Goal: Information Seeking & Learning: Find specific fact

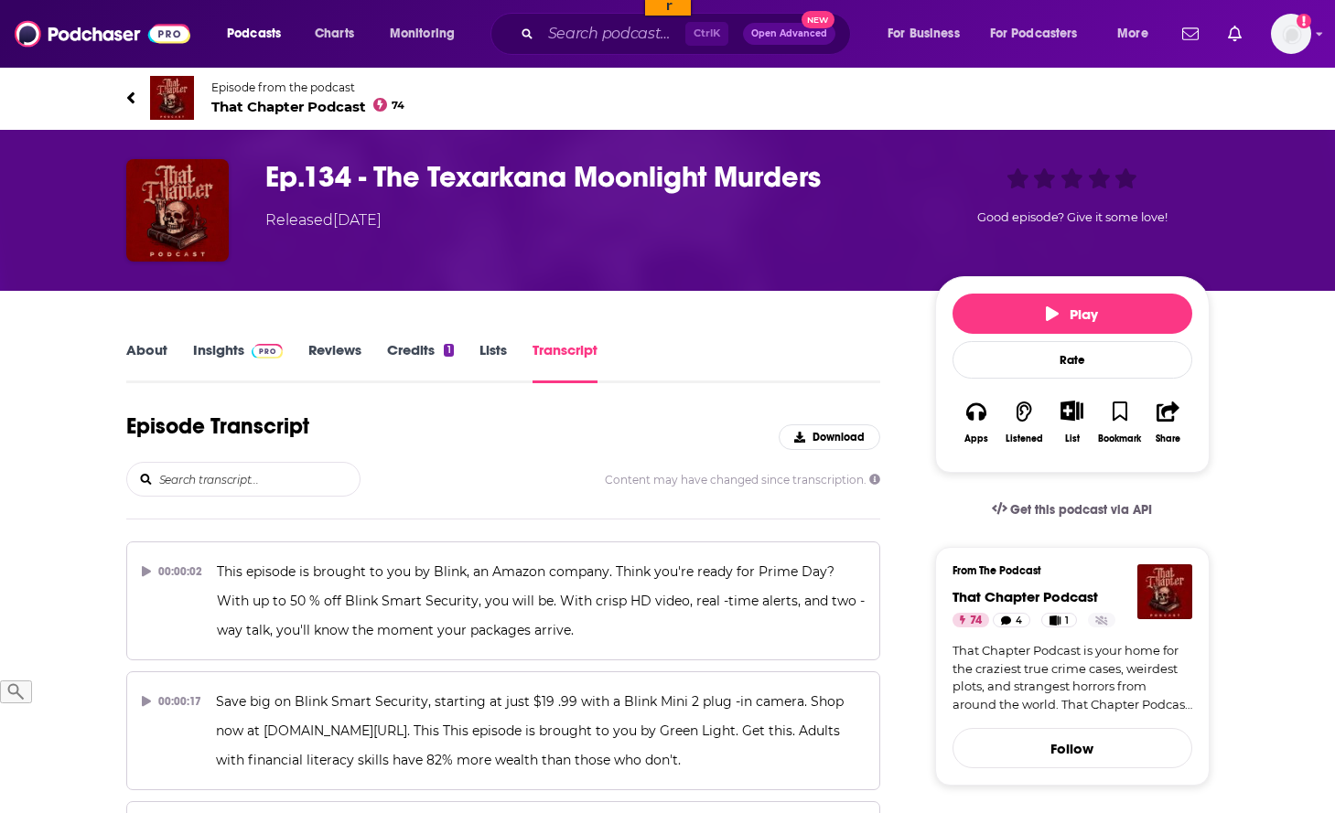
scroll to position [187, 0]
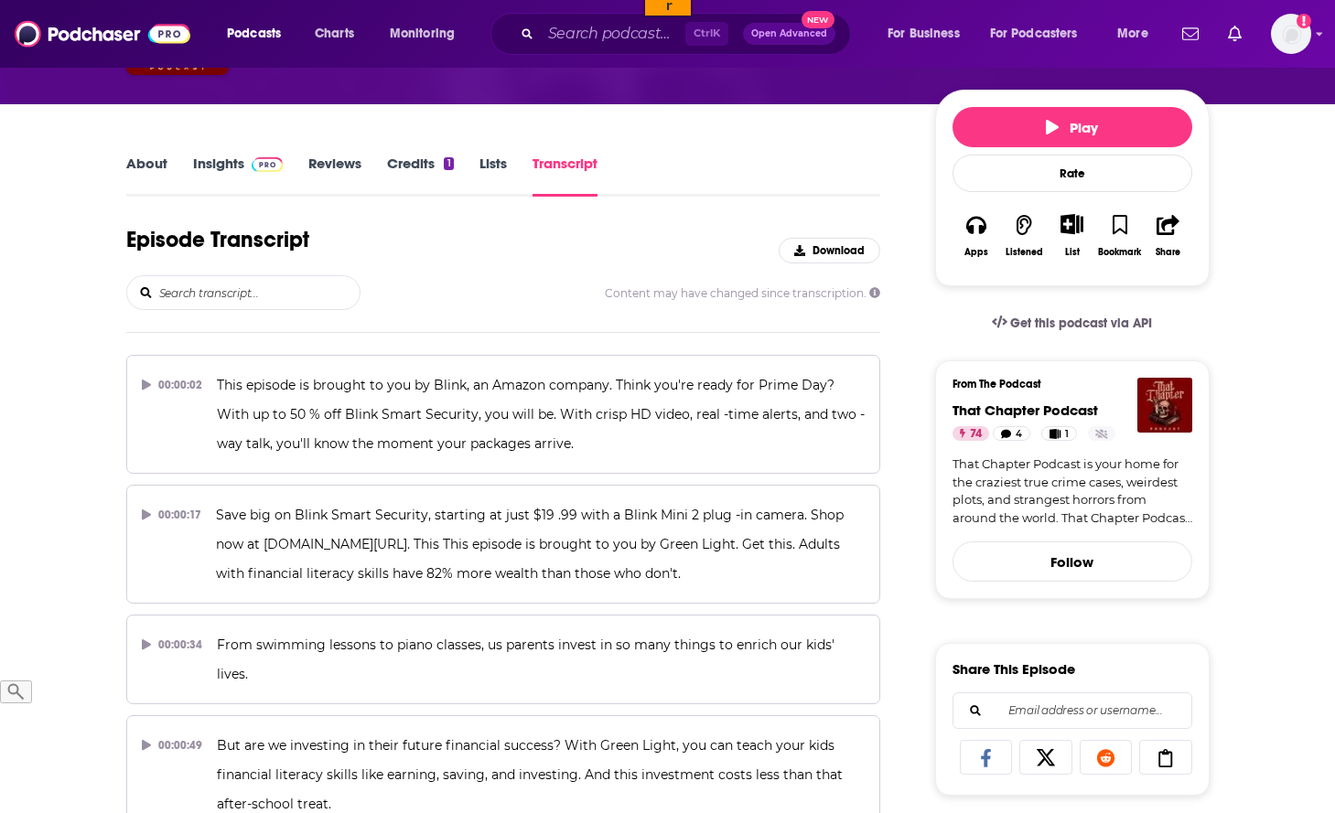
click at [207, 297] on input "search" at bounding box center [258, 292] width 202 height 33
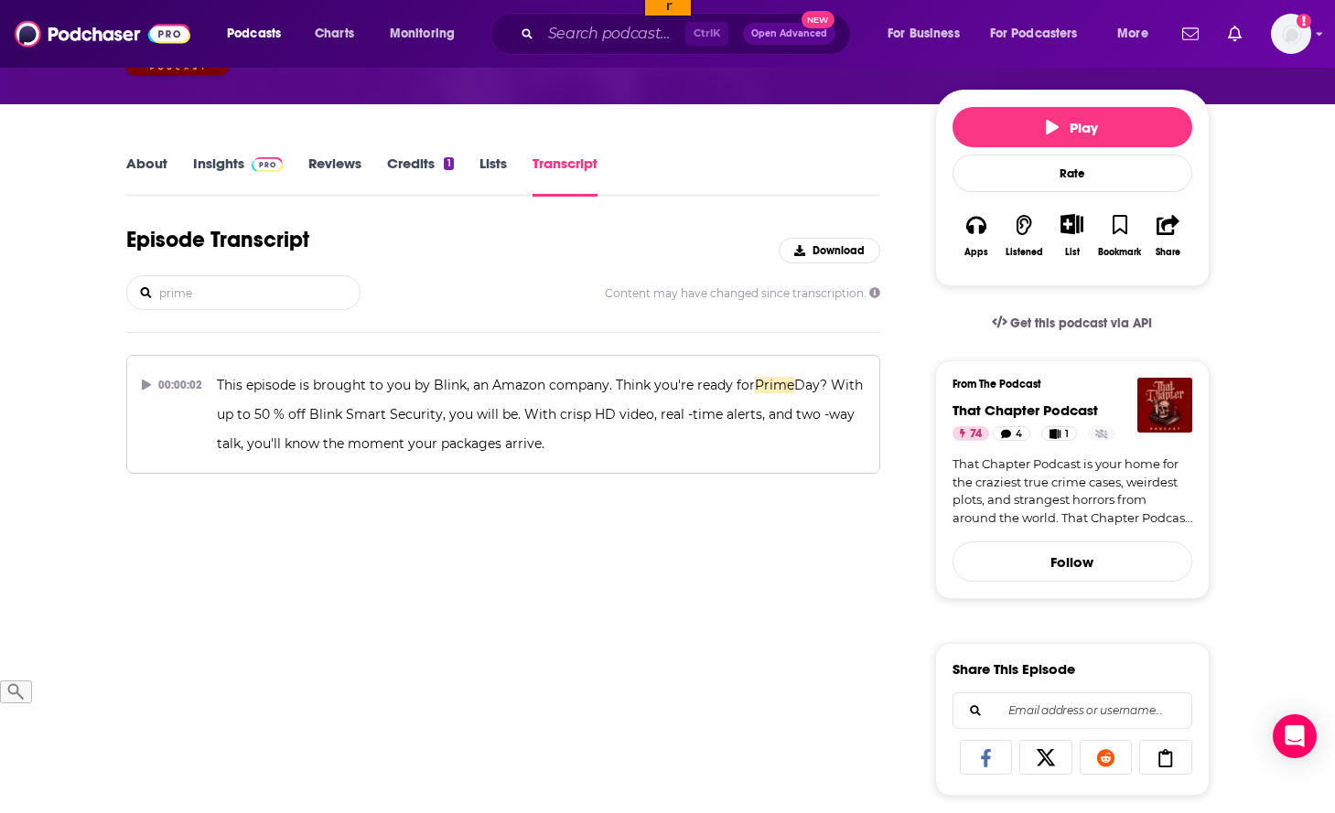
type input "prime"
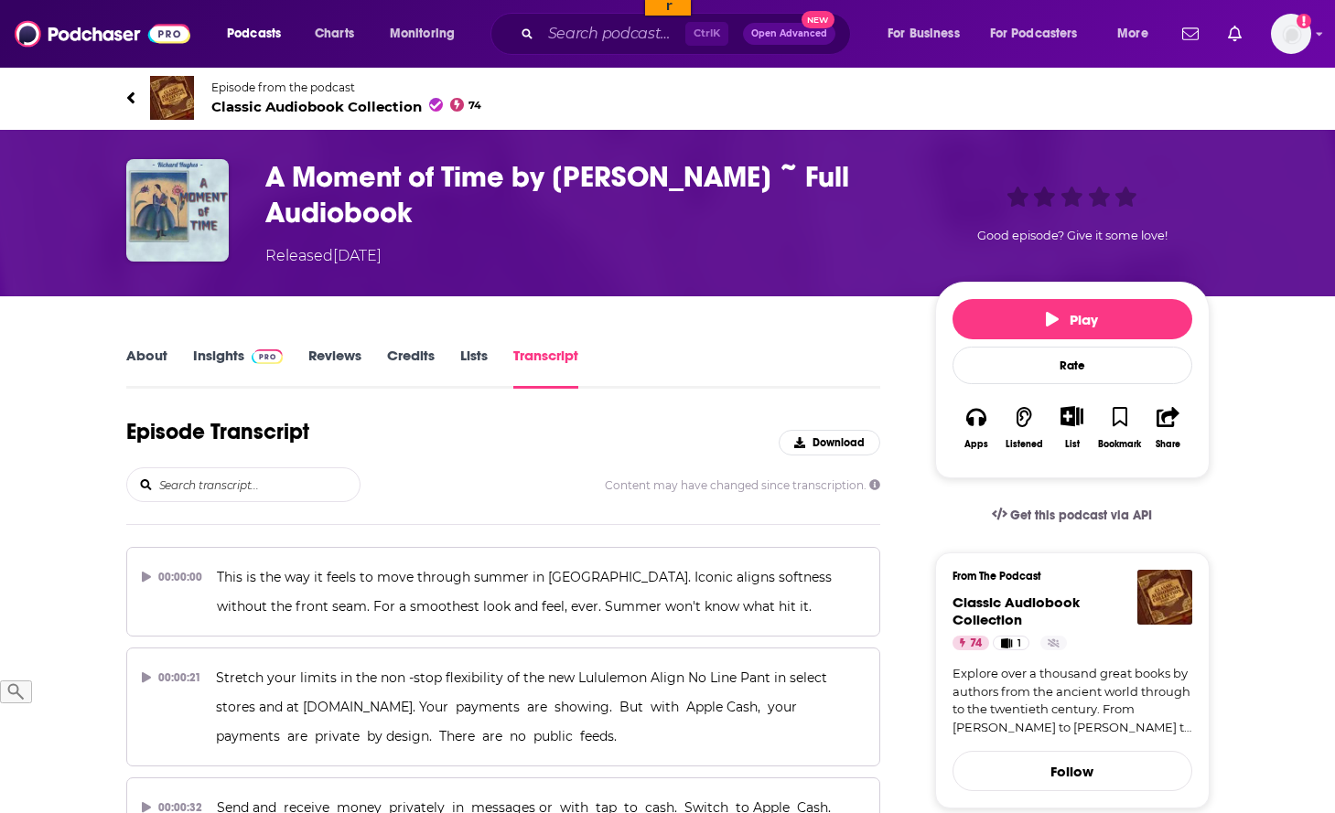
scroll to position [93, 0]
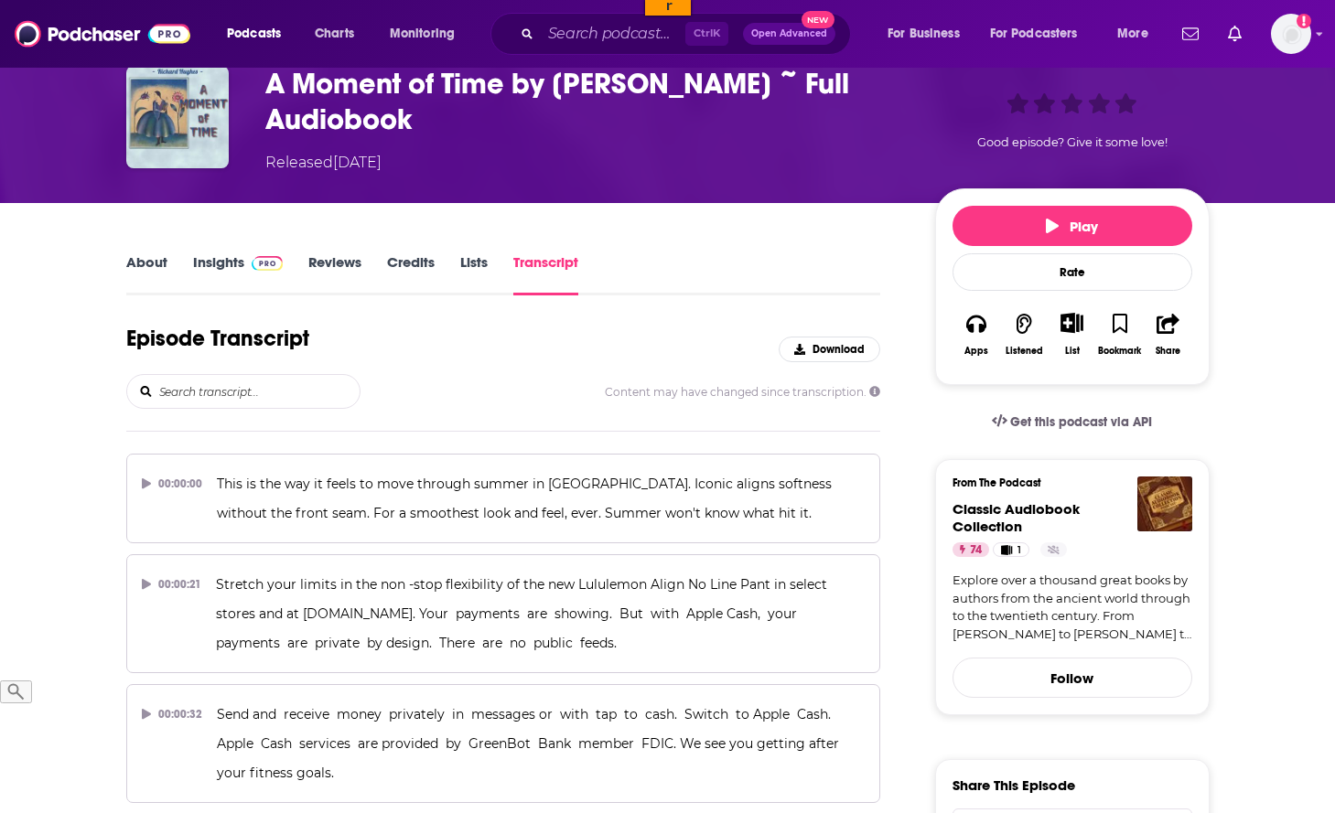
click at [227, 394] on input "search" at bounding box center [258, 391] width 202 height 33
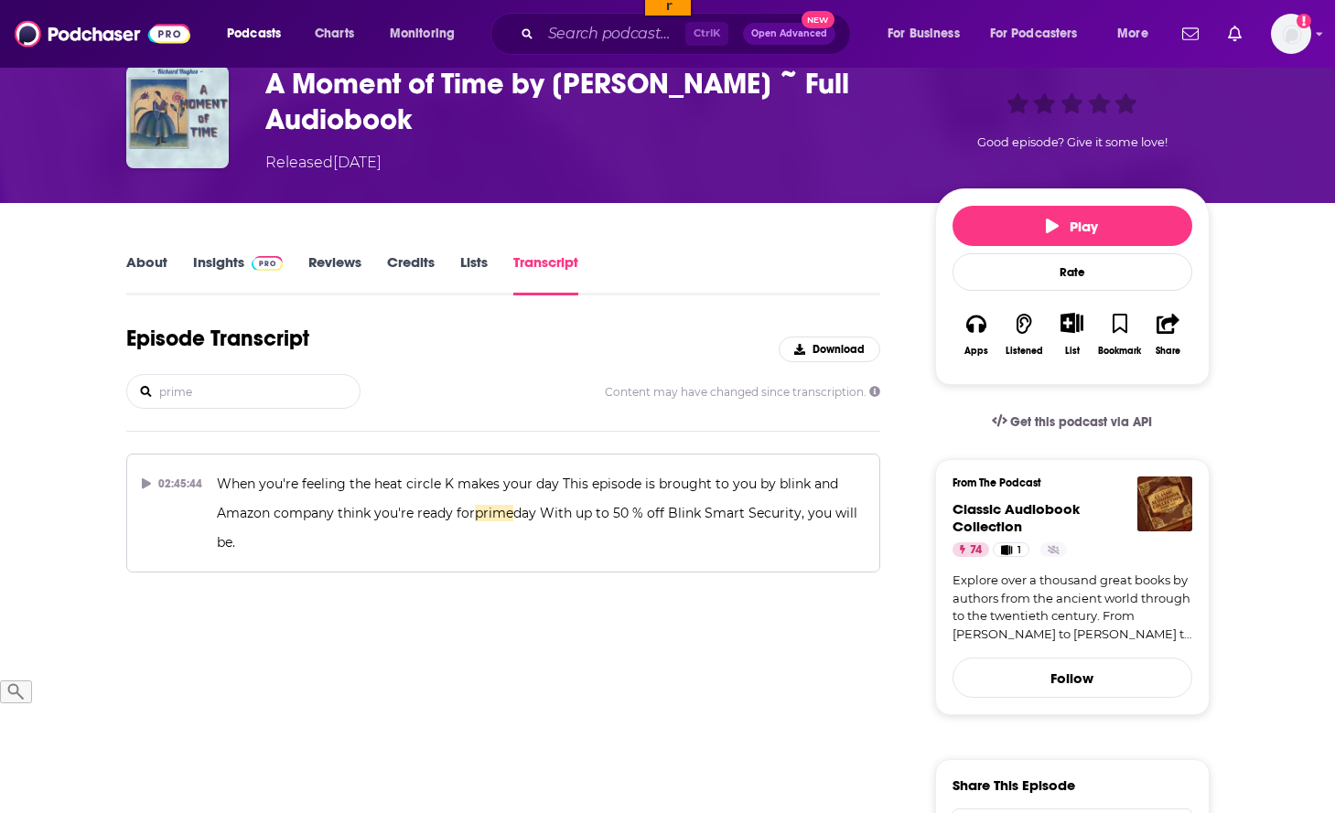
type input "prime"
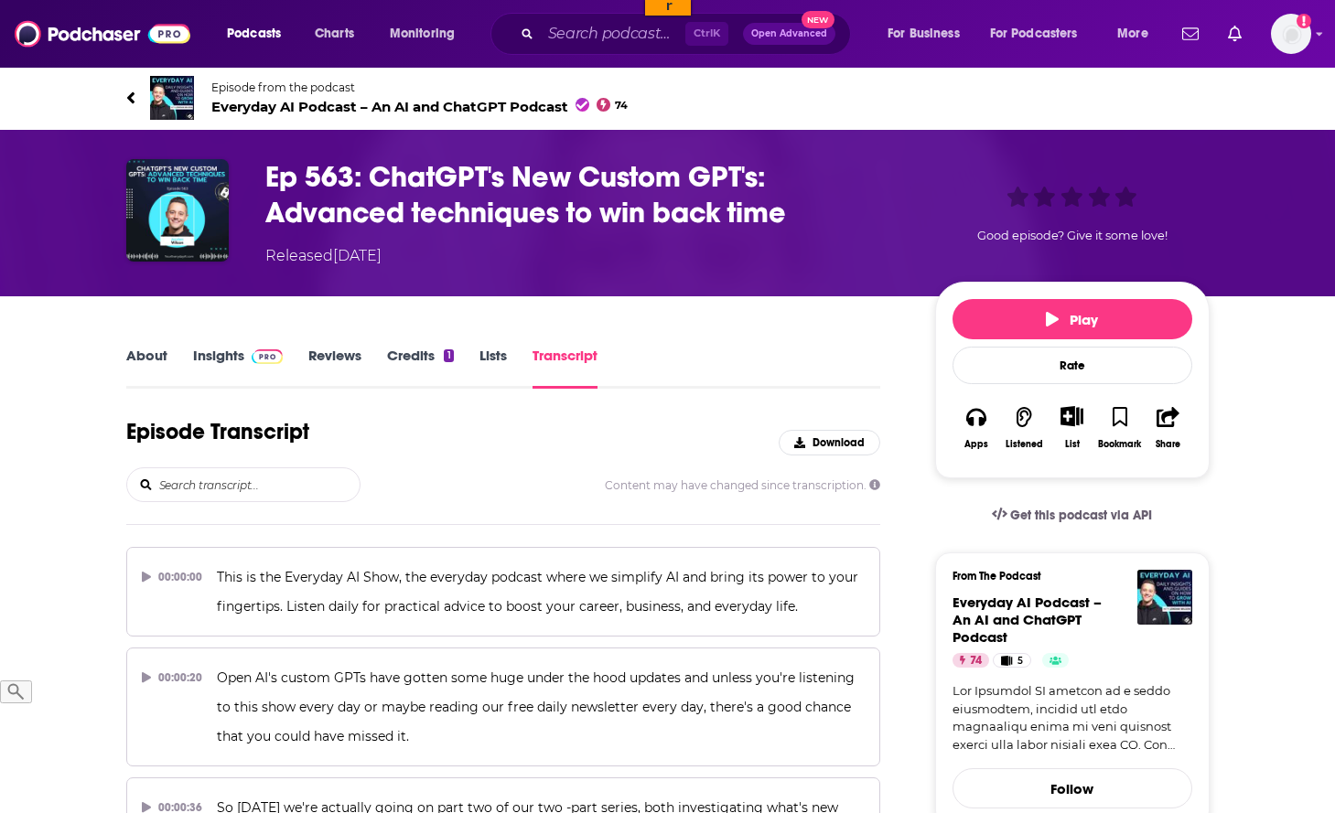
click at [211, 488] on input "search" at bounding box center [258, 484] width 202 height 33
type input "p"
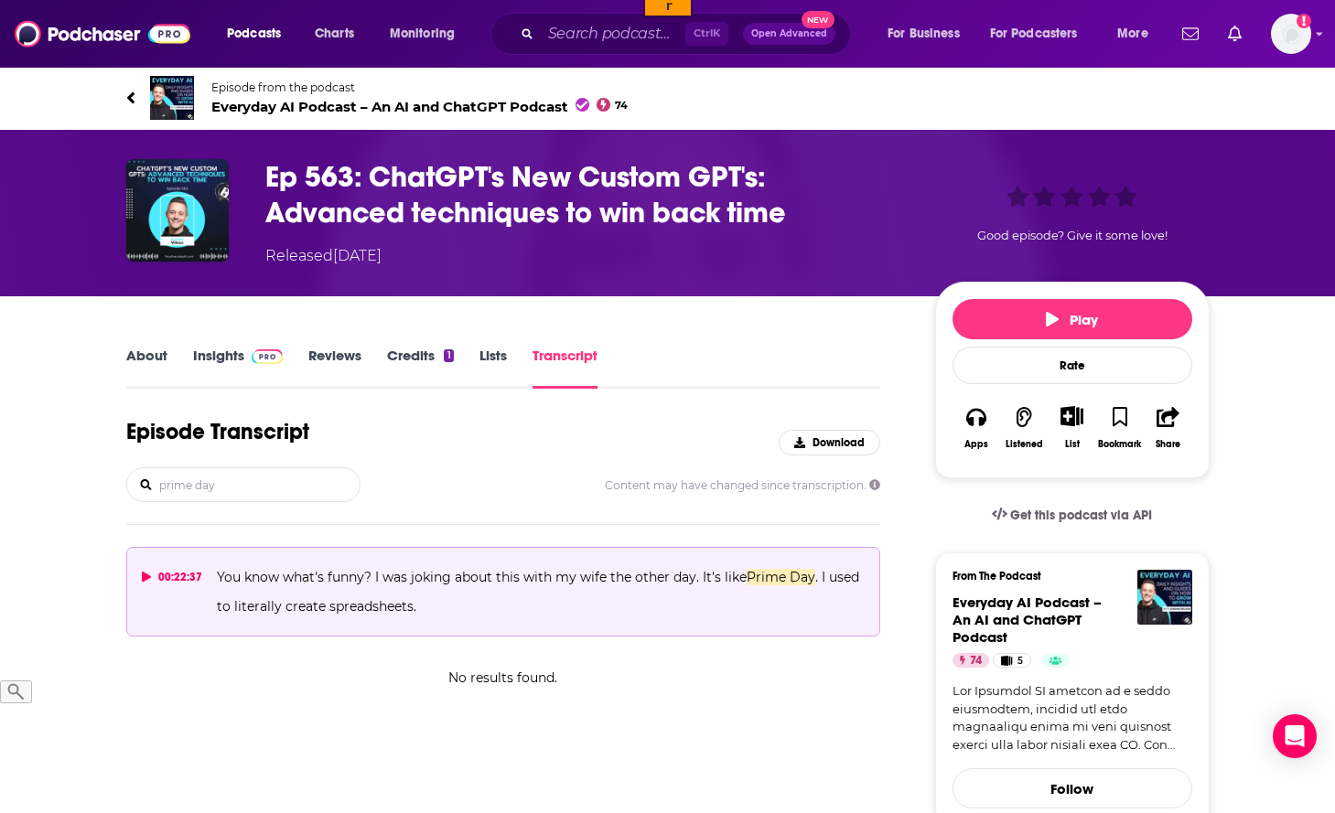
type input "prime day"
click at [136, 572] on button "00:22:37 You know what's funny? I was joking about this with my wife the other …" at bounding box center [503, 592] width 755 height 90
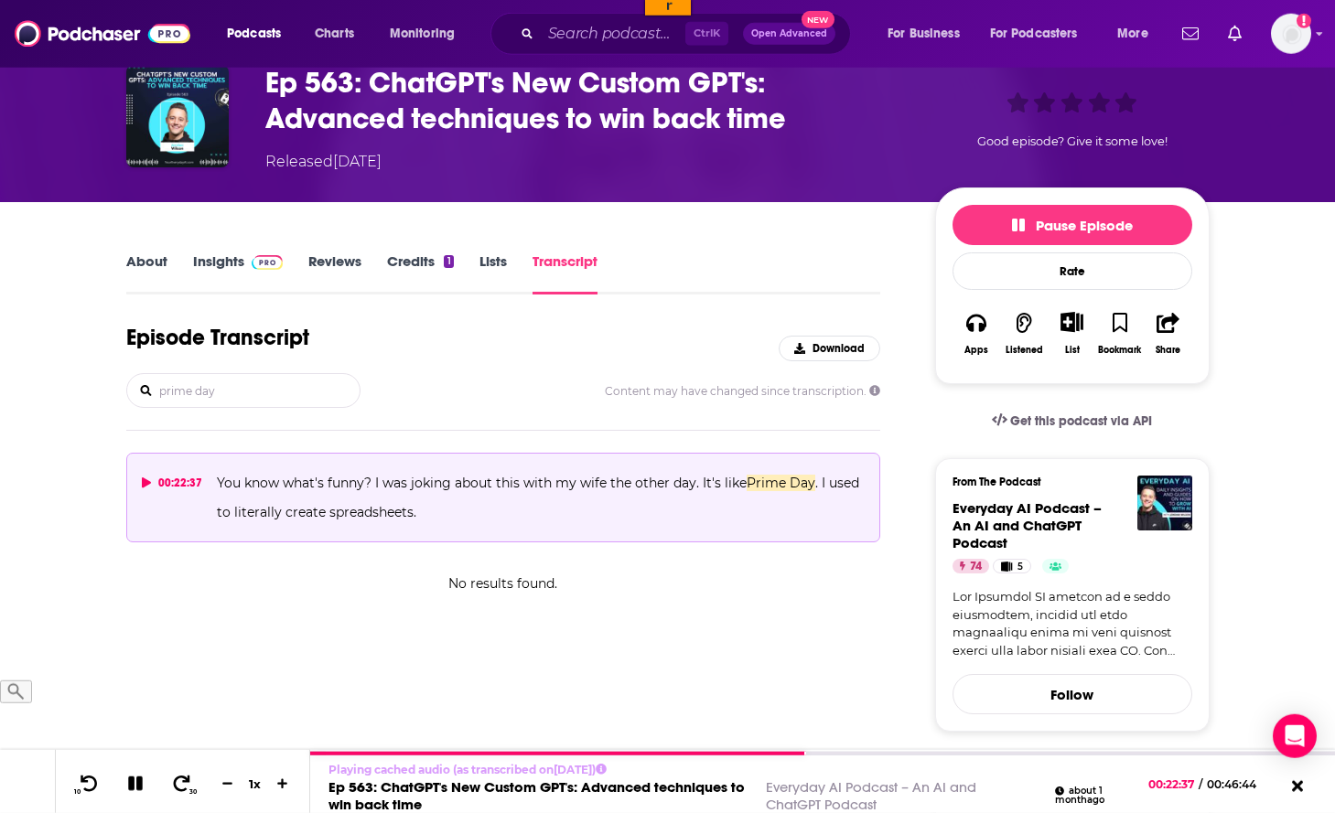
scroll to position [187, 0]
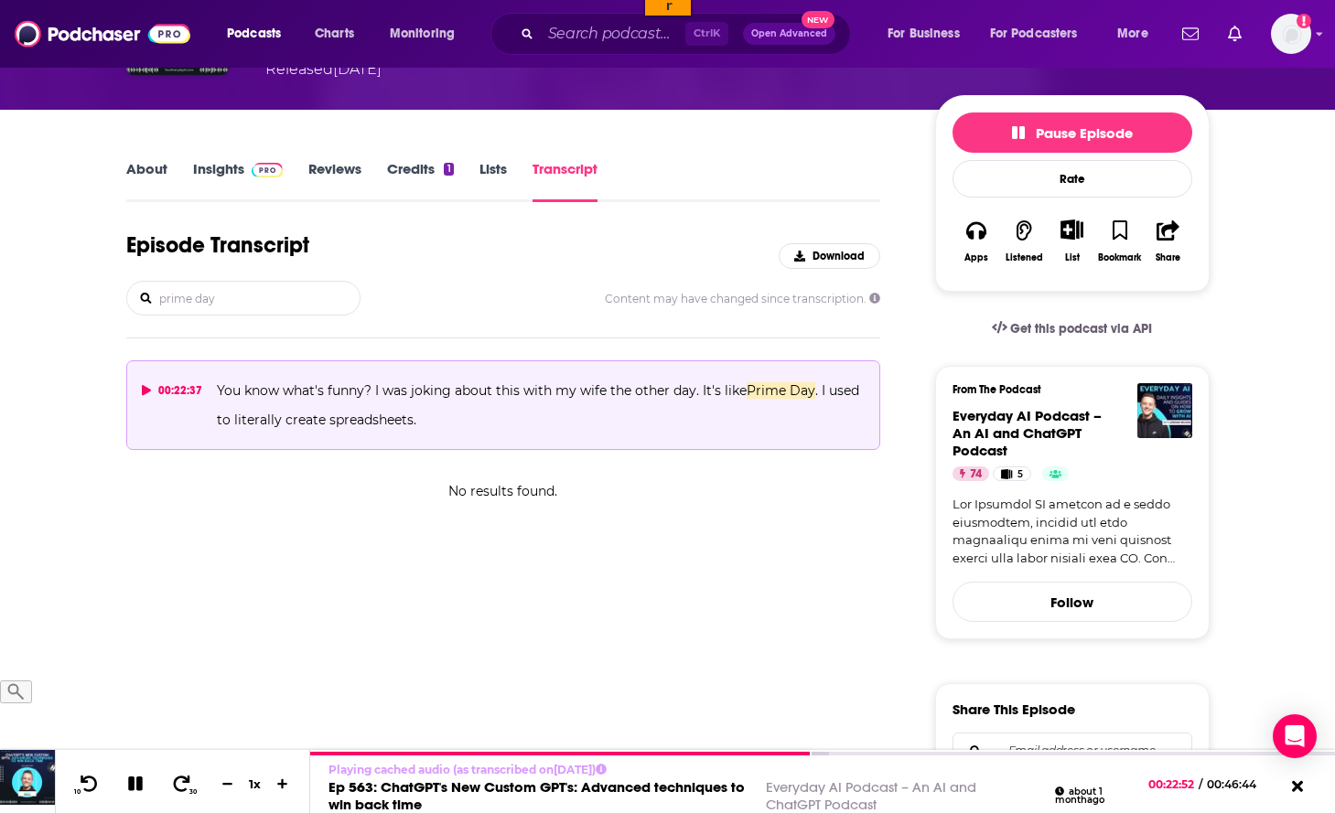
drag, startPoint x: 222, startPoint y: 307, endPoint x: 127, endPoint y: 301, distance: 95.3
click at [157, 301] on input "prime day" at bounding box center [258, 298] width 202 height 33
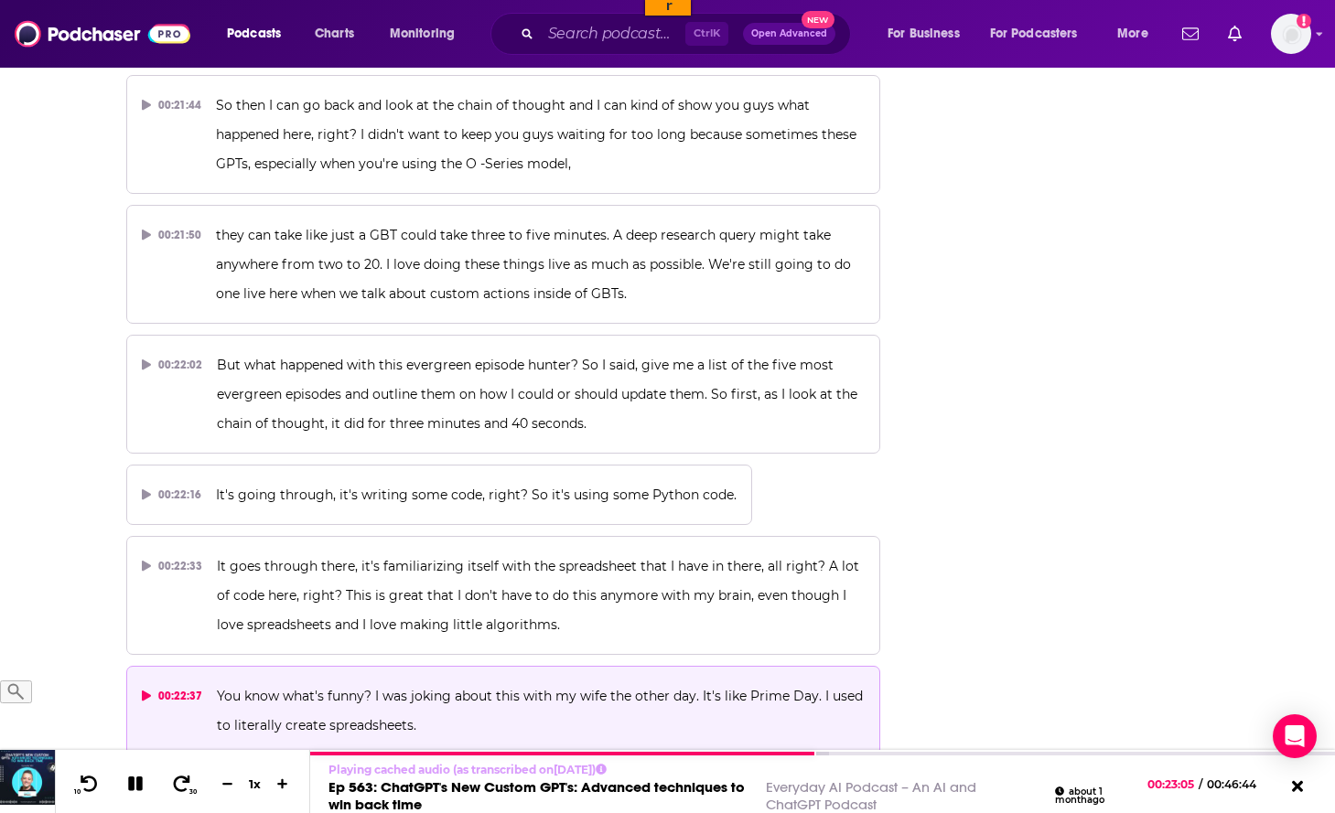
scroll to position [12600, 0]
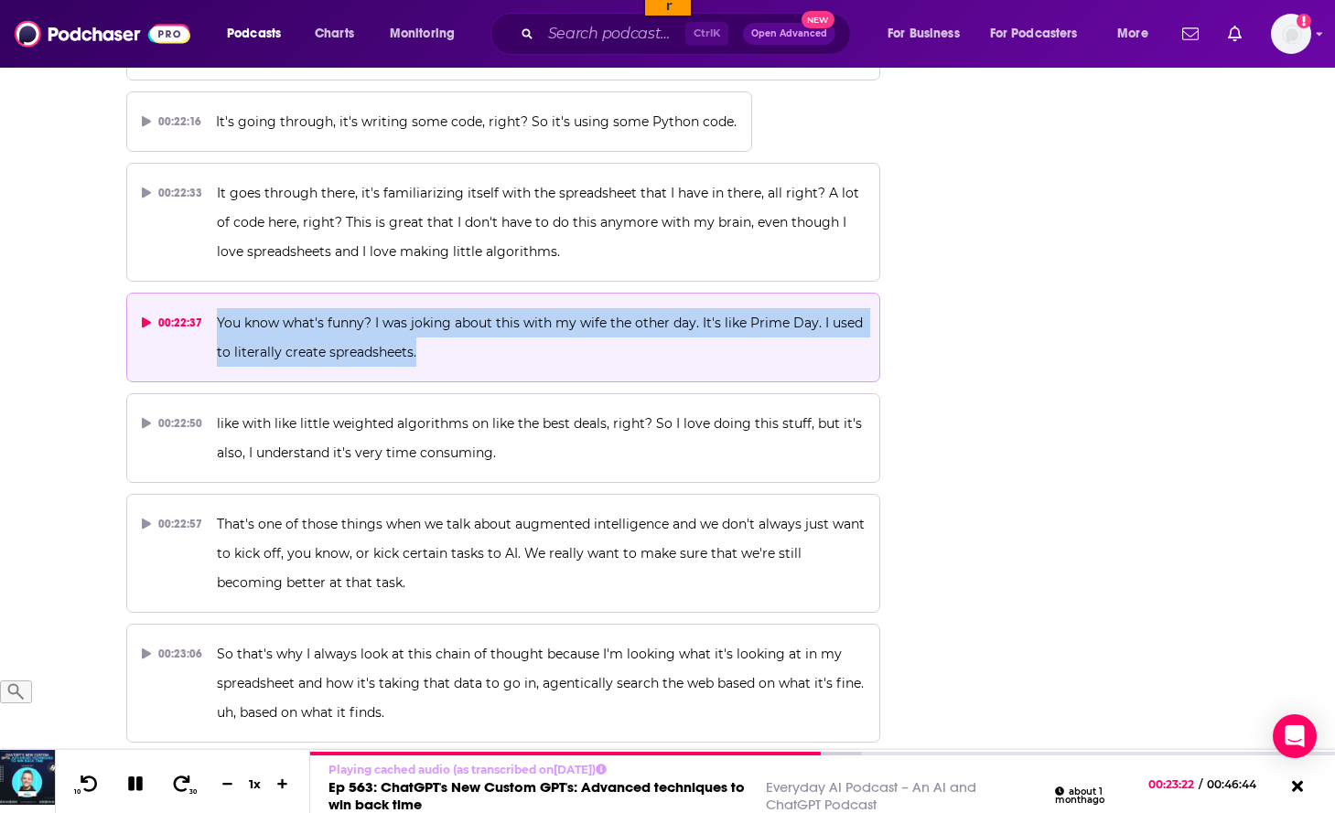
drag, startPoint x: 376, startPoint y: 290, endPoint x: 215, endPoint y: 269, distance: 162.4
click at [217, 308] on p "You know what's funny? I was joking about this with my wife the other day. It's…" at bounding box center [541, 337] width 648 height 59
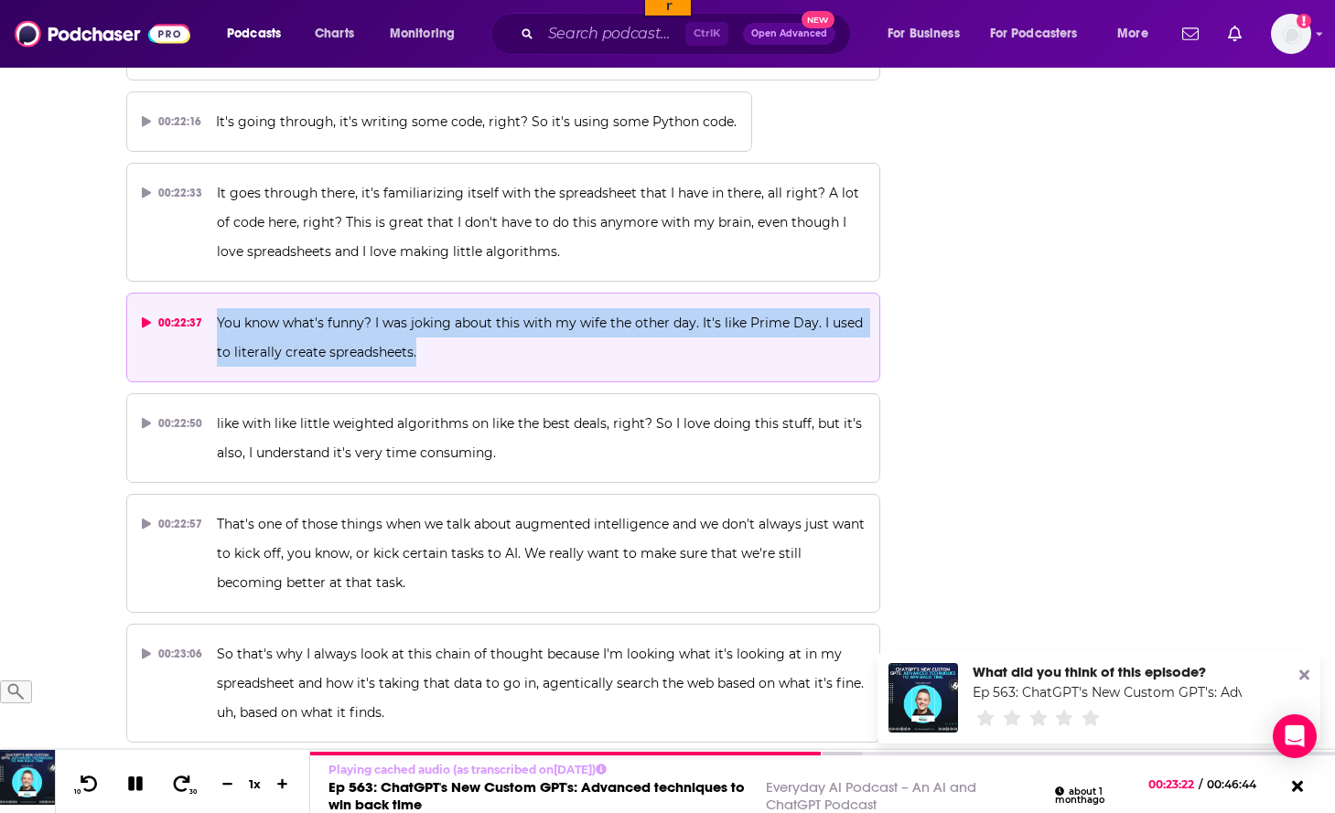
copy span "You know what's funny? I was joking about this with my wife the other day. It's…"
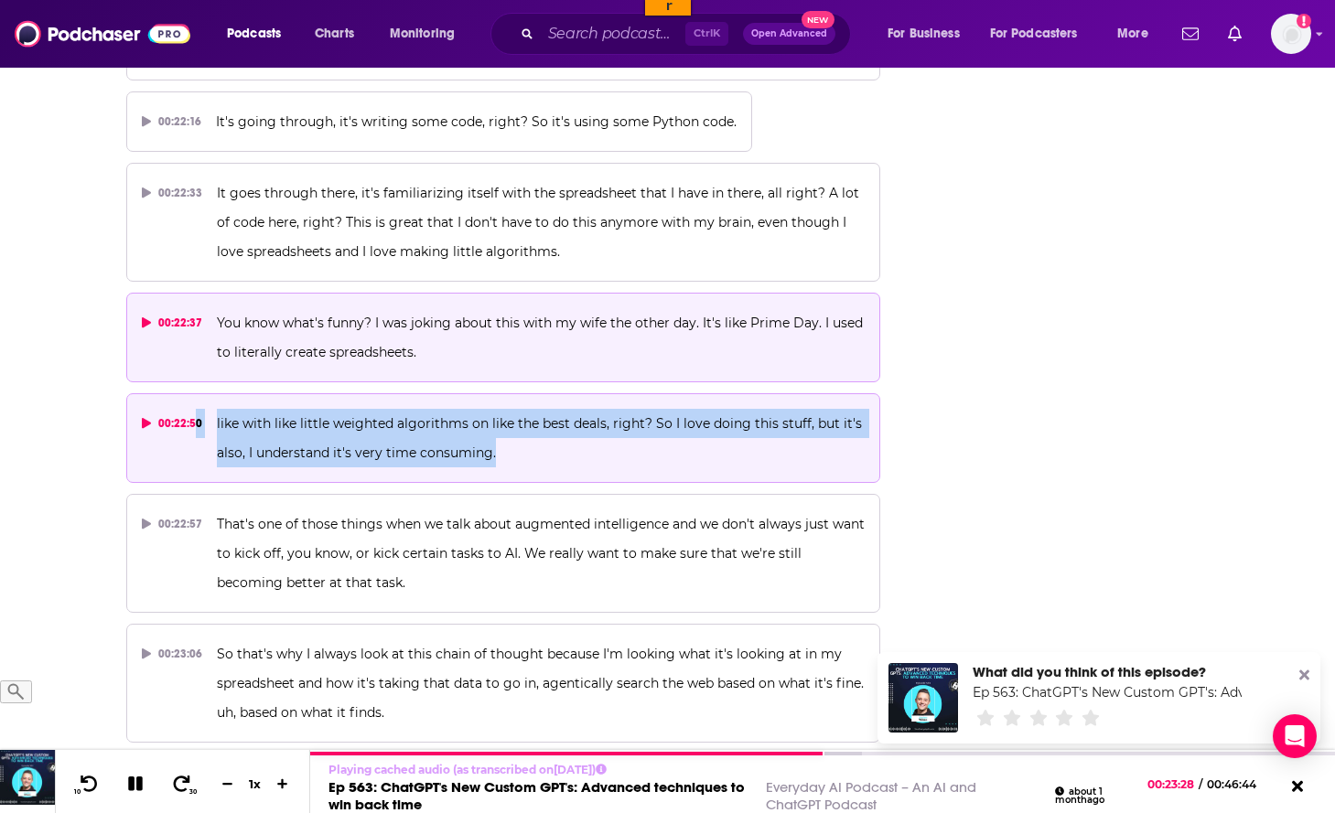
drag, startPoint x: 544, startPoint y: 409, endPoint x: 192, endPoint y: 371, distance: 354.4
click at [192, 393] on button "00:22:50 like with like little weighted algorithms on like the best deals, righ…" at bounding box center [503, 438] width 755 height 90
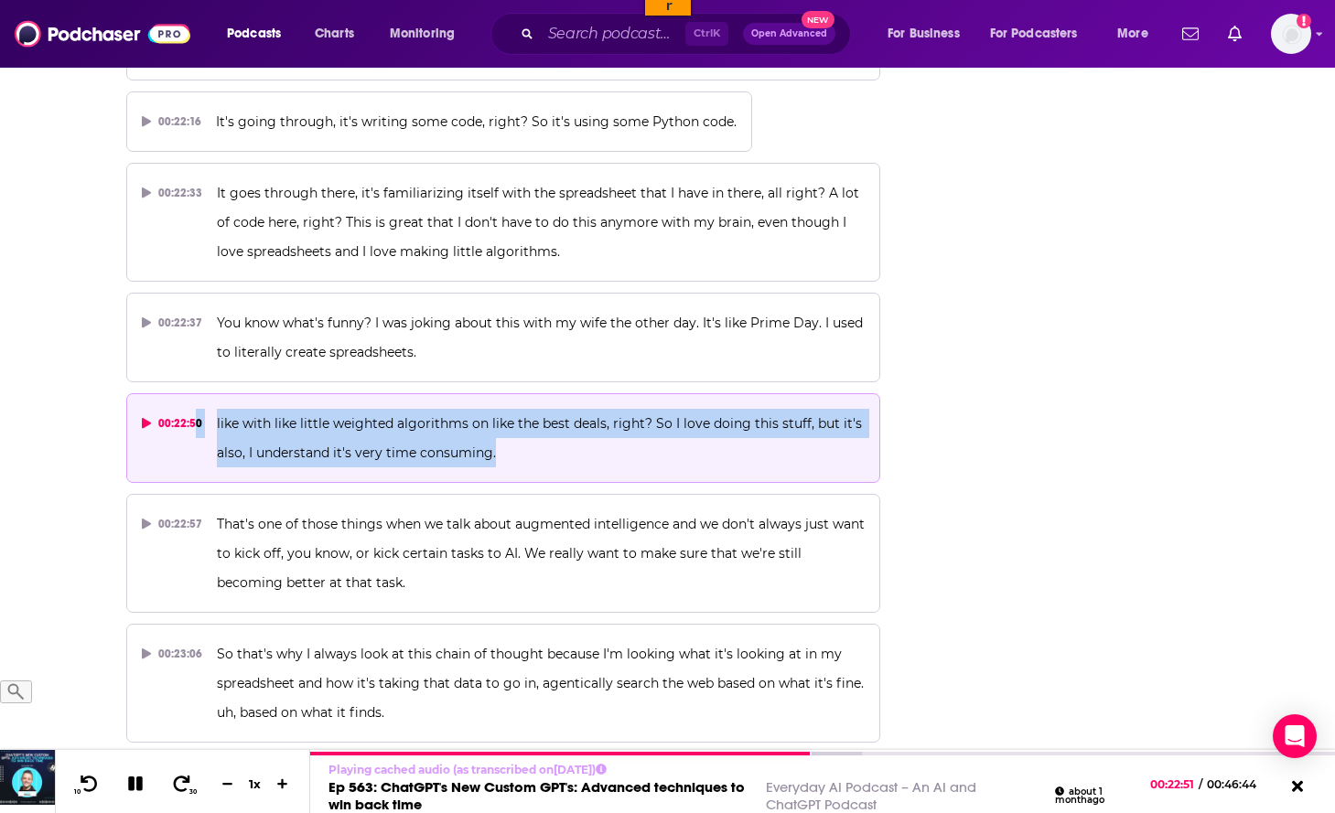
click at [512, 409] on p "like with like little weighted algorithms on like the best deals, right? So I l…" at bounding box center [541, 438] width 648 height 59
drag, startPoint x: 507, startPoint y: 395, endPoint x: 214, endPoint y: 361, distance: 294.8
click at [214, 393] on button "00:22:50 like with like little weighted algorithms on like the best deals, righ…" at bounding box center [503, 438] width 755 height 90
copy span "like with like little weighted algorithms on like the best deals, right? So I l…"
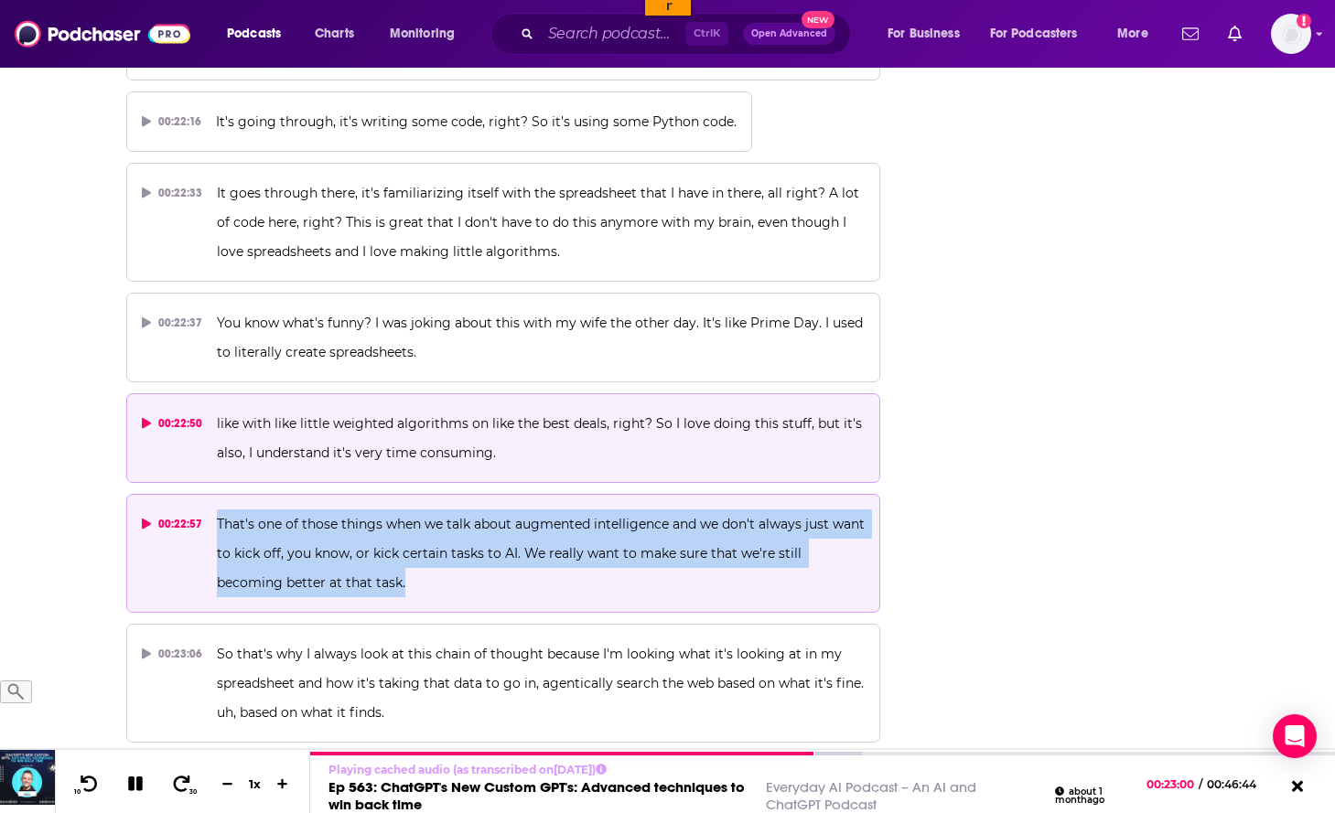
drag, startPoint x: 379, startPoint y: 524, endPoint x: 214, endPoint y: 468, distance: 174.2
click at [214, 494] on button "00:22:57 That's one of those things when we talk about augmented intelligence a…" at bounding box center [503, 553] width 755 height 119
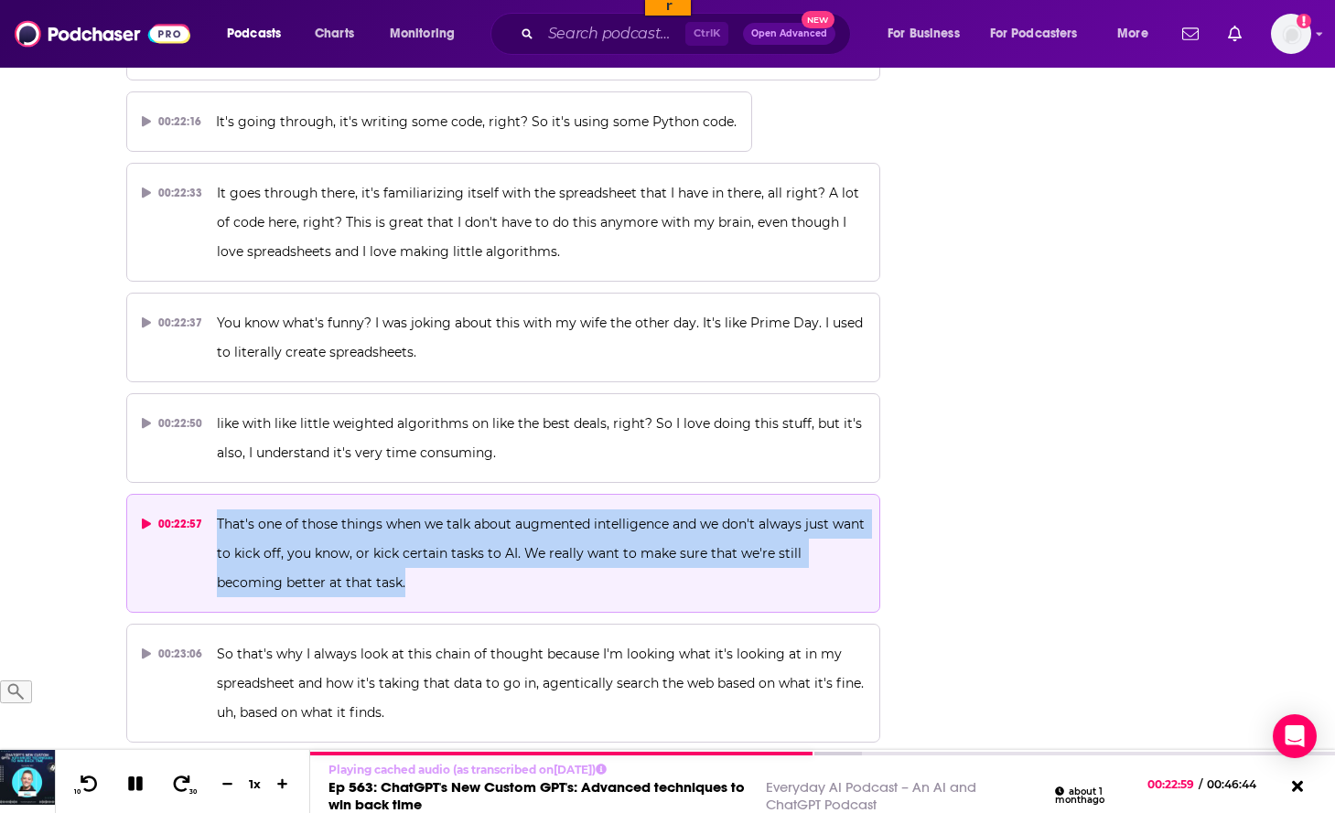
copy span "That's one of those things when we talk about augmented intelligence and we don…"
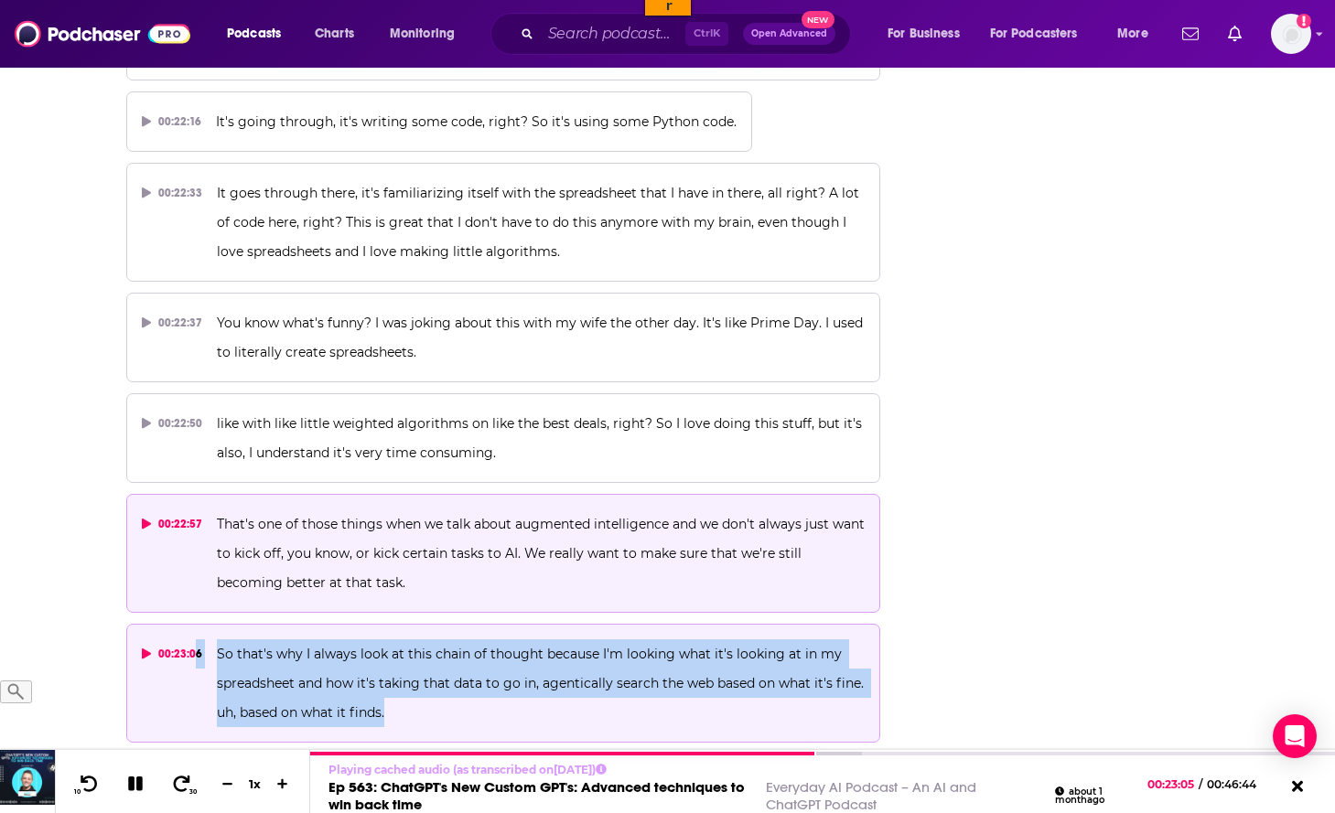
drag, startPoint x: 403, startPoint y: 647, endPoint x: 194, endPoint y: 589, distance: 216.4
click at [194, 624] on button "00:23:06 So that's why I always look at this chain of thought because I'm looki…" at bounding box center [503, 683] width 755 height 119
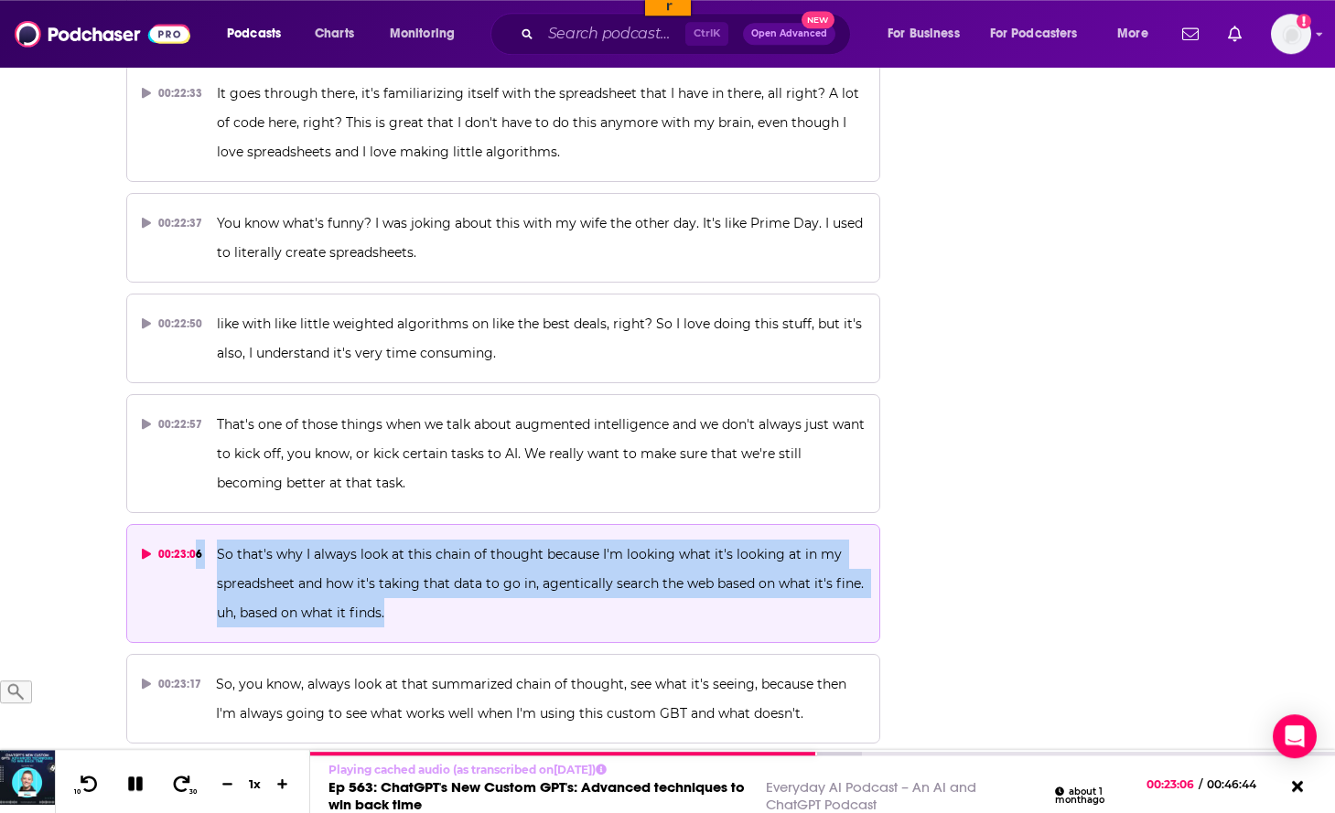
scroll to position [12787, 0]
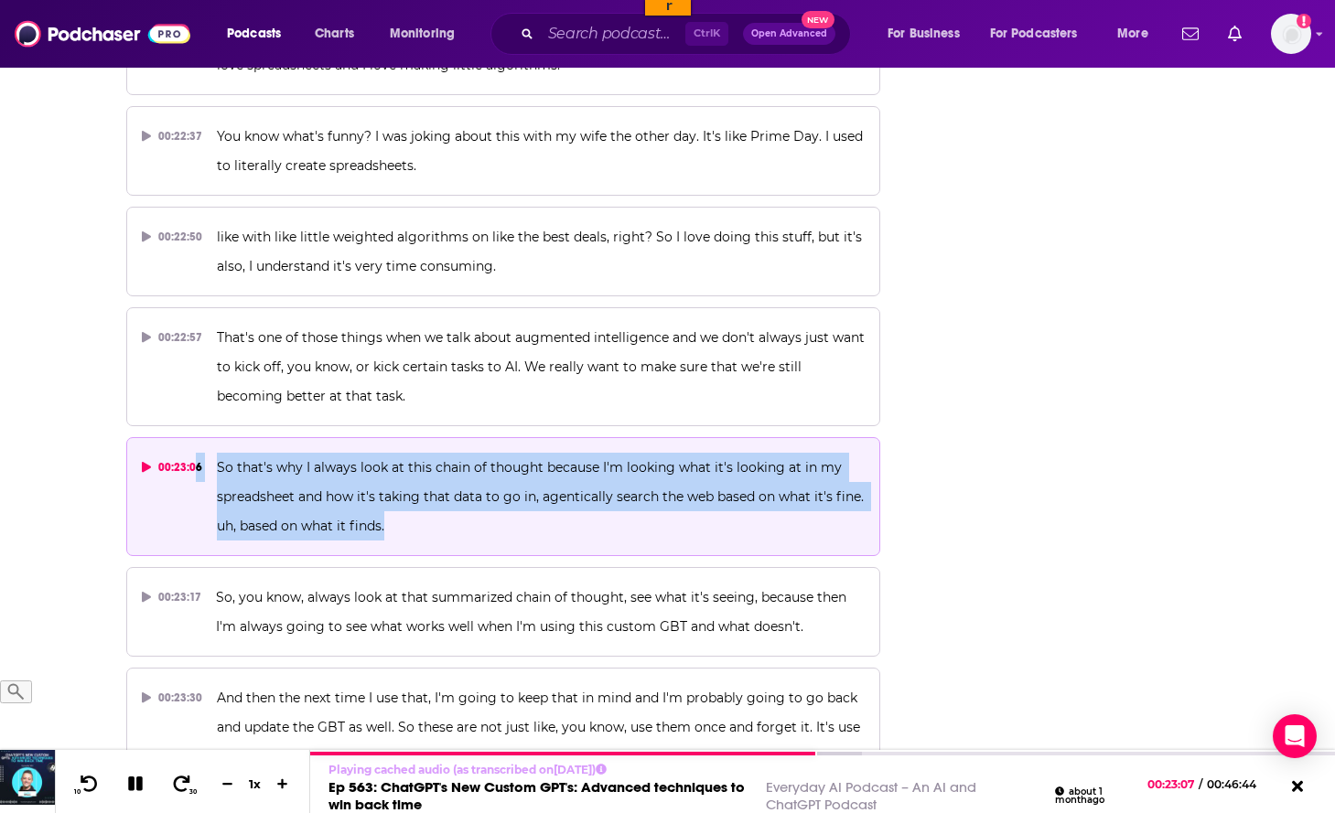
click at [393, 487] on button "00:23:06 So that's why I always look at this chain of thought because I'm looki…" at bounding box center [503, 496] width 755 height 119
drag, startPoint x: 387, startPoint y: 479, endPoint x: 216, endPoint y: 407, distance: 185.4
click at [217, 453] on p "So that's why I always look at this chain of thought because I'm looking what i…" at bounding box center [541, 497] width 648 height 88
copy span "So that's why I always look at this chain of thought because I'm looking what i…"
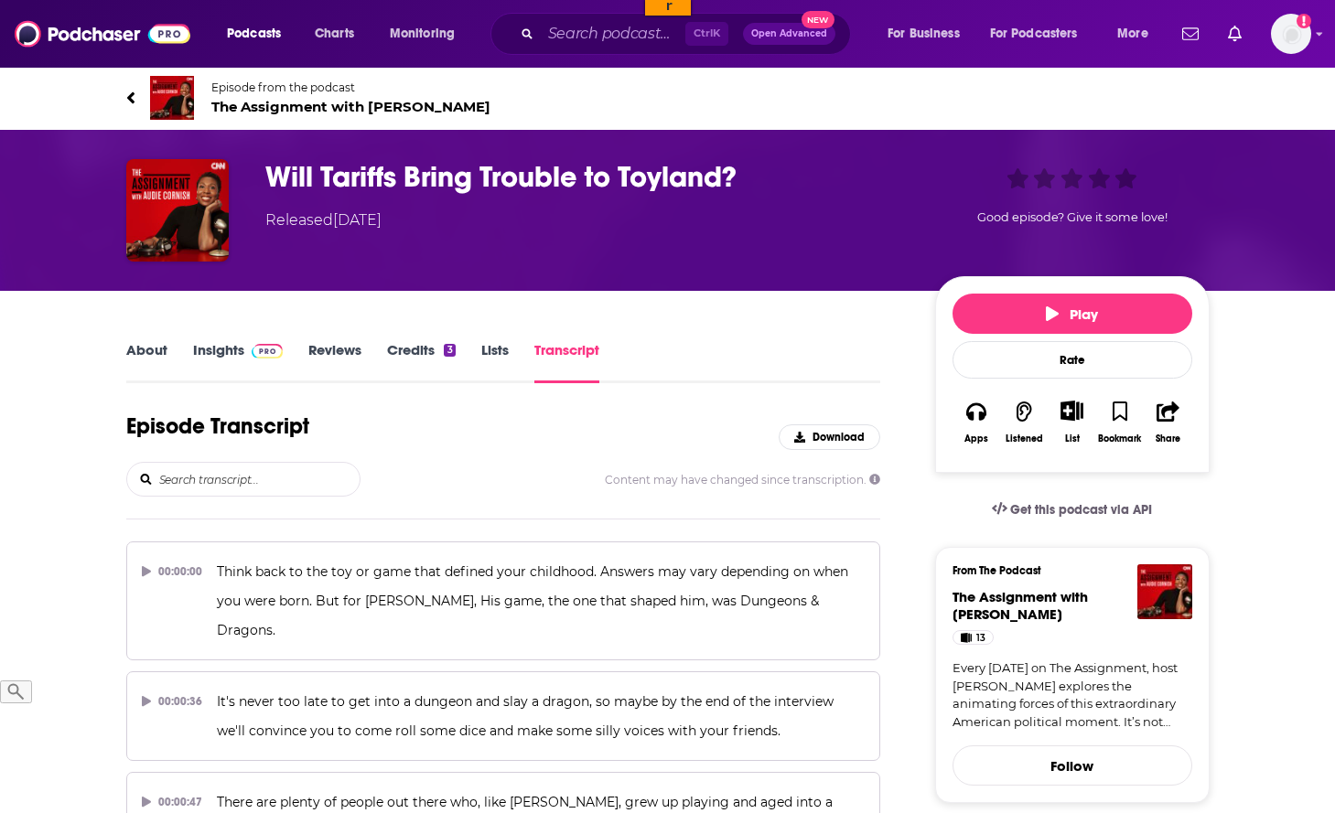
click at [240, 486] on input "search" at bounding box center [258, 479] width 202 height 33
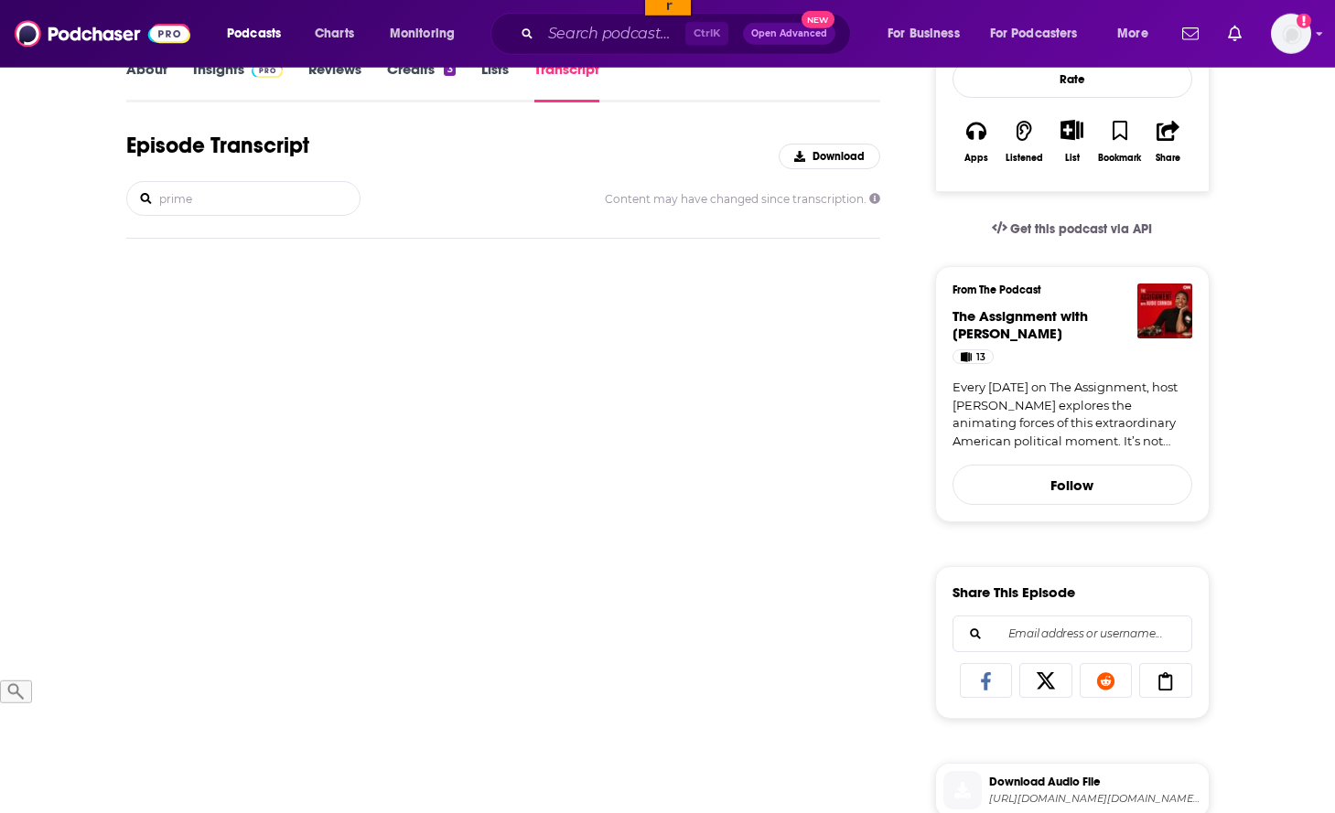
scroll to position [280, 0]
click at [192, 189] on input "prime" at bounding box center [258, 199] width 202 height 33
type input "a"
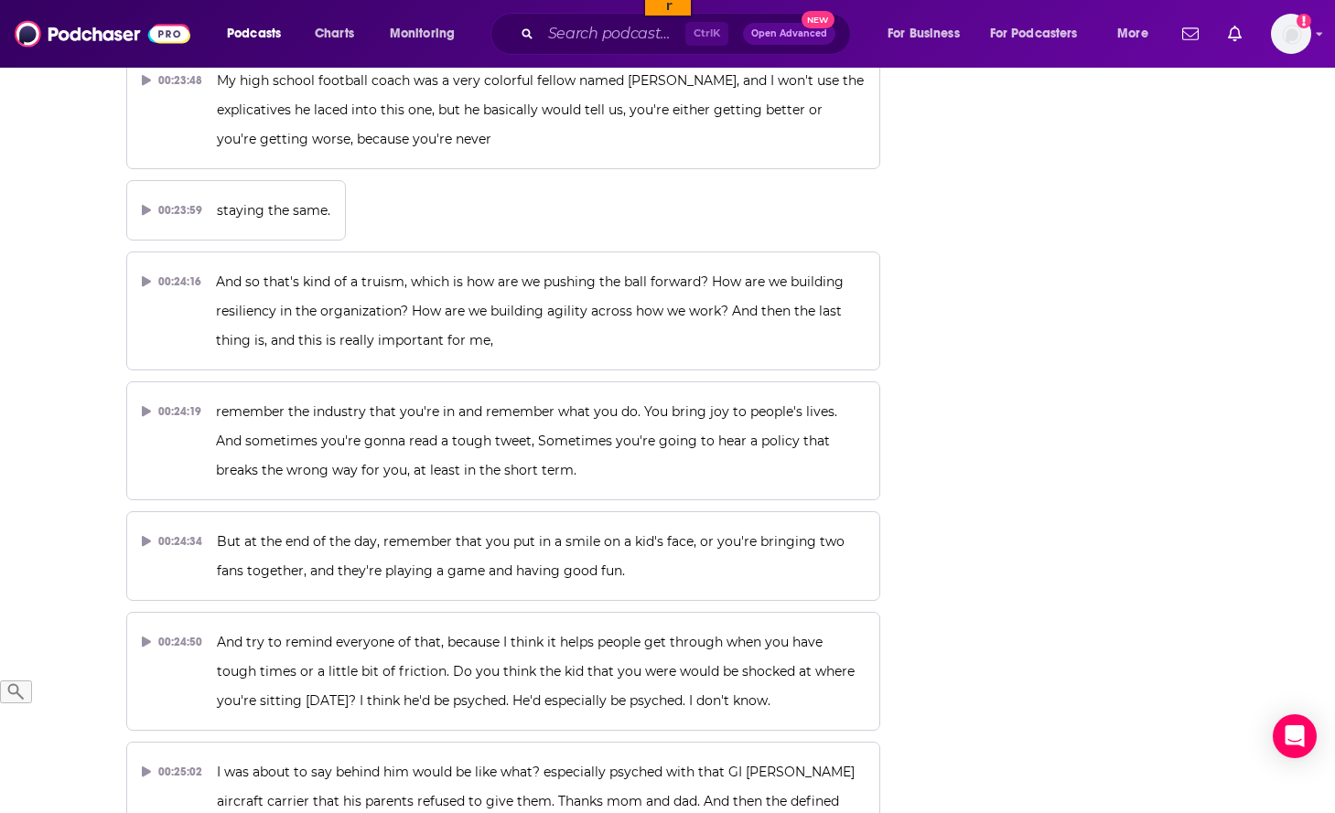
scroll to position [11970, 0]
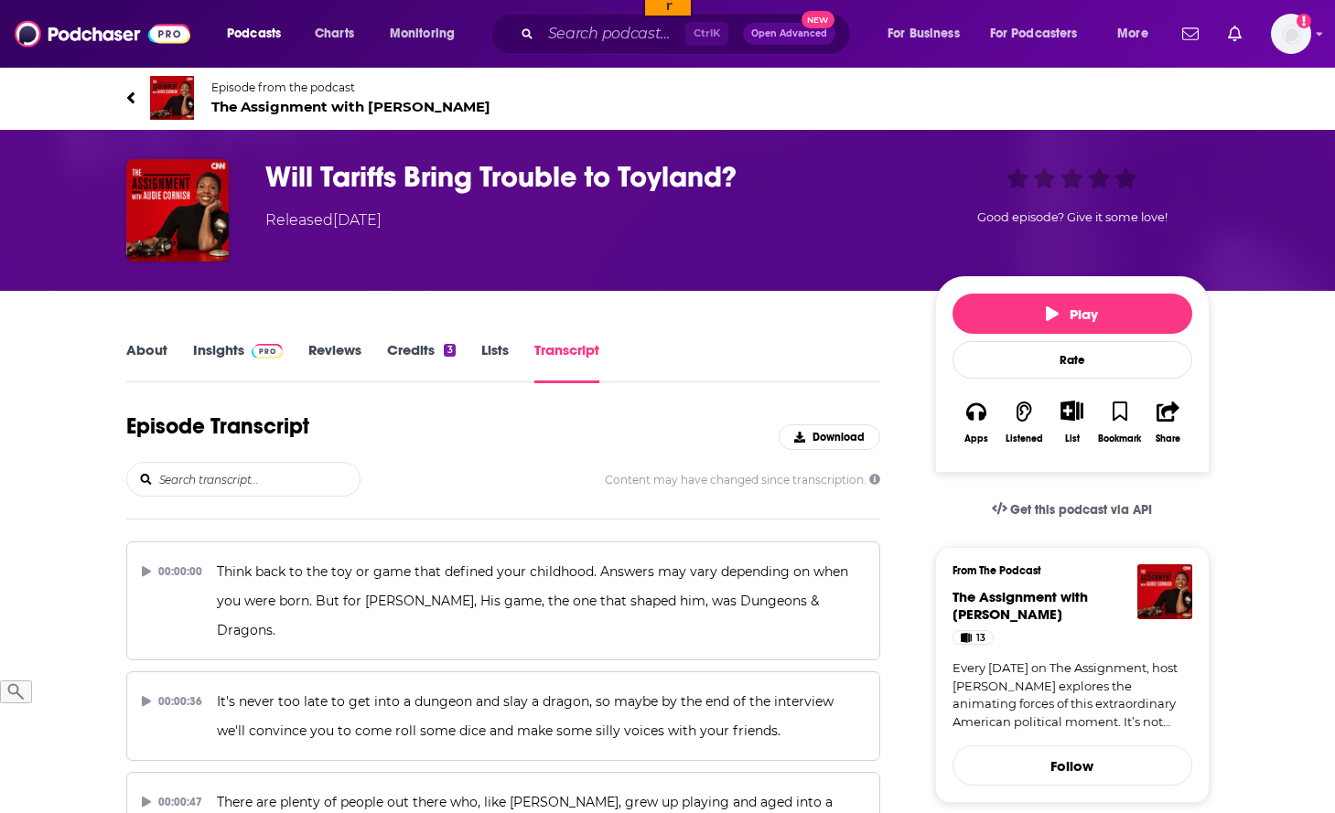
click at [215, 468] on input "search" at bounding box center [258, 479] width 202 height 33
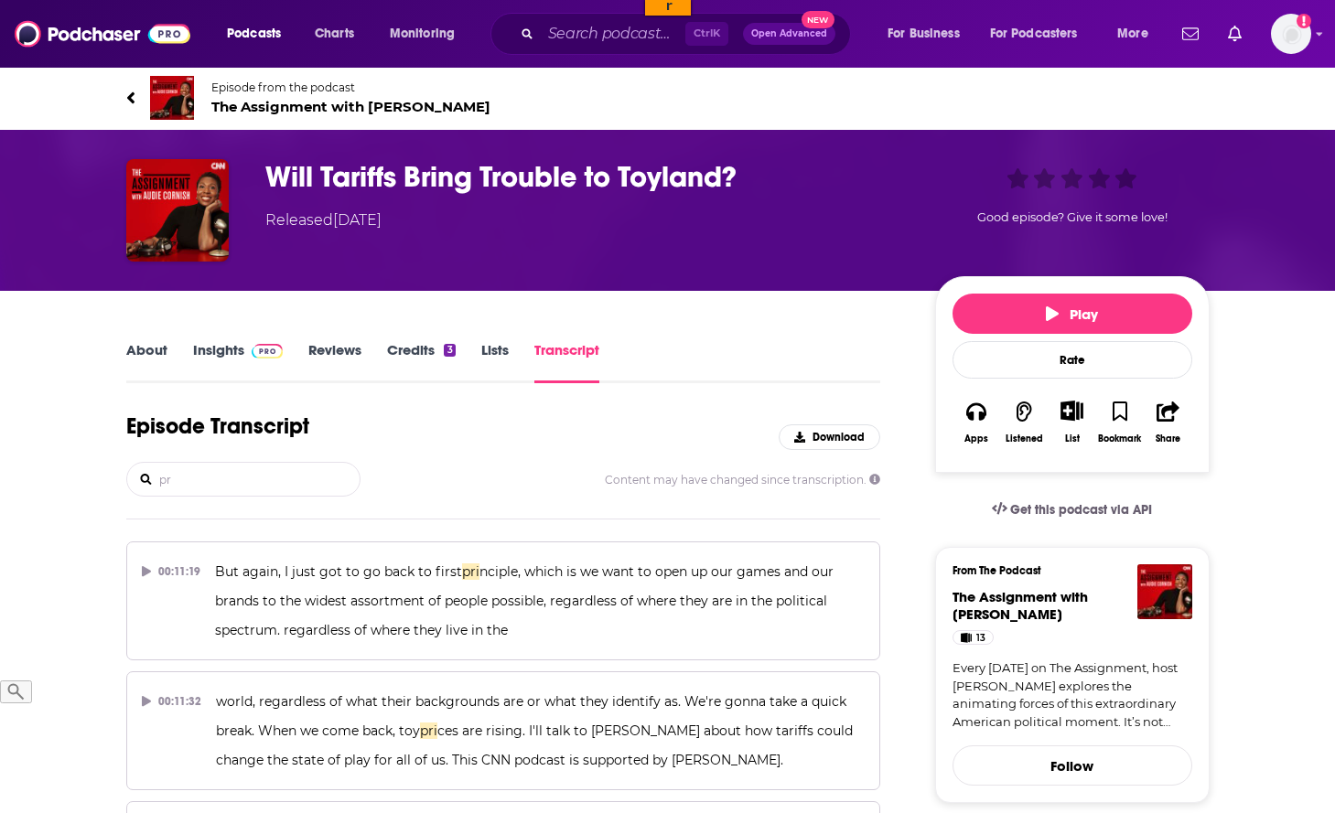
type input "p"
type input "P"
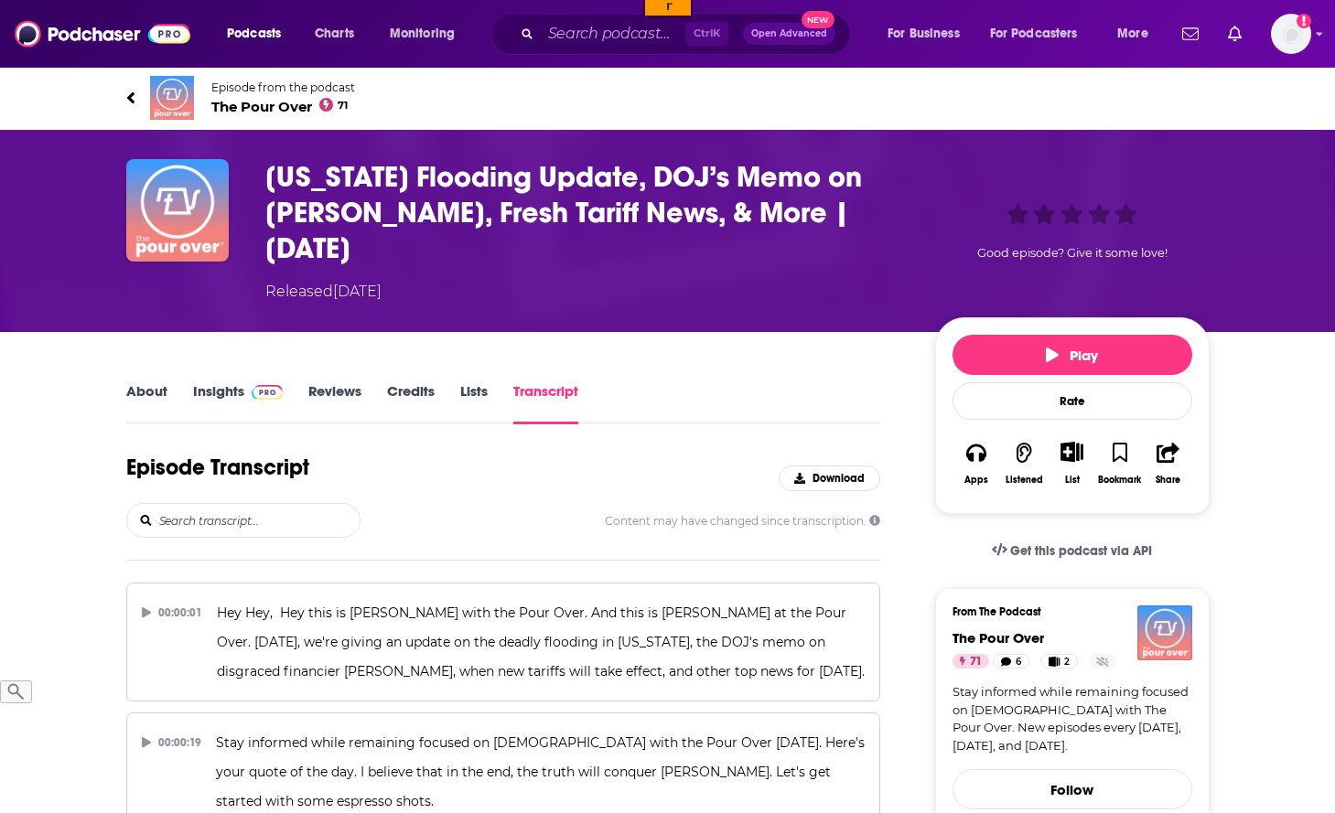
click at [181, 511] on div "Episode Transcript Download Content may have changed since transcription." at bounding box center [503, 507] width 755 height 107
click at [212, 504] on input "search" at bounding box center [258, 520] width 202 height 33
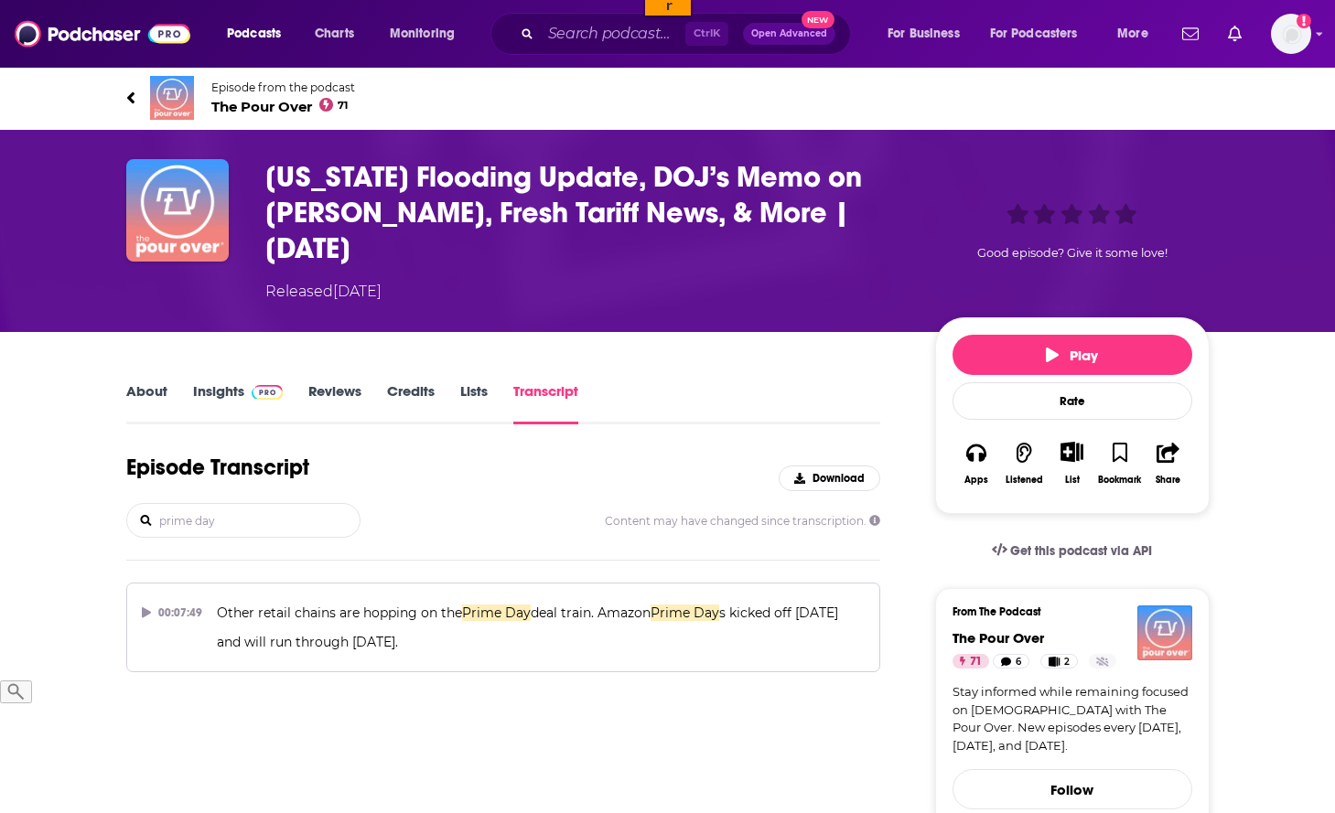
scroll to position [187, 0]
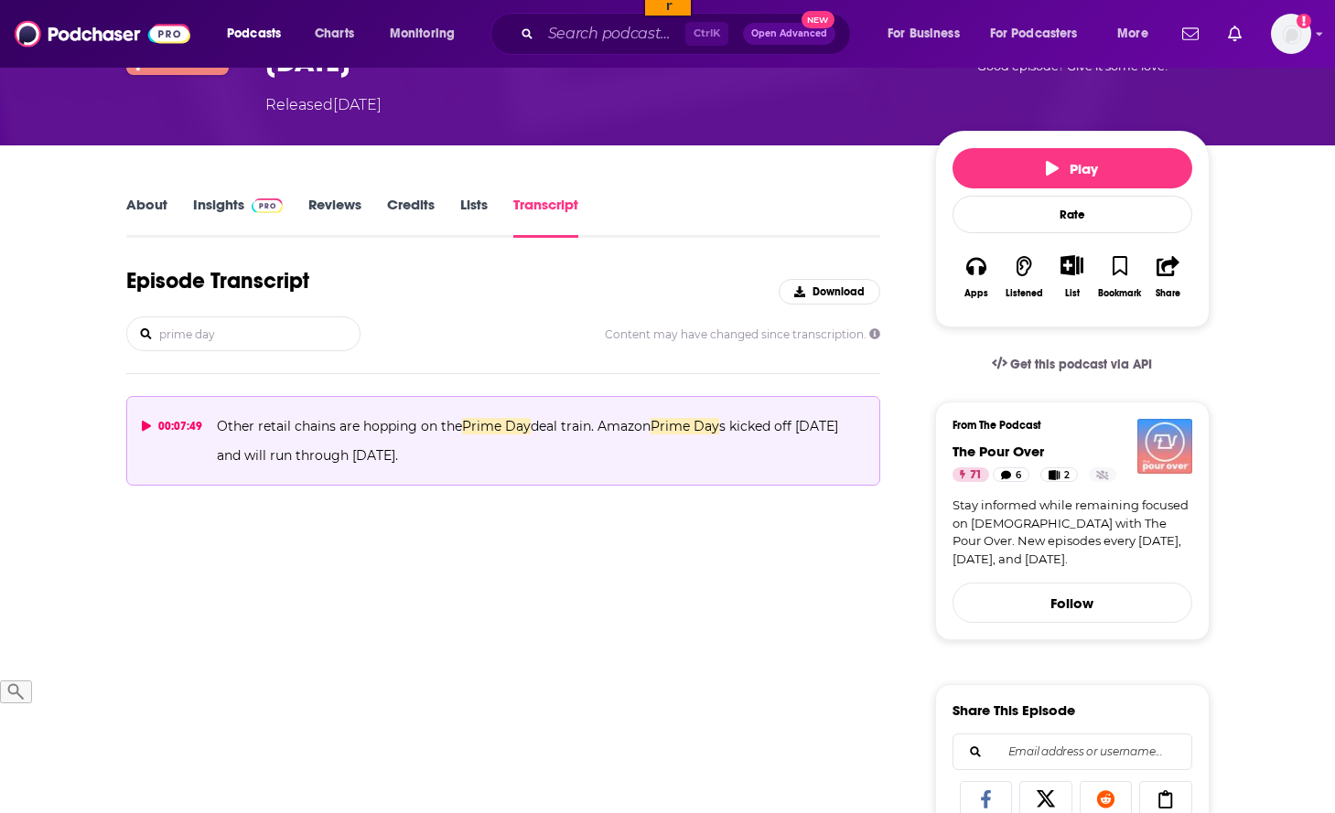
type input "prime day"
click at [143, 421] on icon at bounding box center [146, 426] width 9 height 11
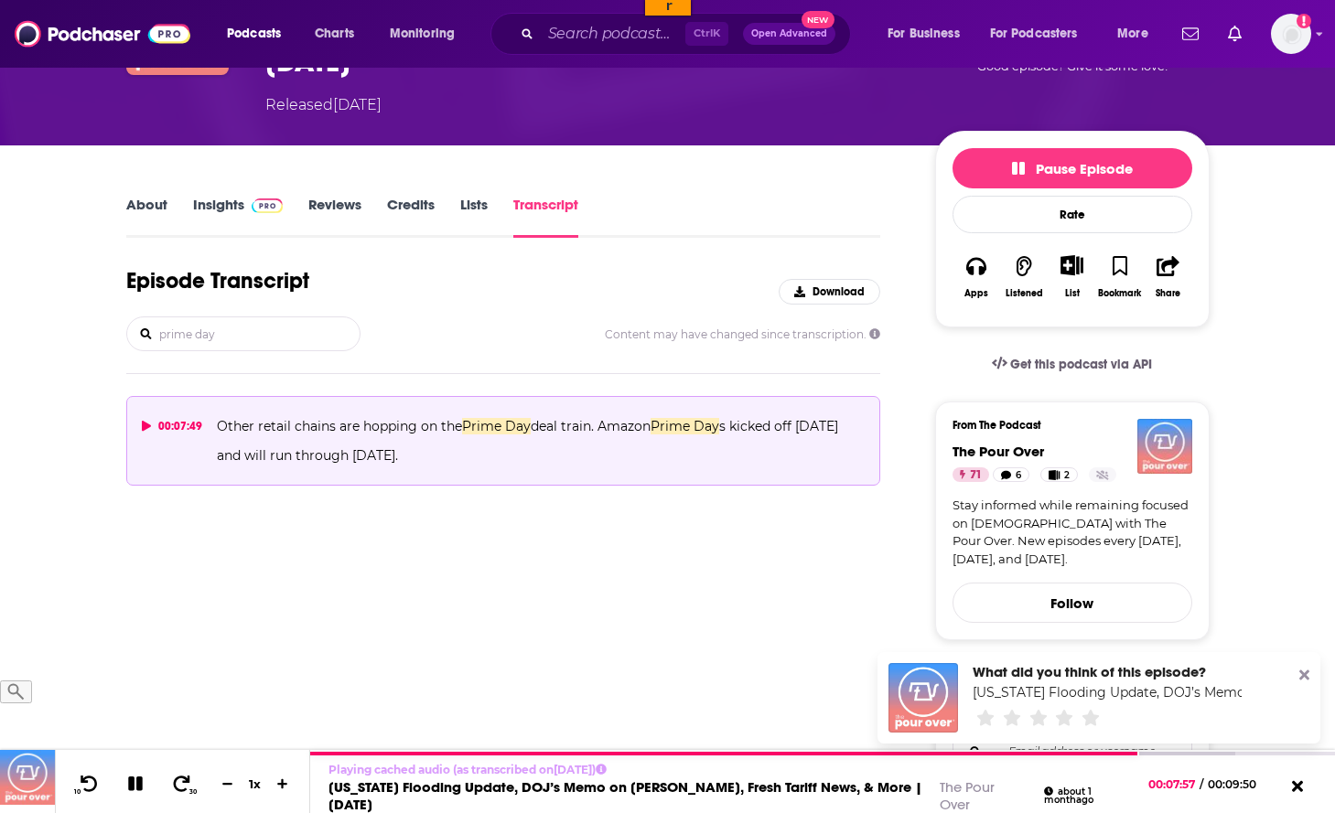
drag, startPoint x: 451, startPoint y: 427, endPoint x: 219, endPoint y: 396, distance: 234.5
click at [219, 412] on p "Other retail chains are hopping on the Prime Day deal train. Amazon Prime Day s…" at bounding box center [541, 441] width 648 height 59
copy span "Other retail chains are hopping on the Prime Day deal train. Amazon Prime Day s…"
drag, startPoint x: 236, startPoint y: 300, endPoint x: 77, endPoint y: 299, distance: 159.2
click at [157, 318] on input "prime day" at bounding box center [258, 334] width 202 height 33
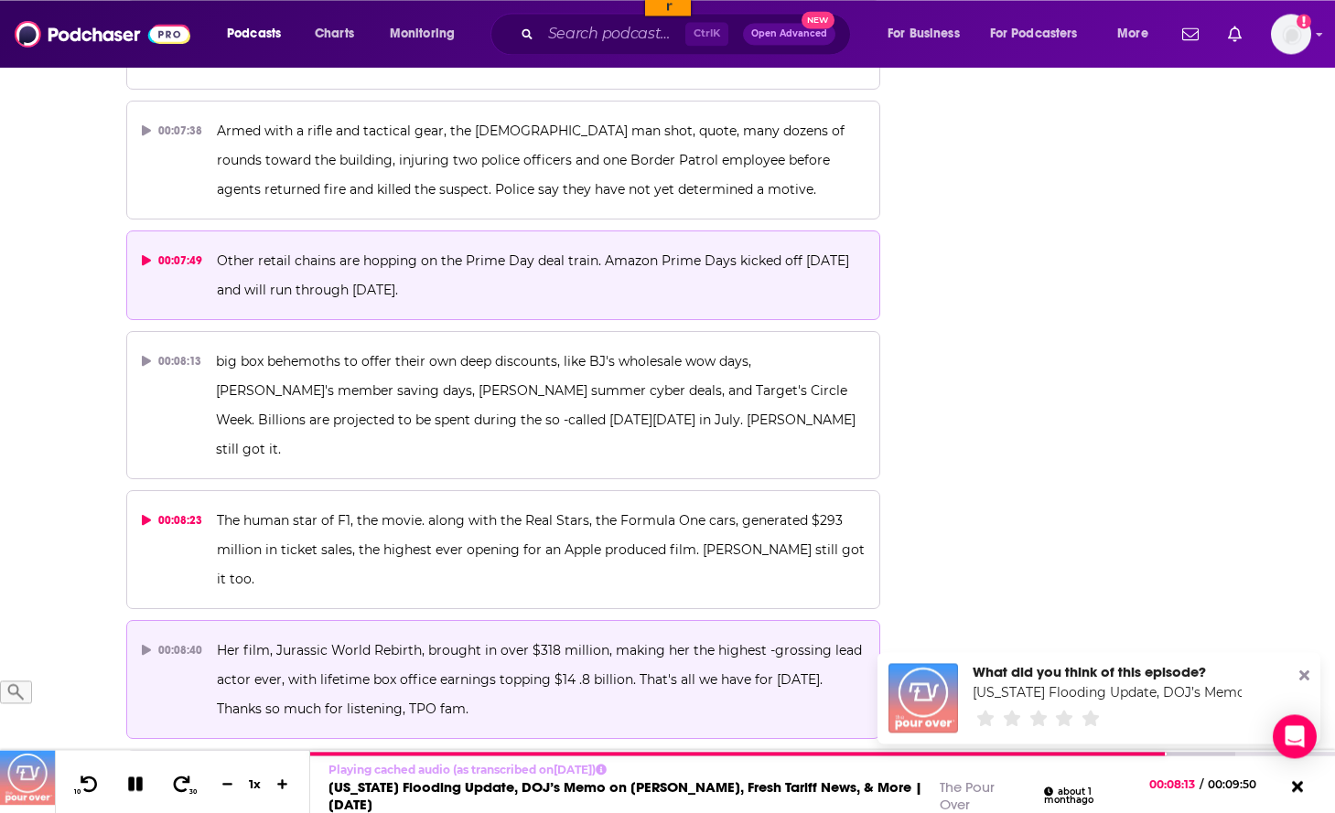
scroll to position [3827, 0]
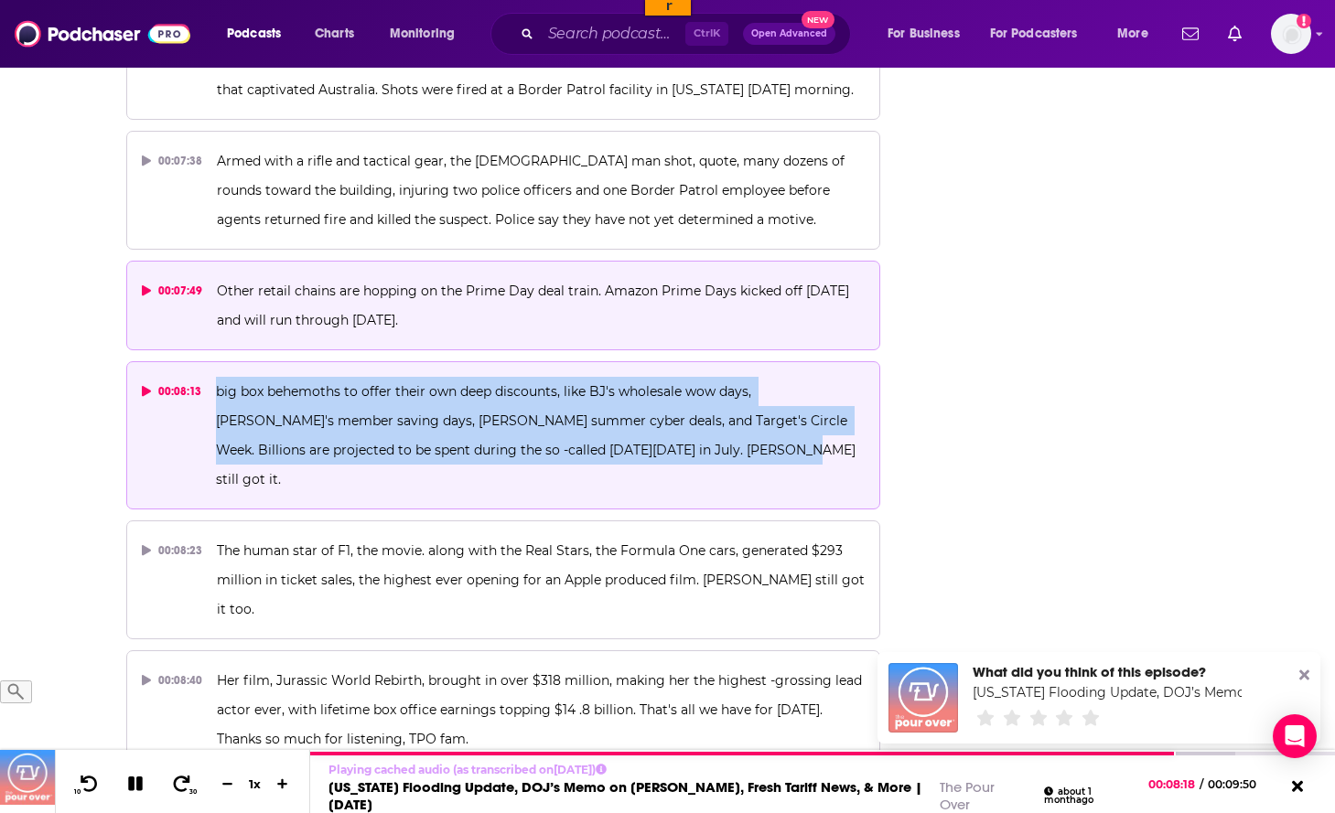
drag, startPoint x: 614, startPoint y: 383, endPoint x: 217, endPoint y: 325, distance: 401.4
click at [217, 377] on p "big box behemoths to offer their own deep discounts, like BJ's wholesale wow da…" at bounding box center [540, 435] width 649 height 117
copy span "big box behemoths to offer their own deep discounts, like BJ's wholesale wow da…"
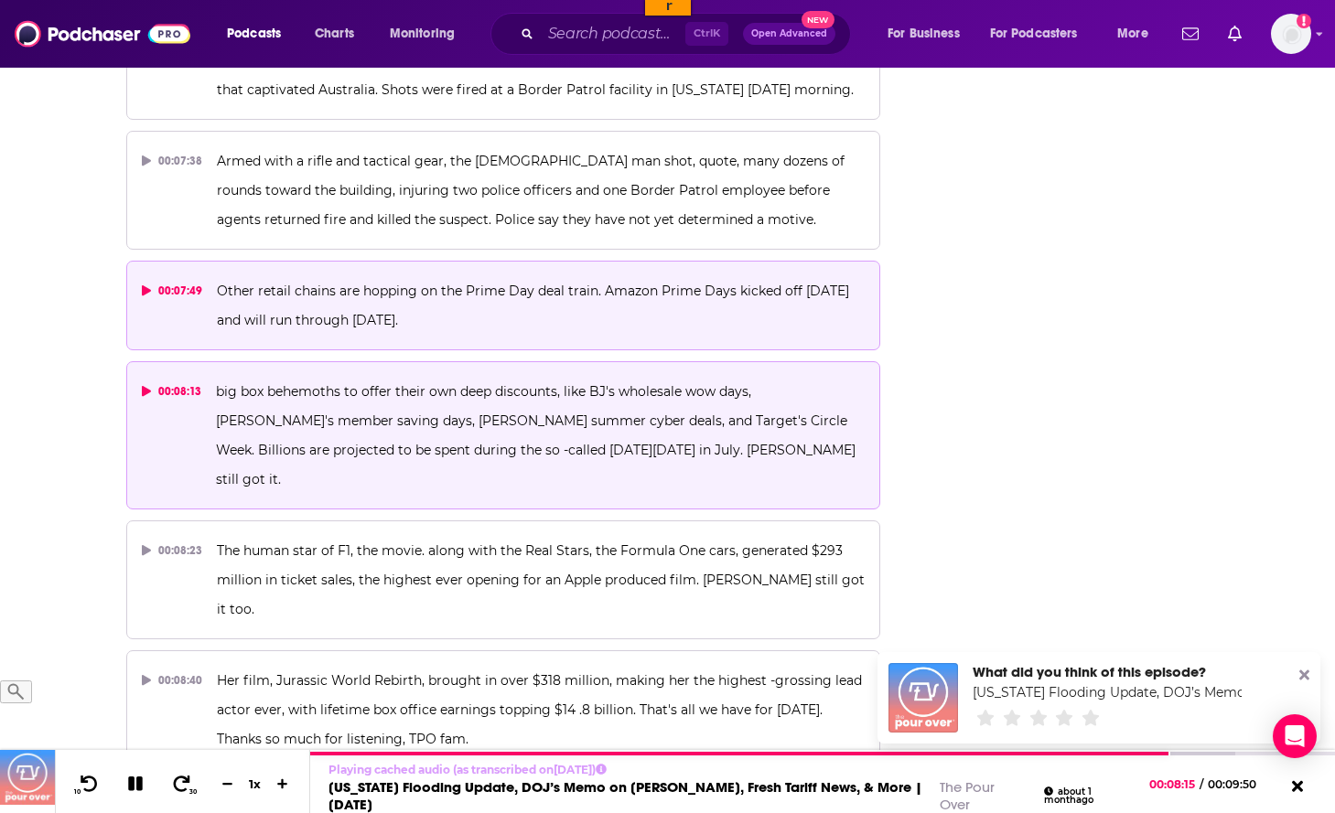
click at [151, 276] on div "00:07:49" at bounding box center [172, 290] width 61 height 29
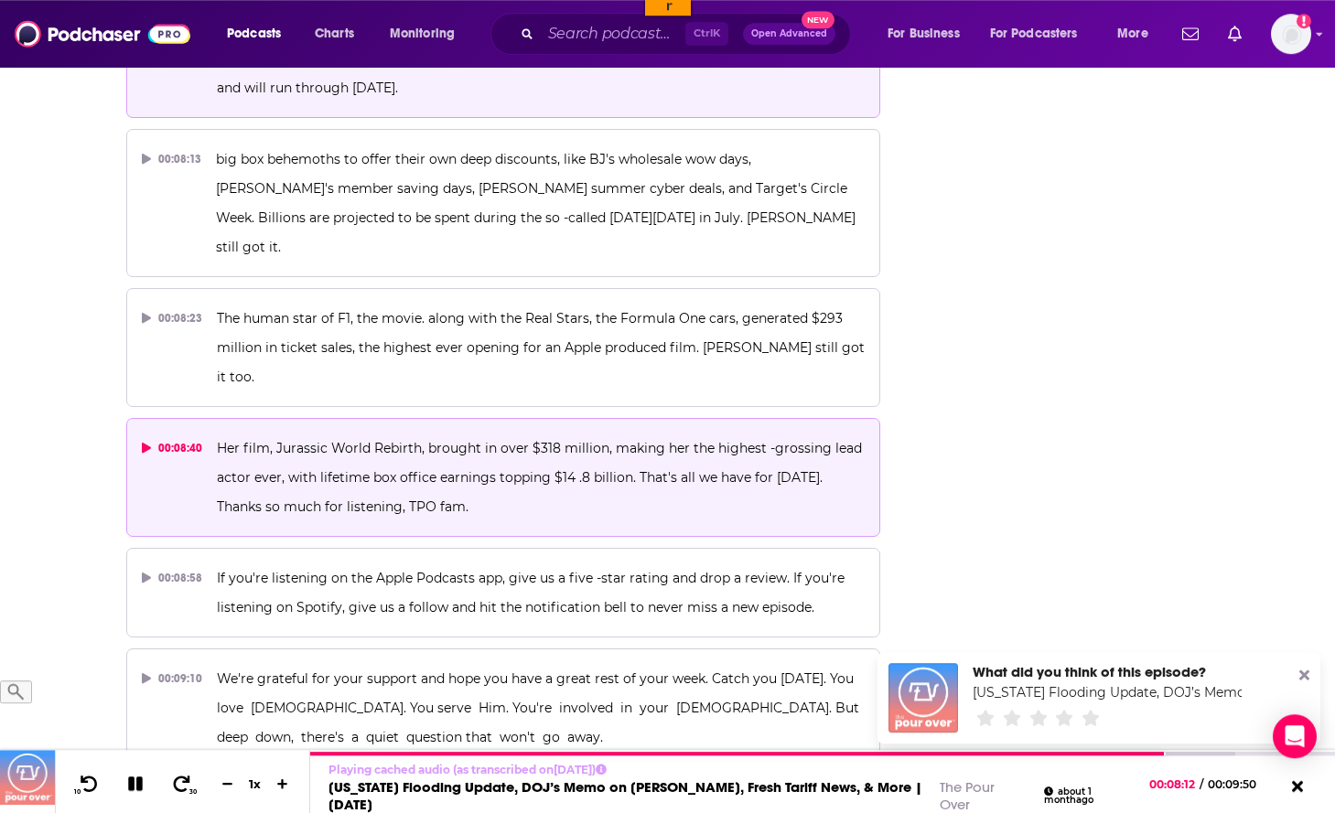
scroll to position [4060, 0]
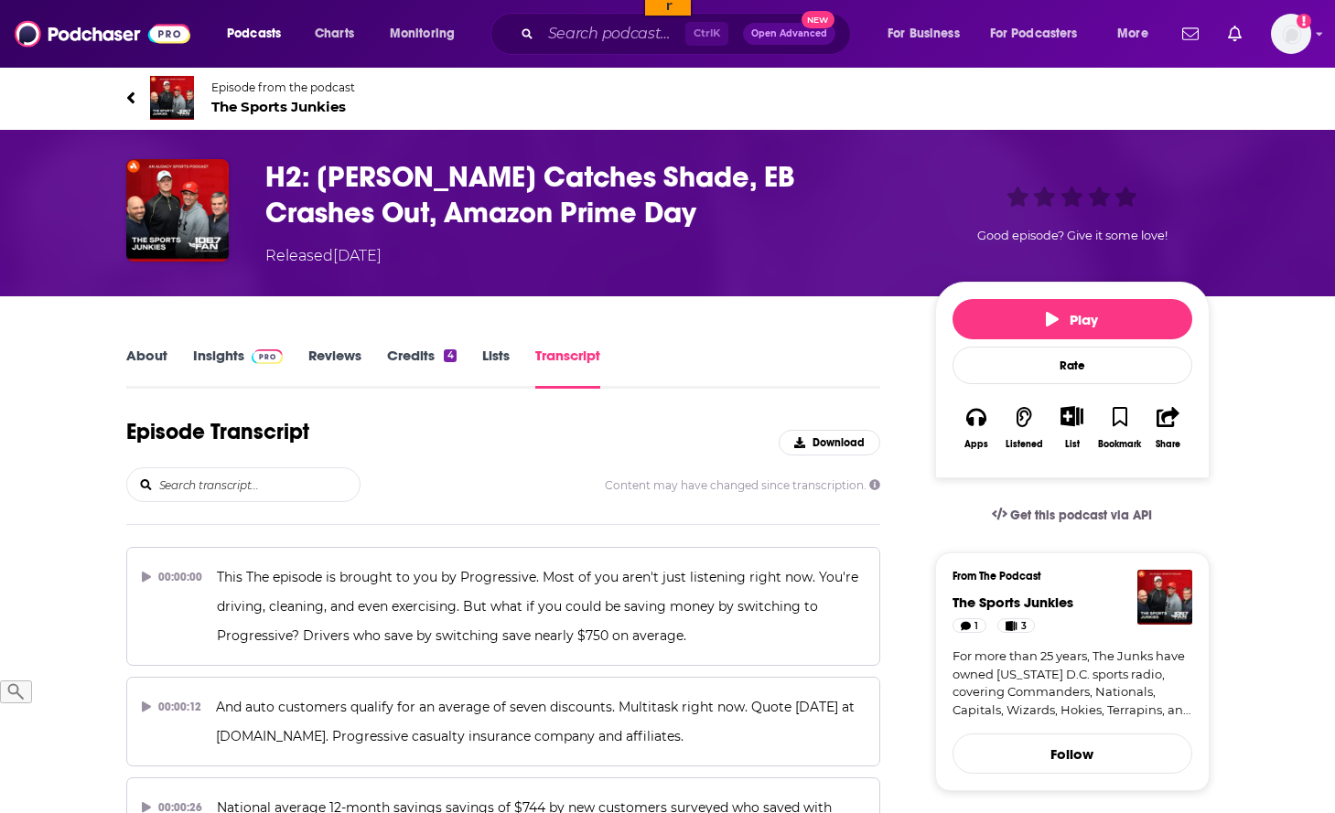
click at [235, 491] on input "search" at bounding box center [258, 484] width 202 height 33
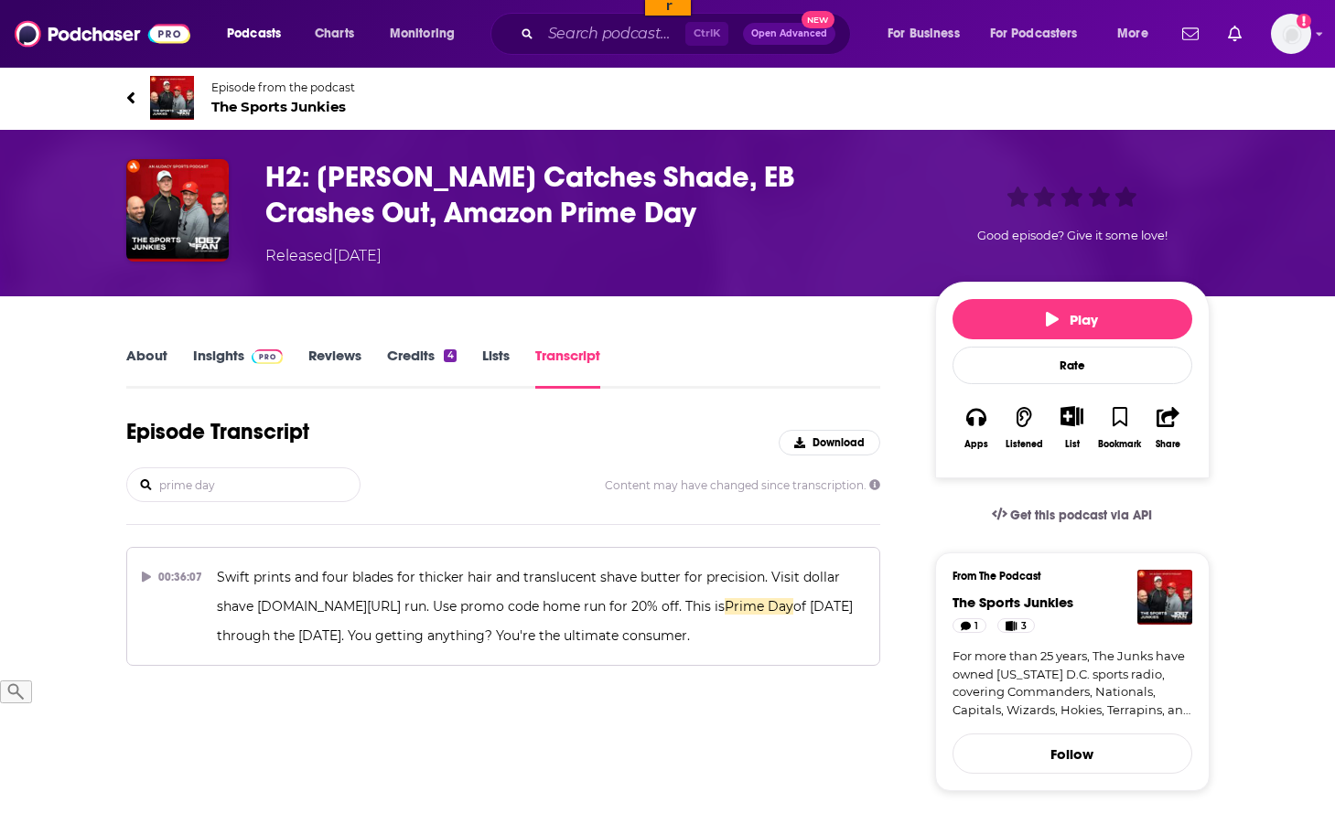
type input "prime day"
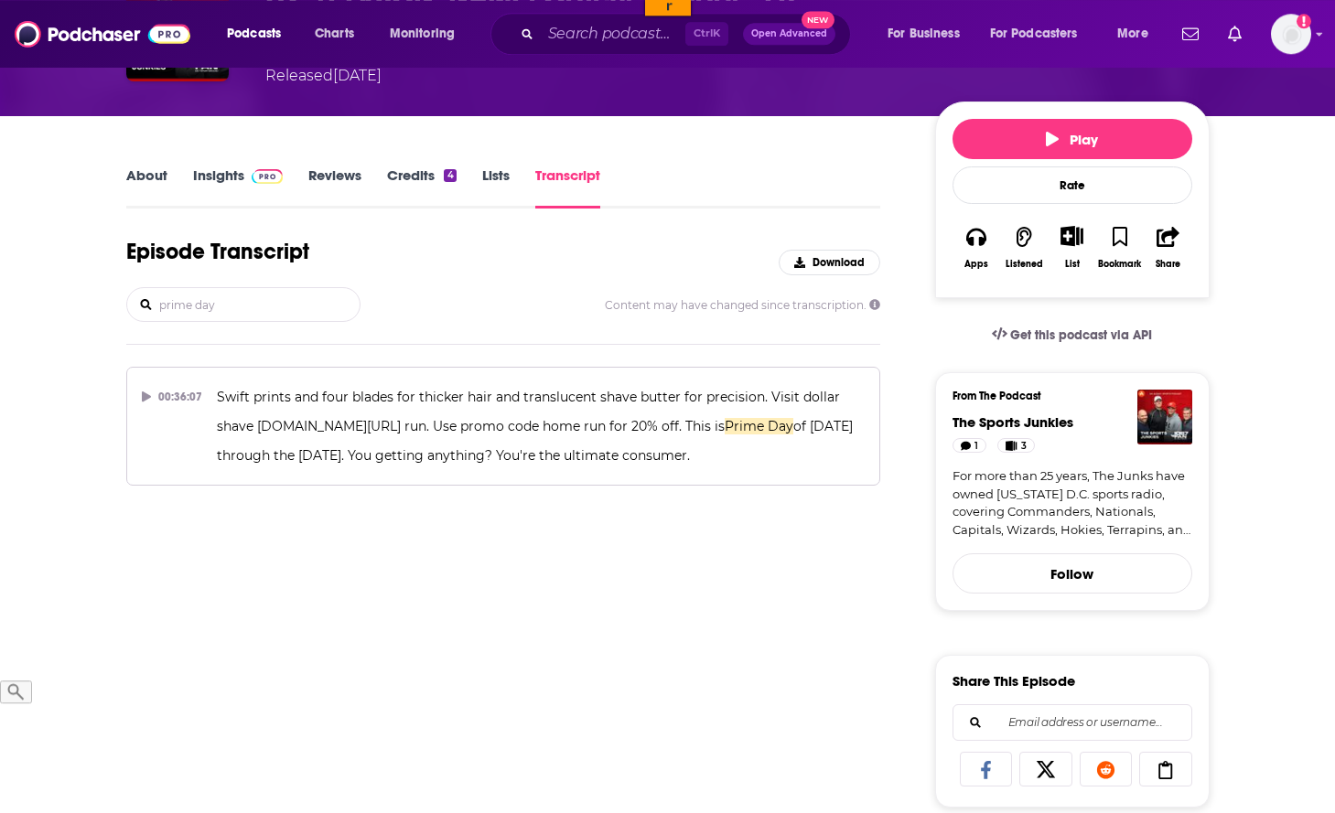
scroll to position [187, 0]
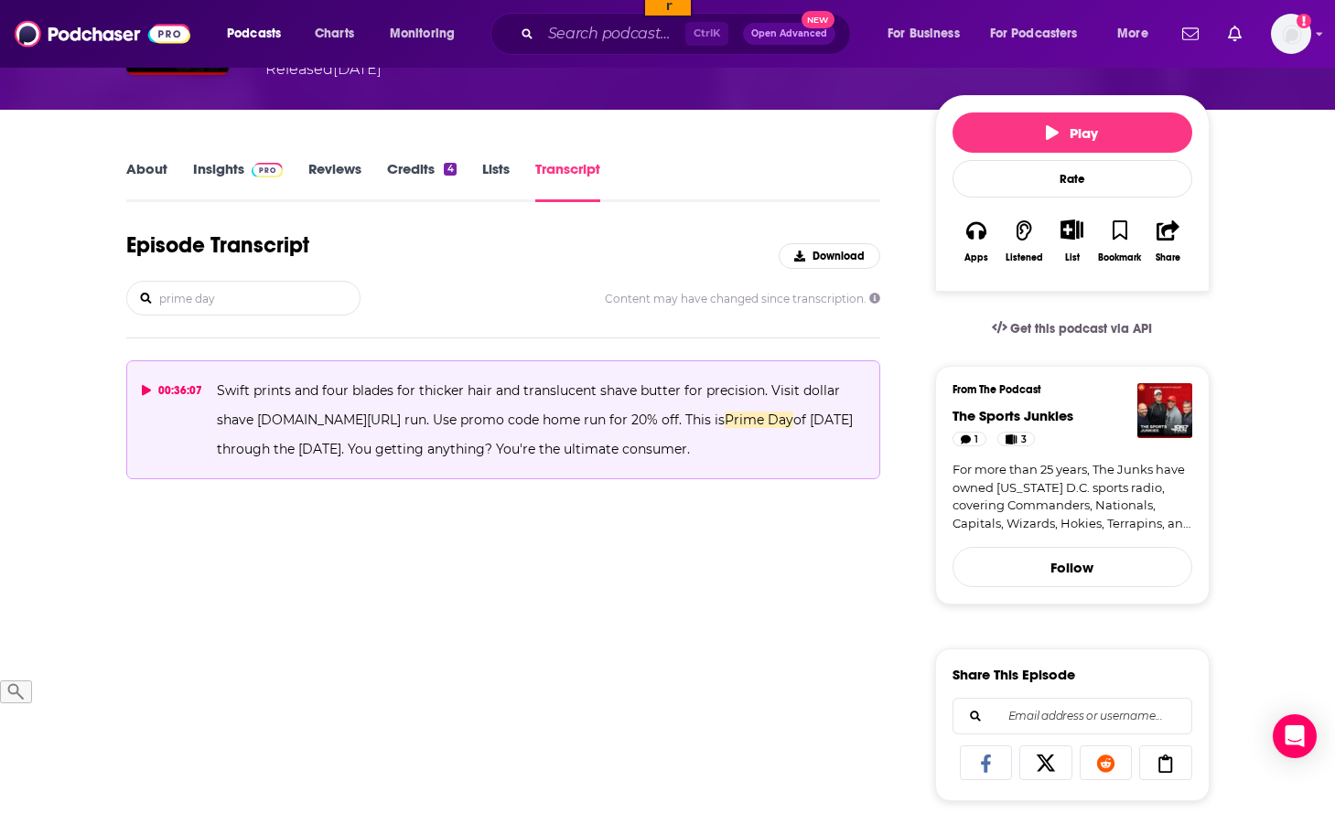
click at [141, 387] on button "00:36:07 Swift prints and four blades for thicker hair and translucent shave bu…" at bounding box center [503, 420] width 755 height 119
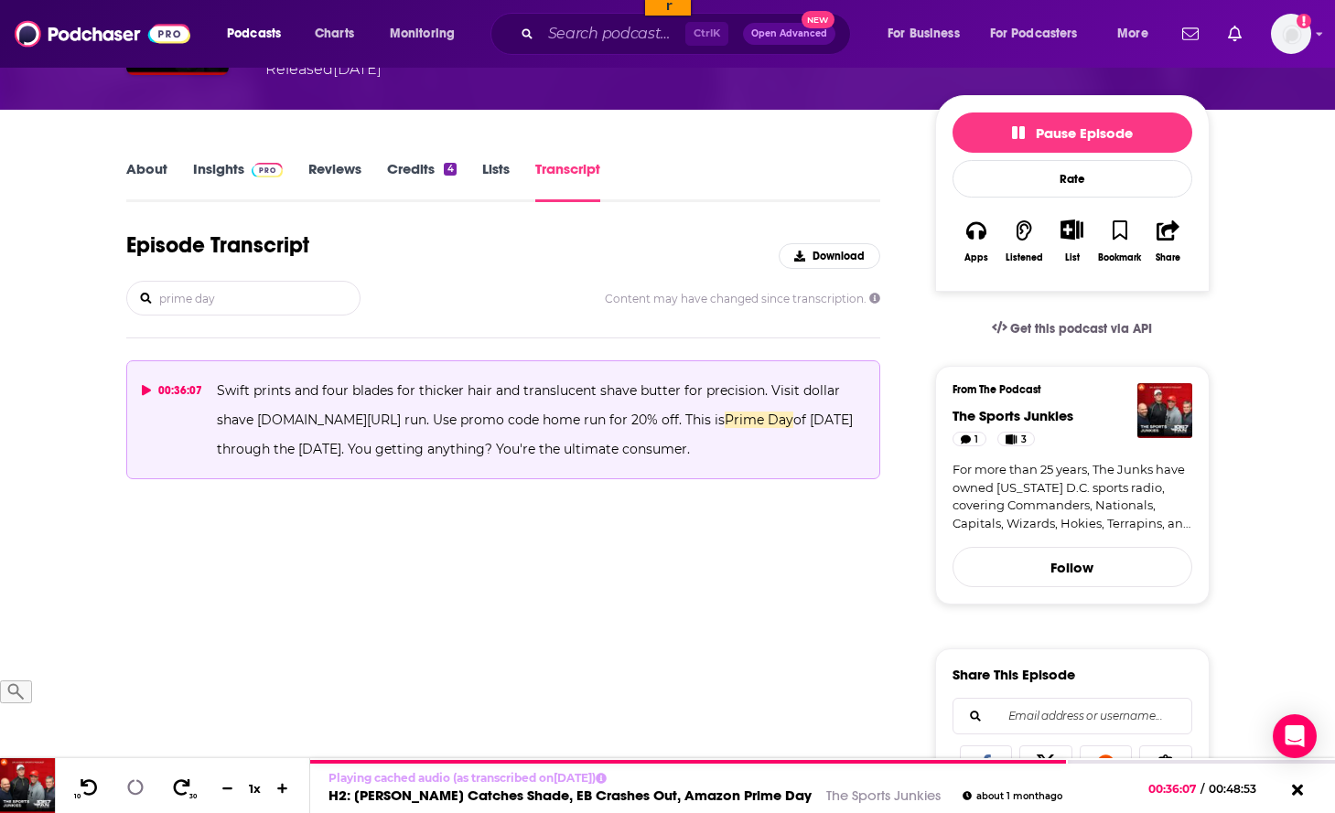
click at [142, 389] on icon at bounding box center [146, 390] width 9 height 11
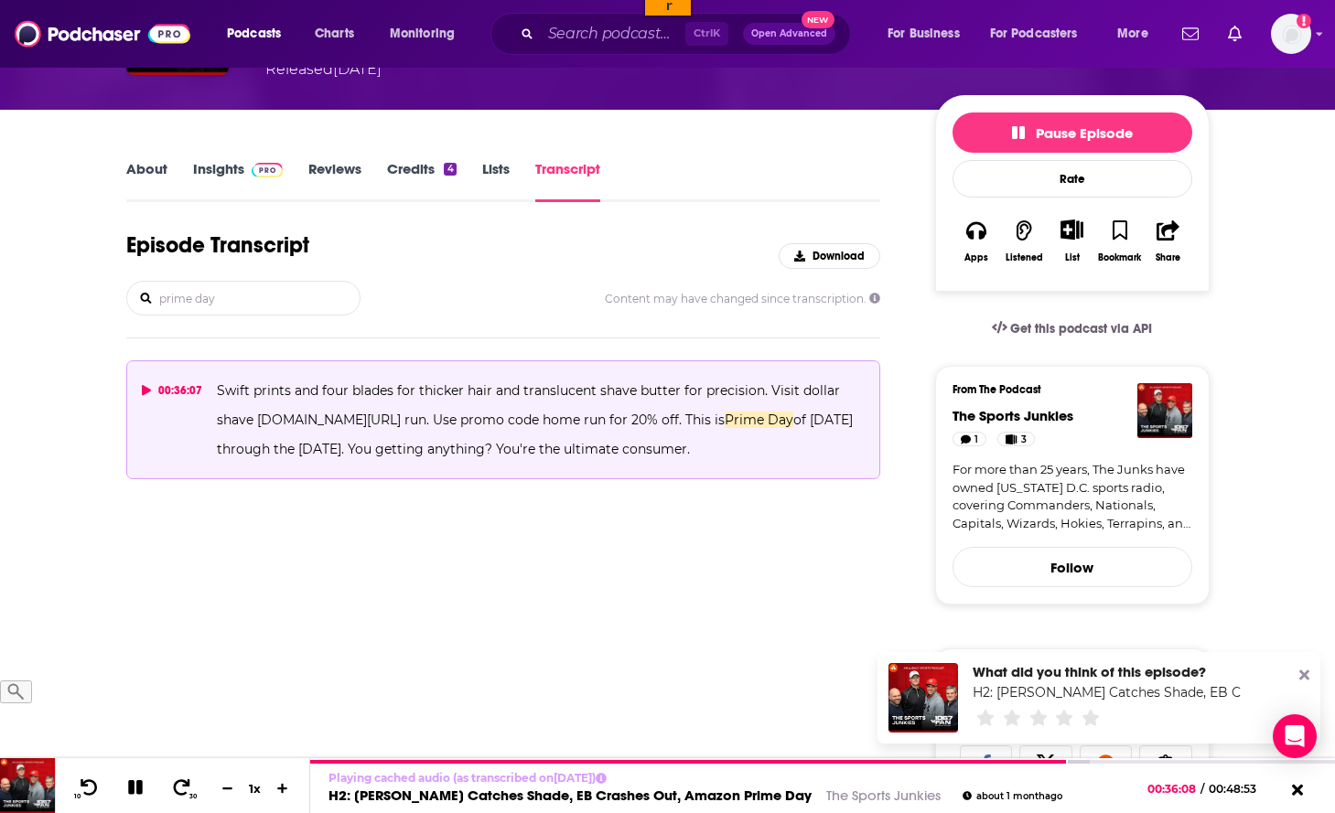
drag, startPoint x: 256, startPoint y: 298, endPoint x: 126, endPoint y: 296, distance: 129.9
click at [157, 296] on input "prime day" at bounding box center [258, 298] width 202 height 33
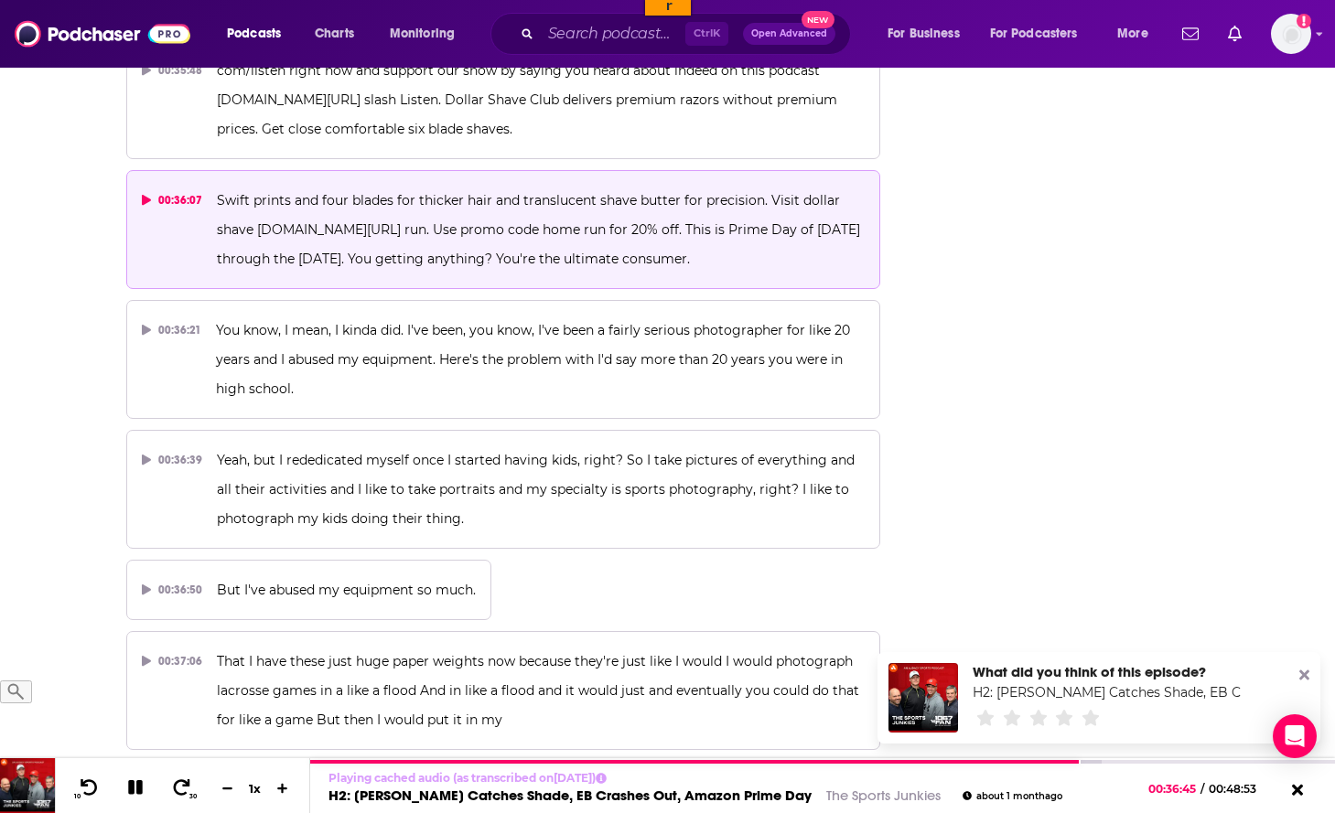
scroll to position [18480, 0]
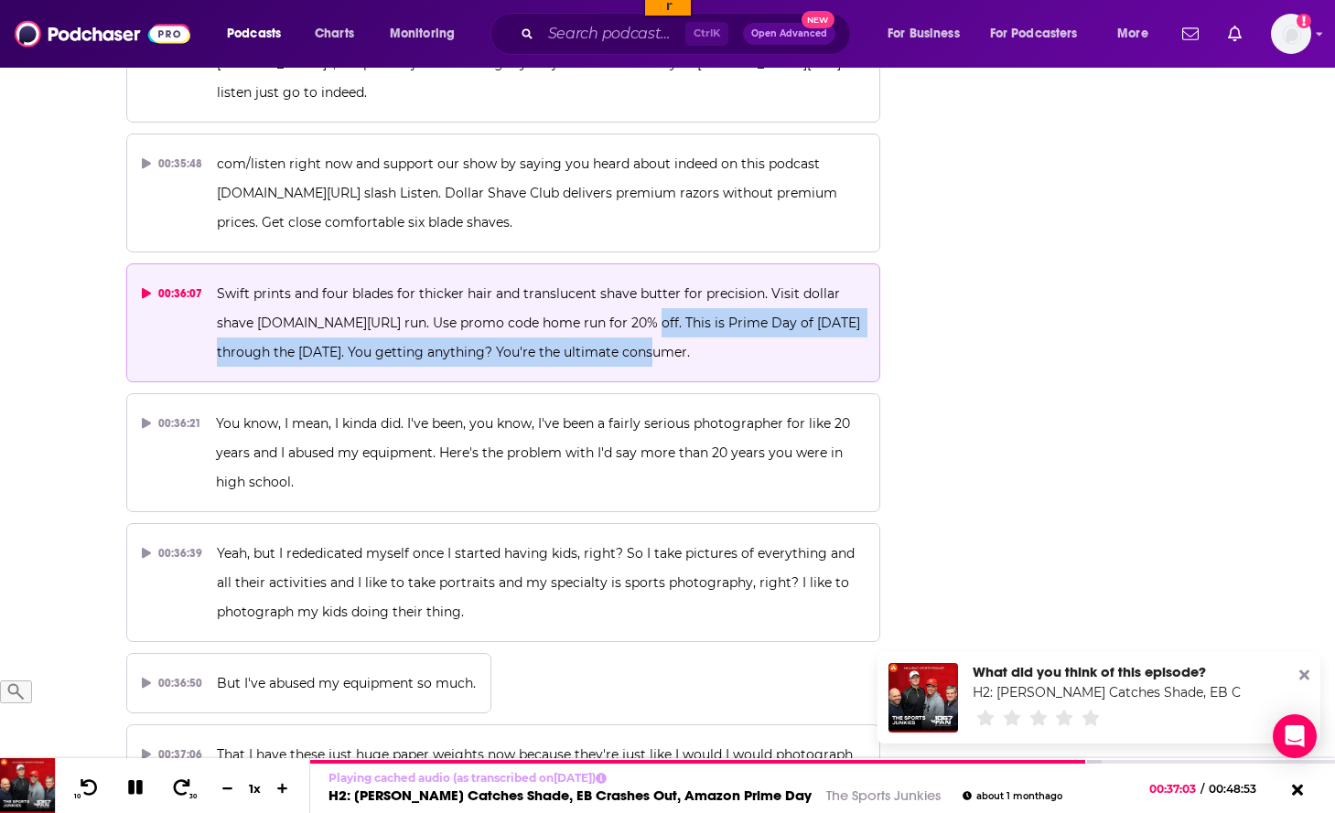
drag, startPoint x: 637, startPoint y: 142, endPoint x: 834, endPoint y: 171, distance: 198.9
click at [834, 279] on p "Swift prints and four blades for thicker hair and translucent shave butter for …" at bounding box center [541, 323] width 648 height 88
copy span "This is Prime Day of July 8th through the 11th. You getting anything? You're th…"
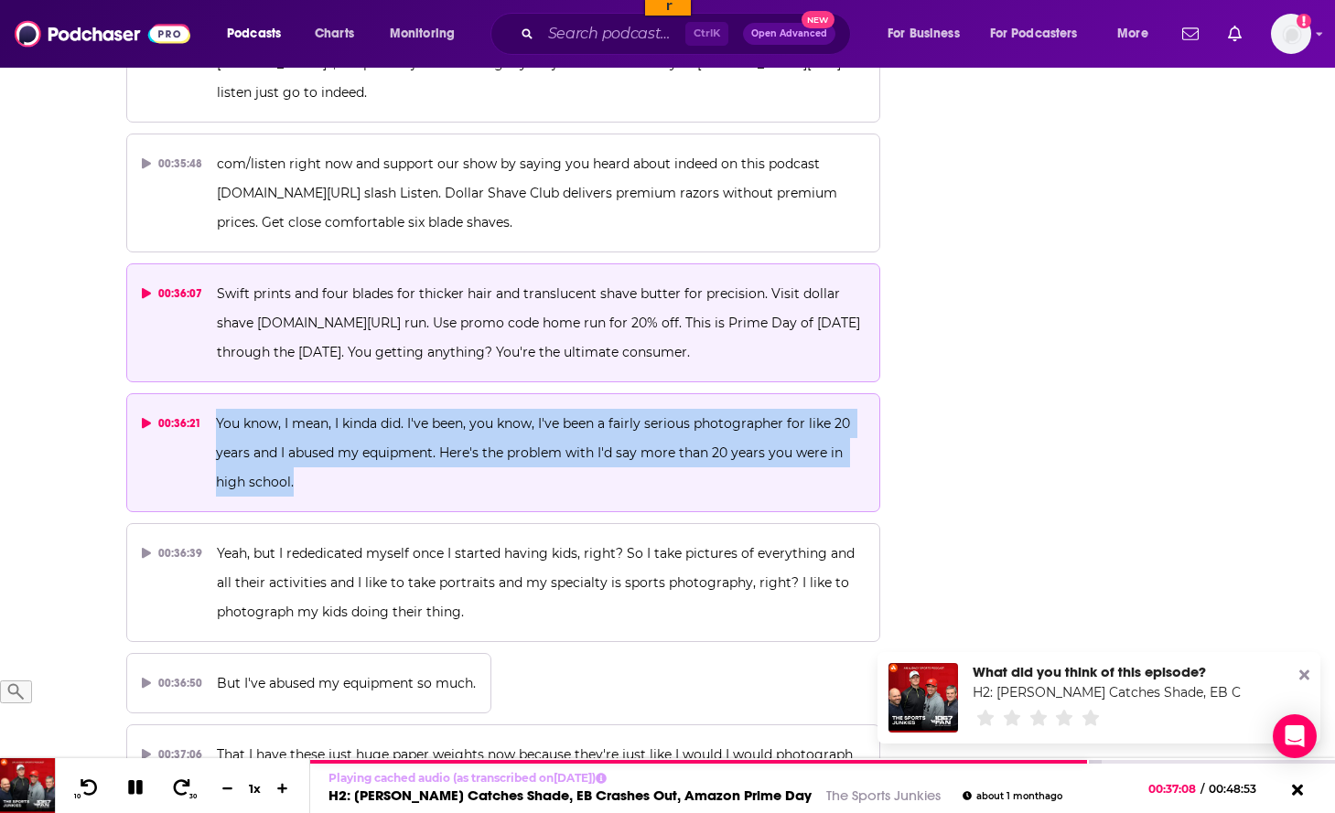
drag, startPoint x: 321, startPoint y: 315, endPoint x: 216, endPoint y: 247, distance: 125.1
click at [216, 409] on p "You know, I mean, I kinda did. I've been, you know, I've been a fairly serious …" at bounding box center [540, 453] width 649 height 88
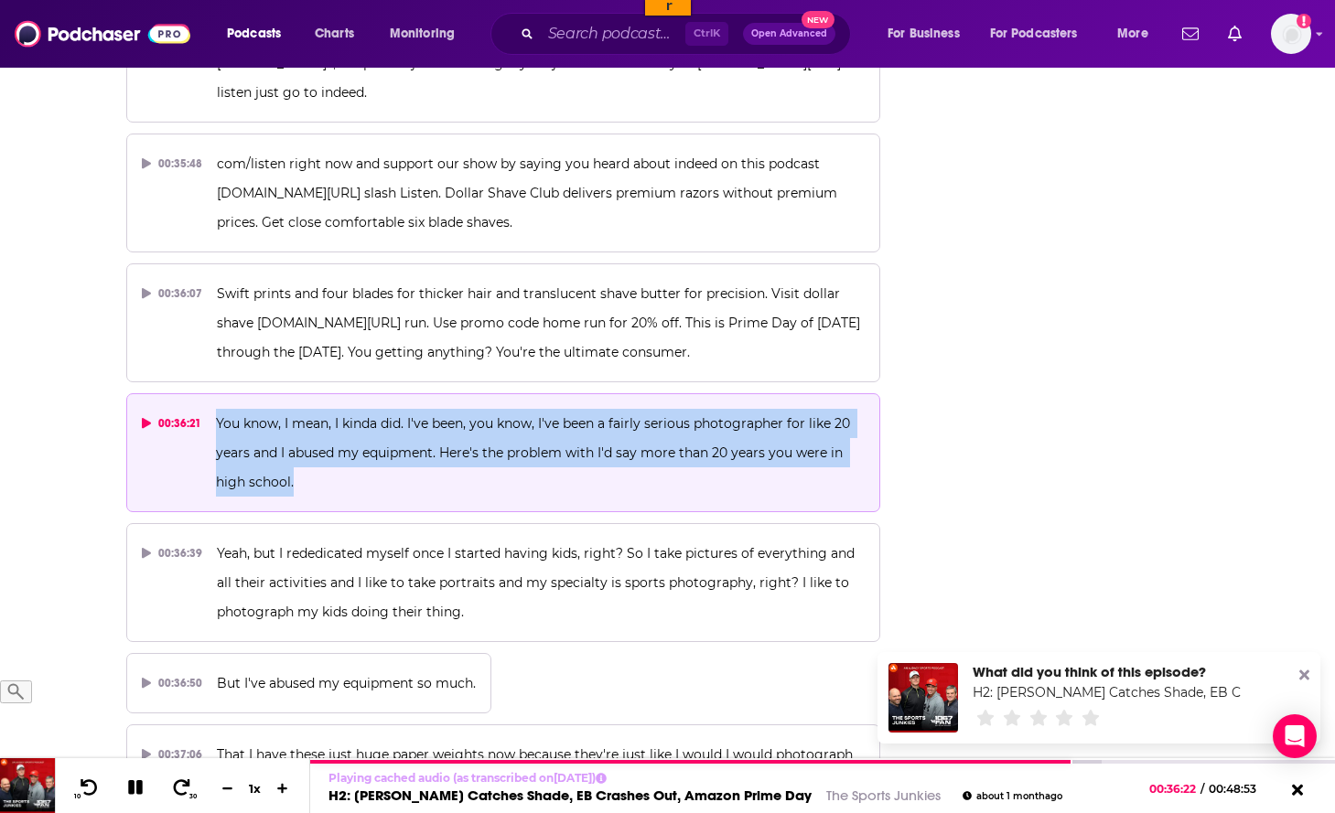
copy span "You know, I mean, I kinda did. I've been, you know, I've been a fairly serious …"
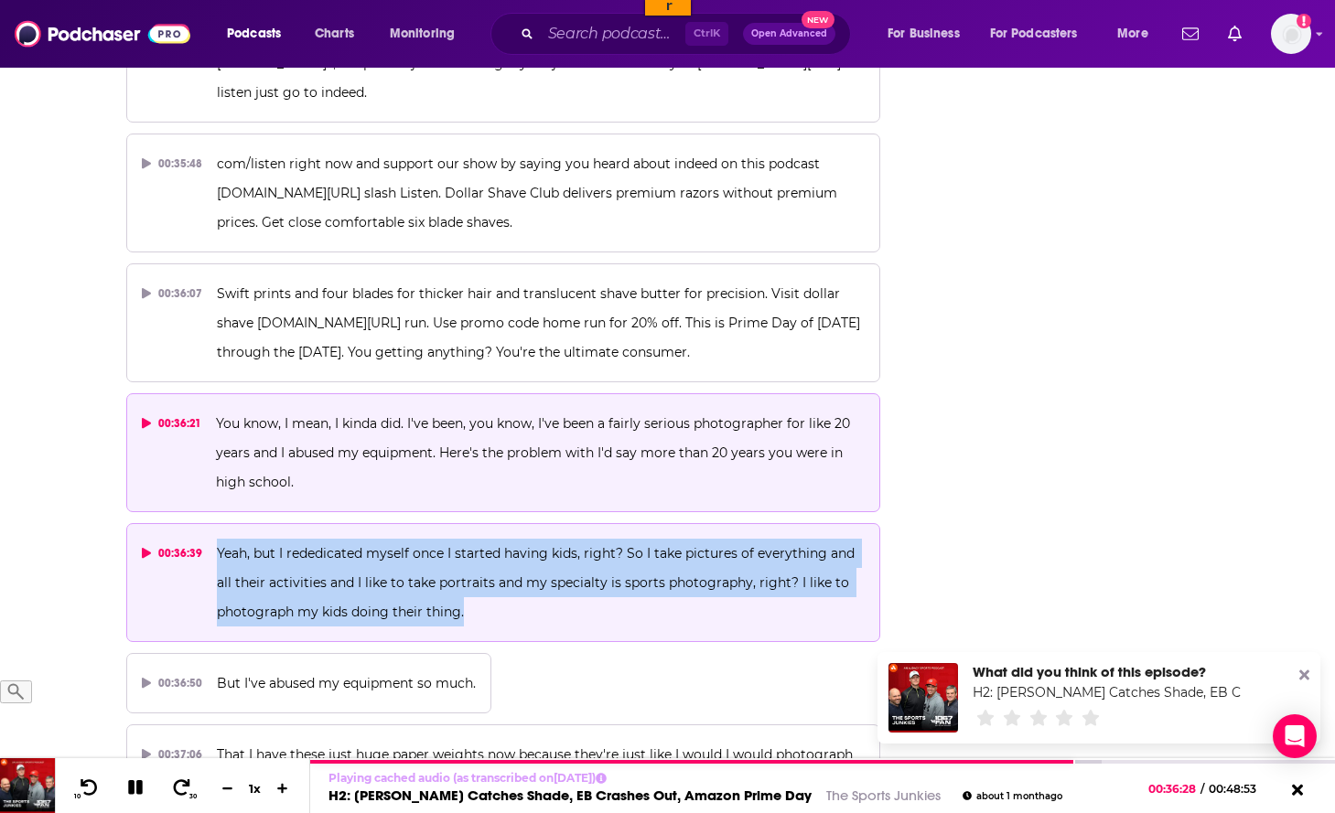
drag, startPoint x: 501, startPoint y: 441, endPoint x: 213, endPoint y: 375, distance: 294.8
click at [213, 523] on button "00:36:39 Yeah, but I rededicated myself once I started having kids, right? So I…" at bounding box center [503, 582] width 755 height 119
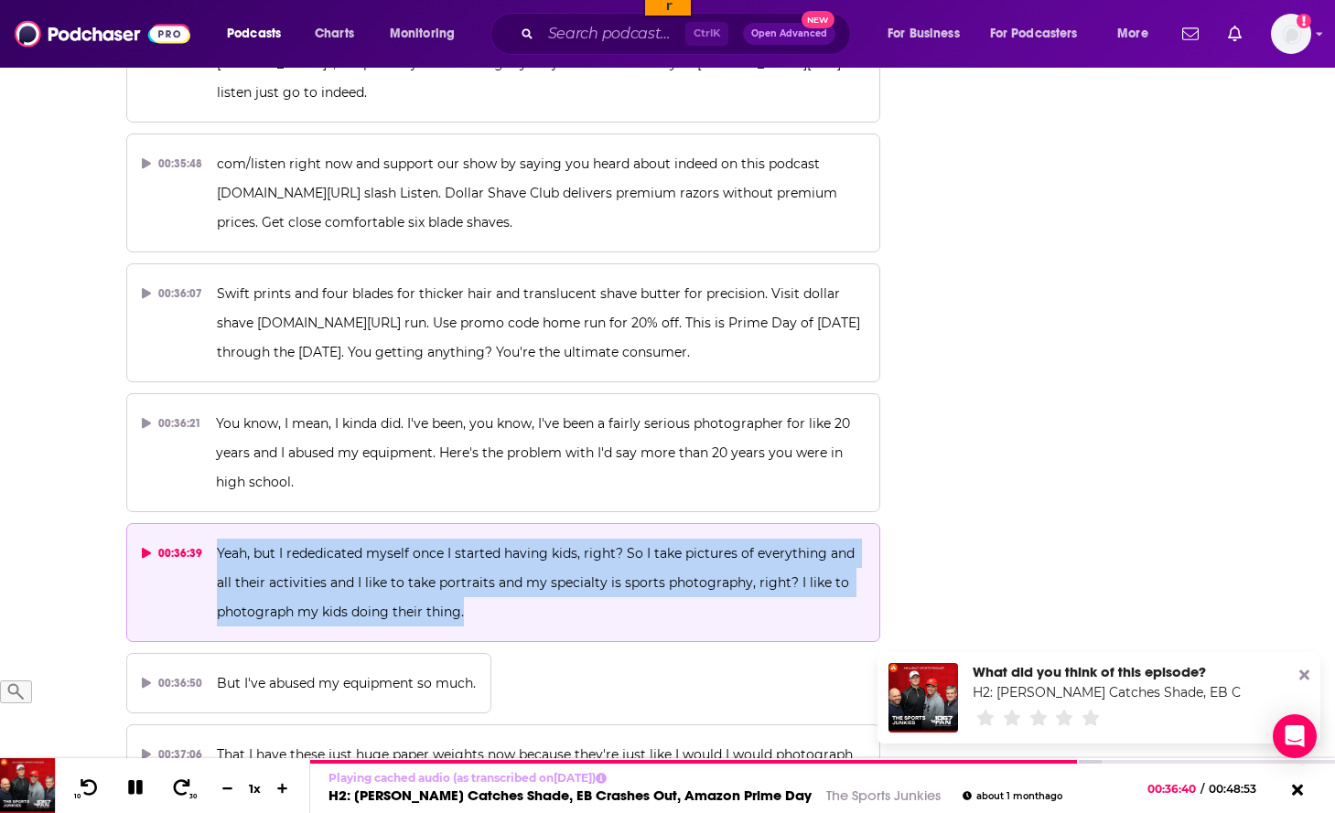
copy span "Yeah, but I rededicated myself once I started having kids, right? So I take pic…"
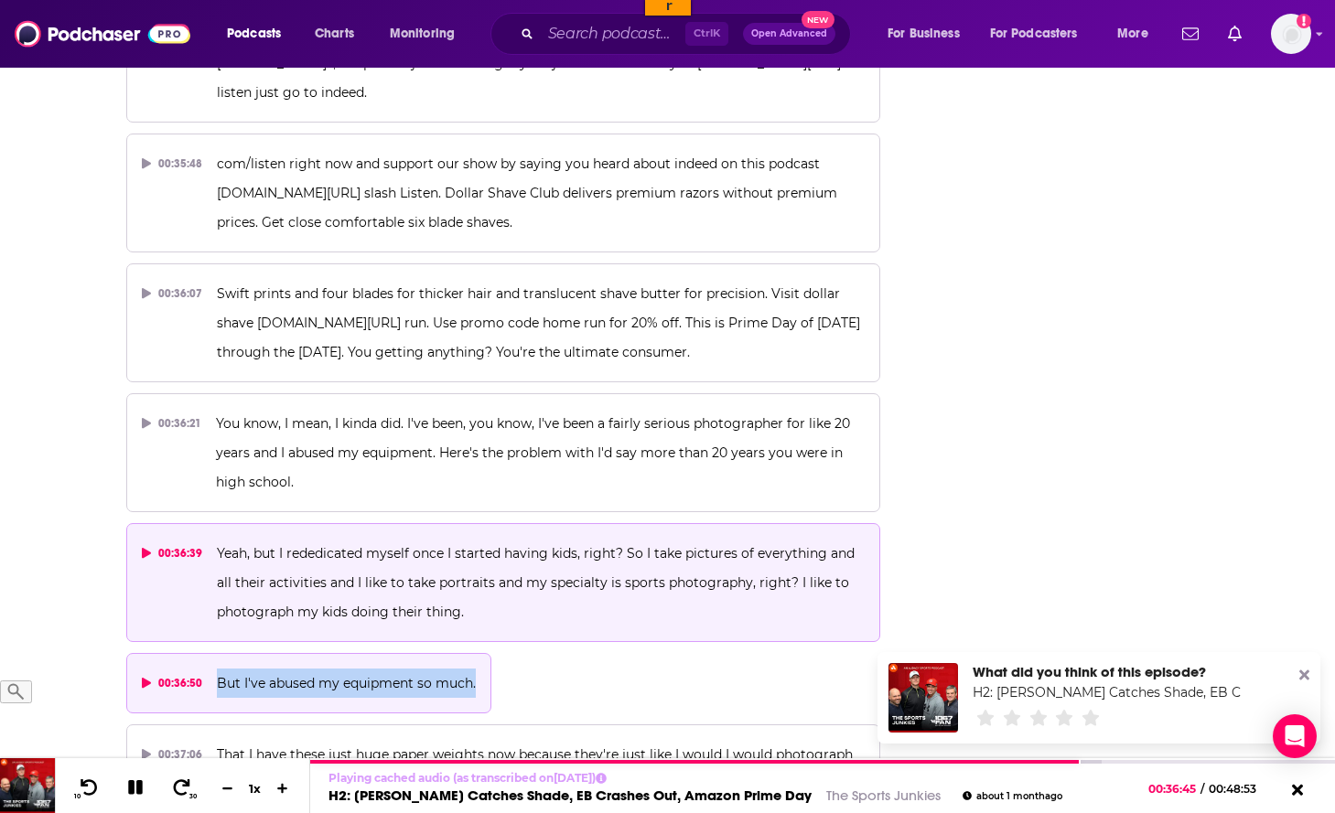
drag, startPoint x: 480, startPoint y: 511, endPoint x: 213, endPoint y: 512, distance: 267.2
click at [213, 653] on button "00:36:50 But I've abused my equipment so much." at bounding box center [309, 683] width 366 height 60
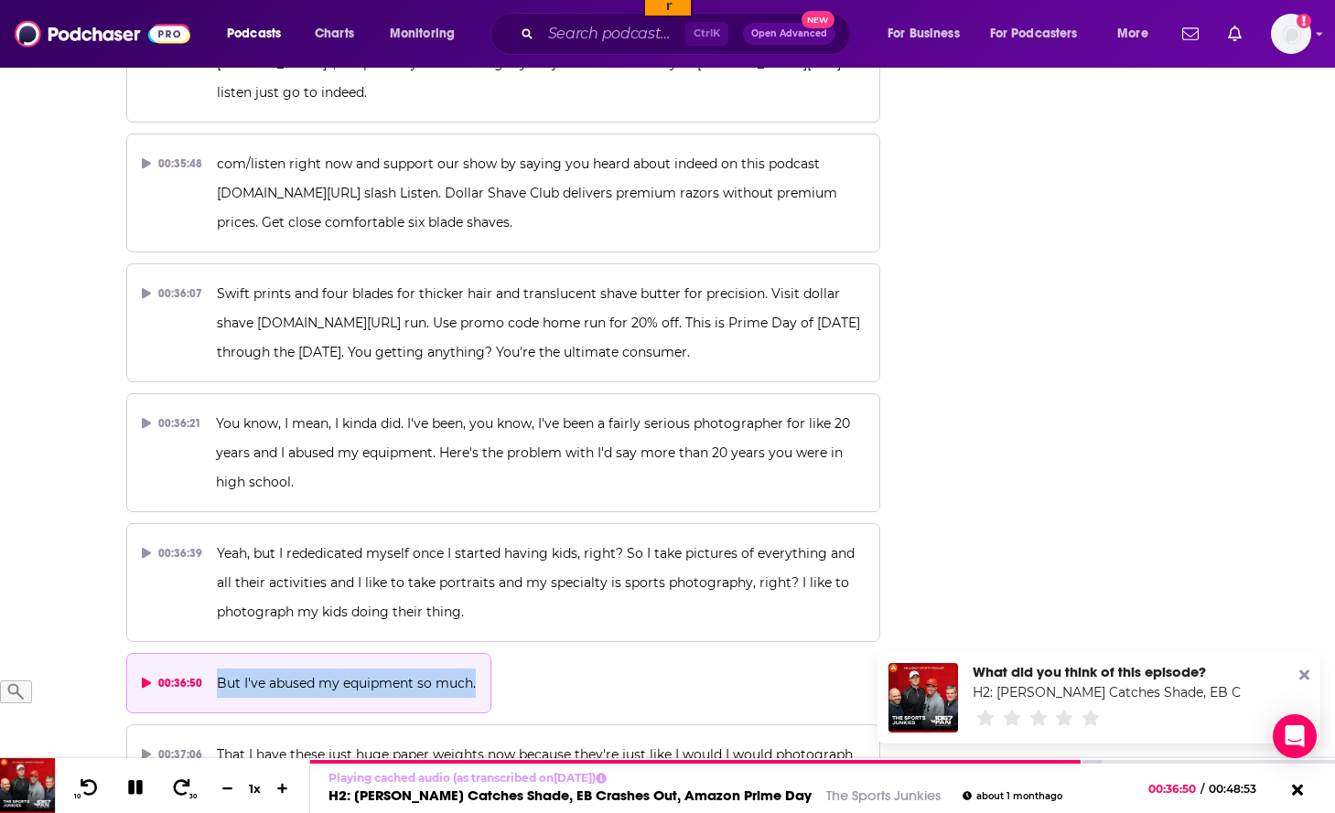
copy span "But I've abused my equipment so much."
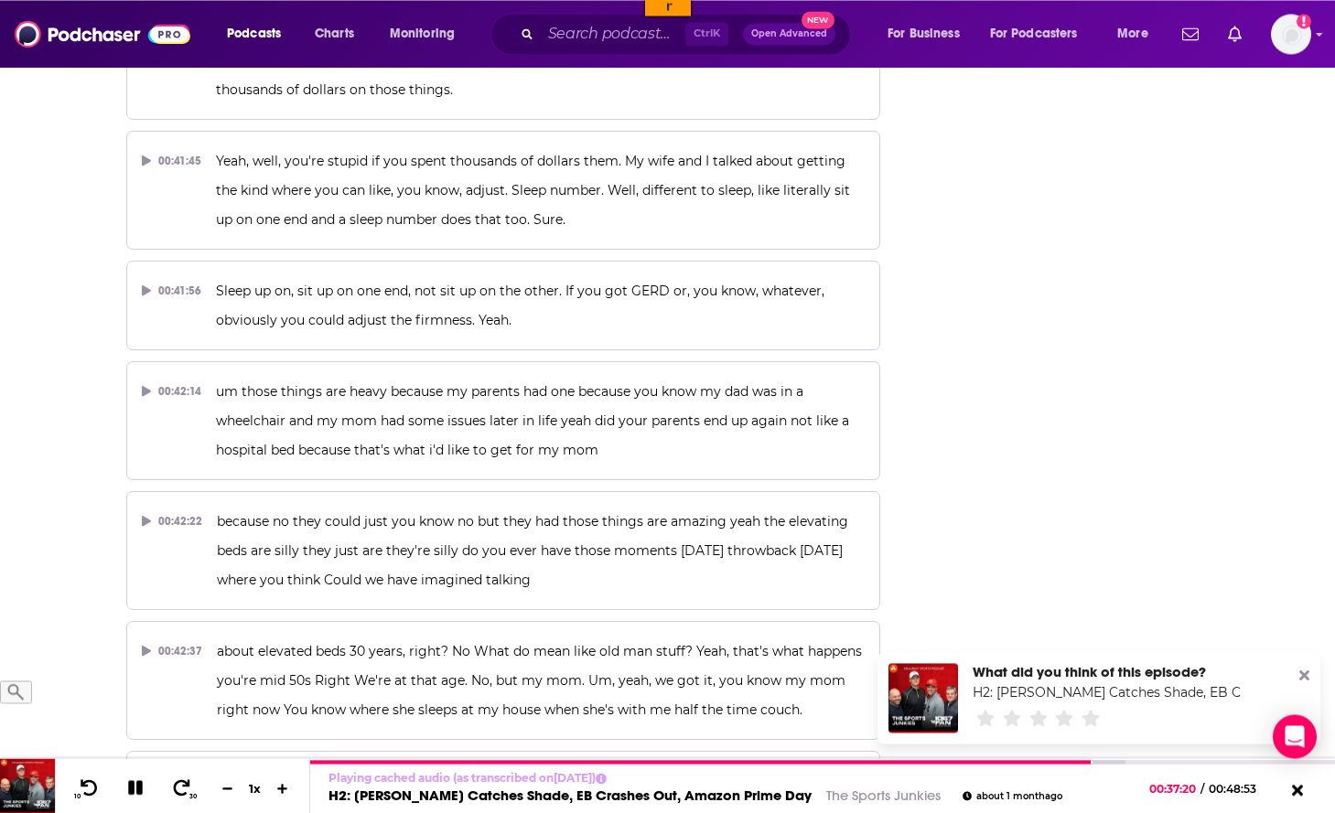
scroll to position [21560, 0]
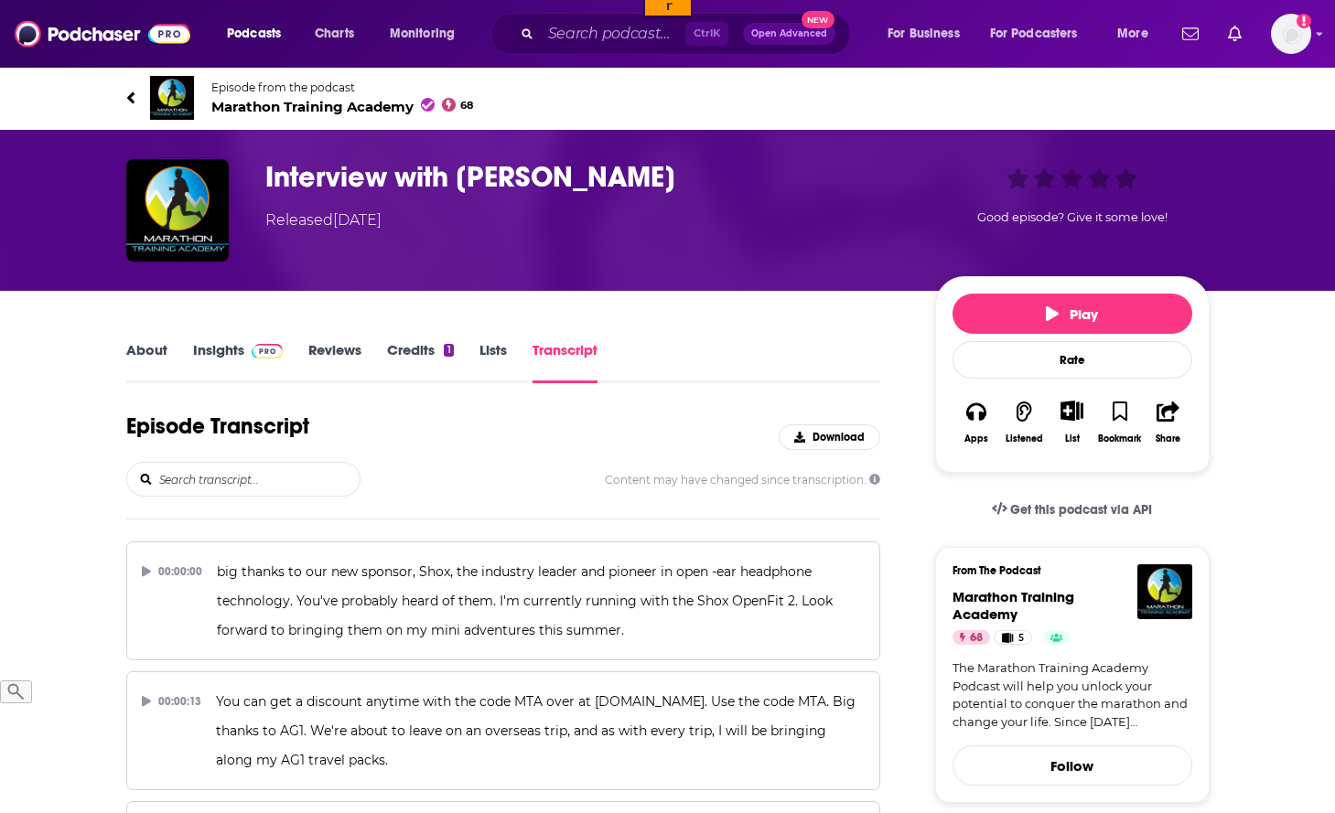
click at [226, 481] on input "search" at bounding box center [258, 479] width 202 height 33
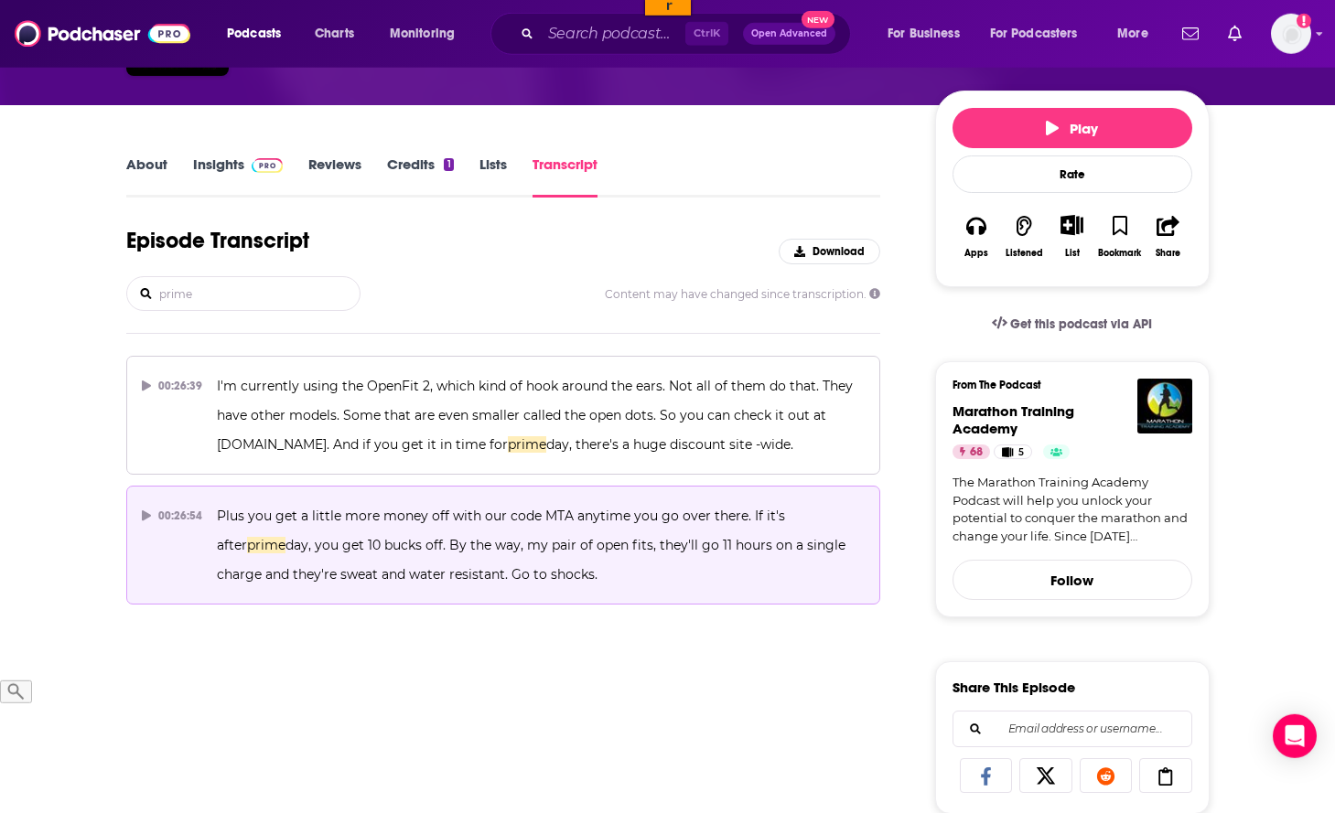
scroll to position [187, 0]
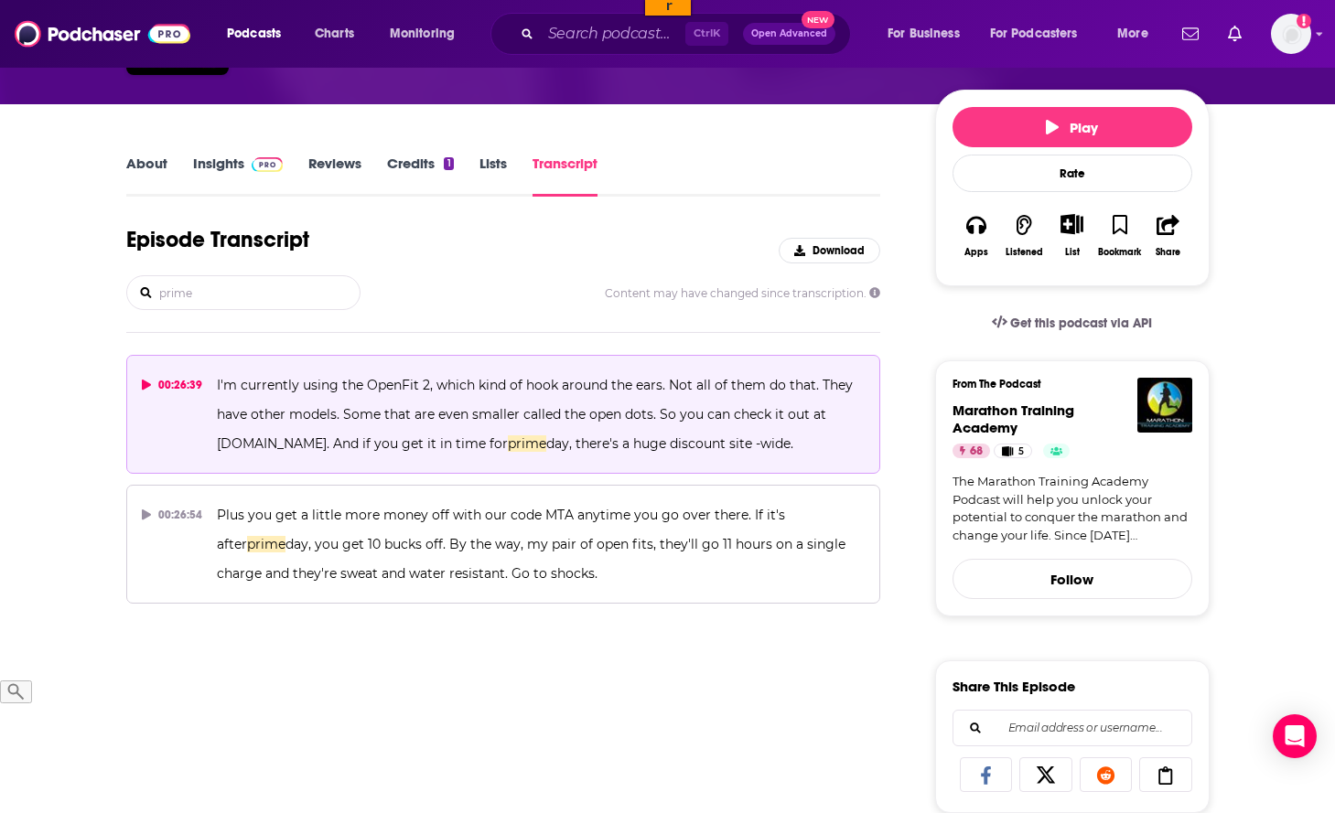
type input "prime"
click at [146, 385] on icon at bounding box center [146, 385] width 9 height 11
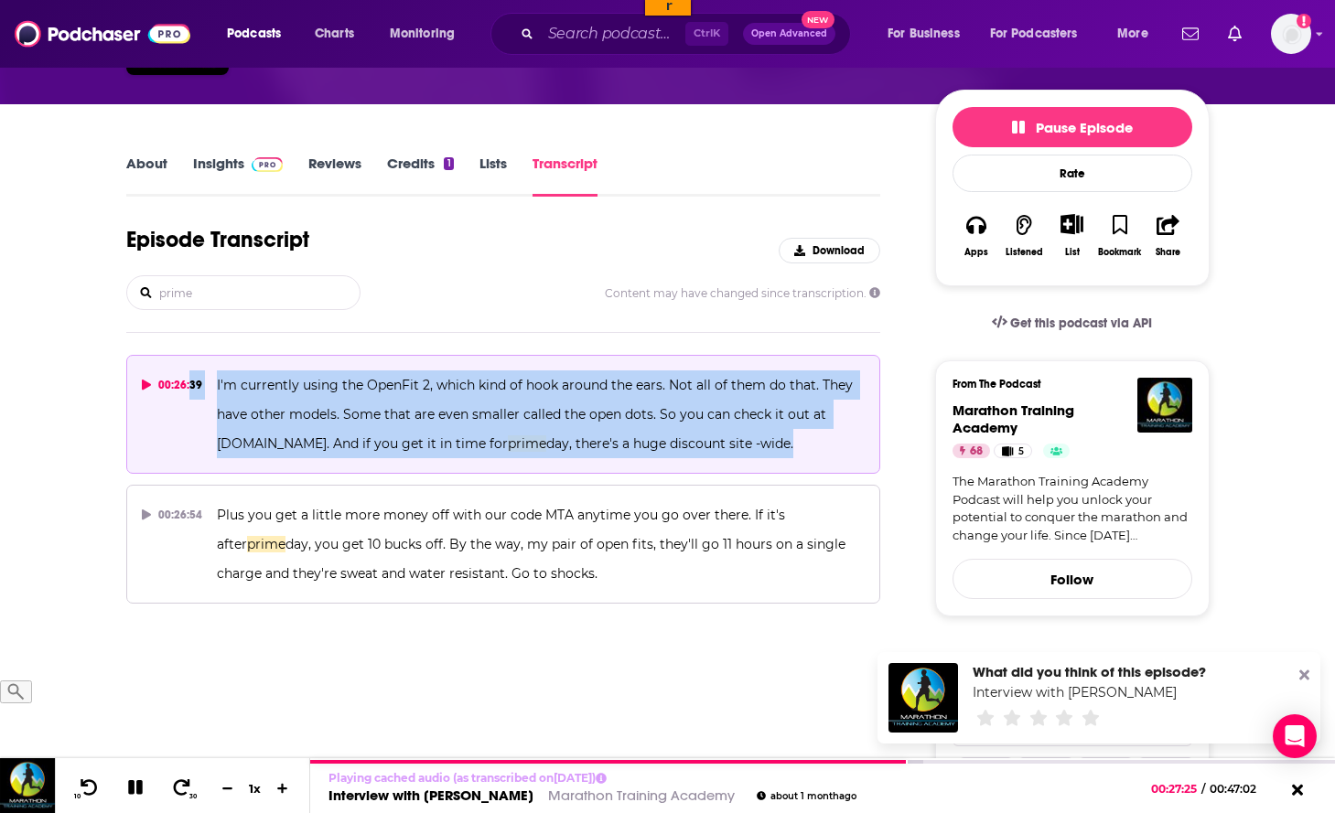
drag, startPoint x: 760, startPoint y: 440, endPoint x: 189, endPoint y: 377, distance: 574.5
click at [189, 377] on button "00:26:39 I'm currently using the OpenFit 2, which kind of hook around the ears.…" at bounding box center [503, 414] width 755 height 119
copy button "39 I'm currently using the OpenFit 2, which kind of hook around the ears. Not a…"
click at [376, 408] on span "I'm currently using the OpenFit 2, which kind of hook around the ears. Not all …" at bounding box center [537, 414] width 640 height 75
drag, startPoint x: 214, startPoint y: 385, endPoint x: 799, endPoint y: 439, distance: 587.2
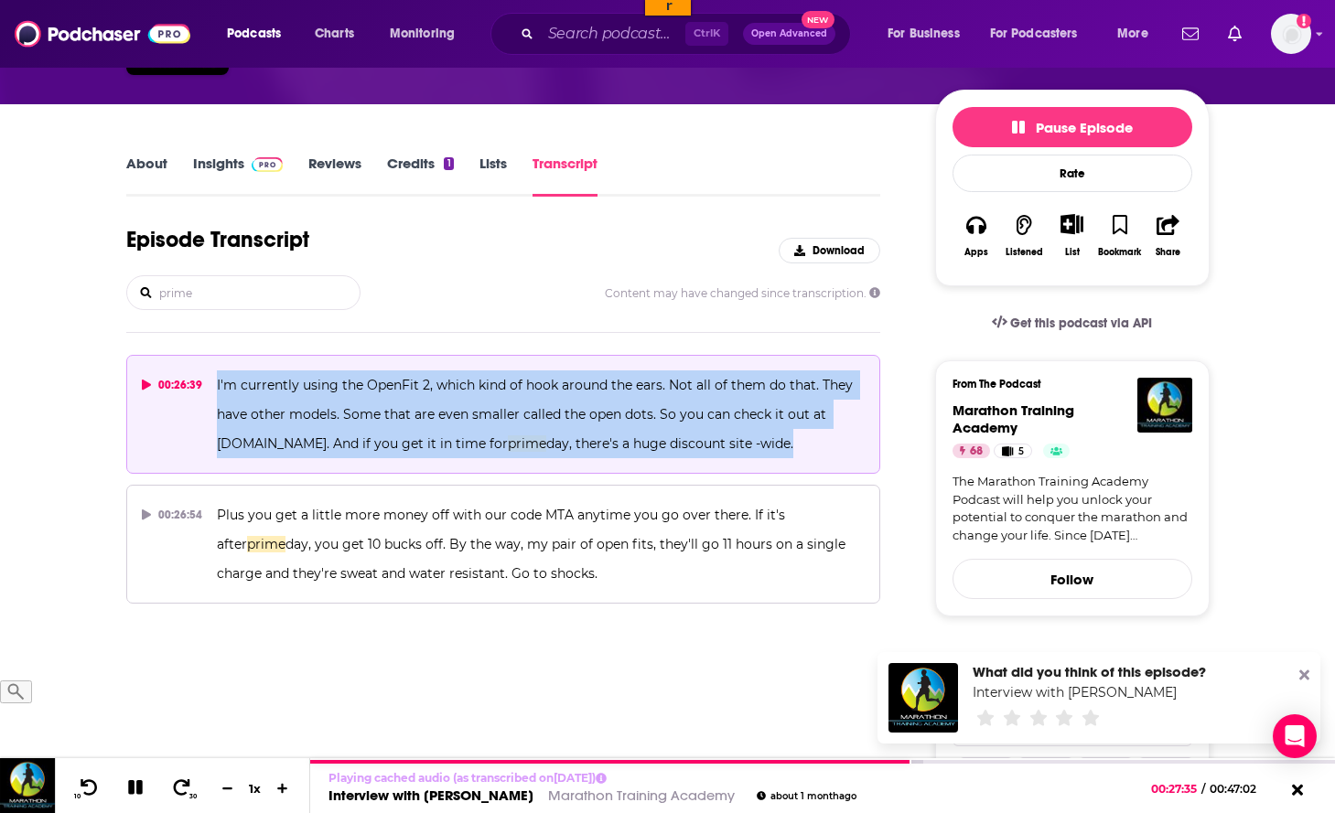
click at [799, 439] on button "00:26:39 I'm currently using the OpenFit 2, which kind of hook around the ears.…" at bounding box center [503, 414] width 755 height 119
copy span "I'm currently using the OpenFit 2, which kind of hook around the ears. Not all …"
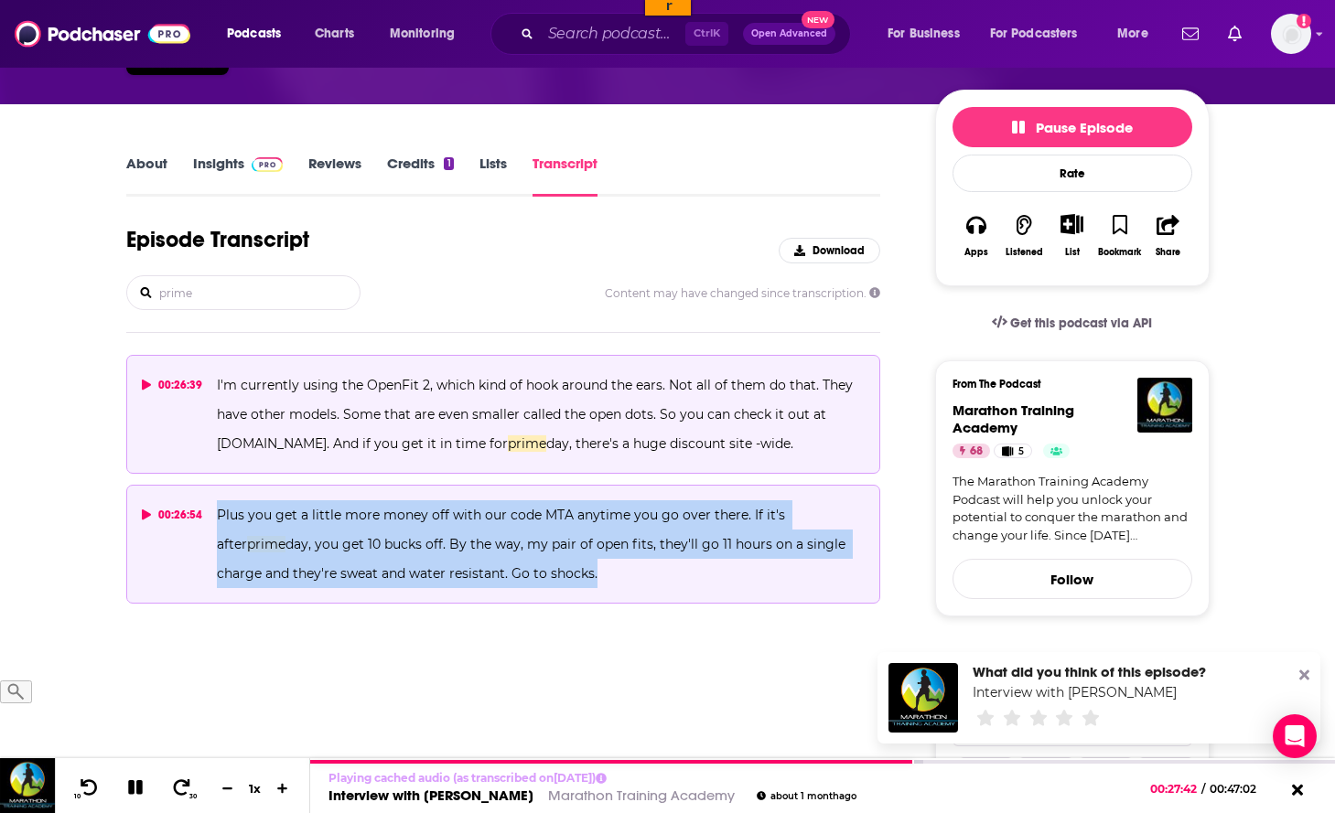
drag, startPoint x: 530, startPoint y: 584, endPoint x: 212, endPoint y: 526, distance: 322.7
click at [212, 526] on button "00:26:54 Plus you get a little more money off with our code MTA anytime you go …" at bounding box center [503, 544] width 755 height 119
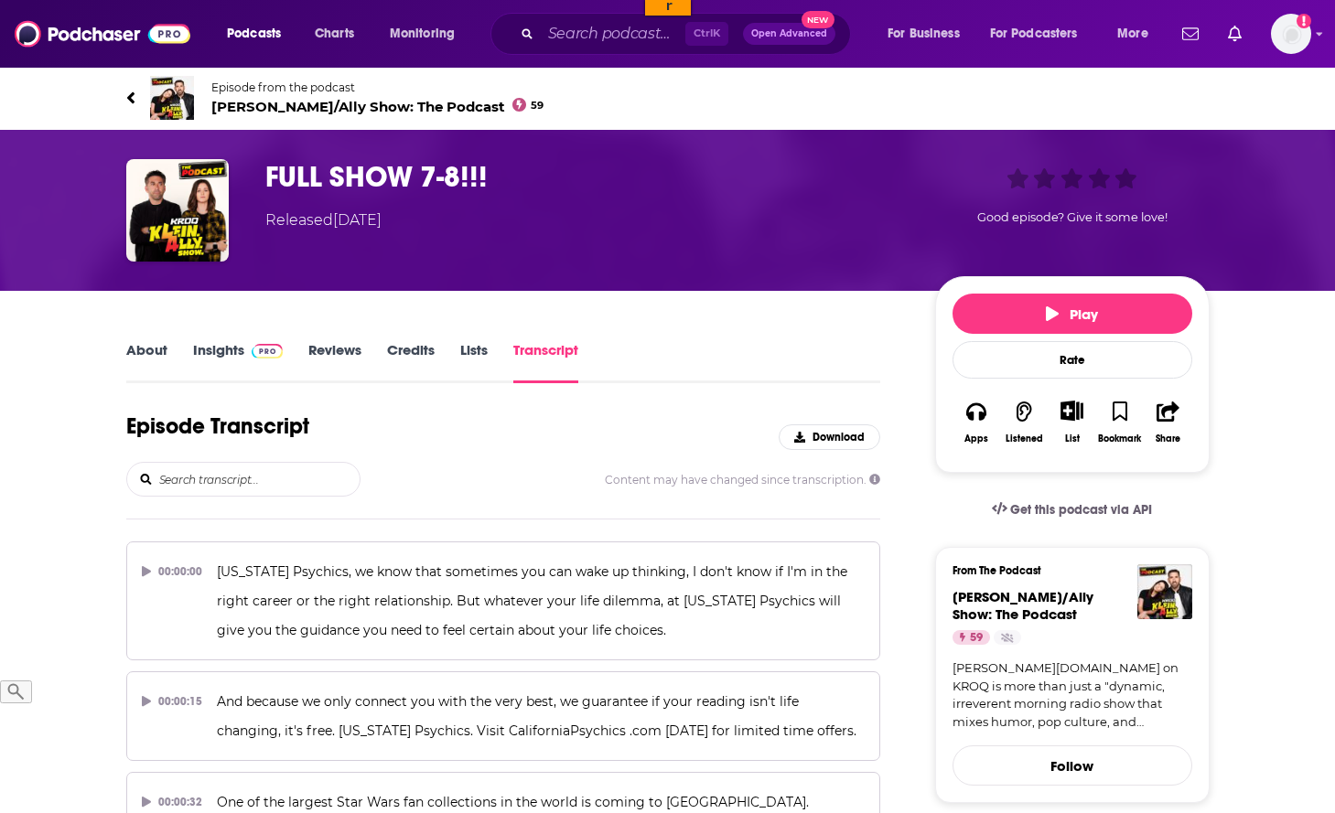
click at [217, 476] on input "search" at bounding box center [258, 479] width 202 height 33
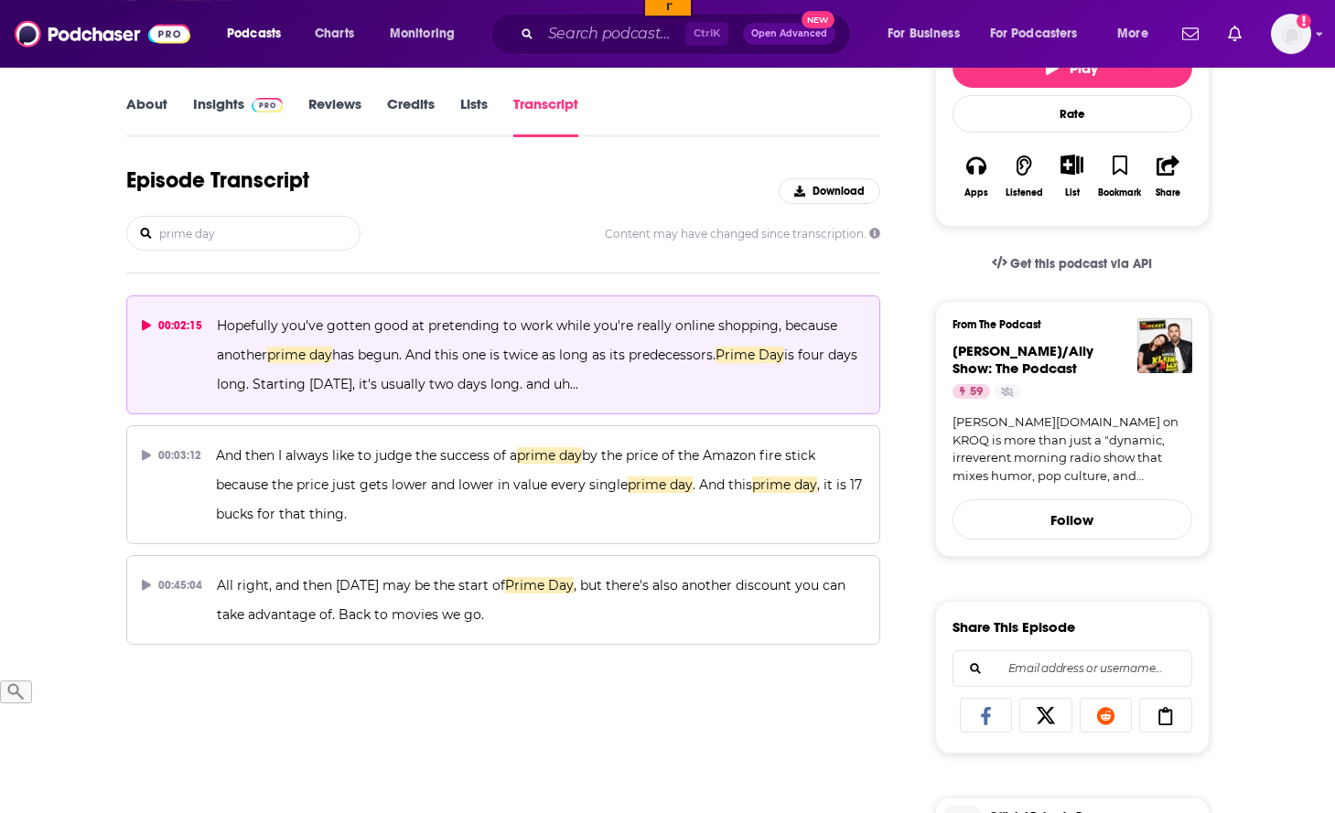
scroll to position [280, 0]
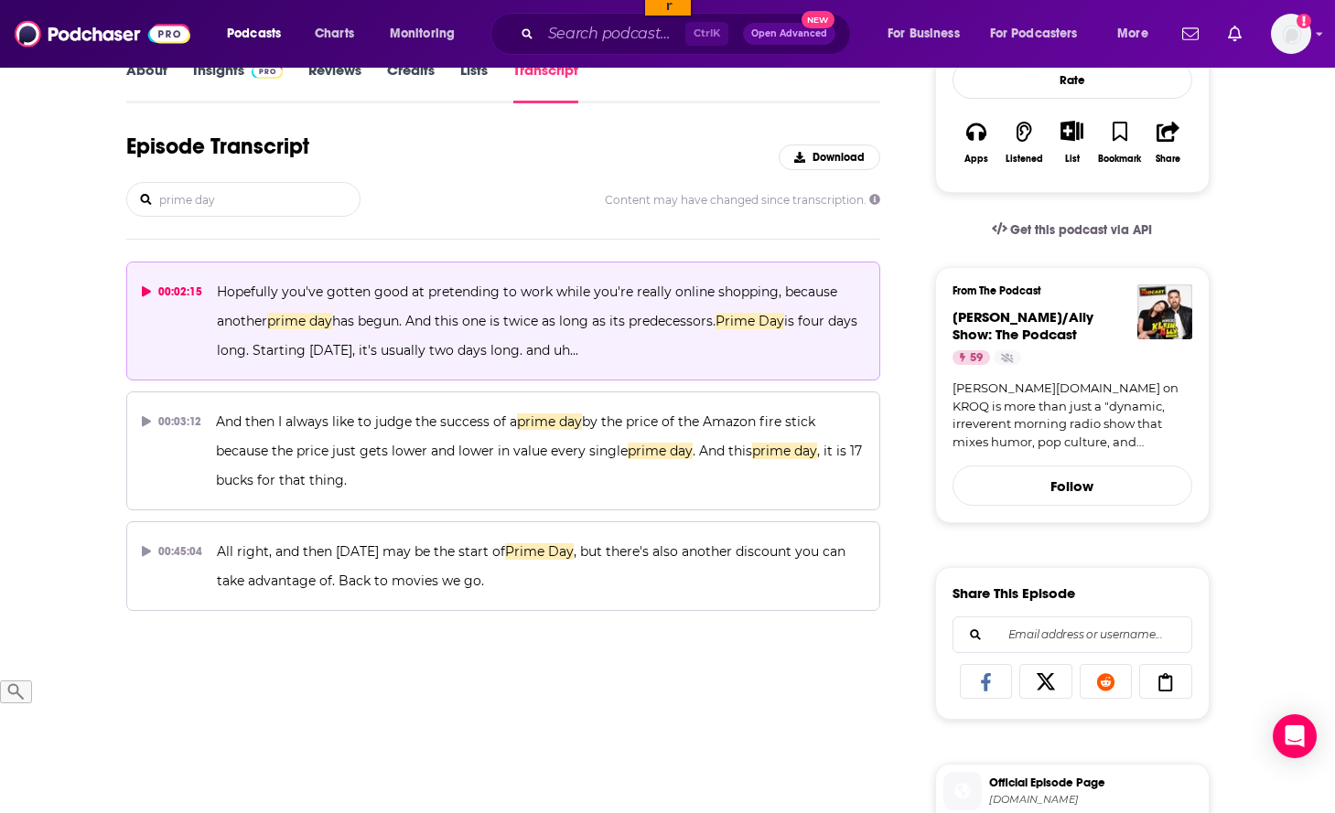
type input "prime day"
click at [148, 288] on icon at bounding box center [147, 291] width 10 height 11
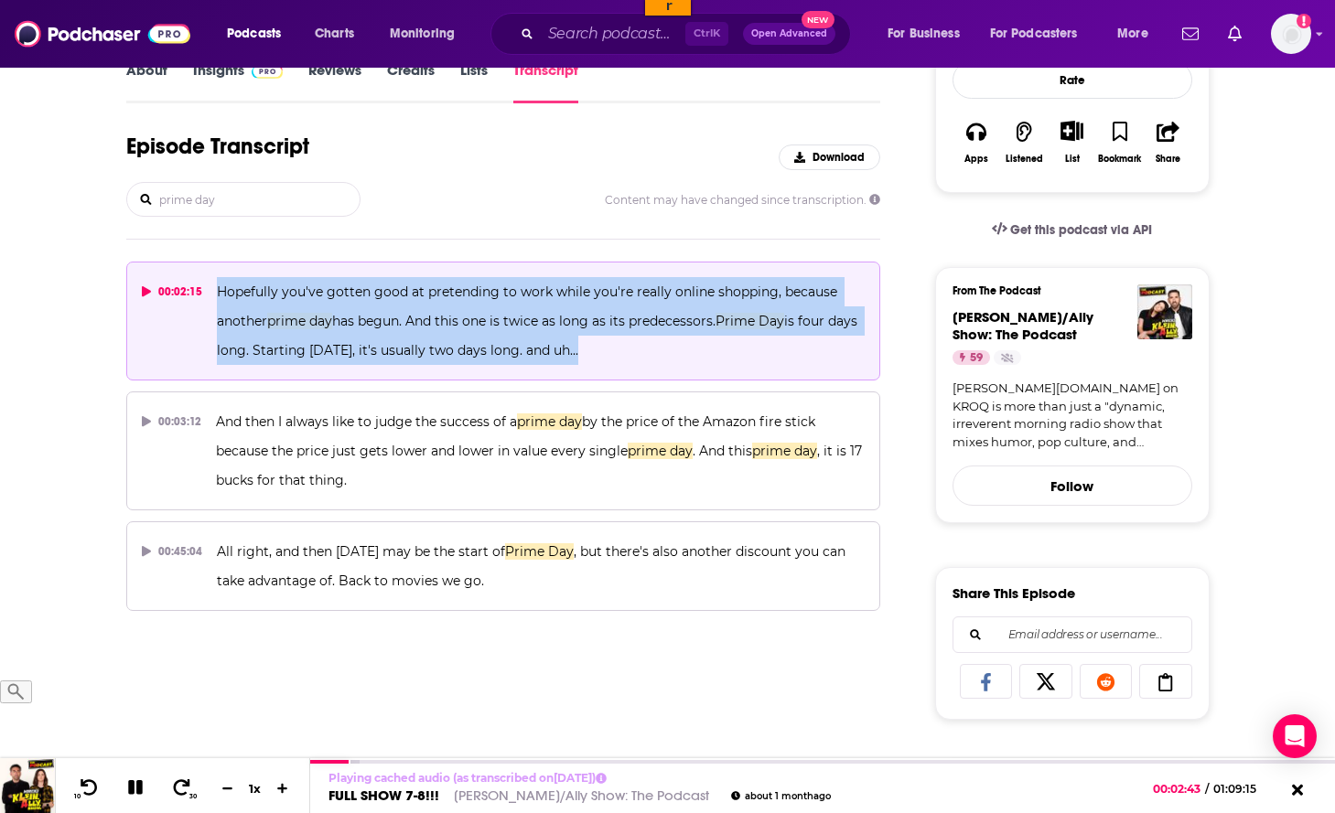
drag, startPoint x: 630, startPoint y: 350, endPoint x: 211, endPoint y: 291, distance: 422.3
click at [211, 291] on button "00:02:15 Hopefully you've gotten good at pretending to work while you're really…" at bounding box center [503, 321] width 755 height 119
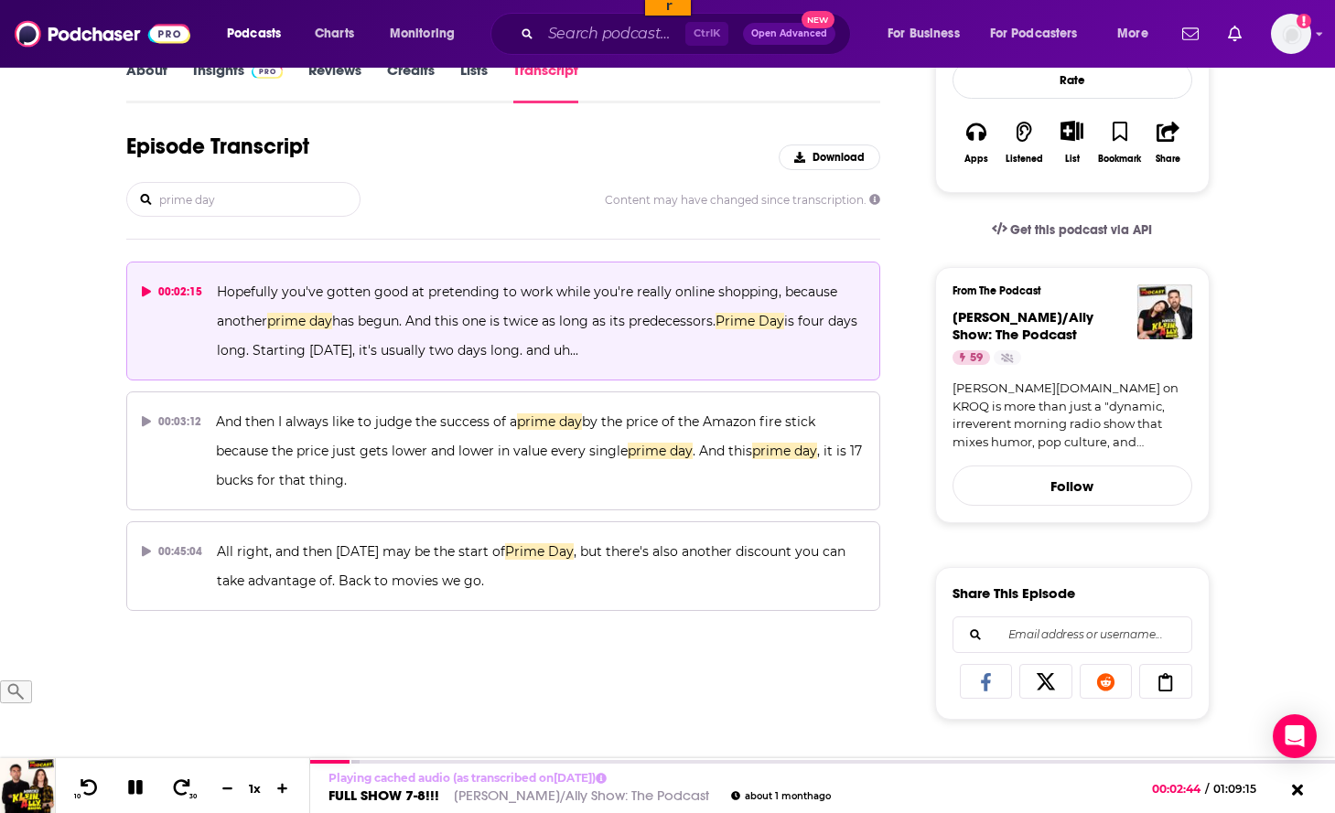
drag, startPoint x: 229, startPoint y: 199, endPoint x: 150, endPoint y: 198, distance: 78.7
click at [157, 198] on input "prime day" at bounding box center [258, 199] width 202 height 33
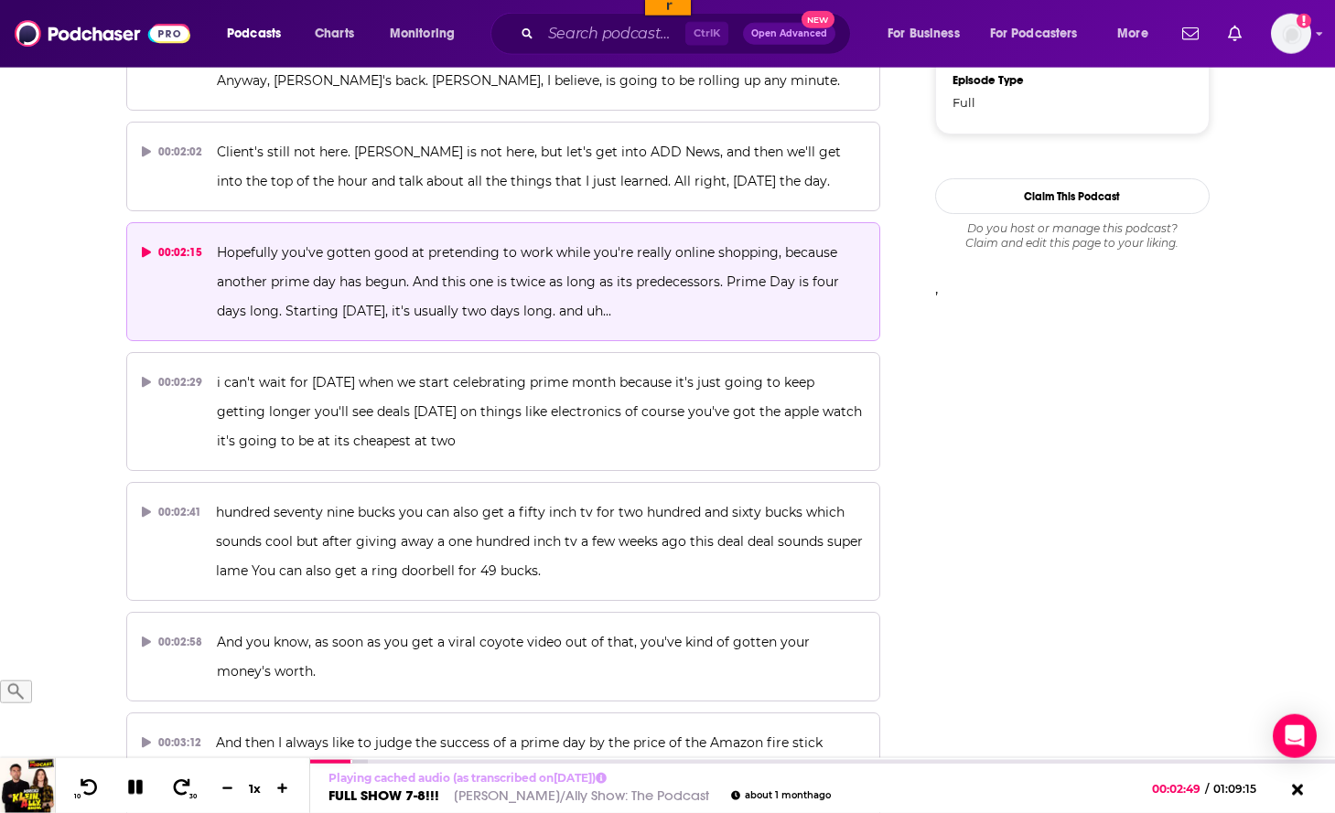
scroll to position [1400, 0]
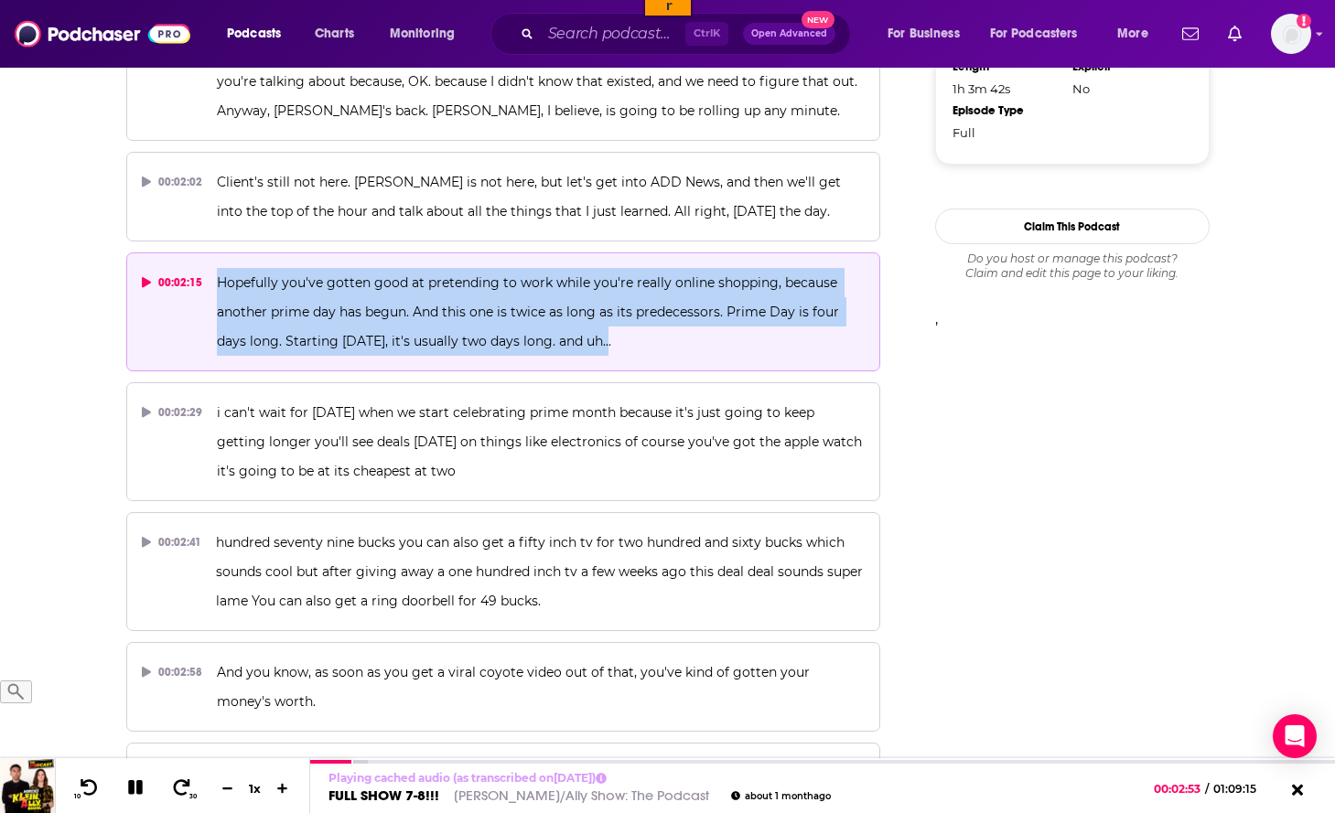
drag, startPoint x: 610, startPoint y: 339, endPoint x: 216, endPoint y: 281, distance: 398.6
click at [217, 281] on p "Hopefully you've gotten good at pretending to work while you're really online s…" at bounding box center [541, 312] width 648 height 88
copy span "Hopefully you've gotten good at pretending to work while you're really online s…"
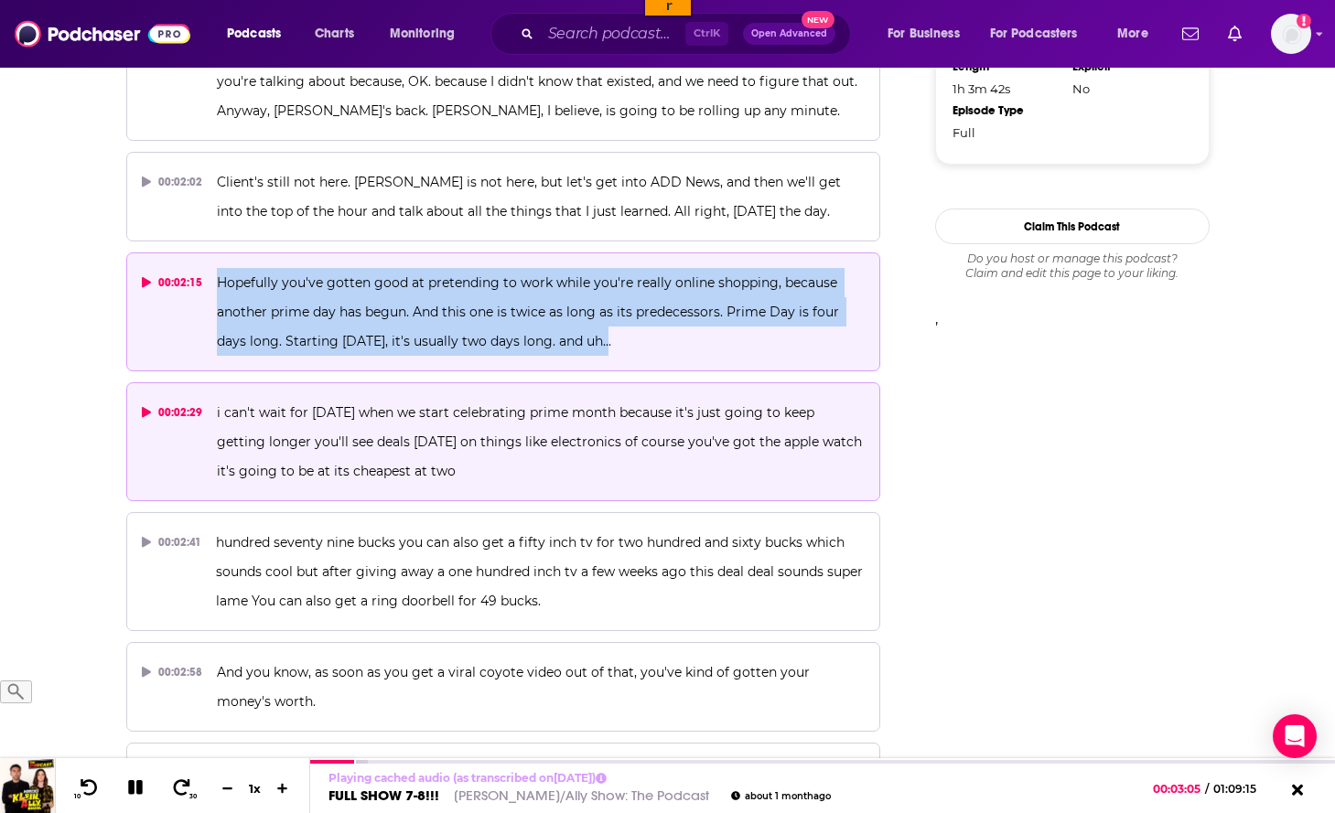
drag, startPoint x: 515, startPoint y: 469, endPoint x: 210, endPoint y: 414, distance: 309.8
click at [210, 414] on button "00:02:29 i can't wait for five years from now when we start celebrating prime m…" at bounding box center [503, 441] width 755 height 119
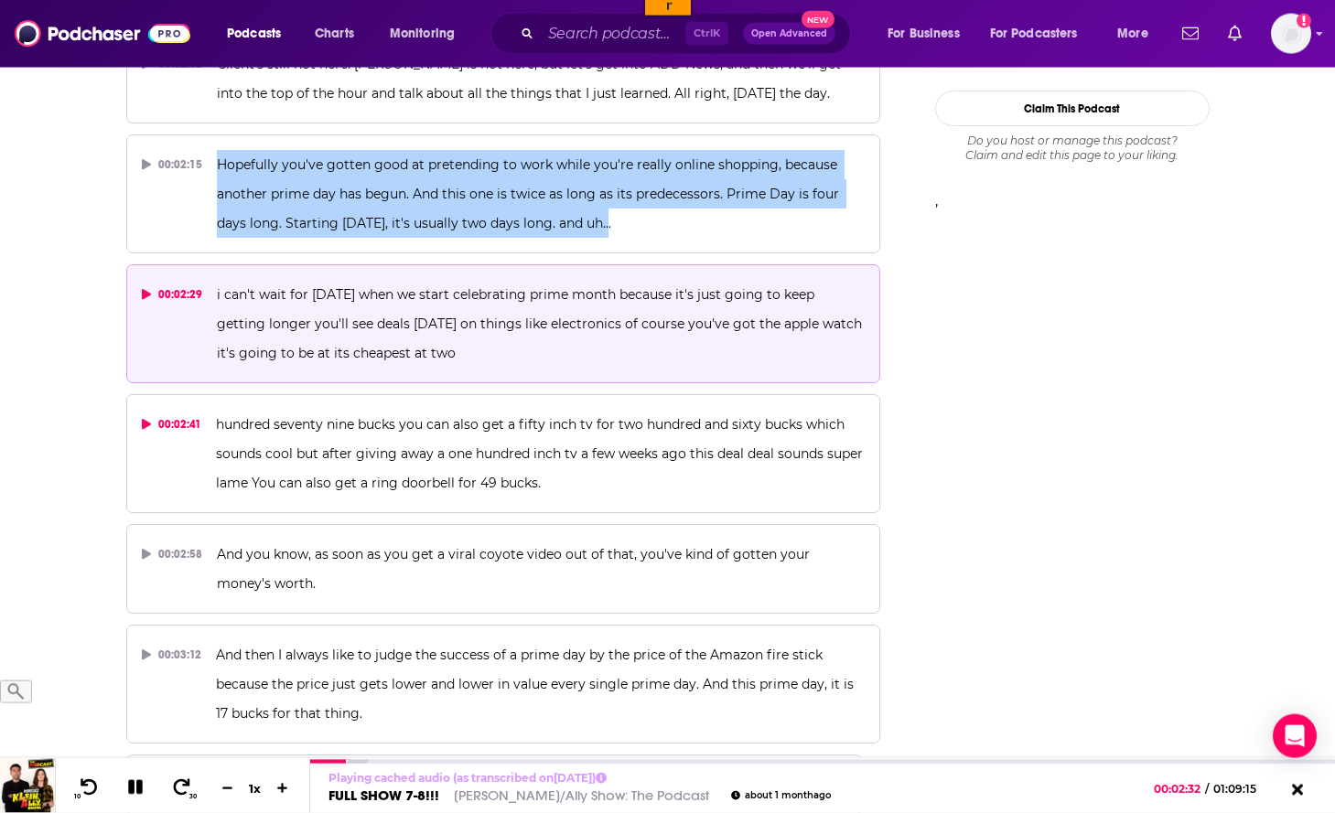
scroll to position [1587, 0]
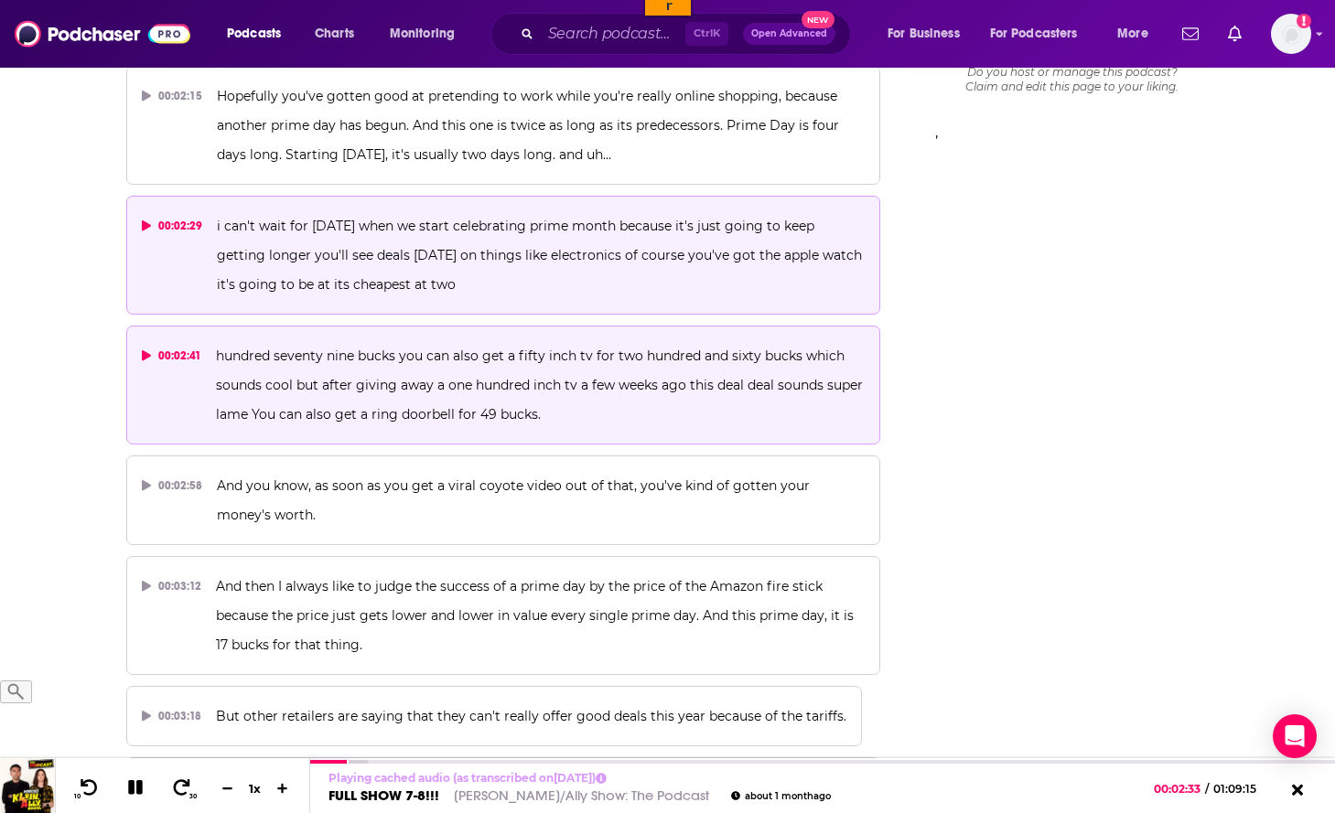
click at [557, 429] on button "00:02:41 hundred seventy nine bucks you can also get a fifty inch tv for two hu…" at bounding box center [503, 385] width 755 height 119
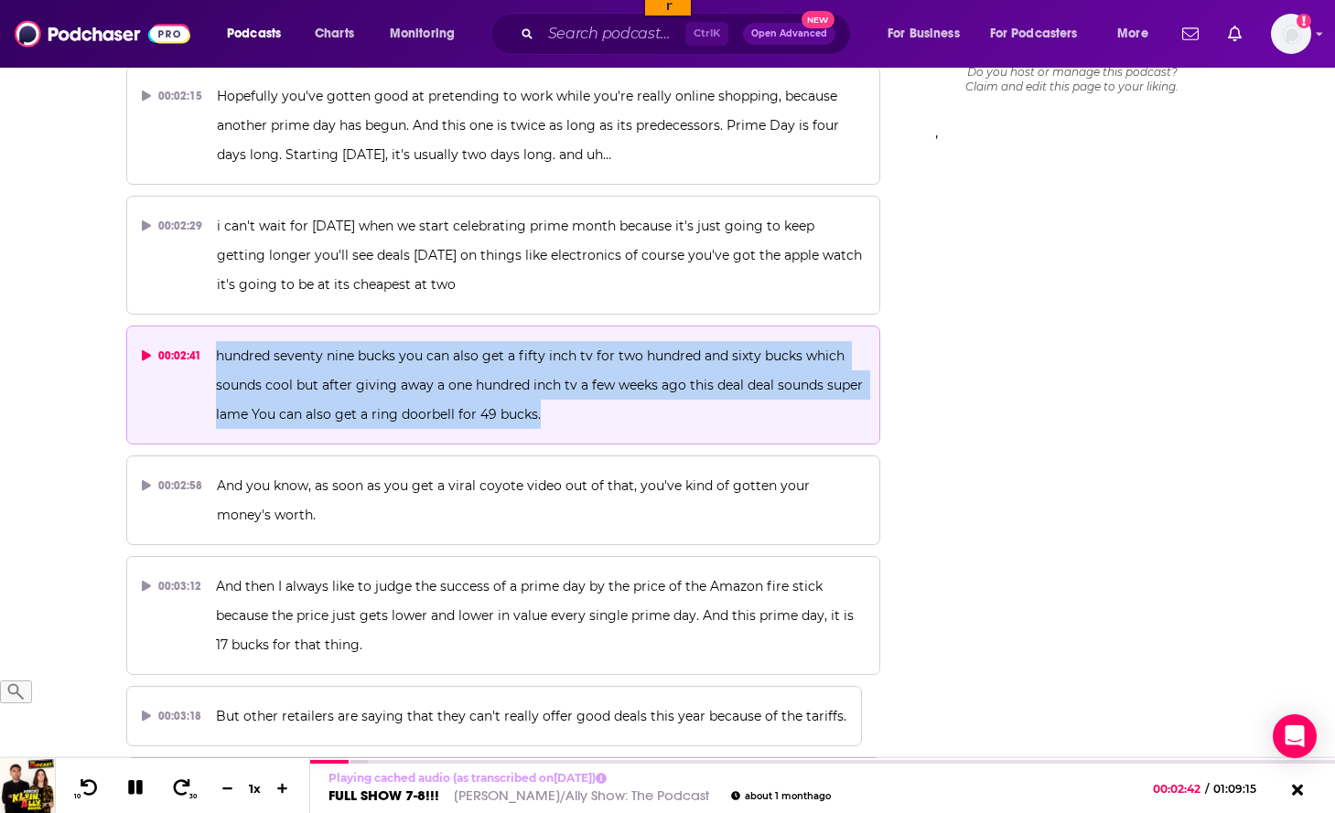
drag, startPoint x: 558, startPoint y: 417, endPoint x: 209, endPoint y: 356, distance: 354.9
click at [209, 356] on button "00:02:41 hundred seventy nine bucks you can also get a fifty inch tv for two hu…" at bounding box center [503, 385] width 755 height 119
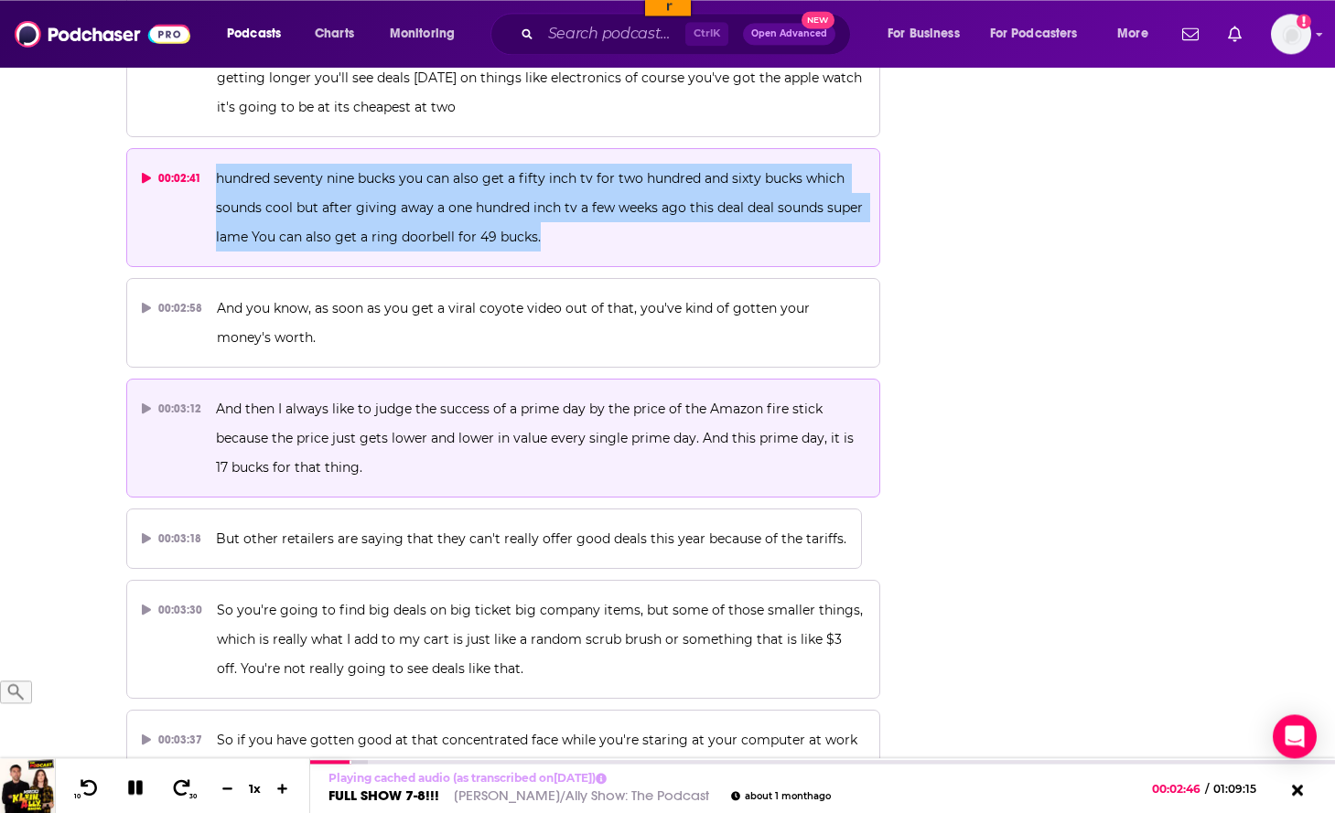
scroll to position [1773, 0]
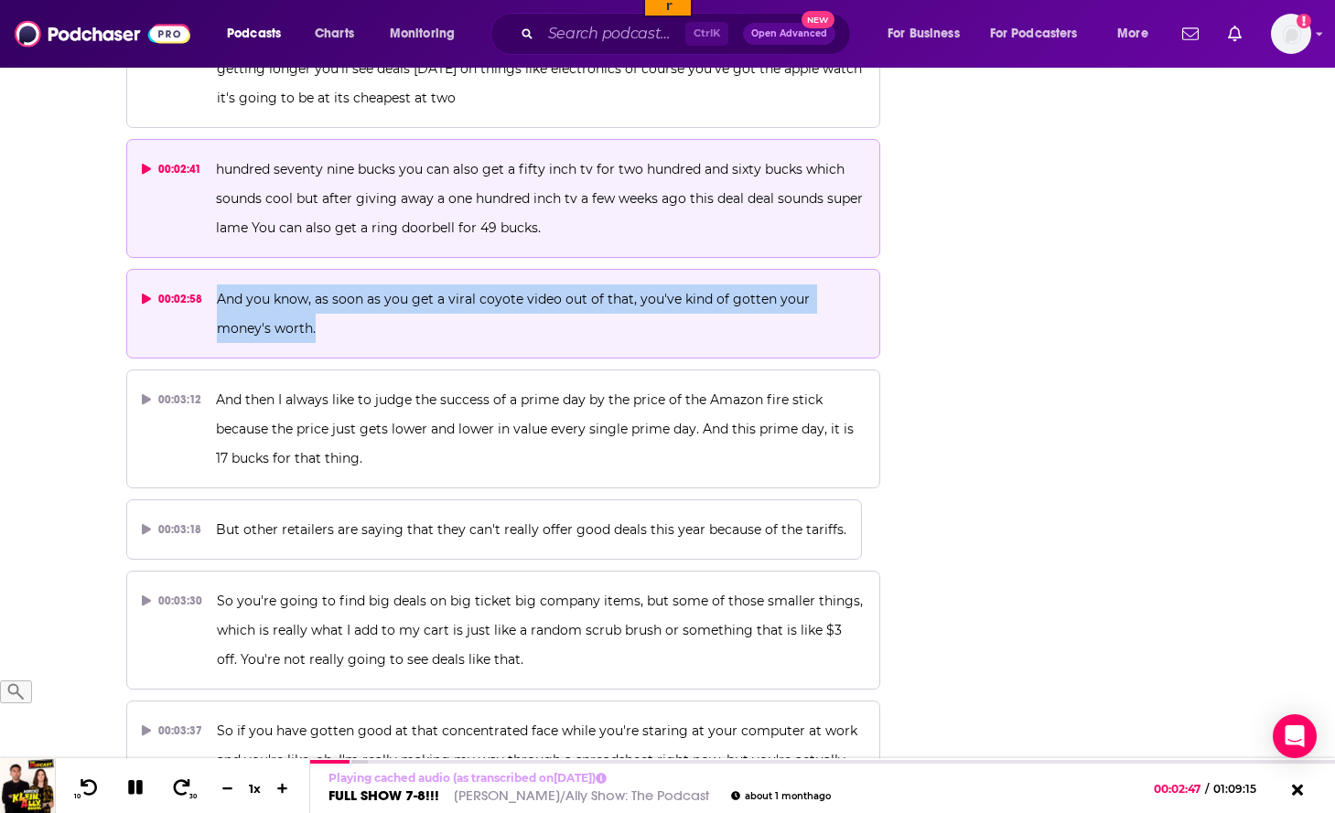
drag, startPoint x: 301, startPoint y: 330, endPoint x: 232, endPoint y: 325, distance: 68.8
click at [205, 307] on button "00:02:58 And you know, as soon as you get a viral coyote video out of that, you…" at bounding box center [503, 314] width 755 height 90
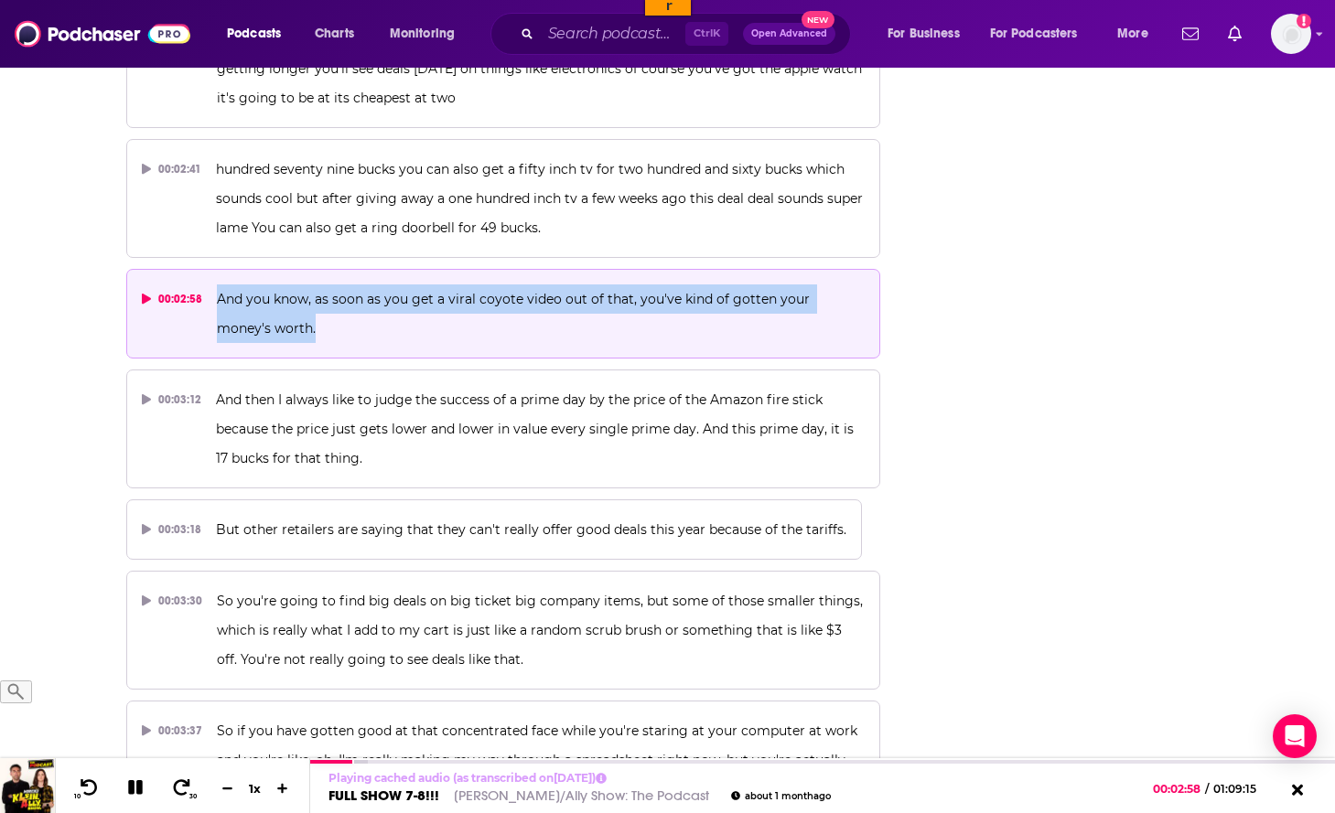
copy button "And you know, as soon as you get a viral coyote video out of that, you've kind …"
click at [248, 335] on span "And you know, as soon as you get a viral coyote video out of that, you've kind …" at bounding box center [515, 314] width 597 height 46
drag, startPoint x: 217, startPoint y: 298, endPoint x: 260, endPoint y: 329, distance: 53.1
click at [260, 329] on p "And you know, as soon as you get a viral coyote video out of that, you've kind …" at bounding box center [541, 314] width 648 height 59
copy span "And you know, as soon as you get a viral coyote video out of that, you've kind …"
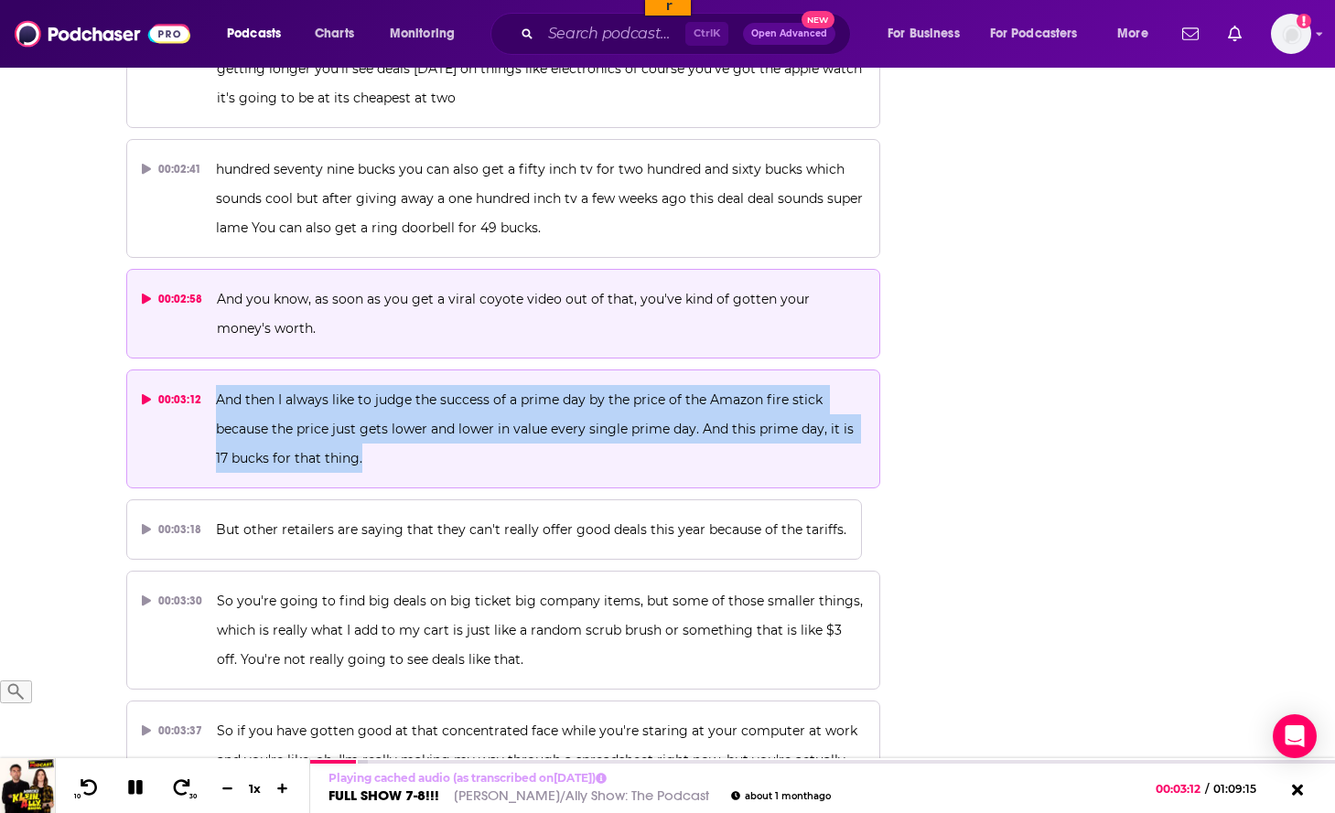
drag, startPoint x: 384, startPoint y: 459, endPoint x: 215, endPoint y: 403, distance: 178.5
click at [216, 403] on p "And then I always like to judge the success of a prime day by the price of the …" at bounding box center [540, 429] width 649 height 88
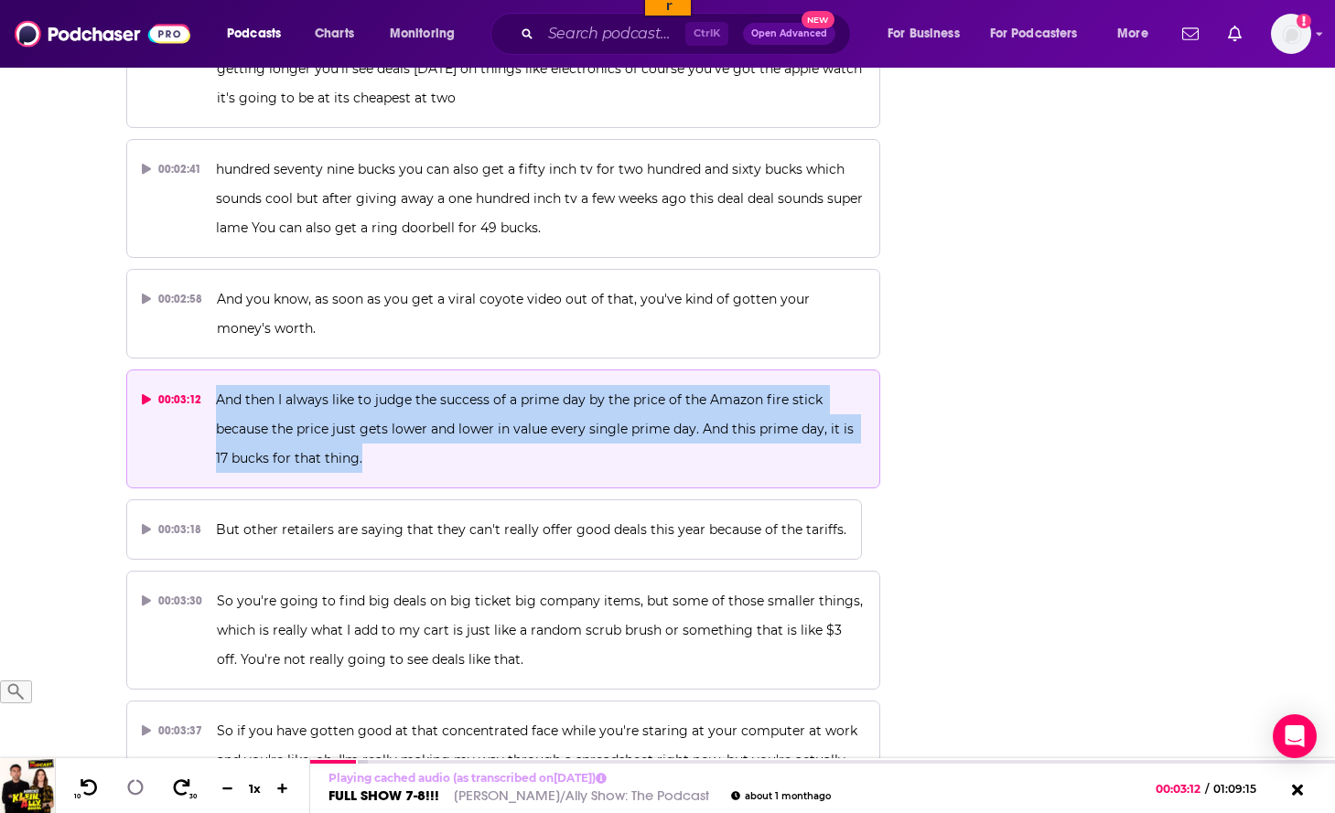
copy span "And then I always like to judge the success of a prime day by the price of the …"
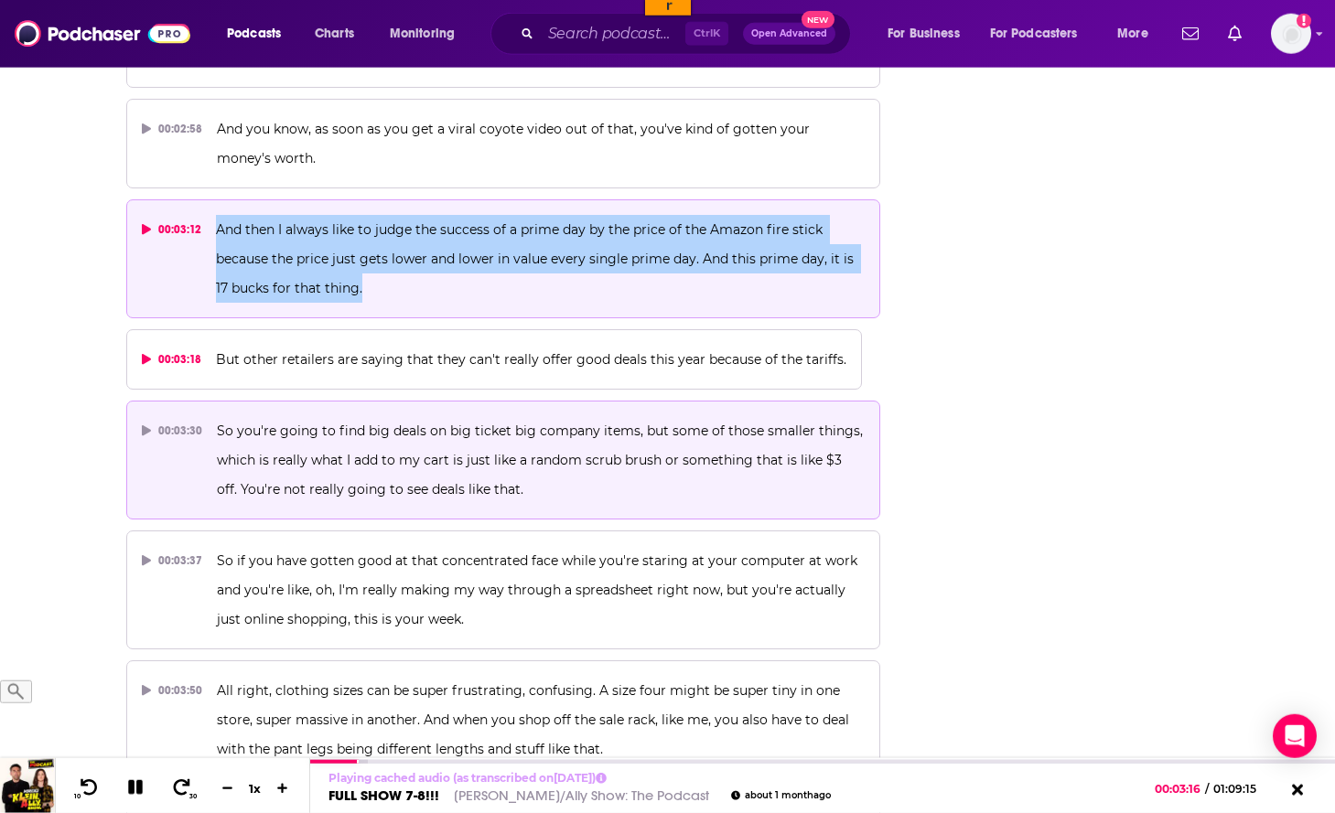
scroll to position [1960, 0]
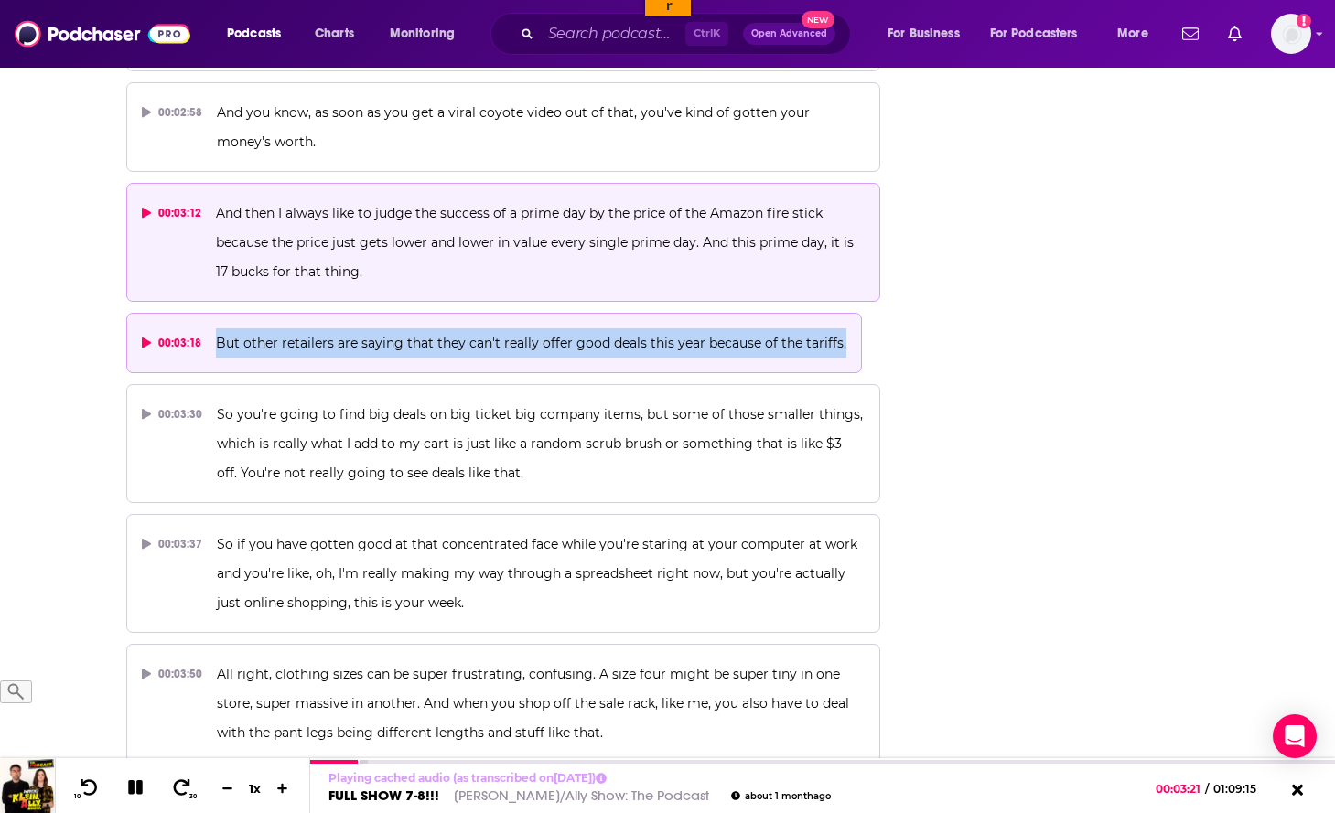
drag, startPoint x: 844, startPoint y: 343, endPoint x: 217, endPoint y: 345, distance: 626.8
click at [217, 345] on button "00:03:18 But other retailers are saying that they can't really offer good deals…" at bounding box center [494, 343] width 737 height 60
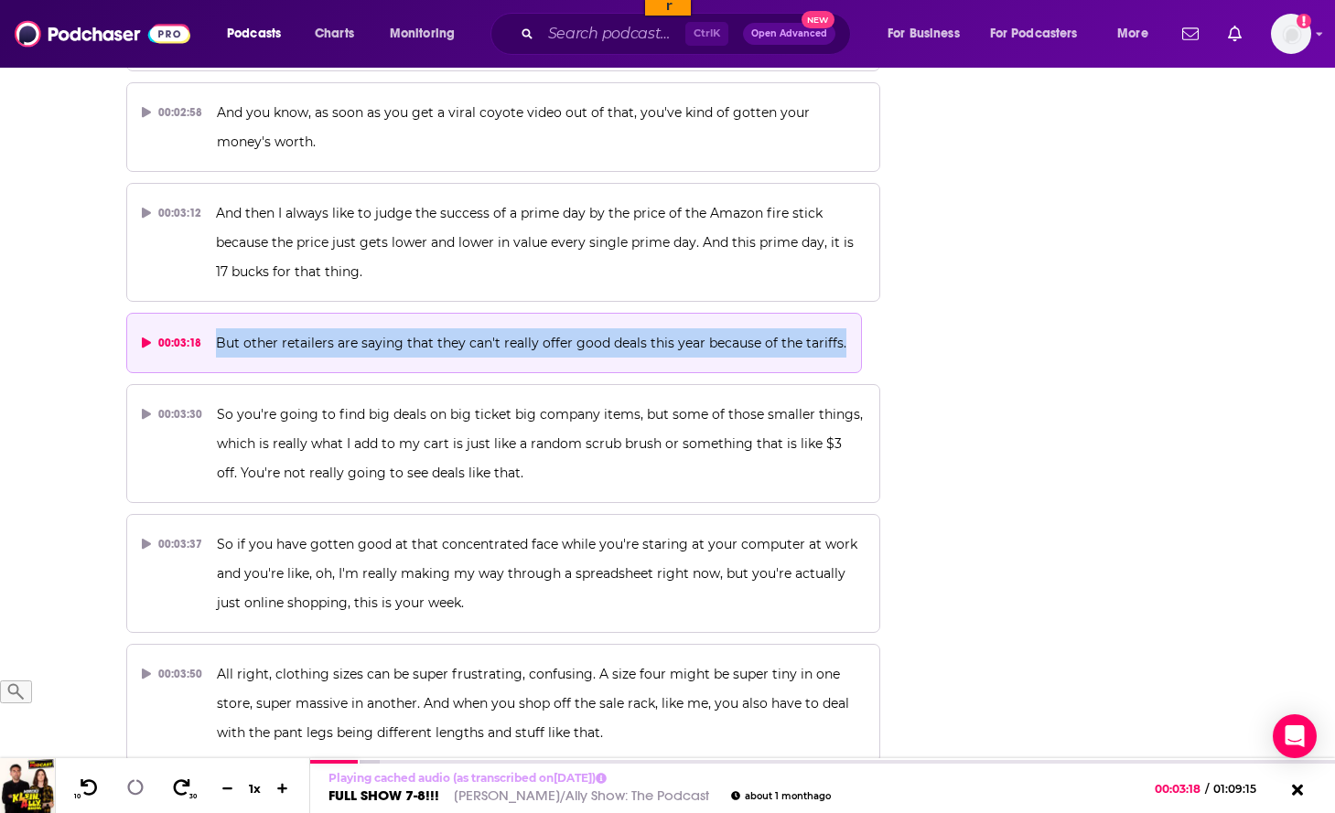
scroll to position [2147, 0]
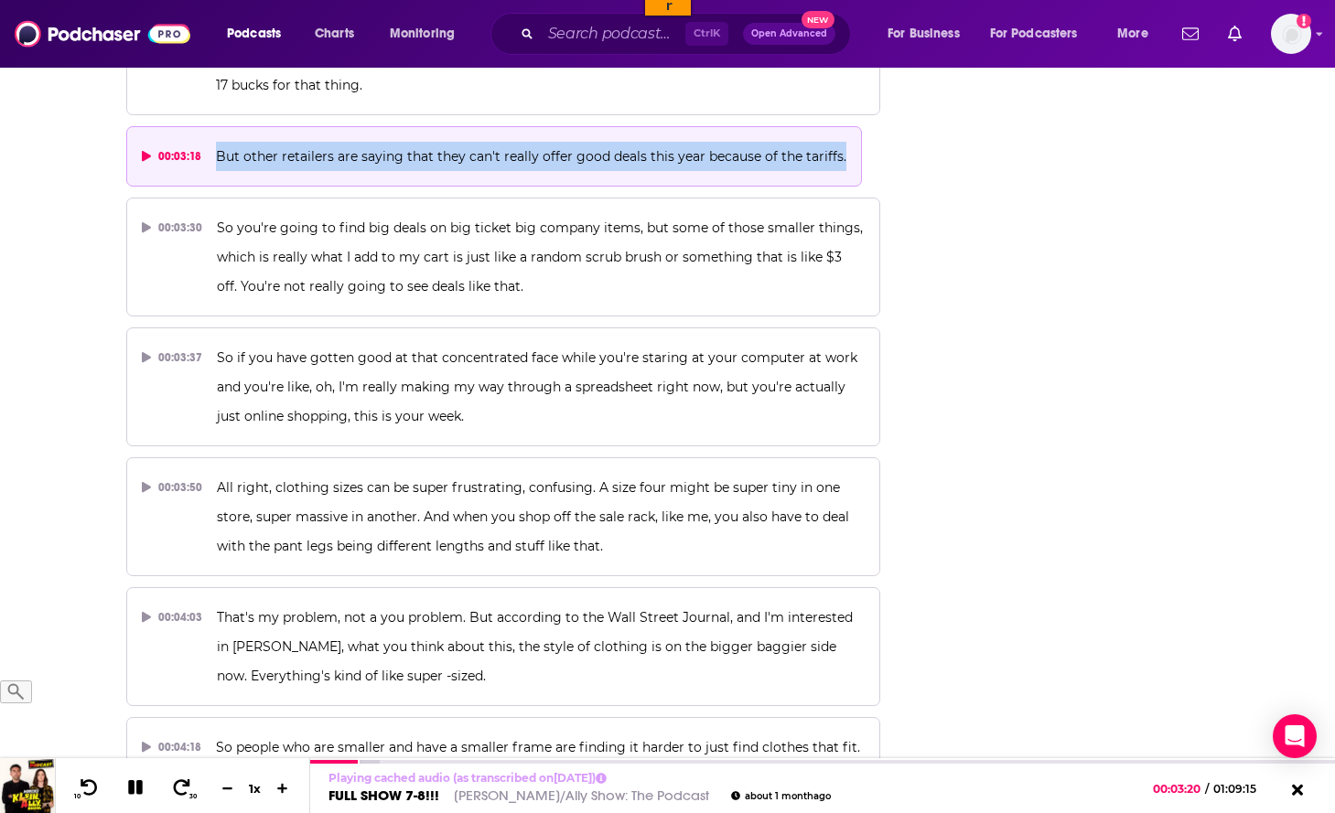
copy span "But other retailers are saying that they can't really offer good deals this yea…"
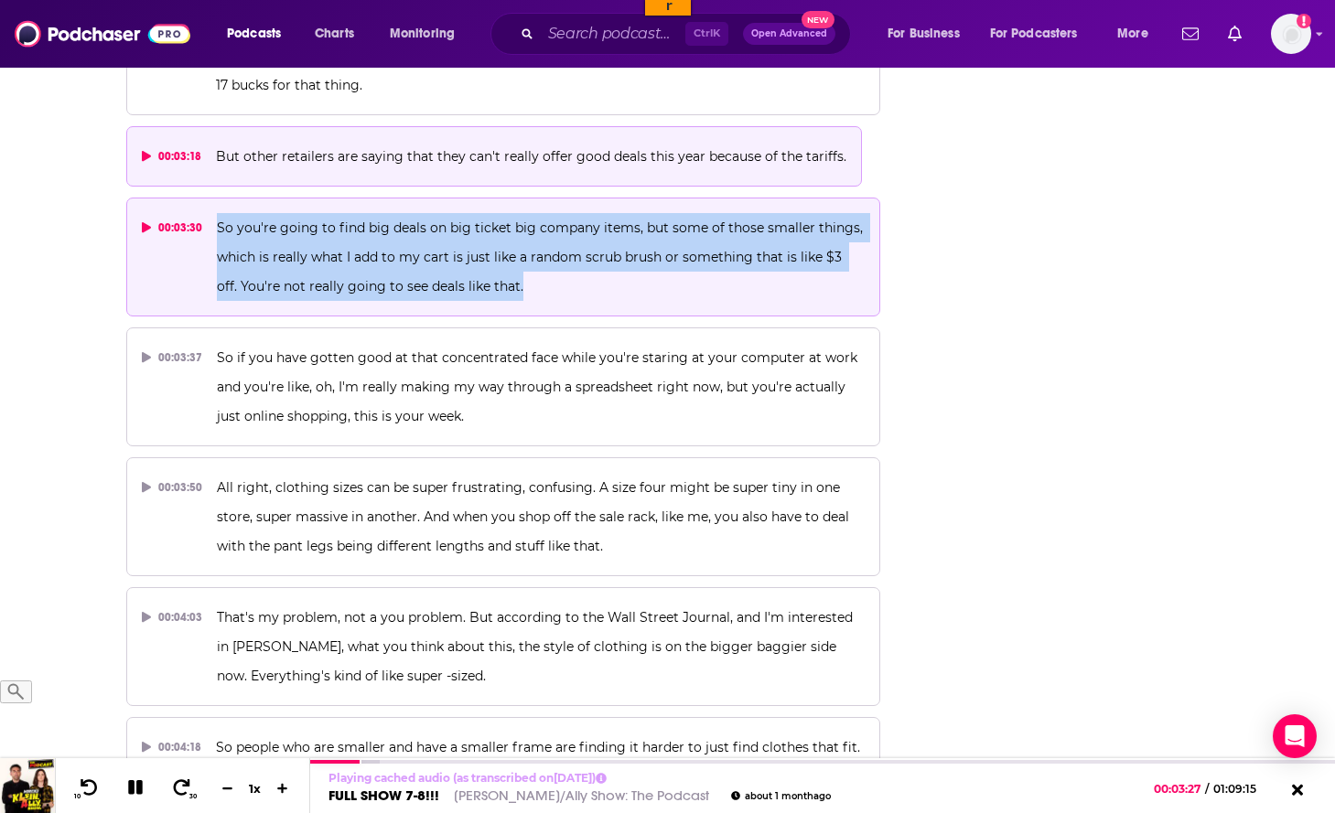
drag, startPoint x: 518, startPoint y: 293, endPoint x: 214, endPoint y: 229, distance: 310.5
click at [214, 229] on button "00:03:30 So you're going to find big deals on big ticket big company items, but…" at bounding box center [503, 257] width 755 height 119
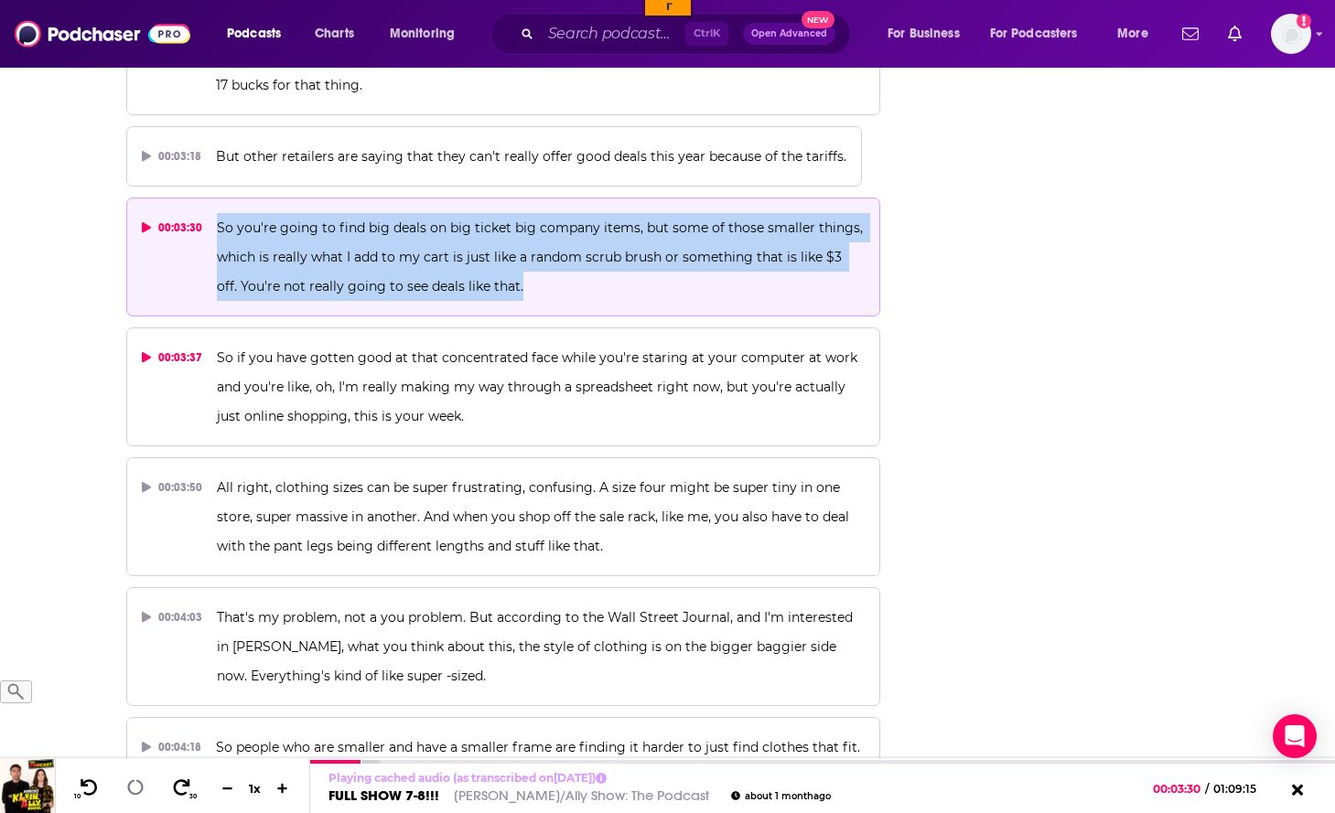
copy span "So you're going to find big deals on big ticket big company items, but some of …"
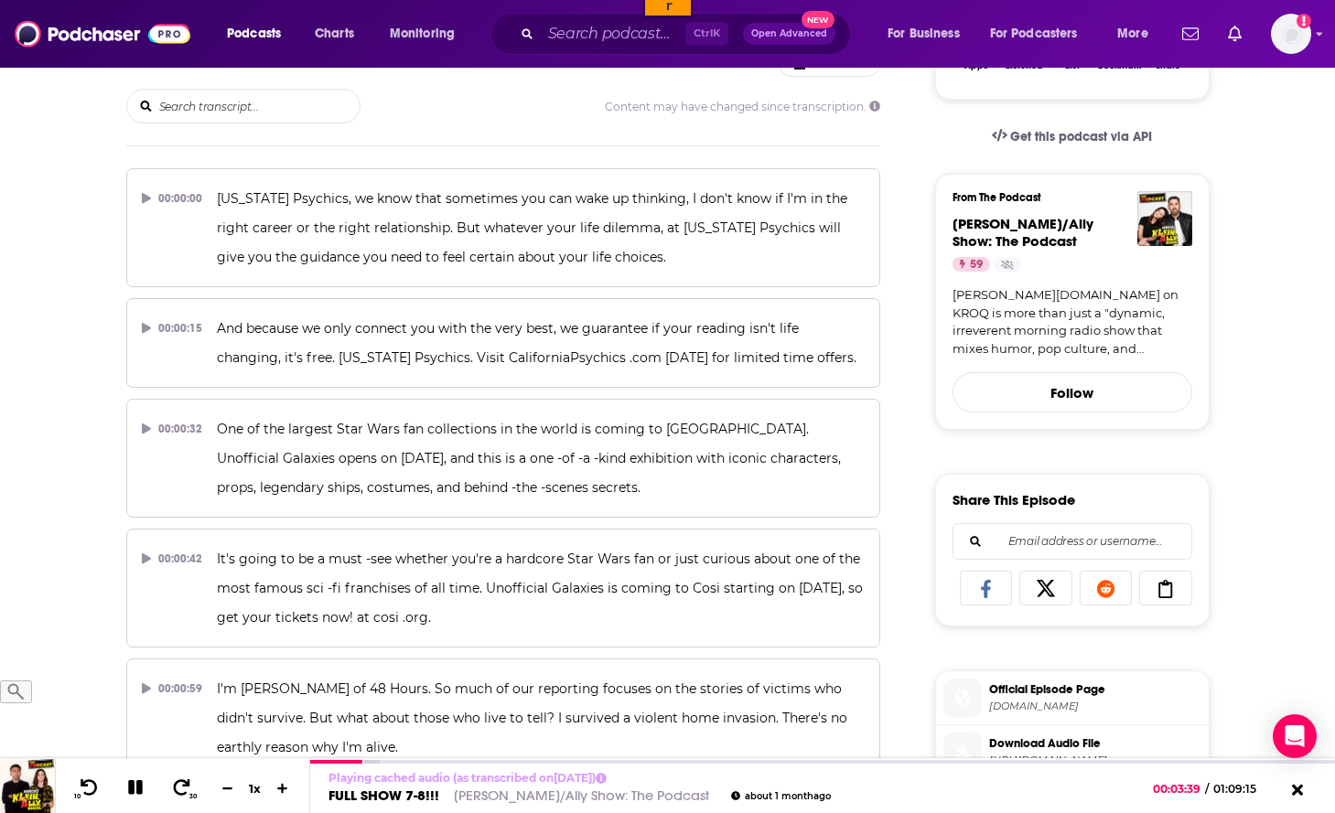
scroll to position [0, 0]
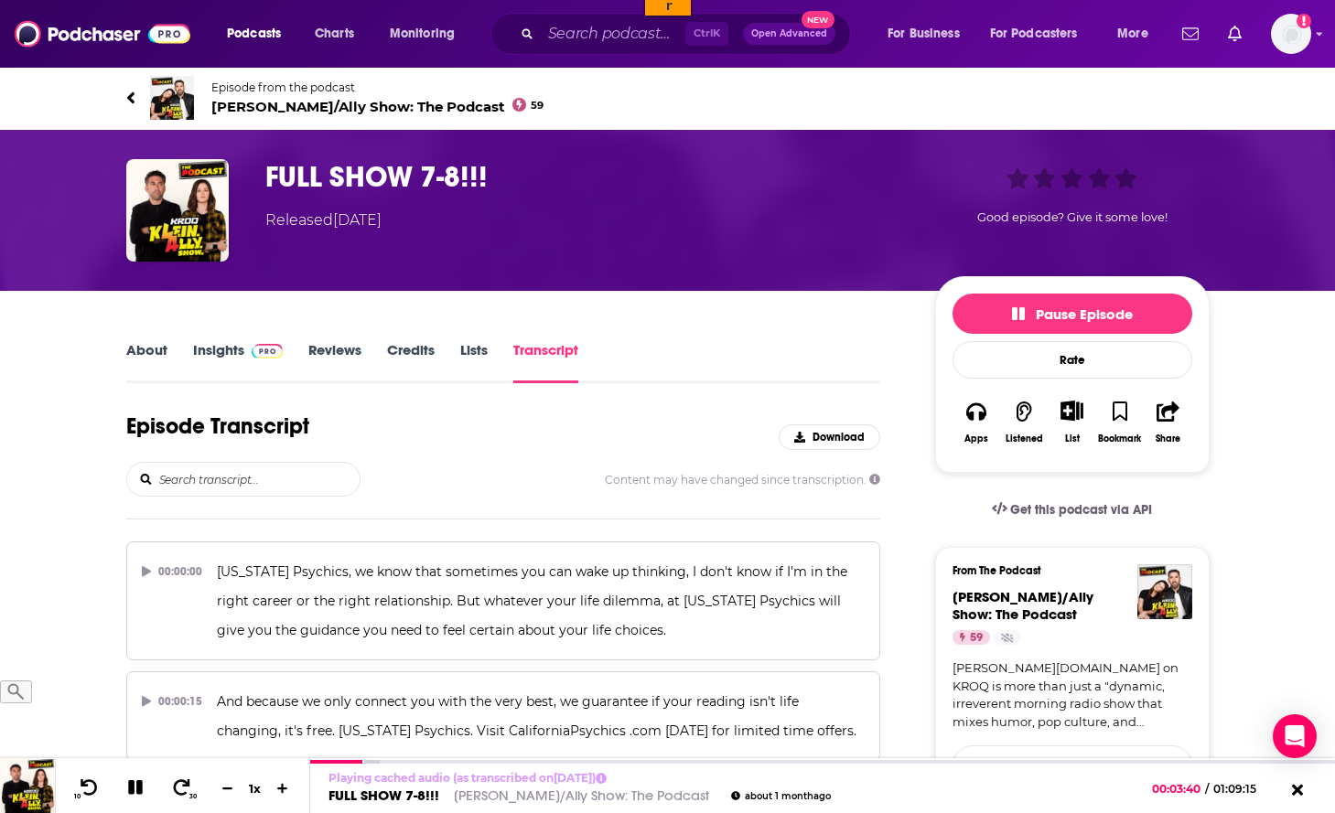
click at [250, 477] on input "search" at bounding box center [258, 479] width 202 height 33
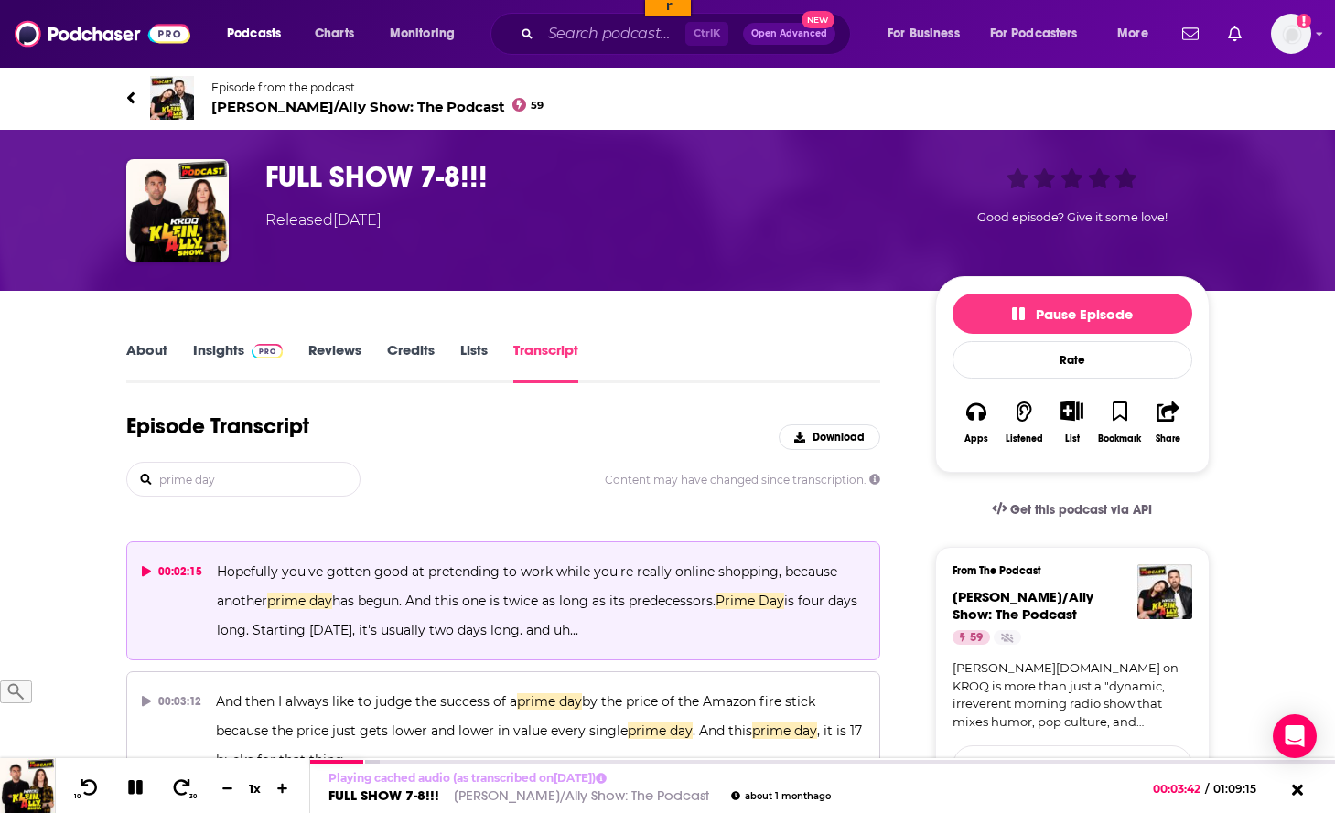
scroll to position [560, 0]
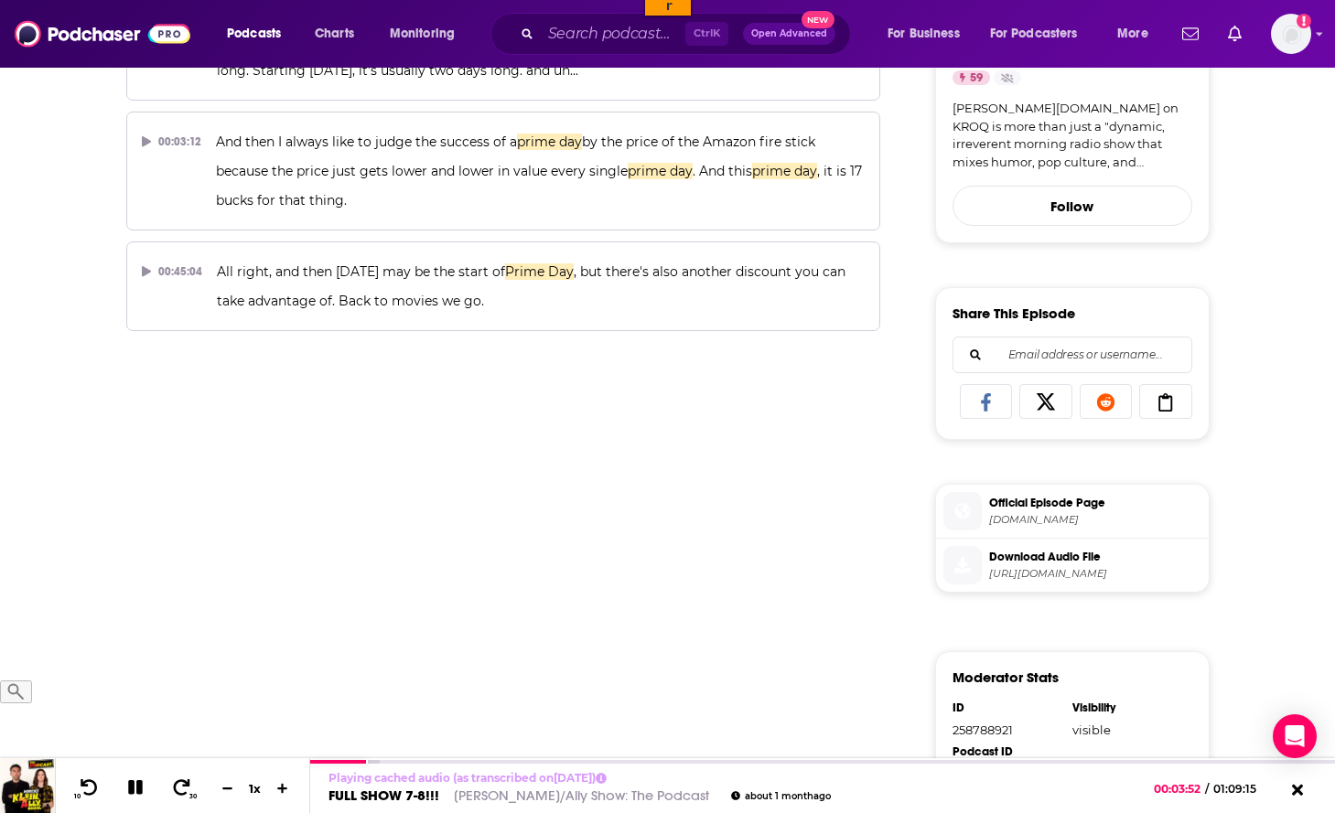
type input "prime day"
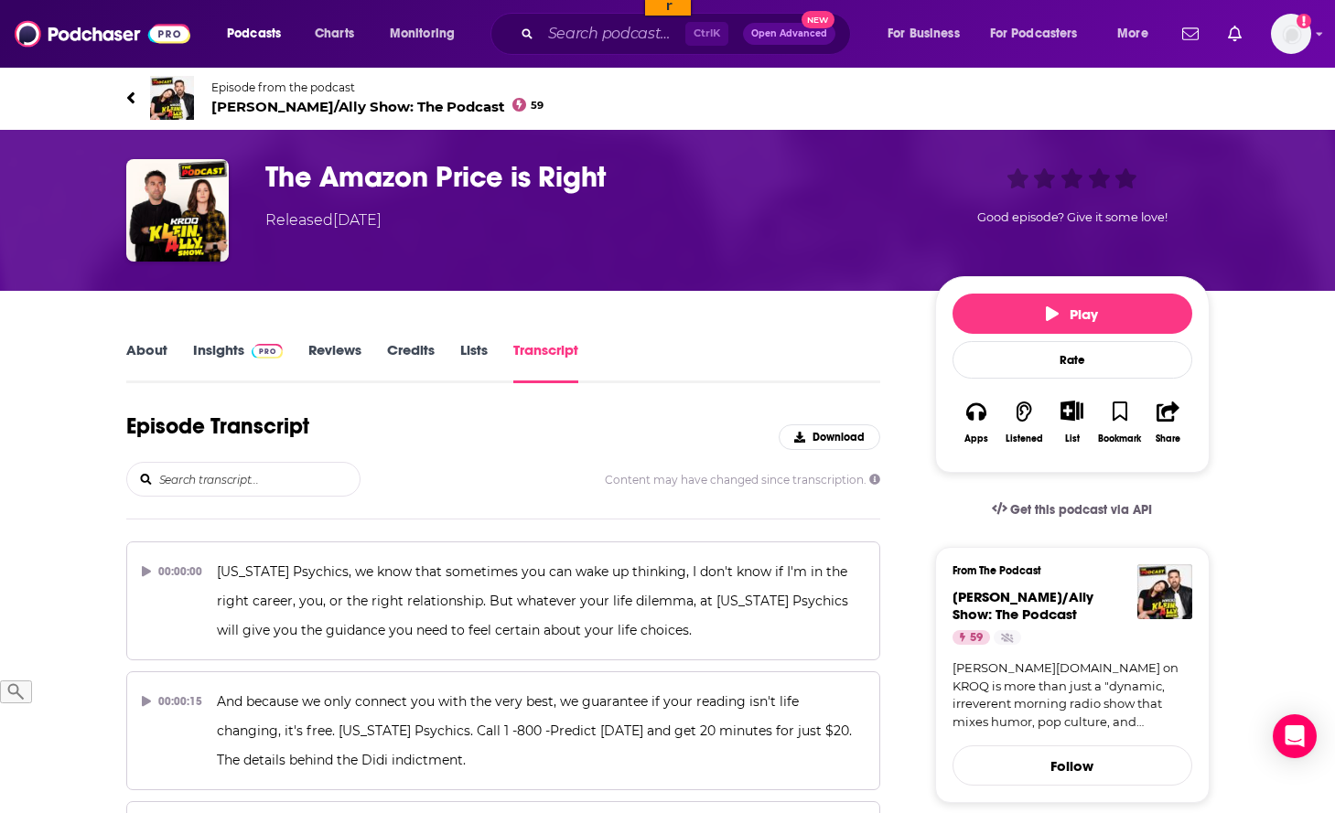
click at [249, 485] on input "search" at bounding box center [258, 479] width 202 height 33
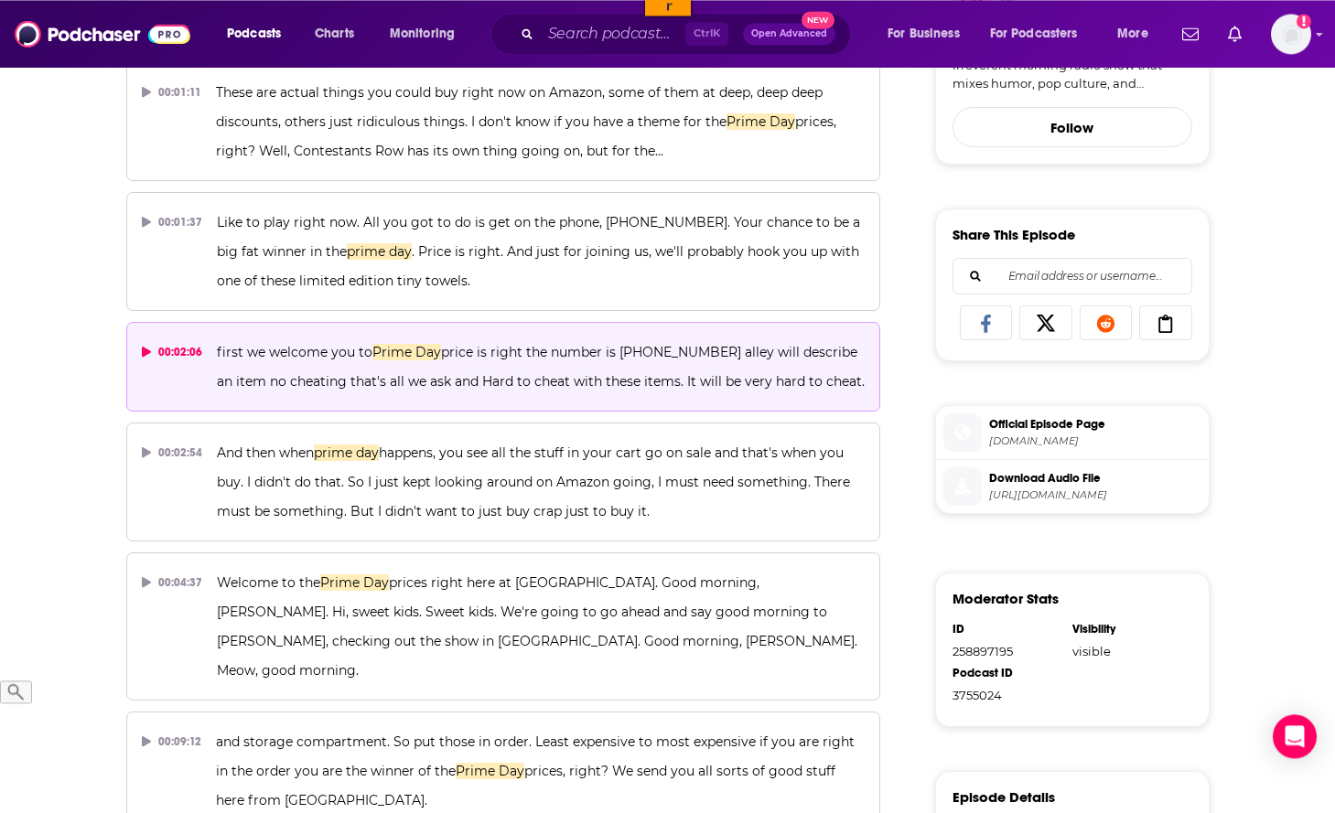
scroll to position [653, 0]
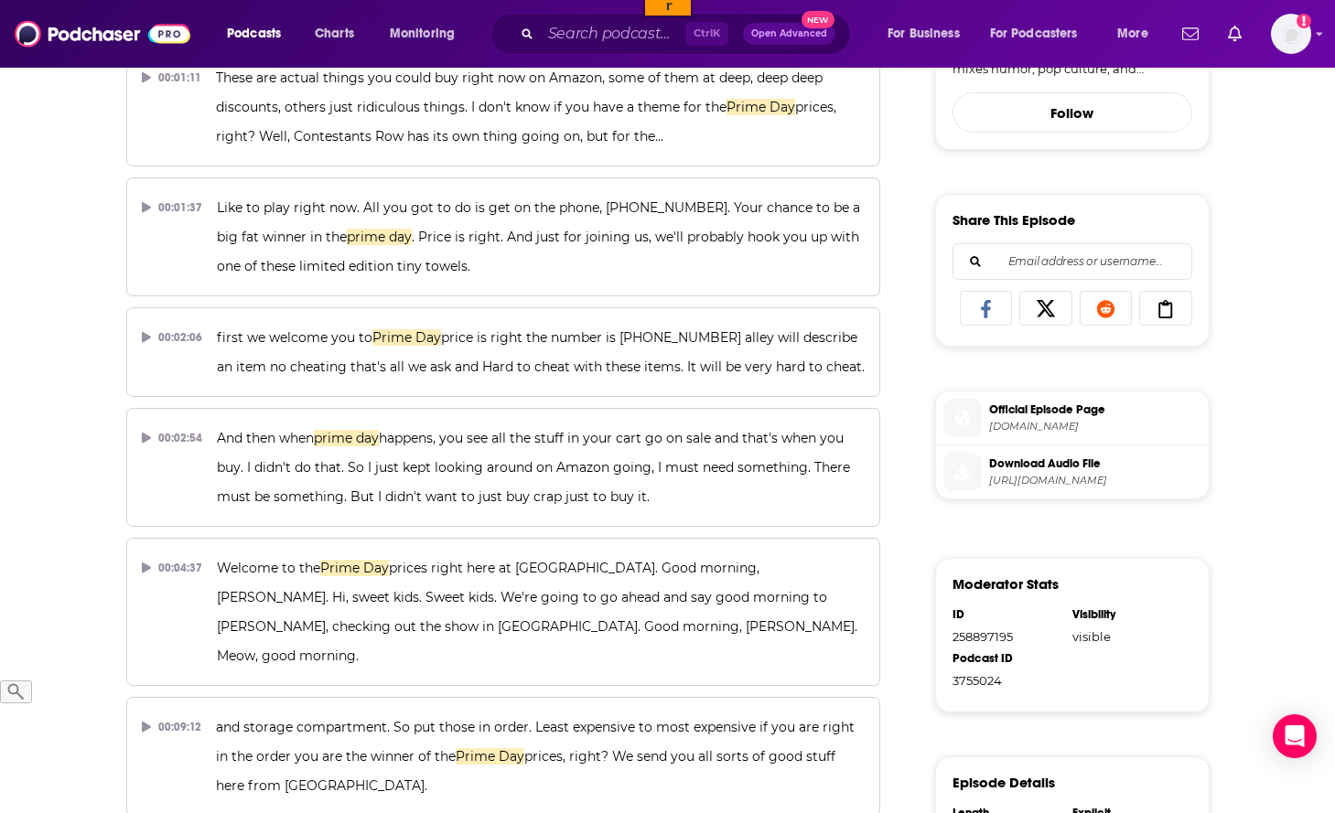
type input "prime day"
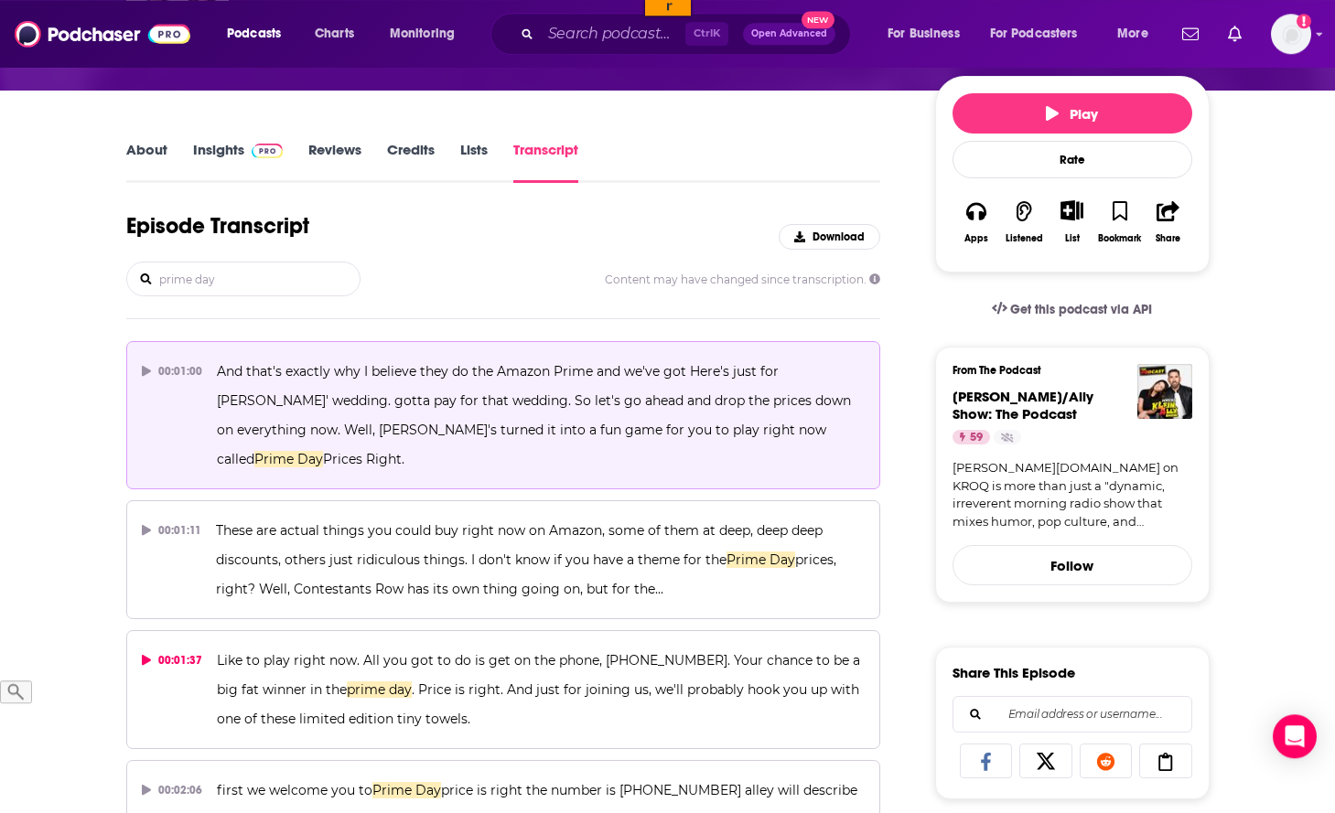
scroll to position [187, 0]
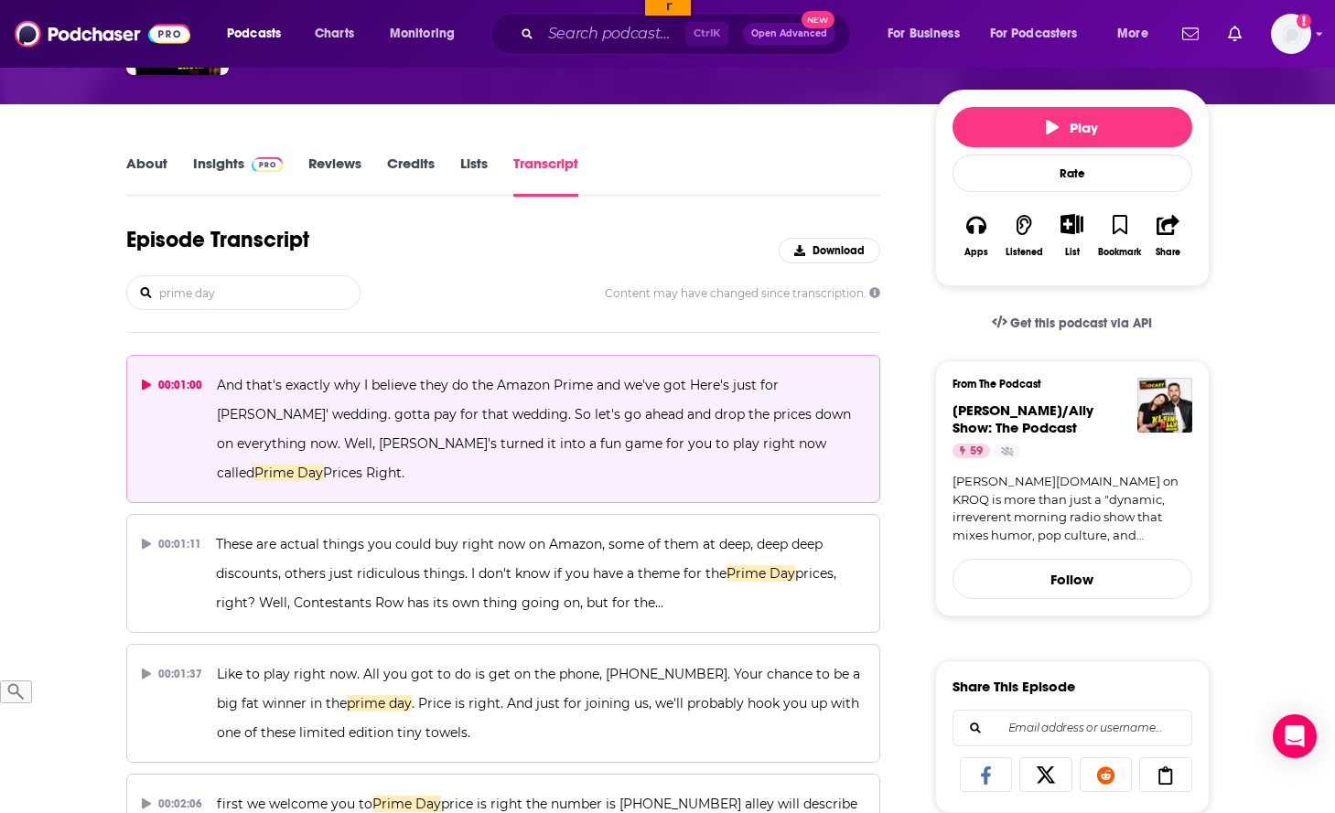
drag, startPoint x: 805, startPoint y: 448, endPoint x: 212, endPoint y: 403, distance: 594.7
click at [218, 389] on p "And that's exactly why I believe they do the Amazon Prime and we've got Here's …" at bounding box center [541, 429] width 648 height 117
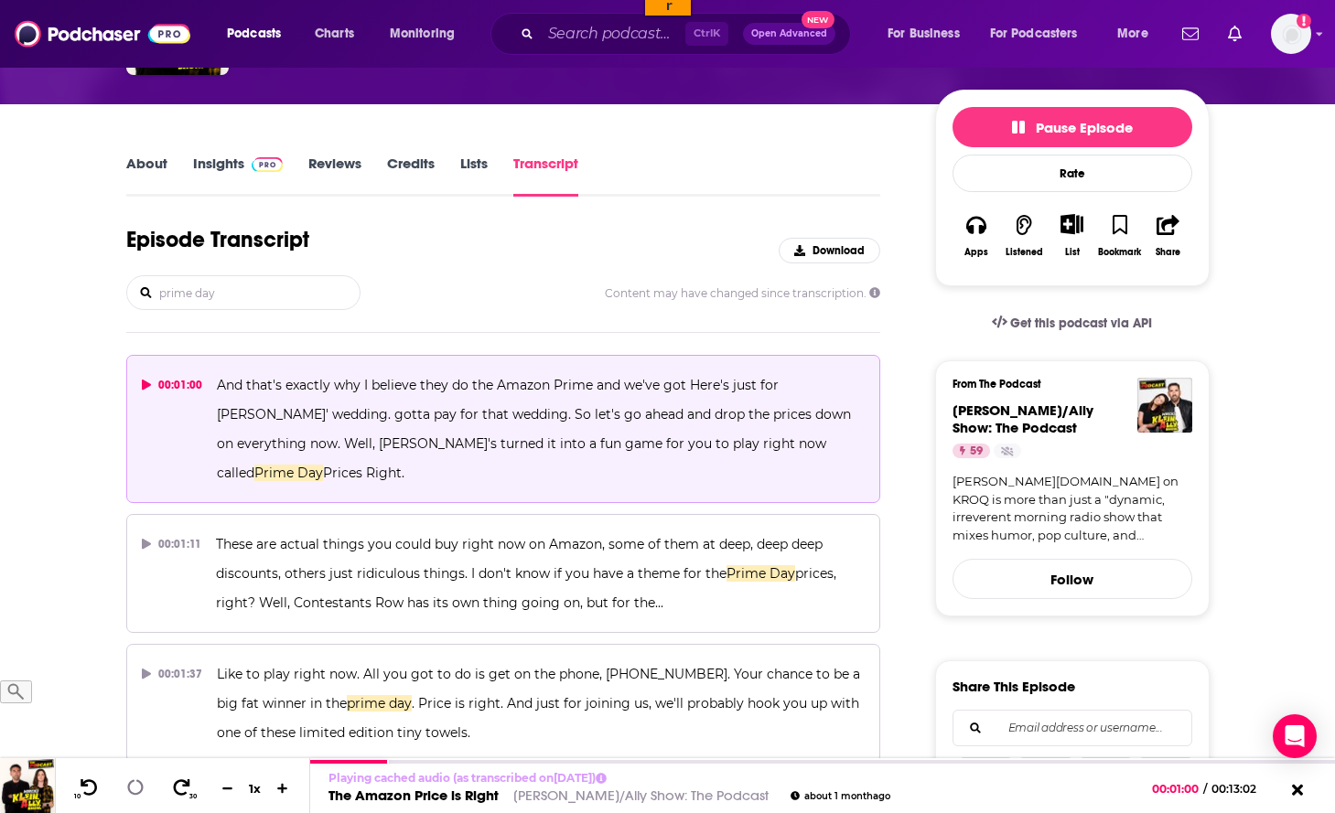
copy span "And that's exactly why I believe they do the Amazon Prime and we've got Here's …"
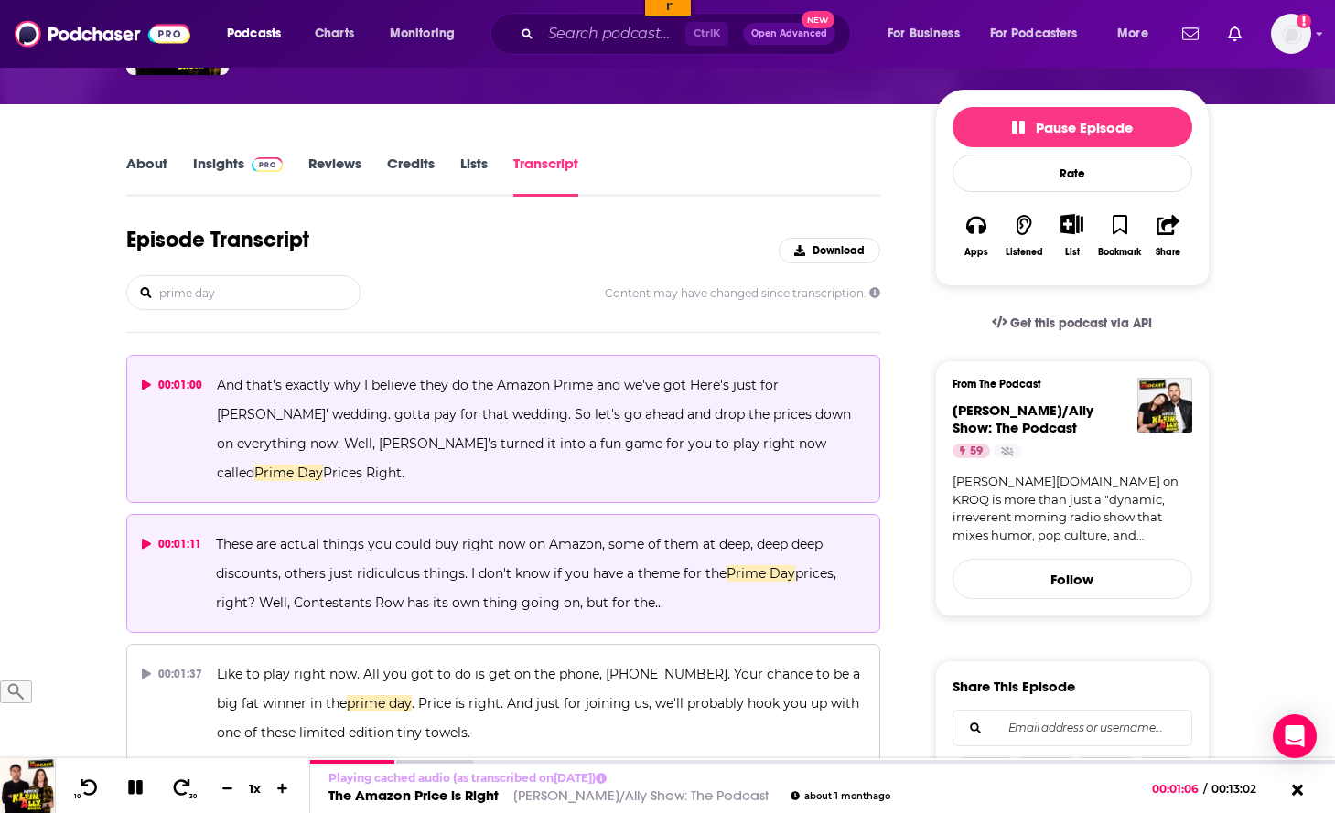
drag, startPoint x: 676, startPoint y: 571, endPoint x: 213, endPoint y: 514, distance: 466.5
click at [213, 514] on button "00:01:11 These are actual things you could buy right now on Amazon, some of the…" at bounding box center [503, 573] width 755 height 119
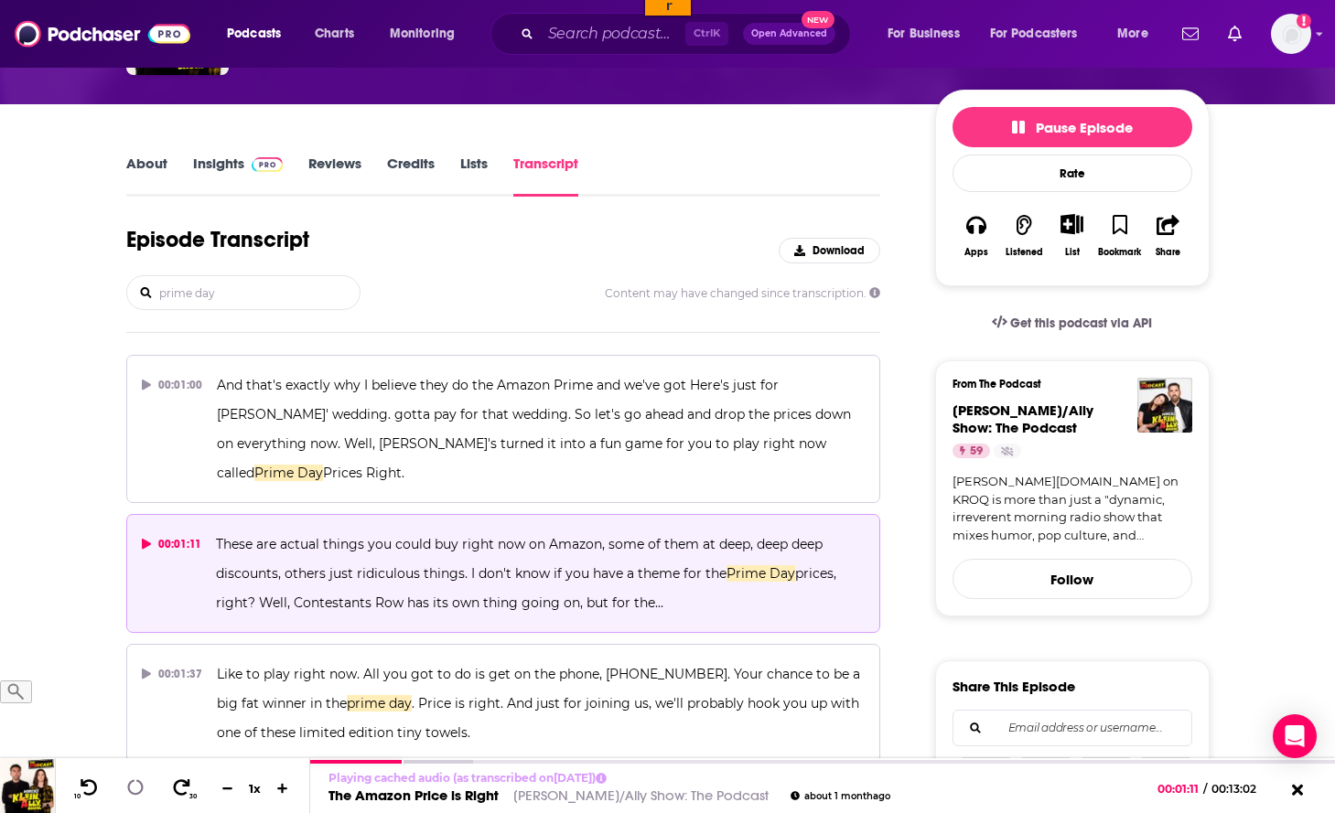
copy span "These are actual things you could buy right now on Amazon, some of them at deep…"
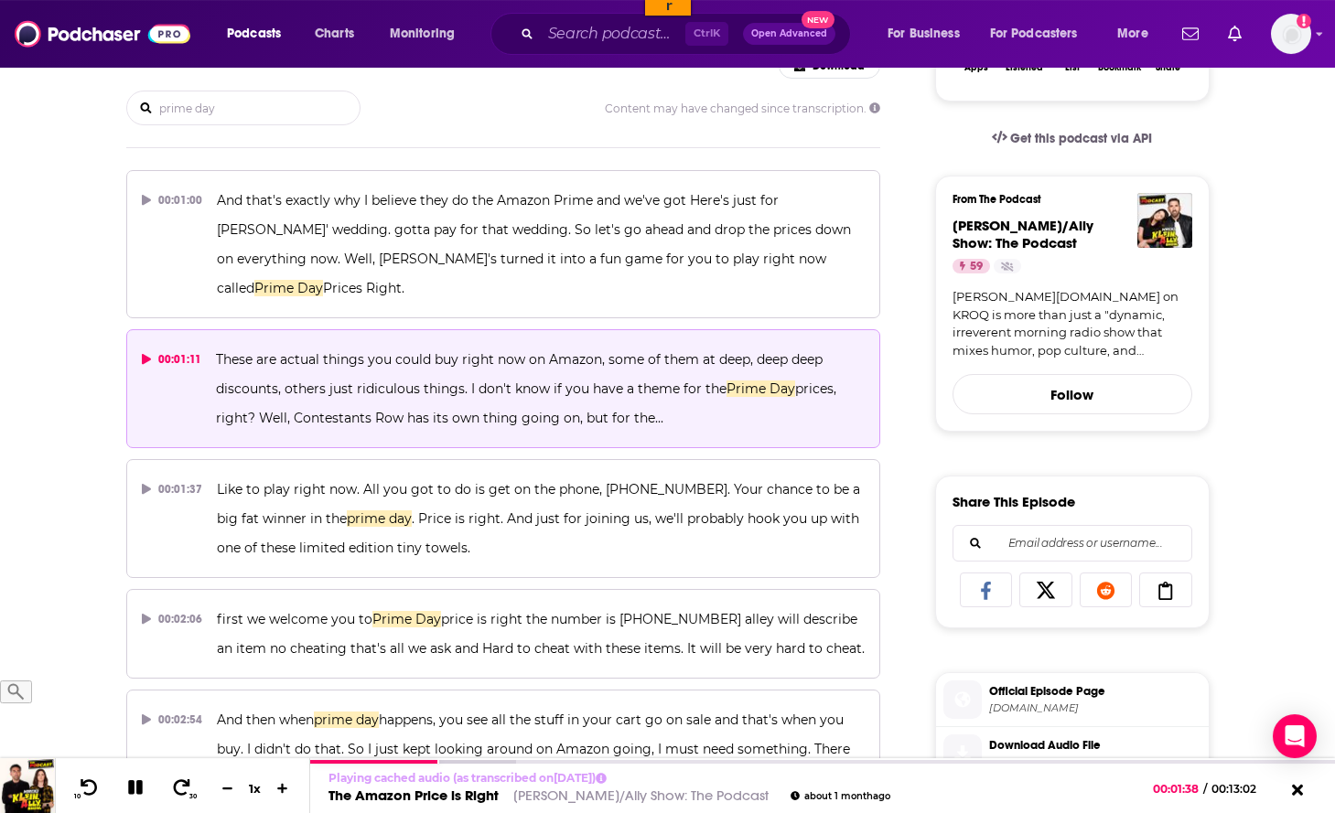
scroll to position [373, 0]
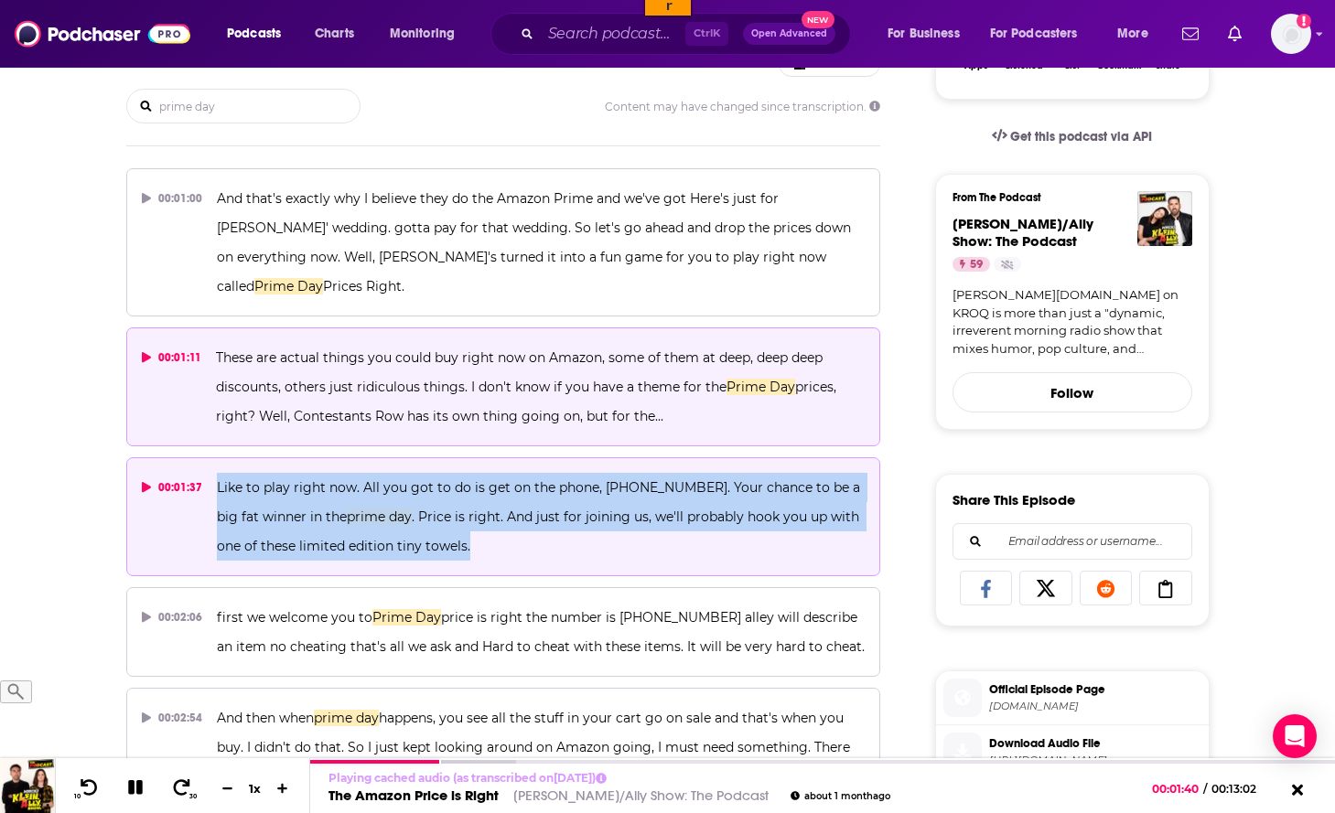
drag, startPoint x: 475, startPoint y: 513, endPoint x: 218, endPoint y: 460, distance: 262.5
click at [218, 473] on p "Like to play right now. All you got to do is get on the phone, [PHONE_NUMBER]. …" at bounding box center [541, 517] width 648 height 88
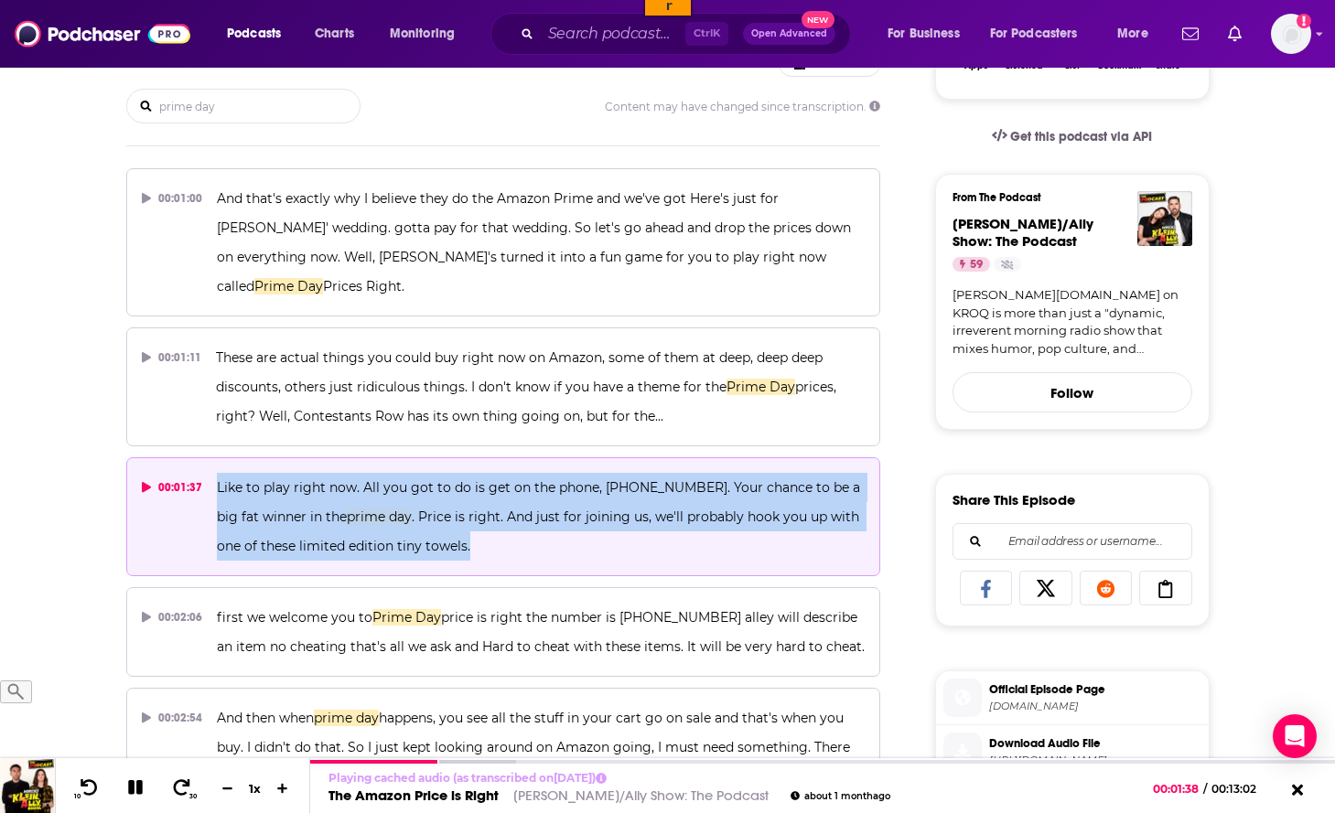
copy span "Like to play right now. All you got to do is get on the phone, [PHONE_NUMBER]. …"
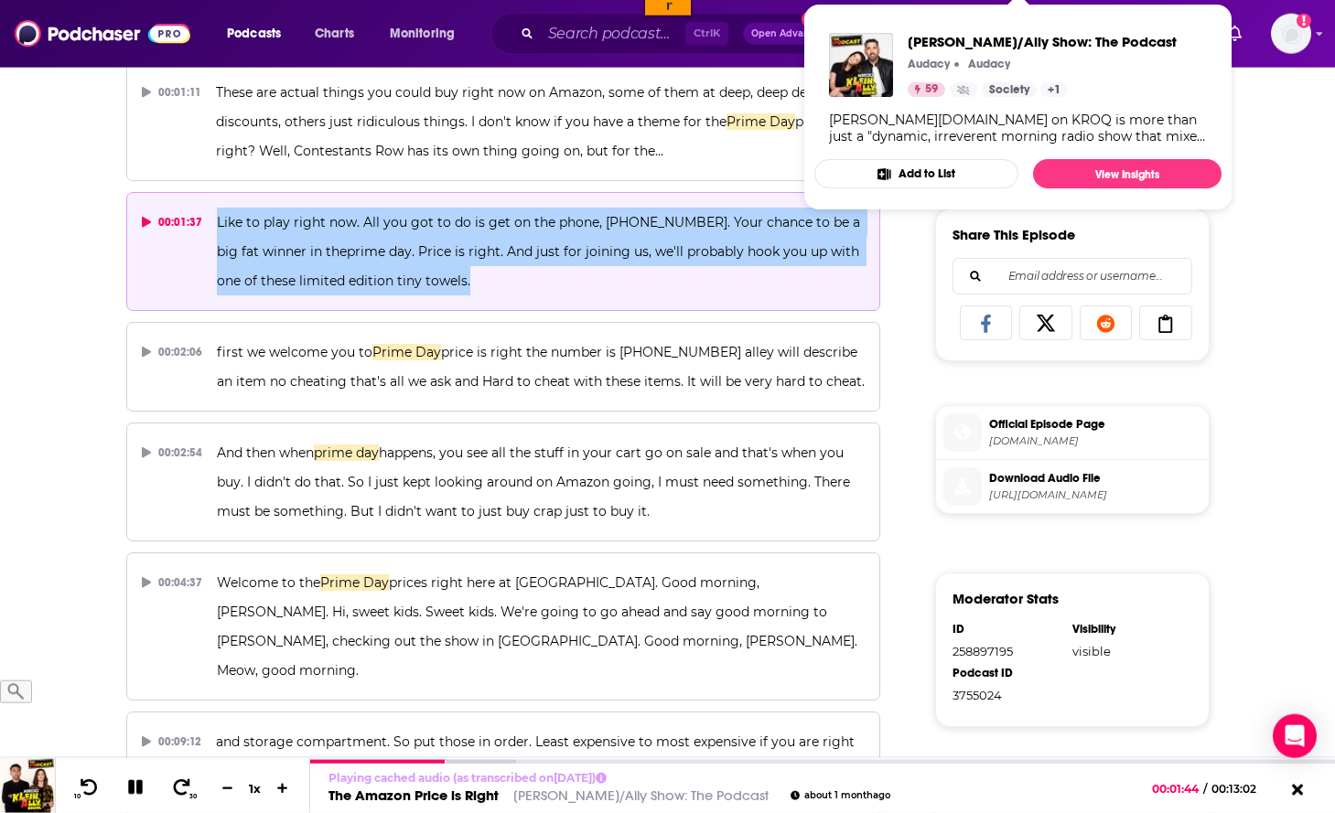
scroll to position [653, 0]
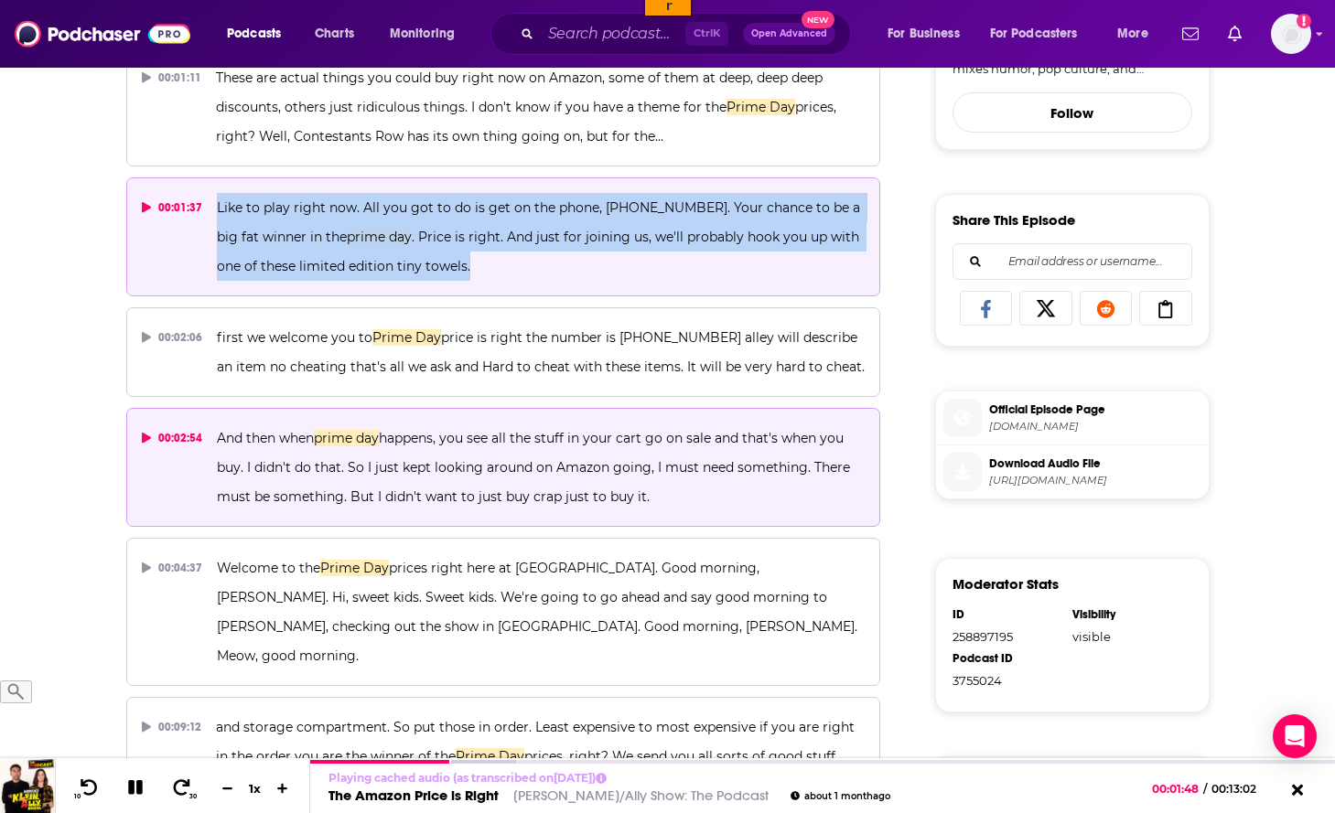
drag, startPoint x: 667, startPoint y: 464, endPoint x: 219, endPoint y: 414, distance: 451.2
click at [219, 424] on p "And then when prime day happens, you see all the stuff in your cart go on sale …" at bounding box center [541, 468] width 648 height 88
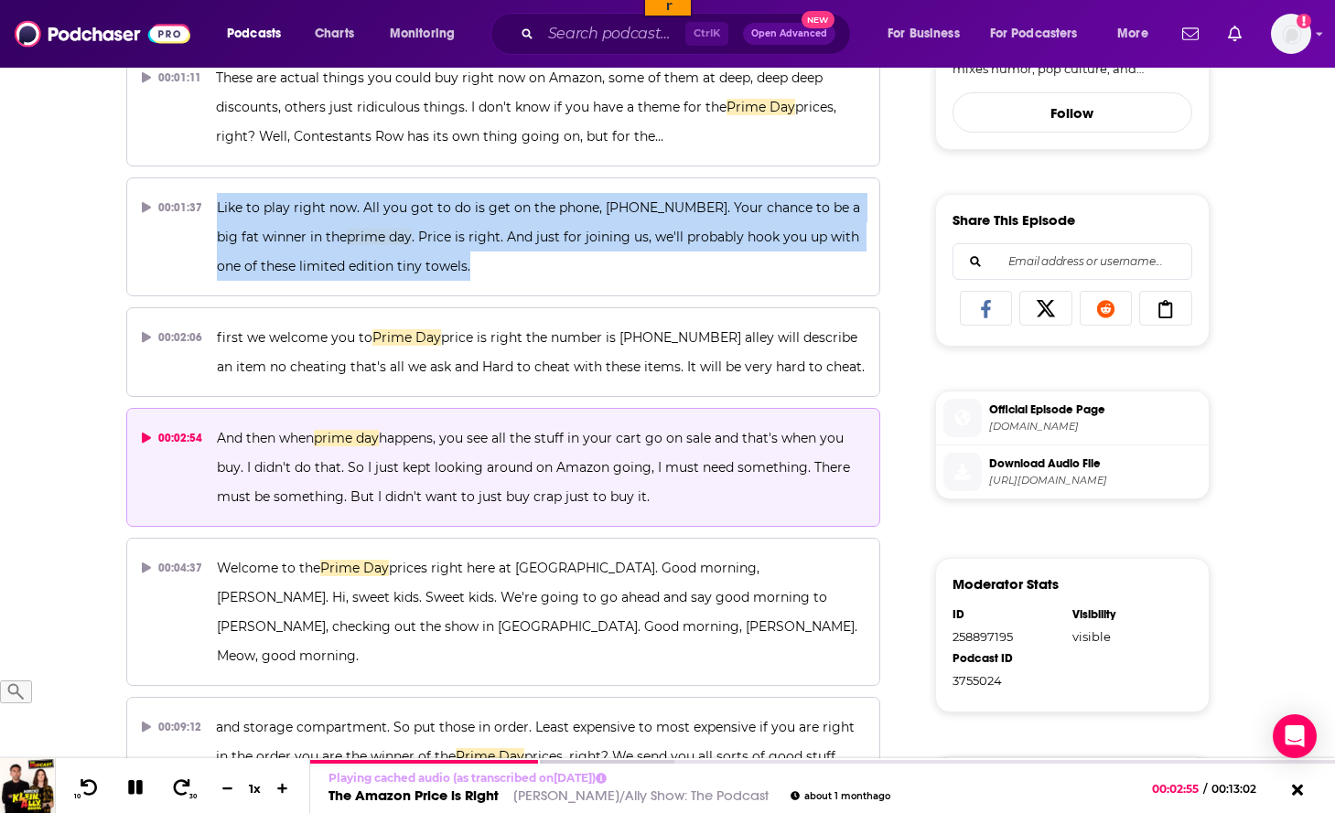
copy span "And then when prime day happens, you see all the stuff in your cart go on sale …"
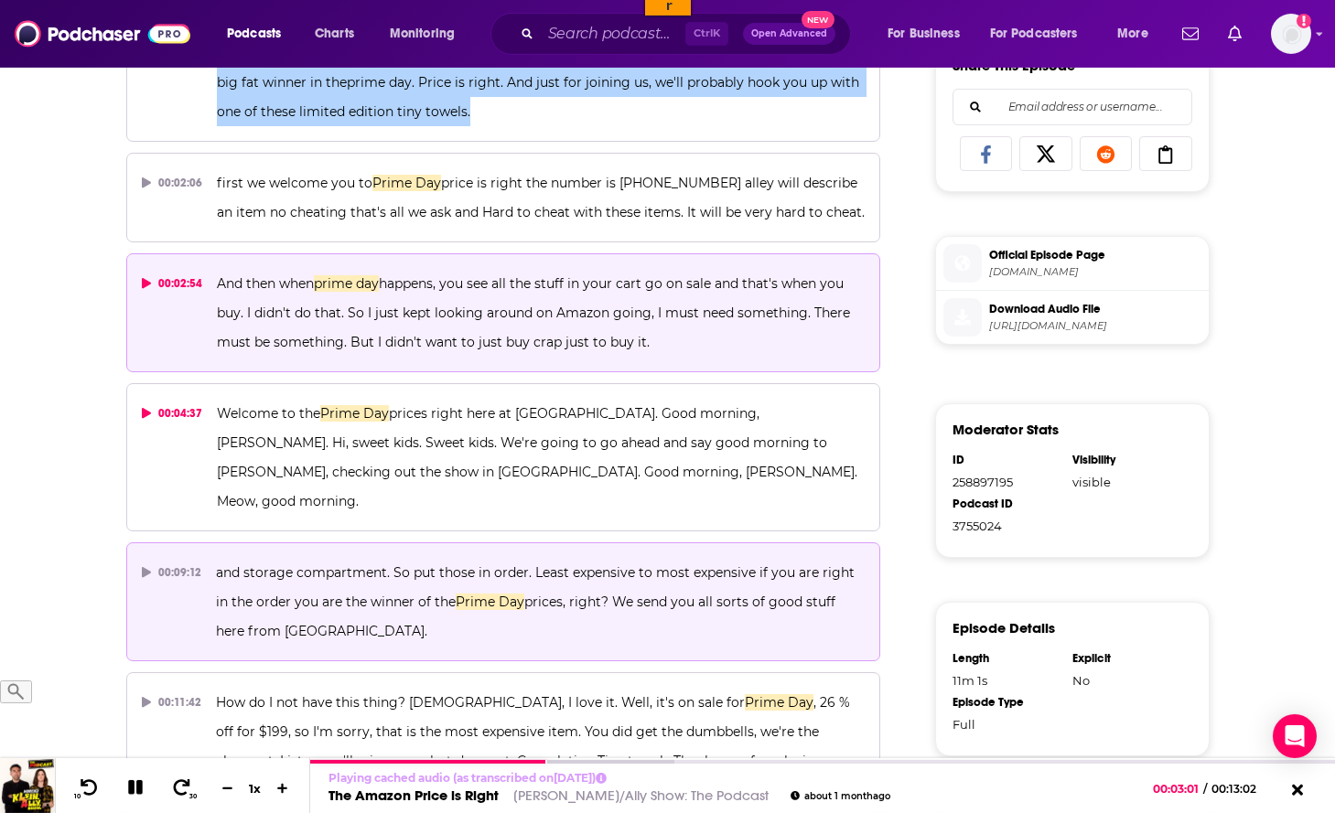
scroll to position [840, 0]
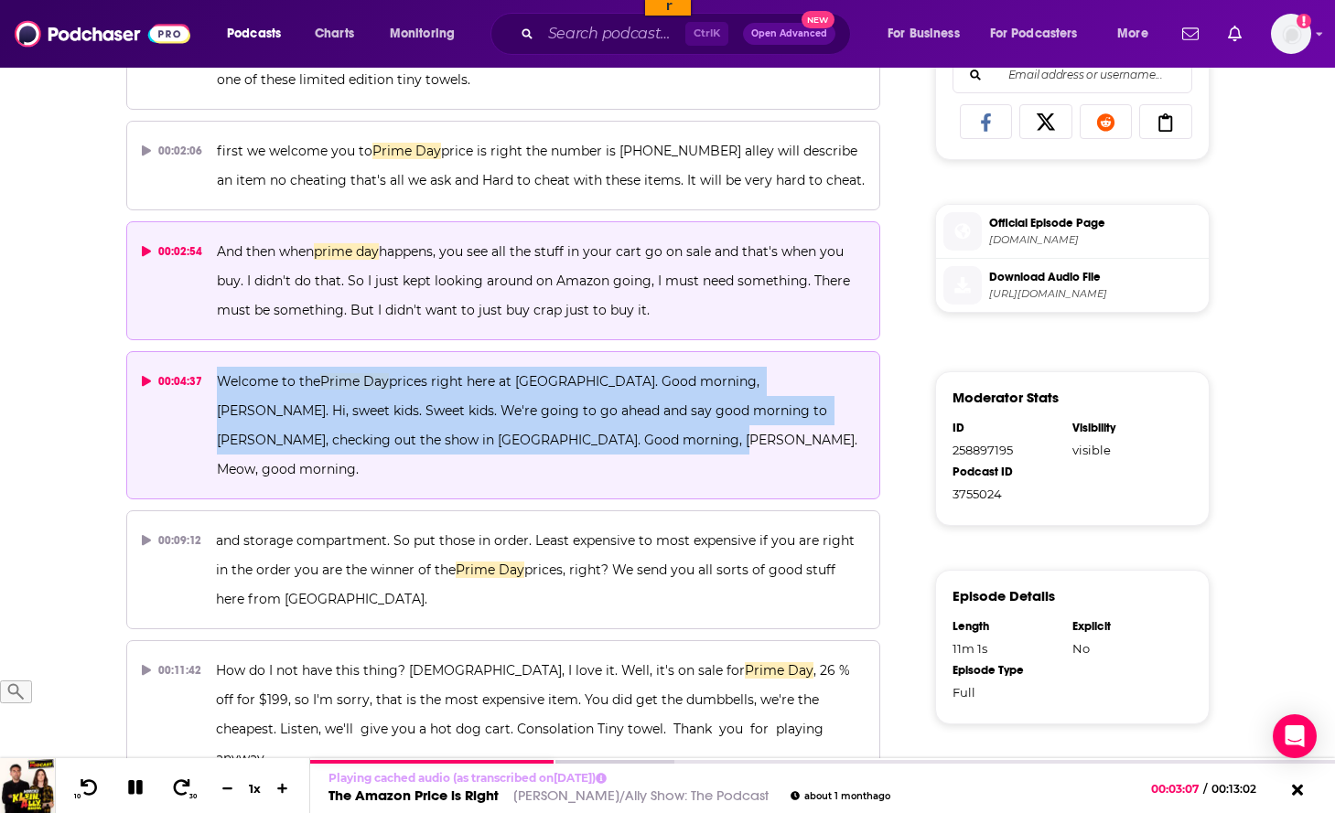
drag, startPoint x: 586, startPoint y: 415, endPoint x: 203, endPoint y: 350, distance: 388.1
click at [203, 351] on button "00:04:37 Welcome to the Prime Day prices right here at [GEOGRAPHIC_DATA]. Good …" at bounding box center [503, 425] width 755 height 148
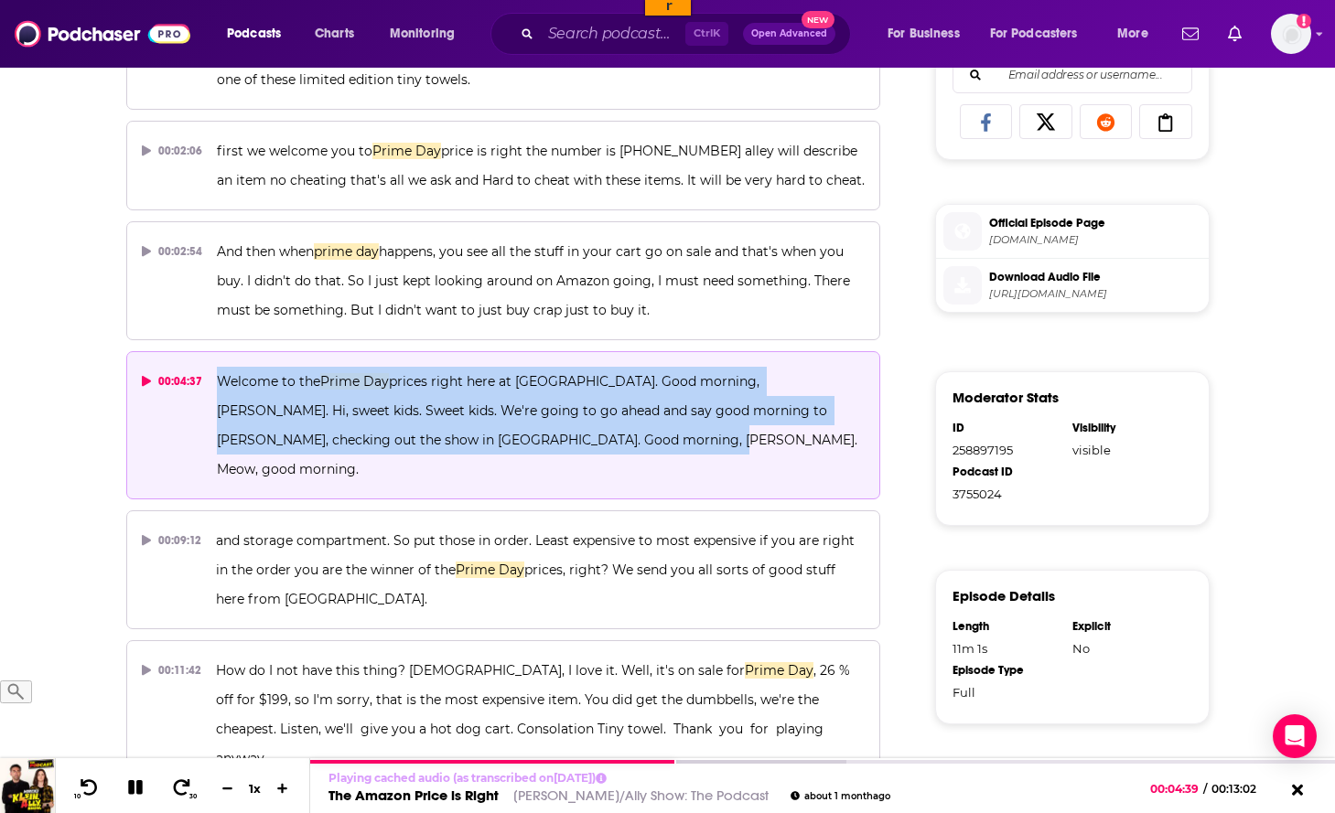
click at [576, 351] on button "00:04:37 Welcome to the Prime Day prices right here at [GEOGRAPHIC_DATA]. Good …" at bounding box center [503, 425] width 755 height 148
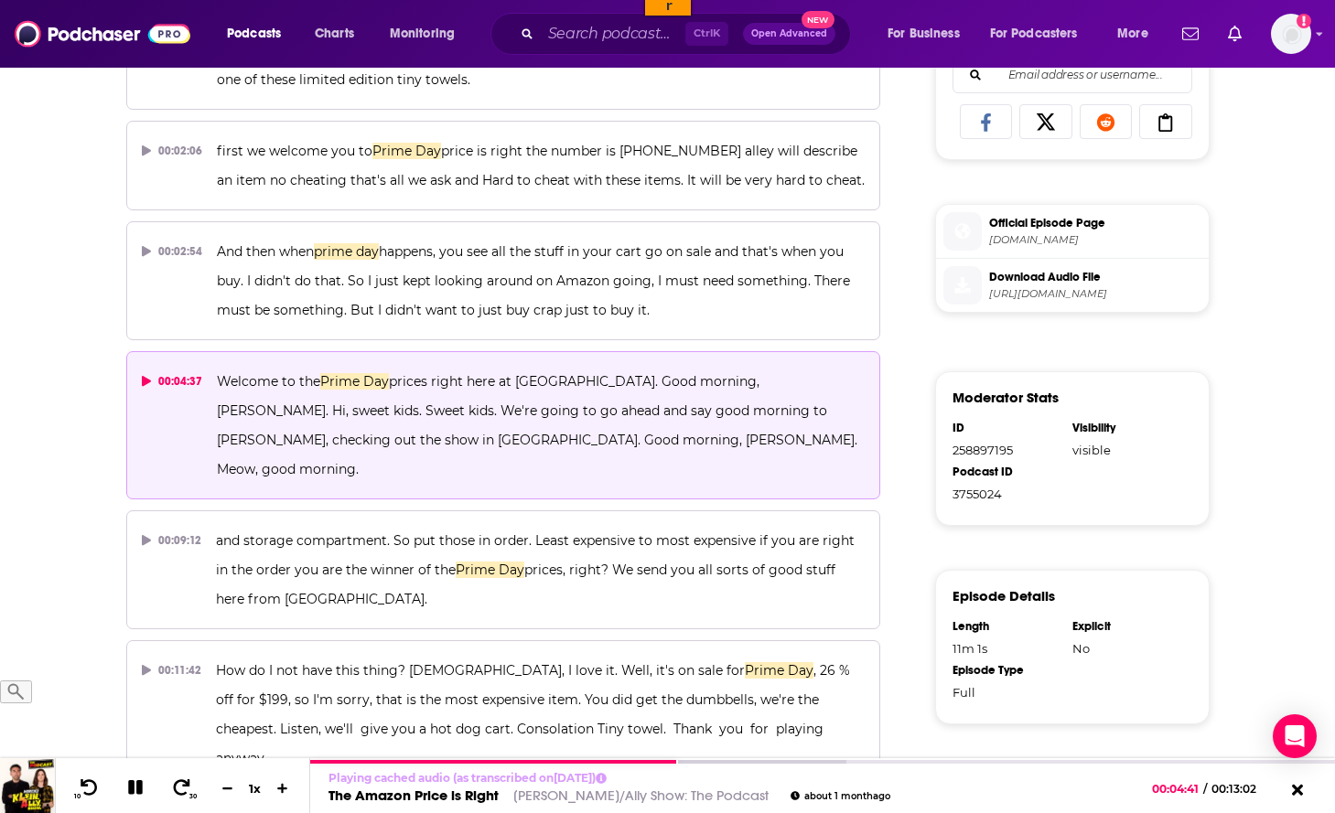
scroll to position [929, 0]
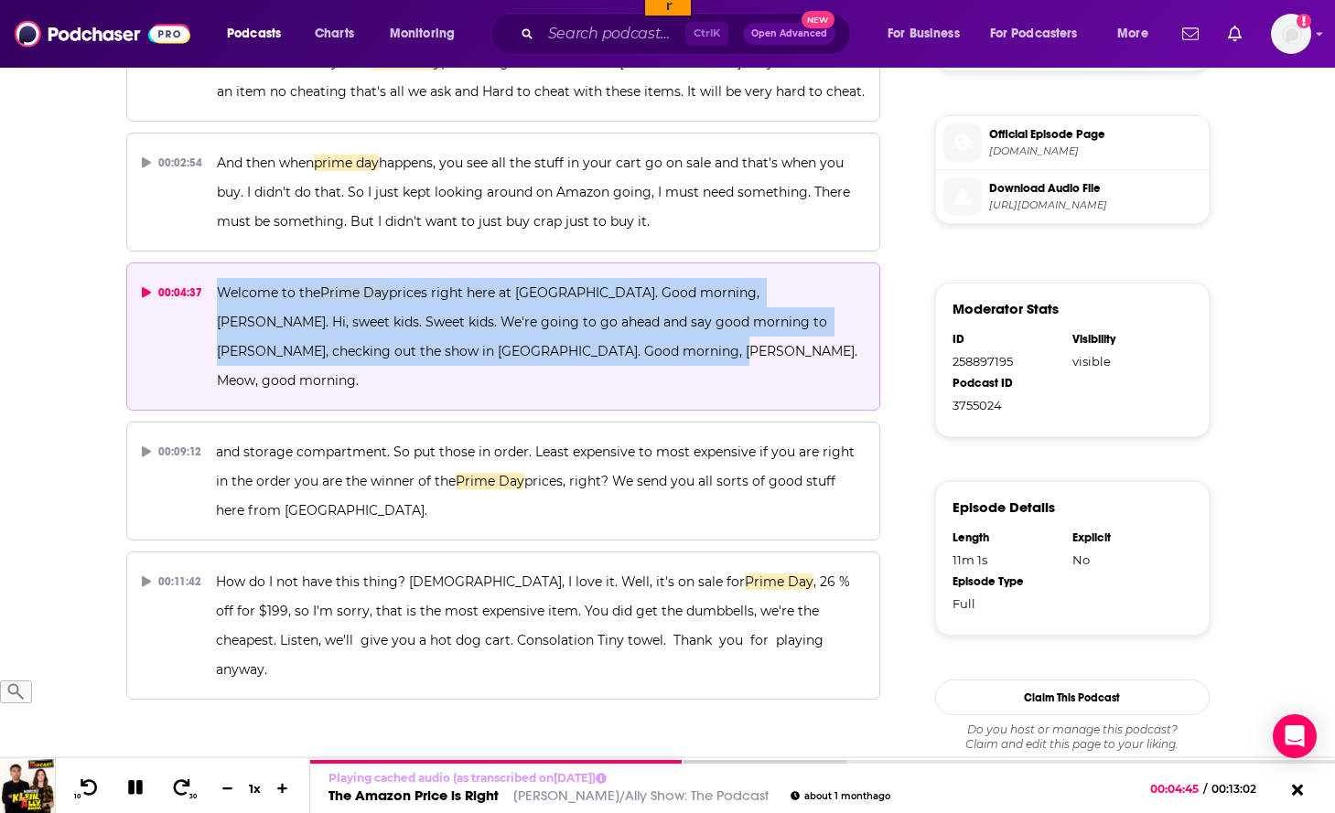
drag, startPoint x: 574, startPoint y: 321, endPoint x: 220, endPoint y: 264, distance: 358.8
click at [220, 278] on p "Welcome to the Prime Day prices right here at [GEOGRAPHIC_DATA]. Good morning, …" at bounding box center [541, 336] width 648 height 117
copy span "Welcome to the Prime Day prices right here at [GEOGRAPHIC_DATA]. Good morning, …"
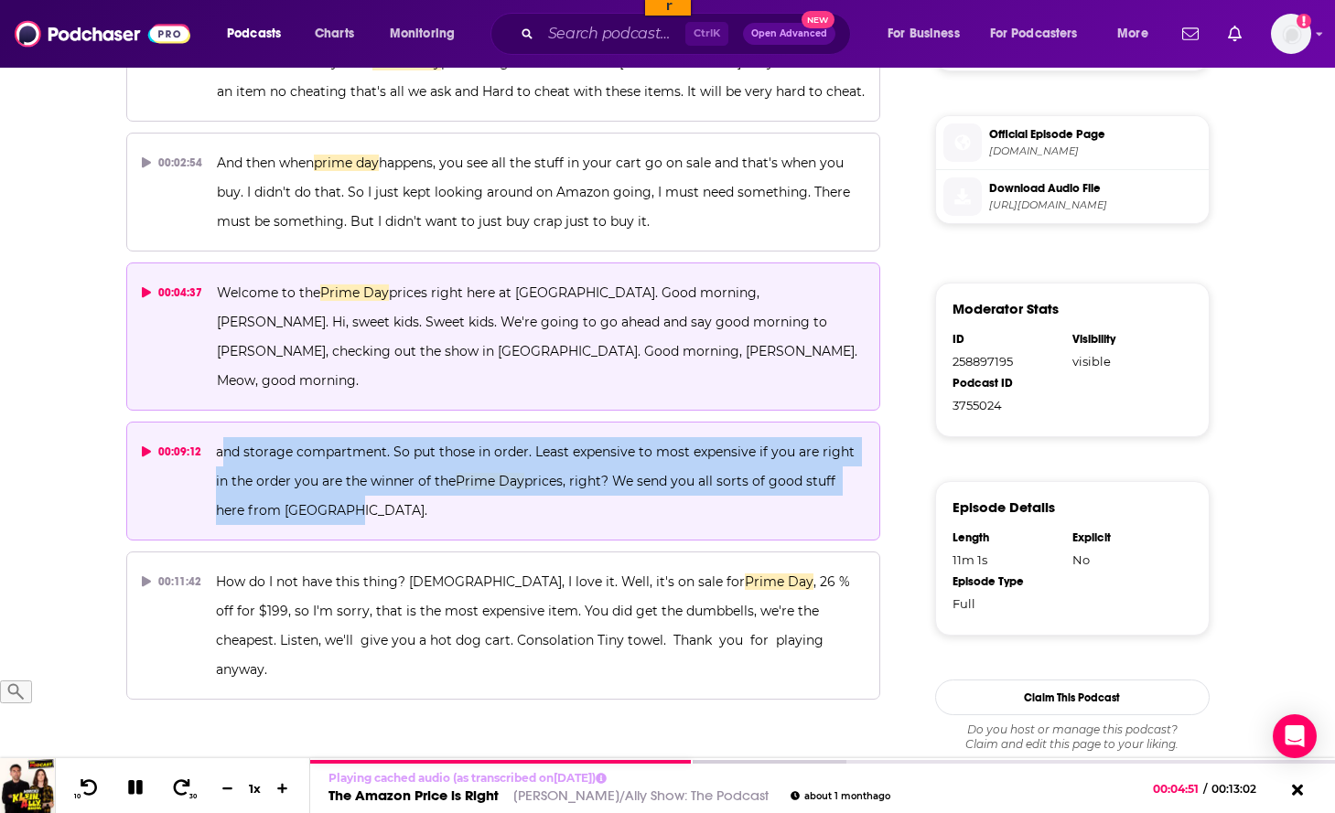
drag, startPoint x: 347, startPoint y: 460, endPoint x: 221, endPoint y: 394, distance: 142.4
click at [221, 437] on p "and storage compartment. So put those in order. Least expensive to most expensi…" at bounding box center [540, 481] width 649 height 88
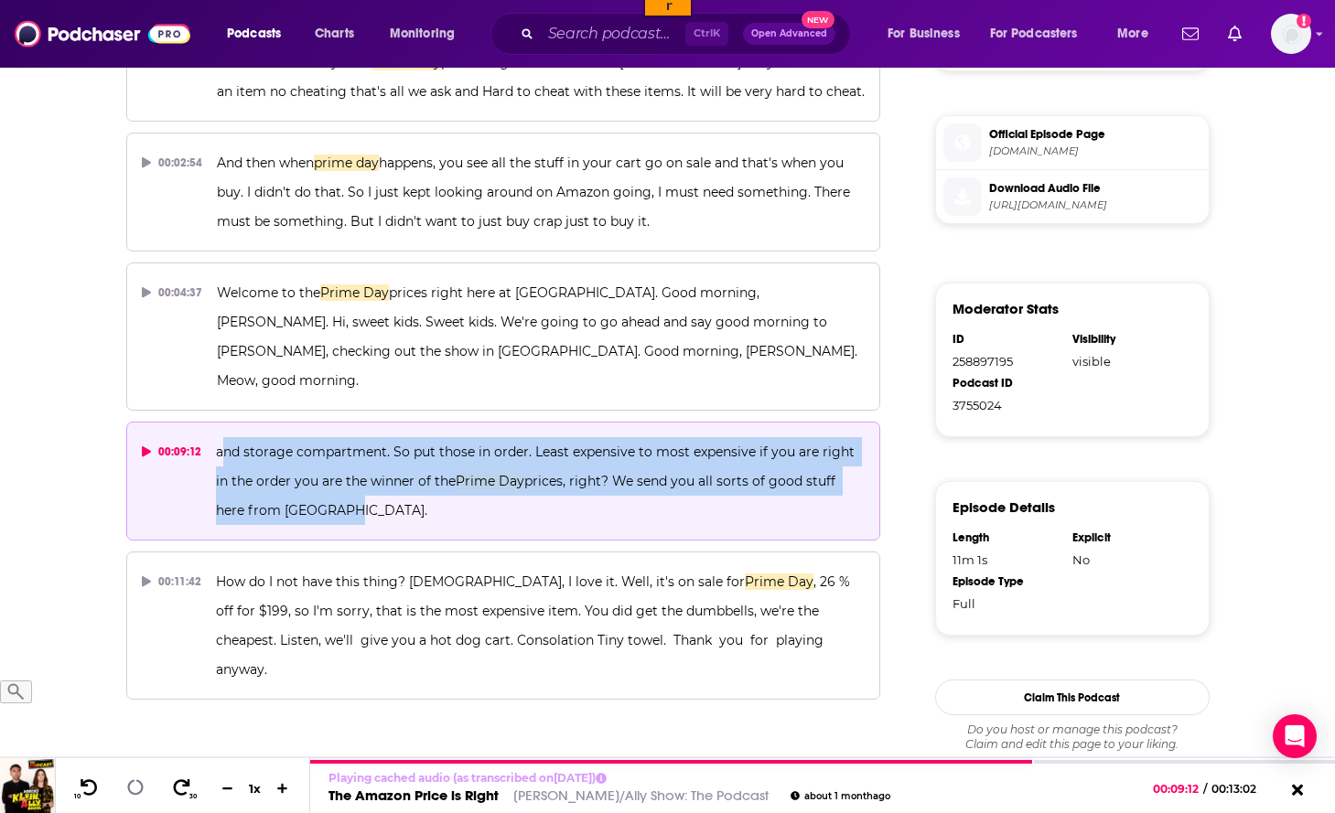
click at [257, 444] on span "and storage compartment. So put those in order. Least expensive to most expensi…" at bounding box center [537, 467] width 642 height 46
drag, startPoint x: 302, startPoint y: 445, endPoint x: 201, endPoint y: 385, distance: 116.9
click at [201, 422] on button "00:09:12 and storage compartment. So put those in order. Least expensive to mos…" at bounding box center [503, 481] width 755 height 119
copy button "and storage compartment. So put those in order. Least expensive to most expensi…"
click at [406, 452] on p "and storage compartment. So put those in order. Least expensive to most expensi…" at bounding box center [540, 481] width 649 height 88
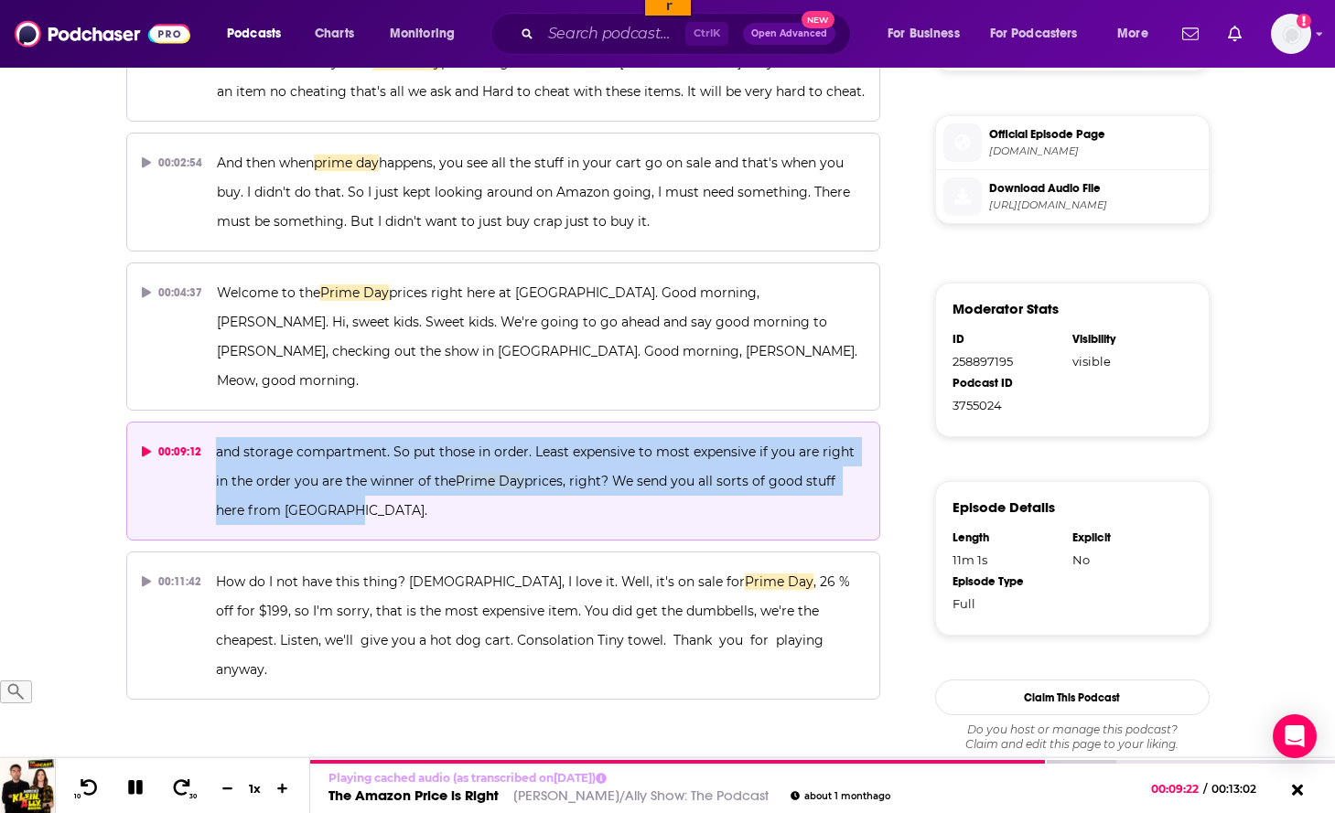
drag, startPoint x: 372, startPoint y: 456, endPoint x: 210, endPoint y: 393, distance: 173.5
click at [210, 422] on button "00:09:12 and storage compartment. So put those in order. Least expensive to mos…" at bounding box center [503, 481] width 755 height 119
copy span "and storage compartment. So put those in order. Least expensive to most expensi…"
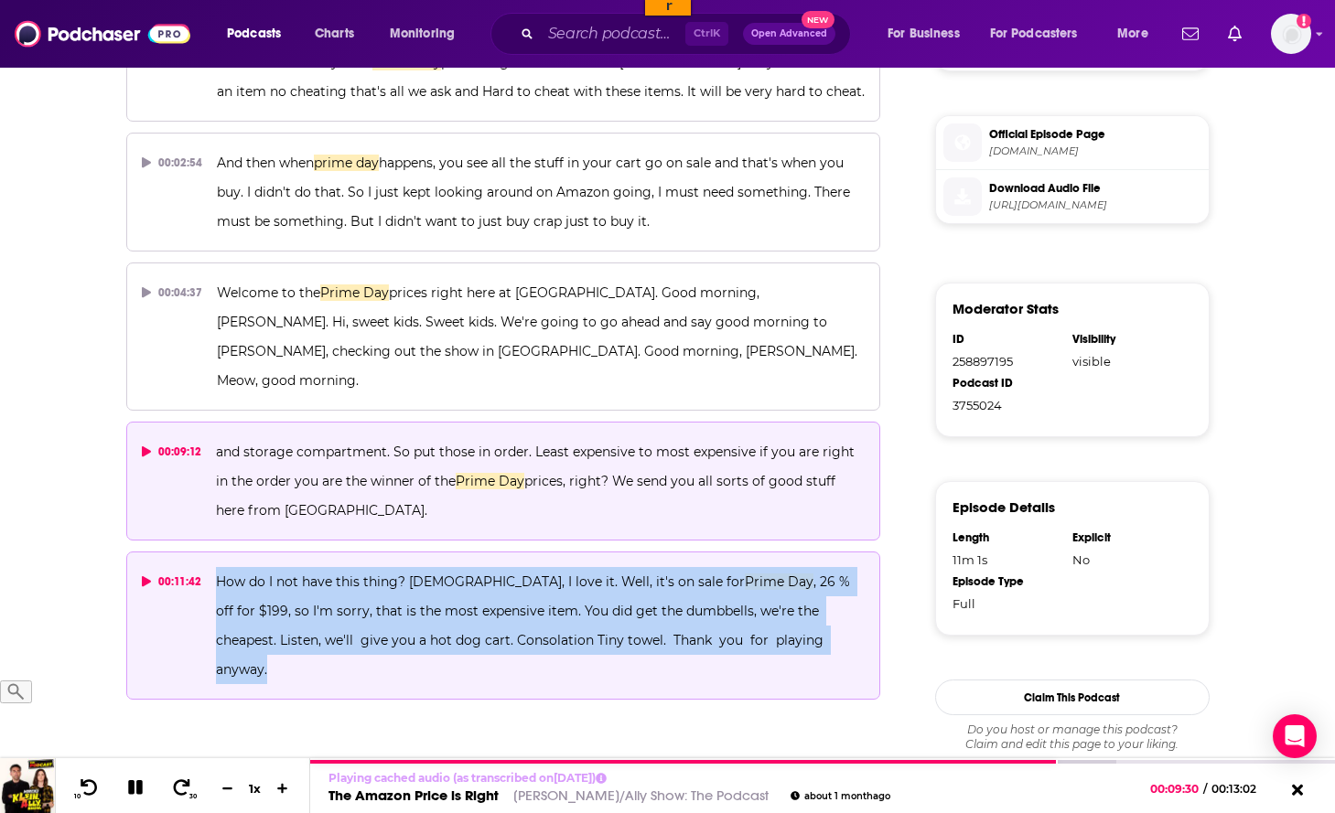
drag, startPoint x: 744, startPoint y: 583, endPoint x: 216, endPoint y: 530, distance: 530.6
click at [216, 567] on p "How do I not have this thing? [DEMOGRAPHIC_DATA], I love it. Well, it's on sale…" at bounding box center [540, 625] width 649 height 117
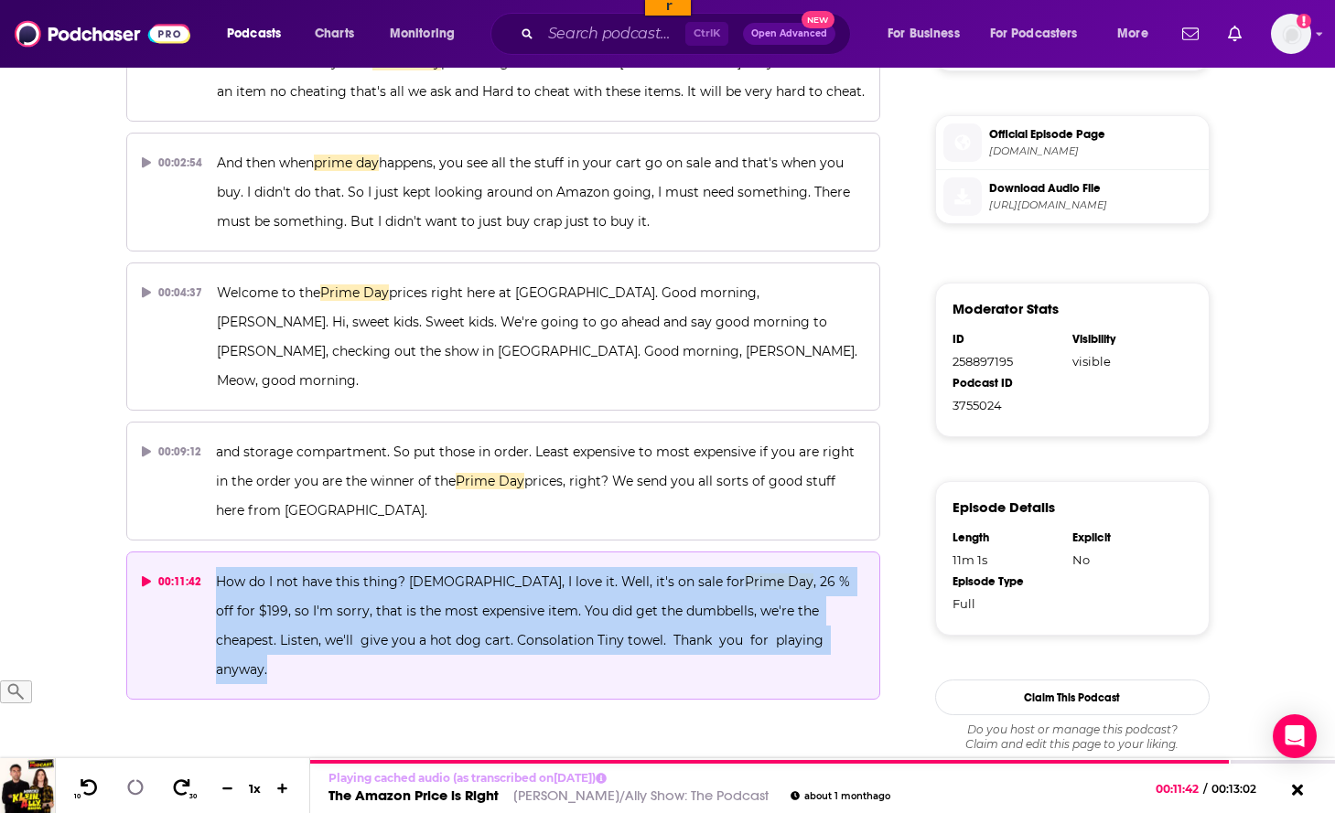
copy span "How do I not have this thing? [DEMOGRAPHIC_DATA], I love it. Well, it's on sale…"
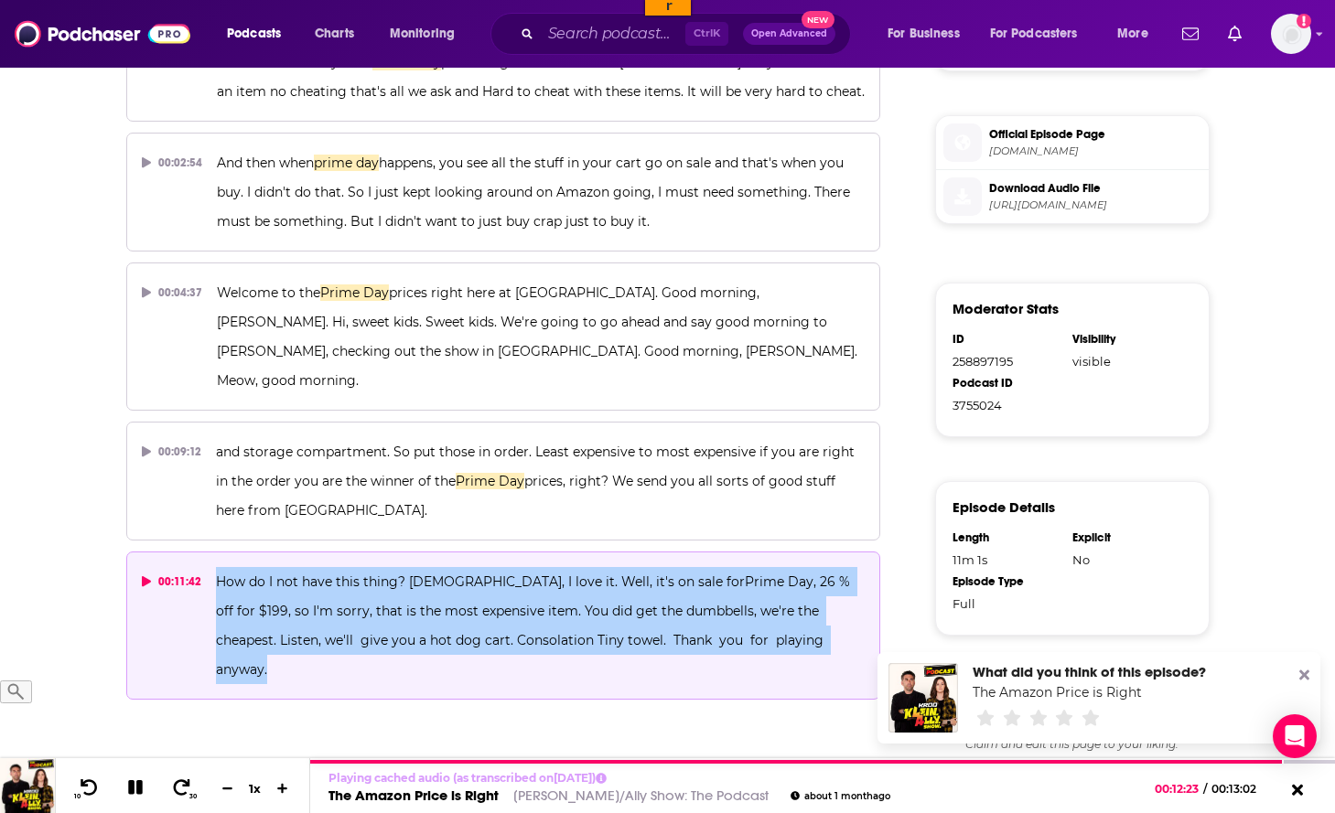
scroll to position [911, 0]
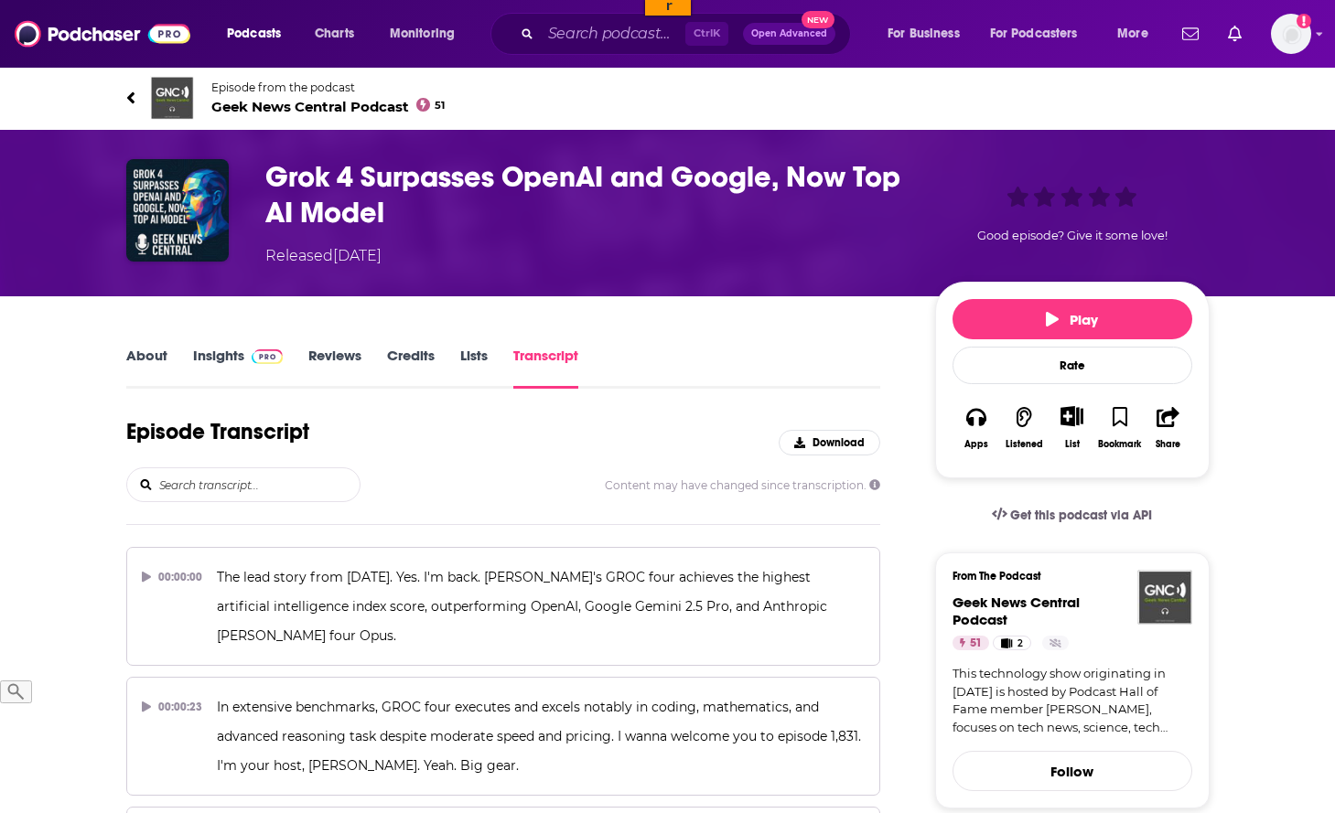
click at [244, 478] on input "search" at bounding box center [258, 484] width 202 height 33
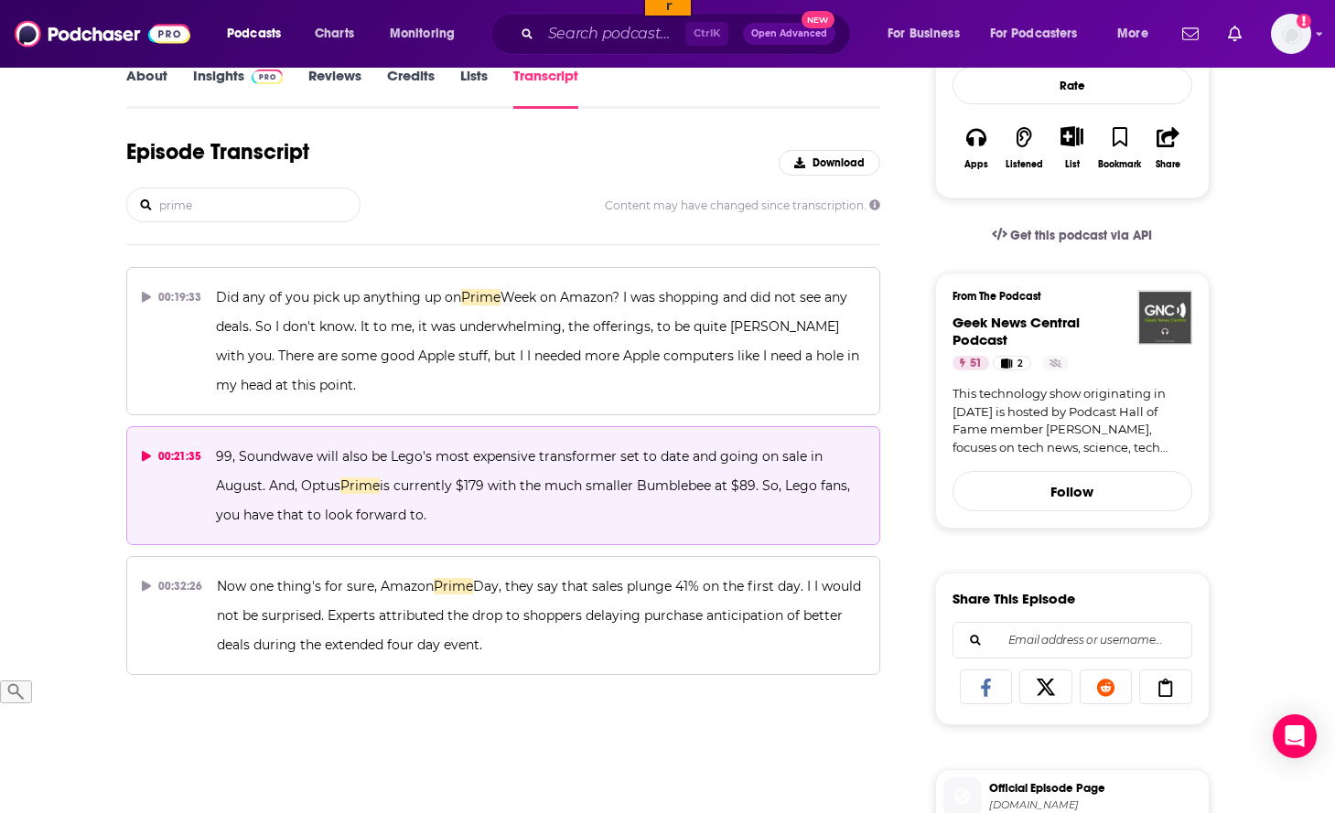
scroll to position [373, 0]
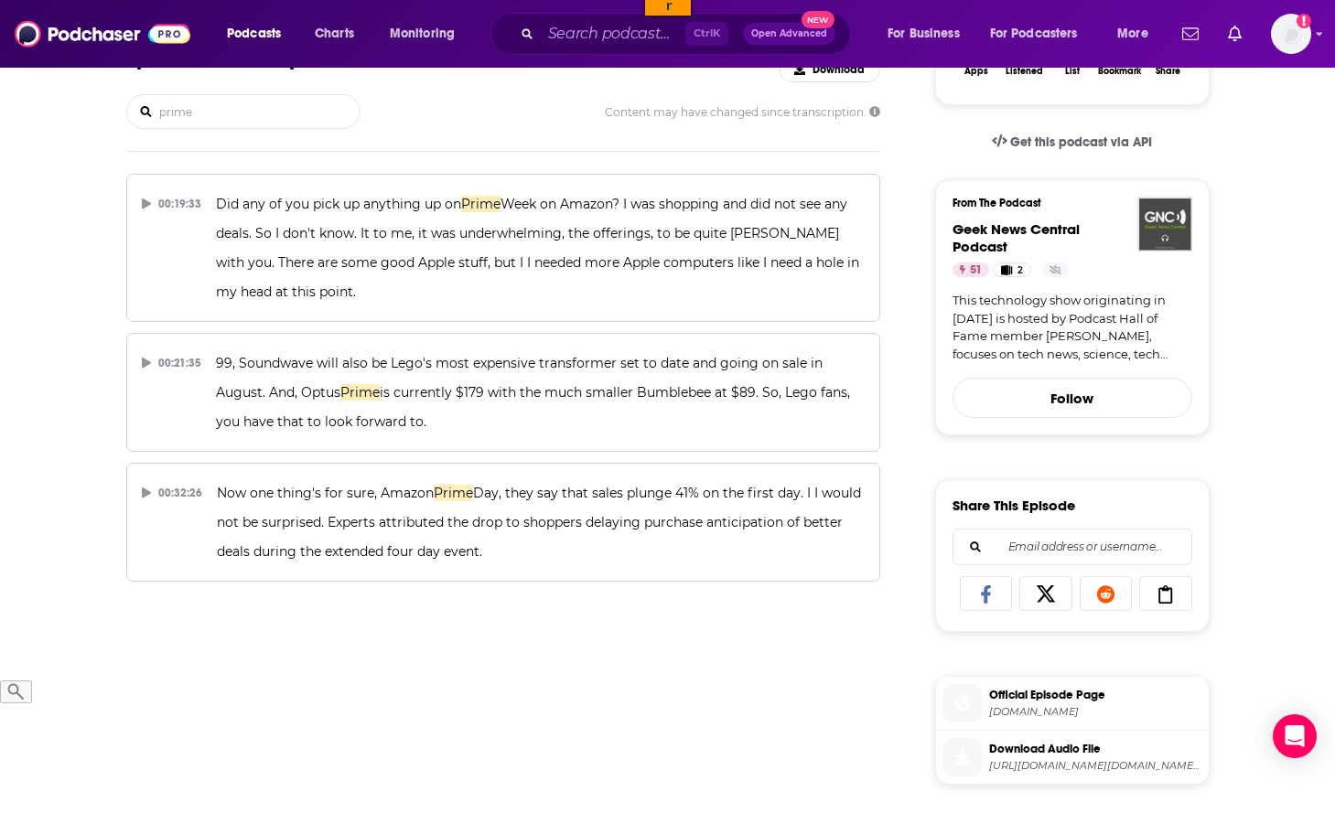
type input "prime"
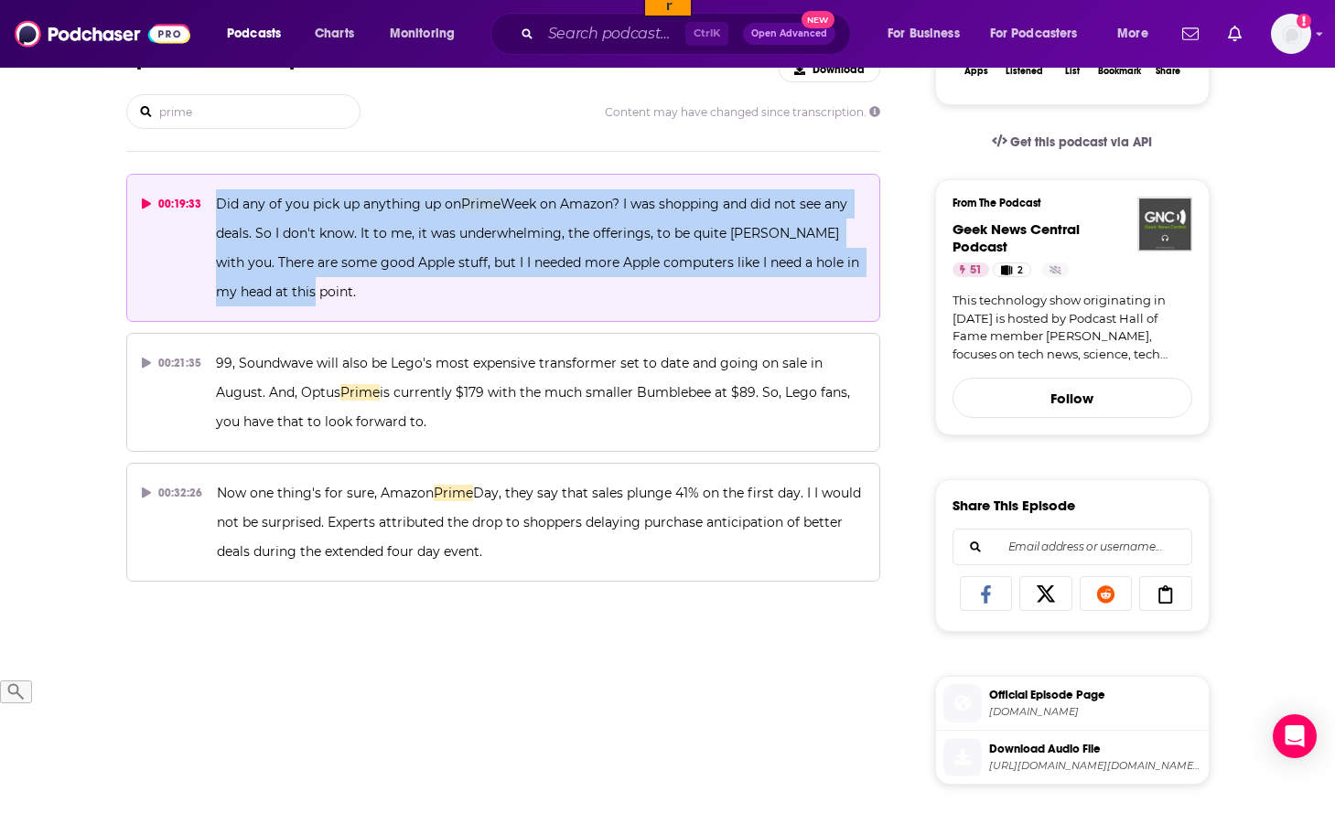
drag, startPoint x: 364, startPoint y: 301, endPoint x: 214, endPoint y: 200, distance: 180.7
click at [214, 200] on button "00:19:33 Did any of you pick up anything up on Prime Week on Amazon? I was shop…" at bounding box center [503, 248] width 755 height 148
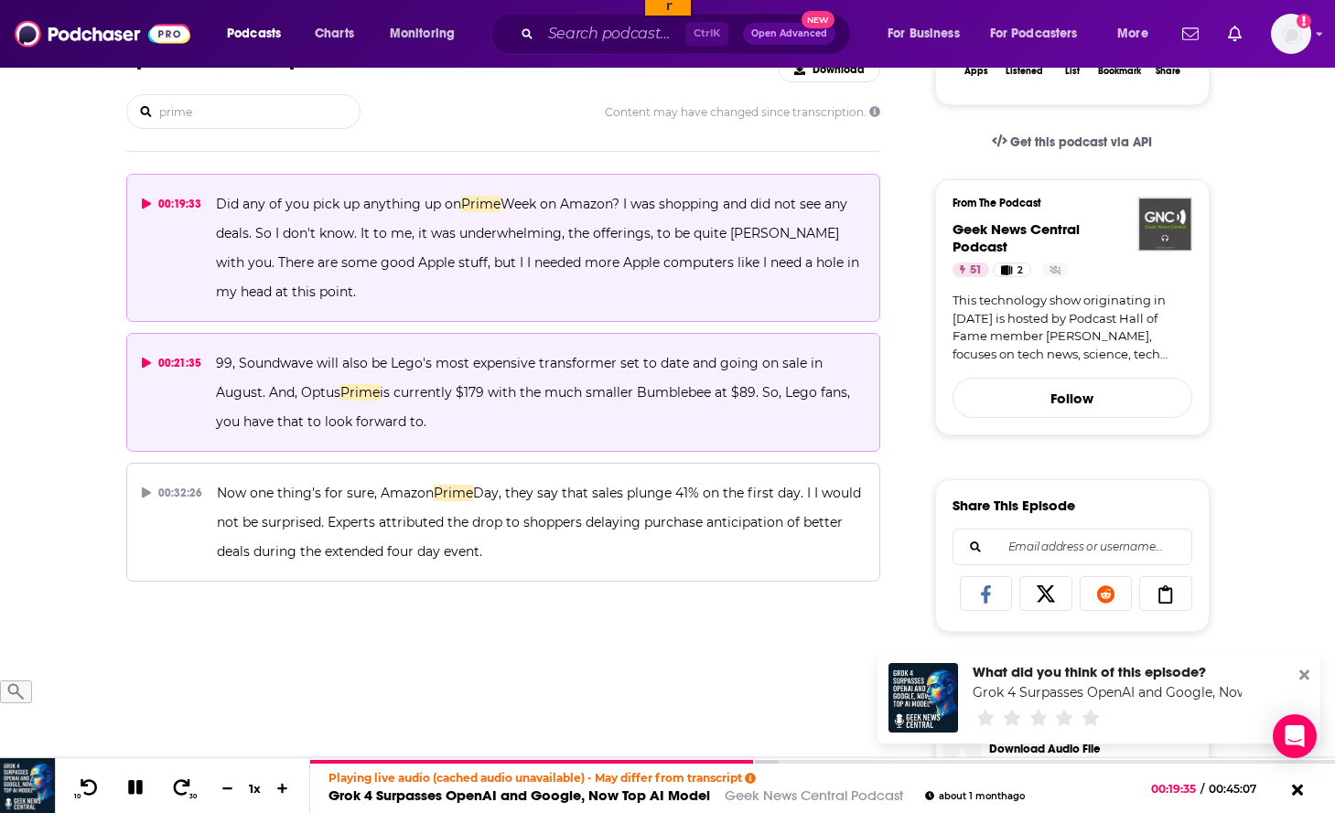
click at [425, 420] on p "99, Soundwave will also be Lego's most expensive transformer set to date and go…" at bounding box center [540, 393] width 649 height 88
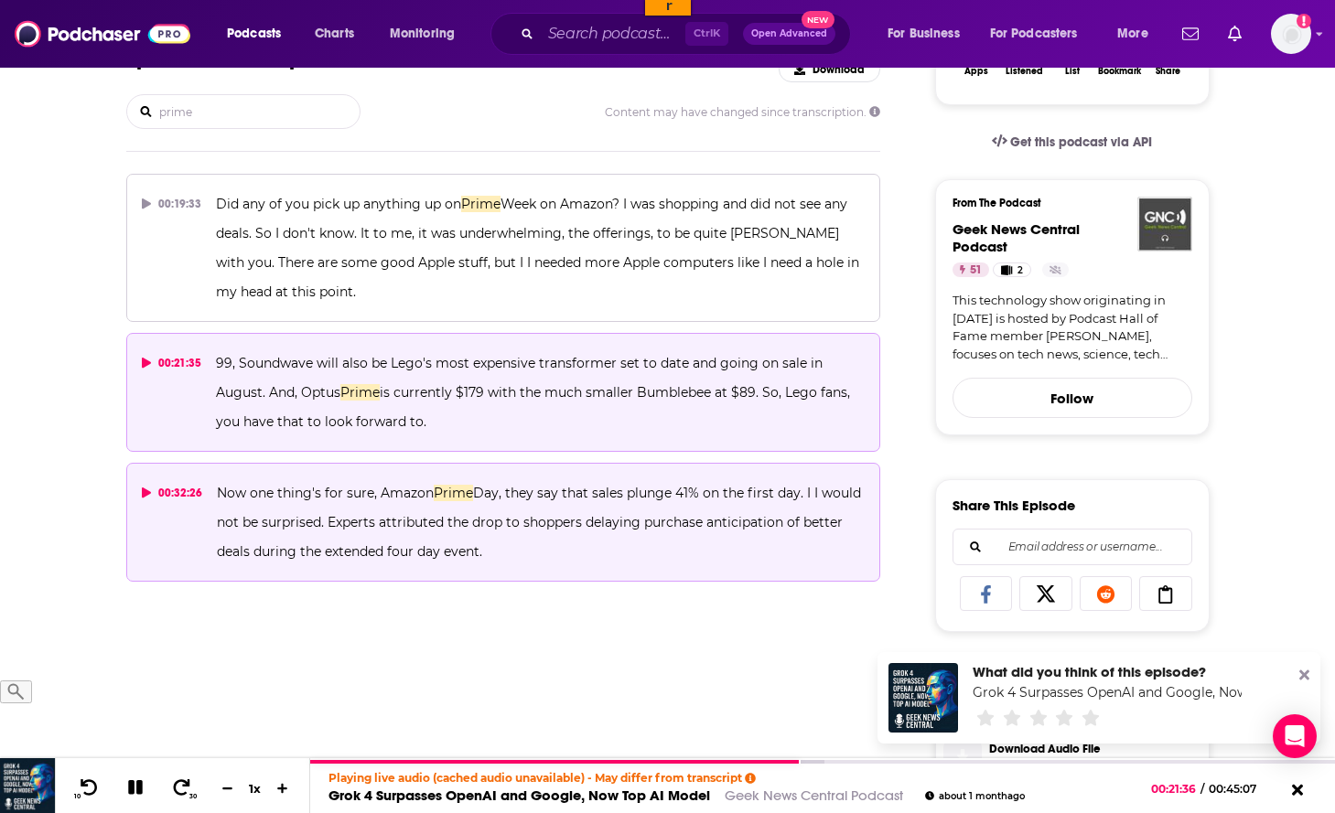
drag, startPoint x: 522, startPoint y: 565, endPoint x: 217, endPoint y: 504, distance: 311.7
click at [217, 504] on p "Now one thing's for sure, Amazon Prime Day, they say that sales plunge 41% on t…" at bounding box center [541, 523] width 648 height 88
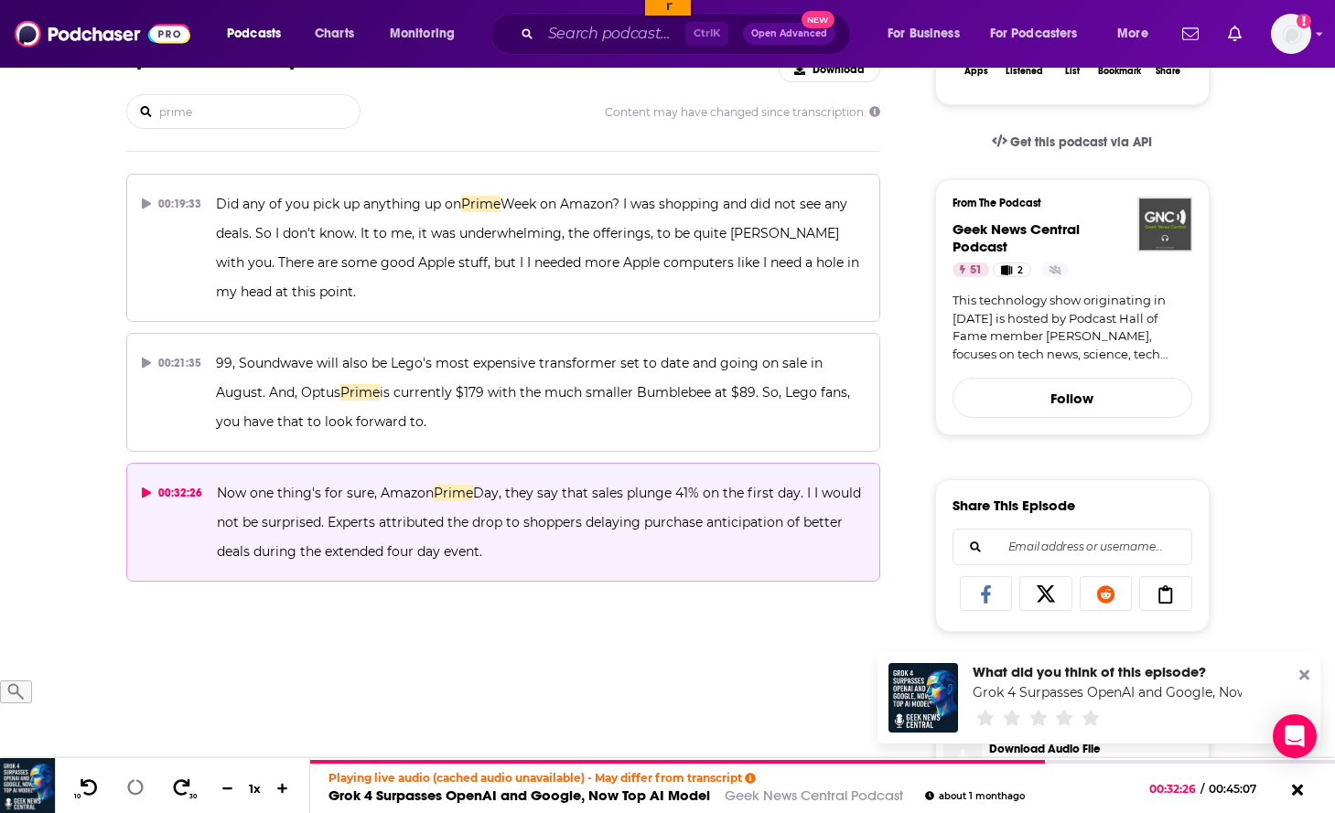
copy span "Now one thing's for sure, Amazon Prime Day, they say that sales plunge 41% on t…"
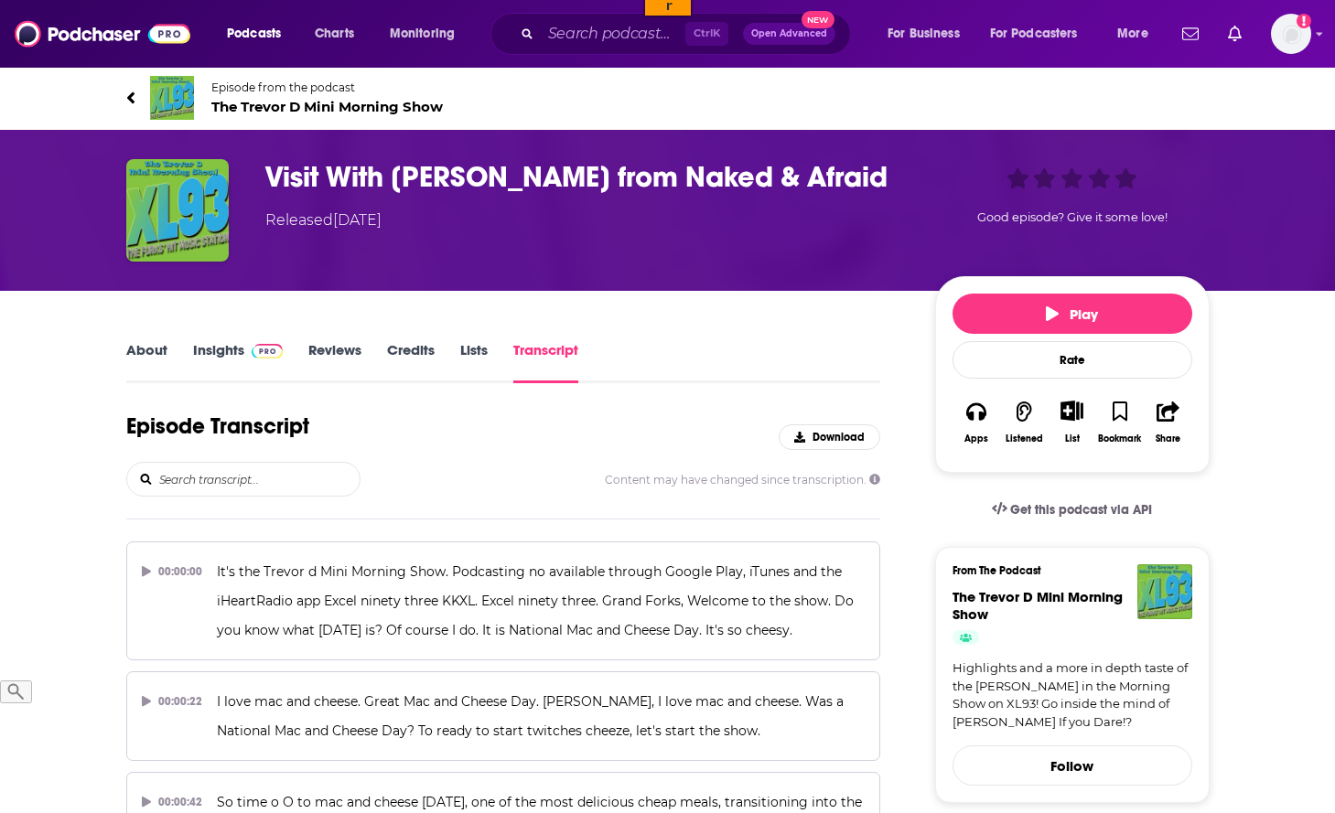
click at [266, 471] on input "search" at bounding box center [258, 479] width 202 height 33
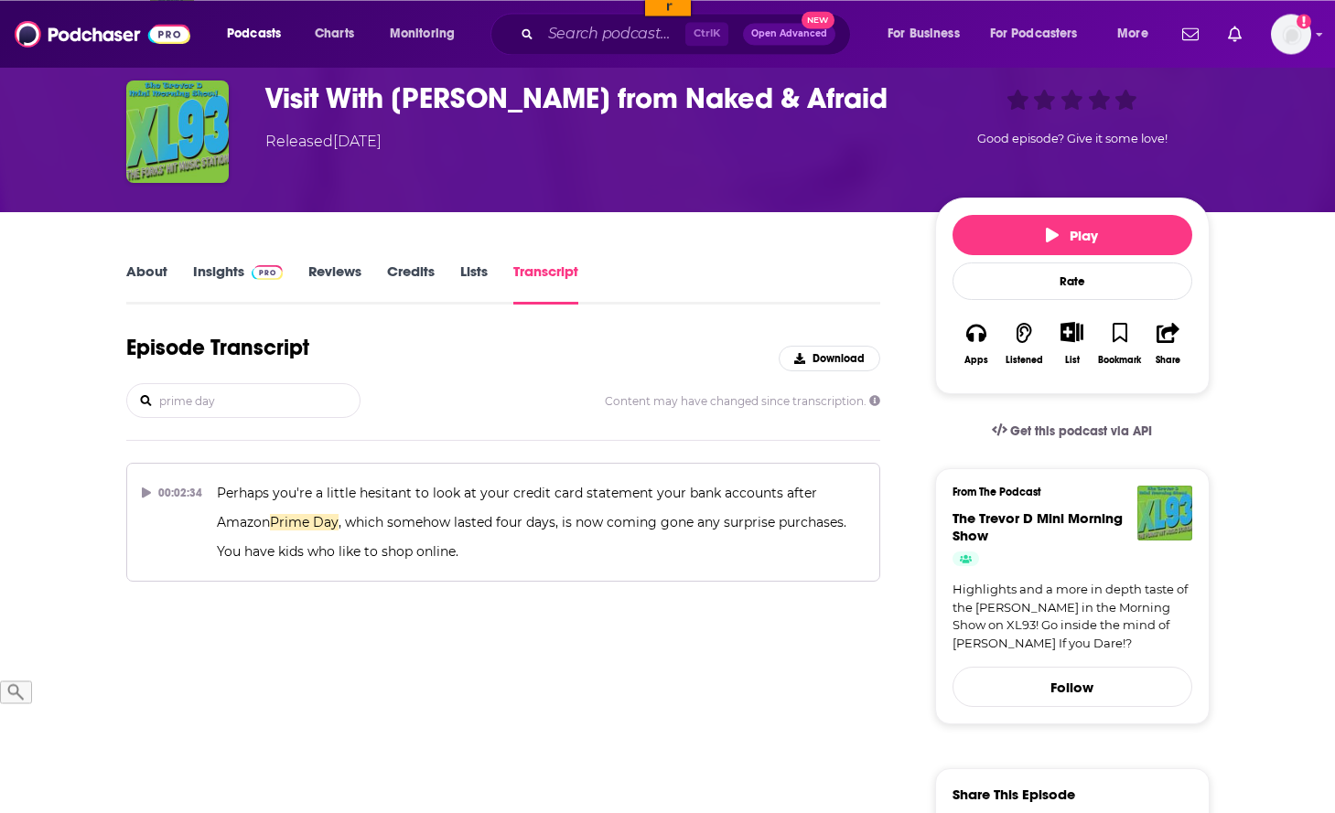
scroll to position [93, 0]
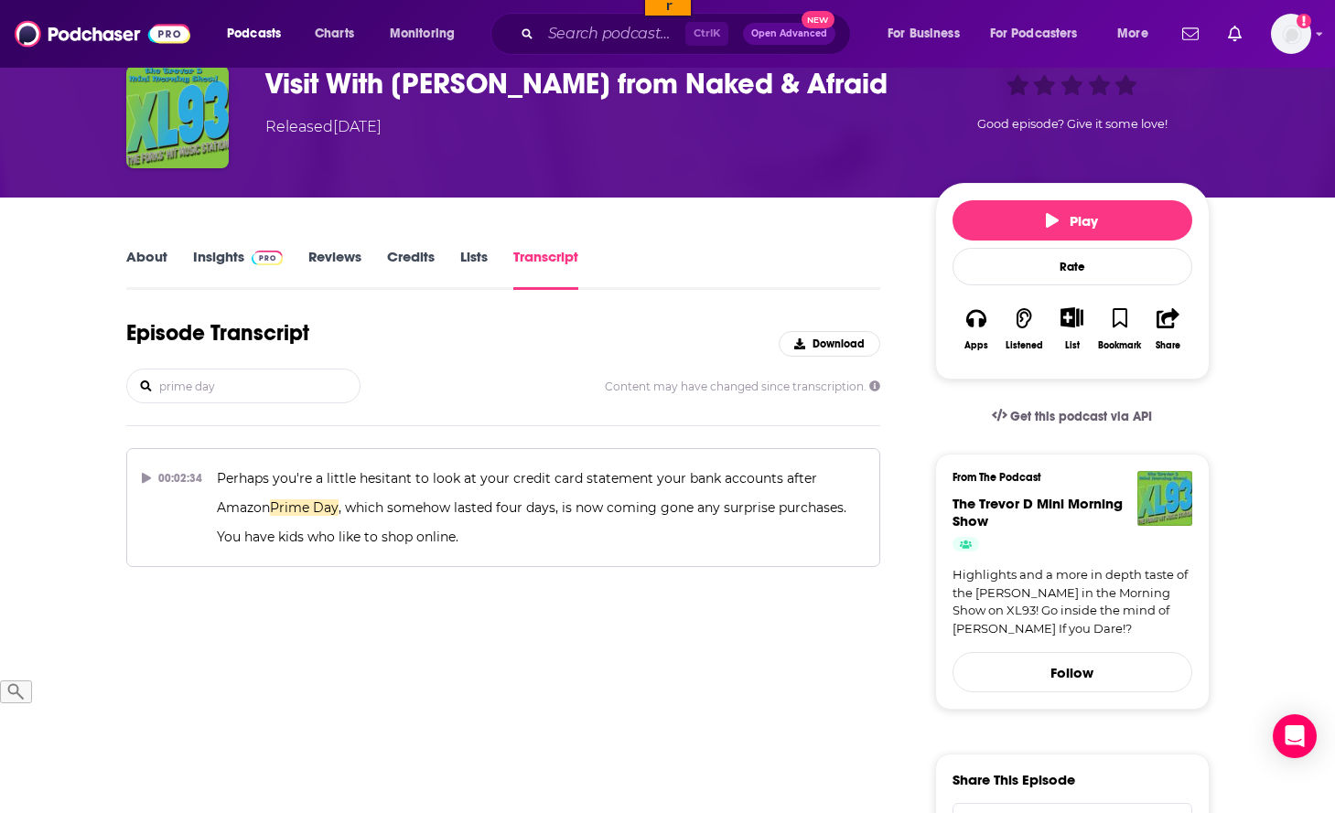
type input "prime day"
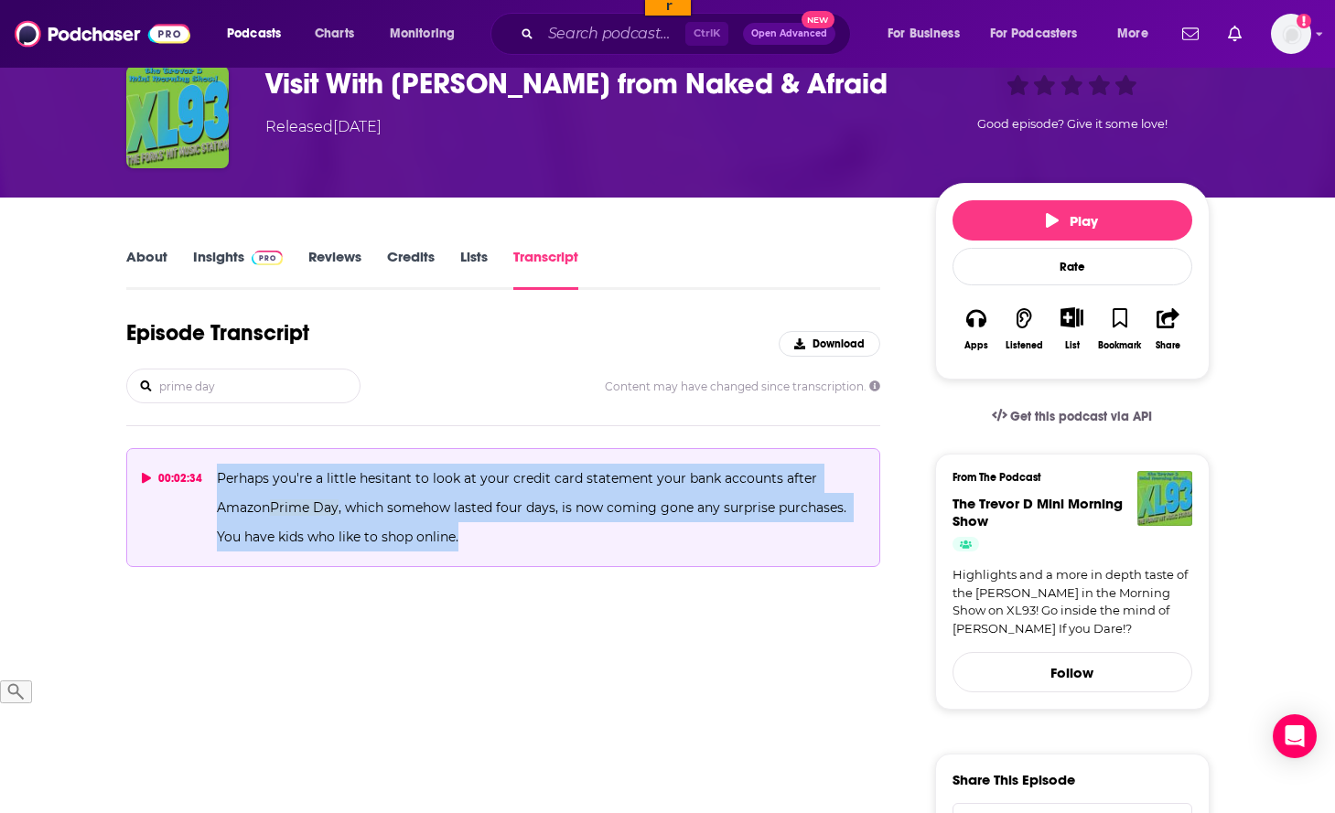
drag, startPoint x: 532, startPoint y: 532, endPoint x: 216, endPoint y: 472, distance: 321.2
click at [217, 472] on p "Perhaps you're a little hesitant to look at your credit card statement your ban…" at bounding box center [541, 508] width 648 height 88
copy span "Perhaps you're a little hesitant to look at your credit card statement your ban…"
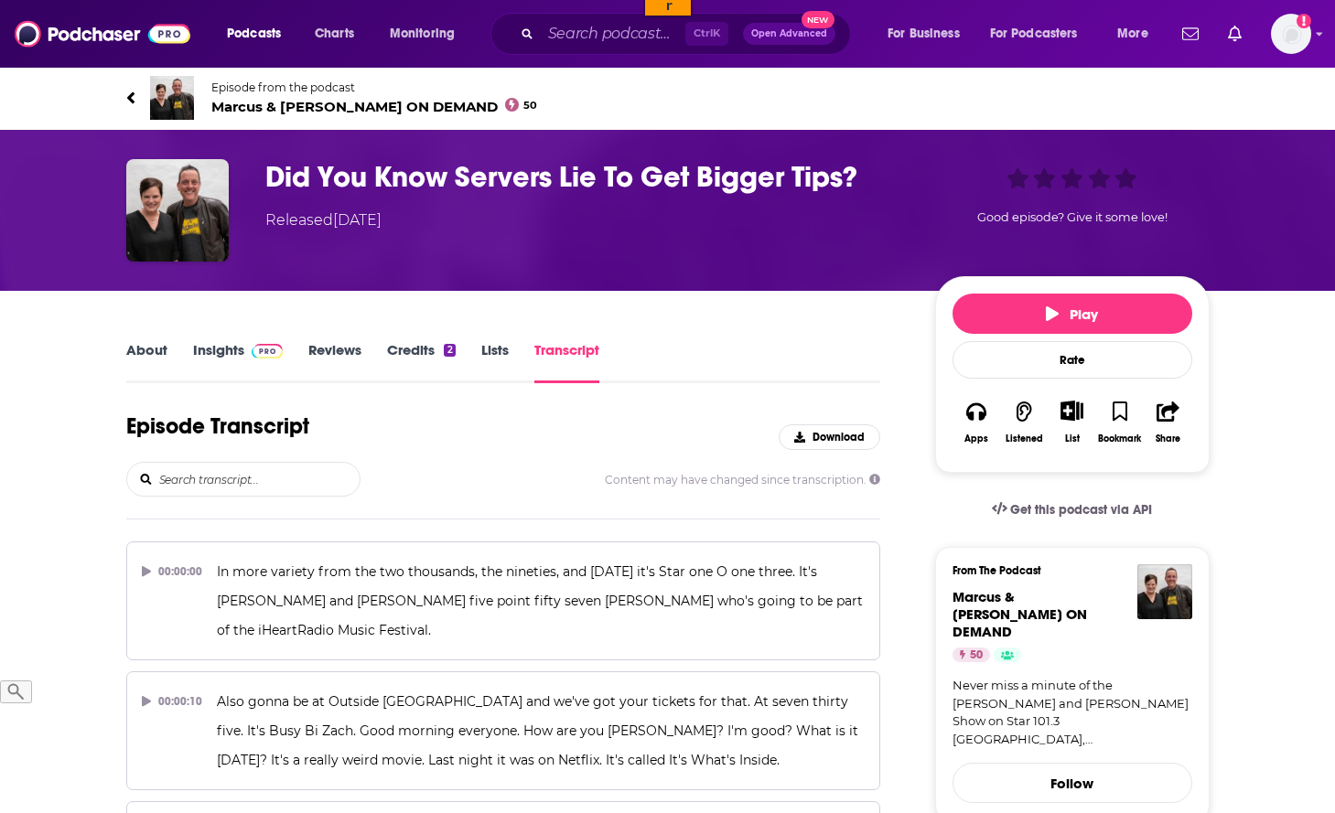
click at [241, 482] on input "search" at bounding box center [258, 479] width 202 height 33
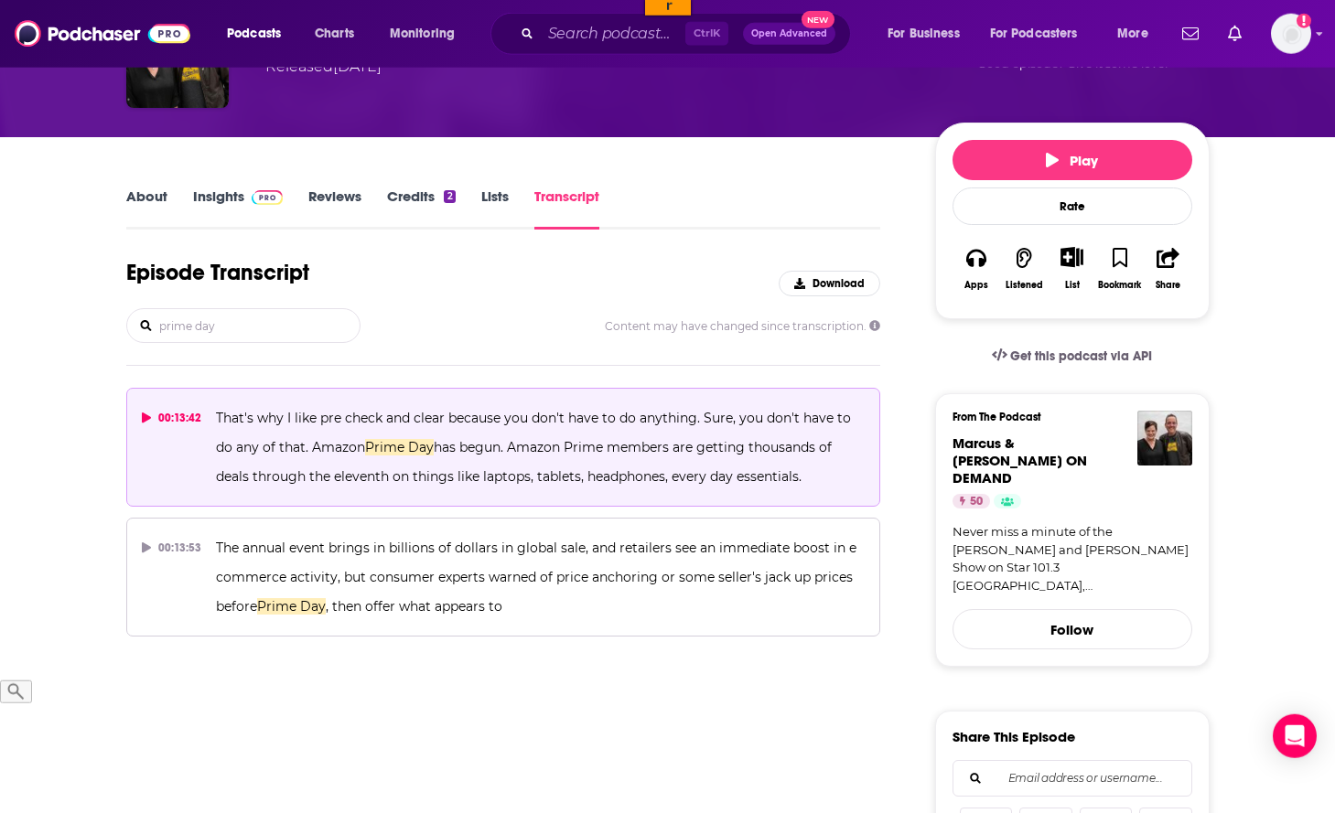
scroll to position [187, 0]
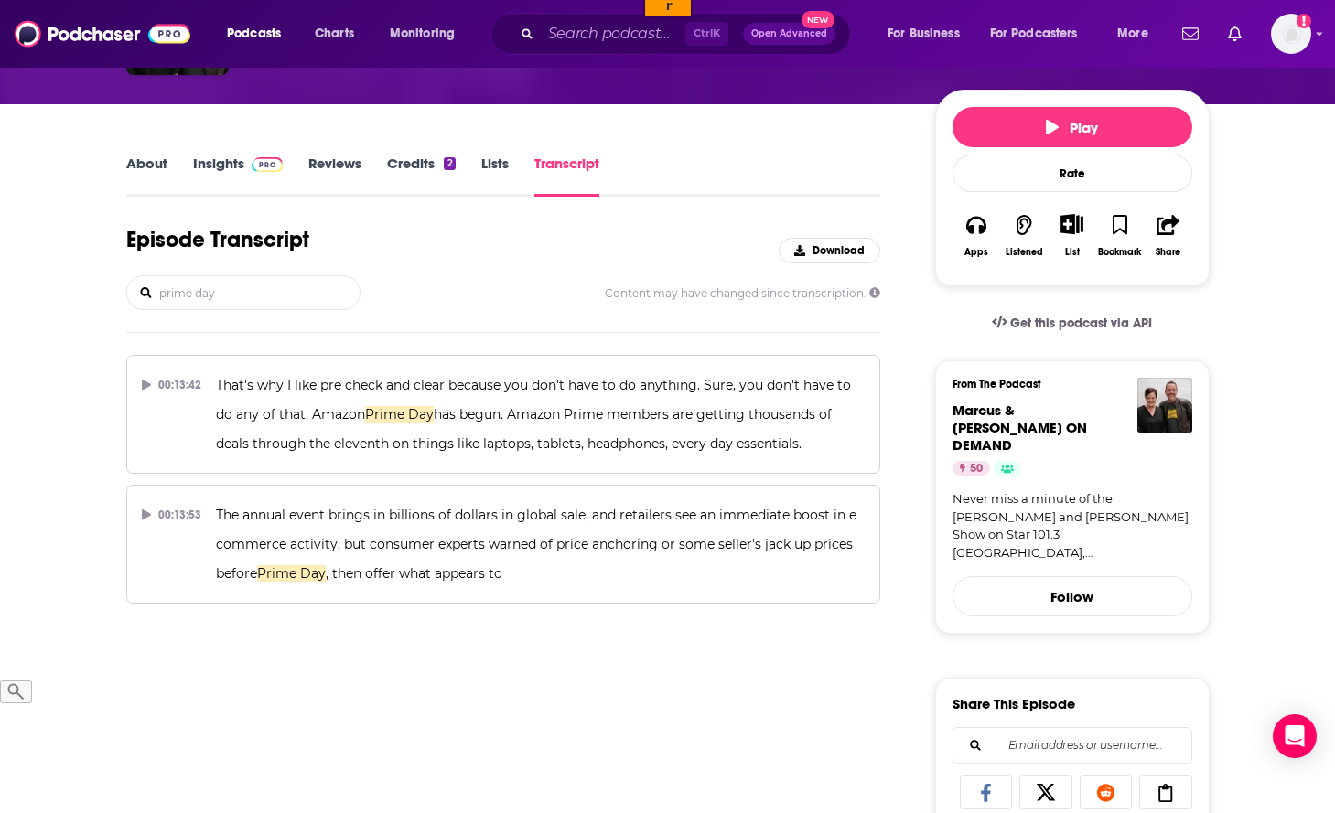
type input "prime day"
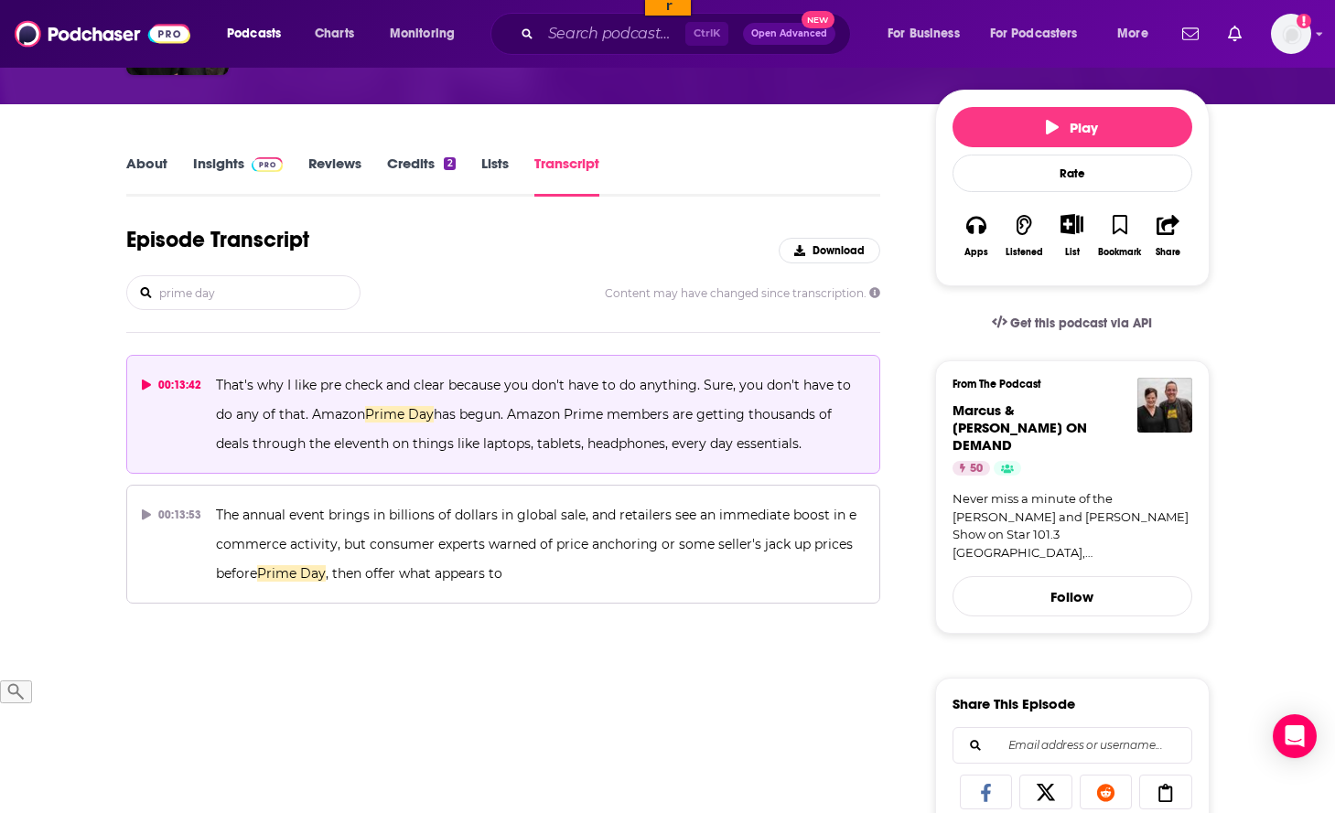
drag, startPoint x: 834, startPoint y: 455, endPoint x: 220, endPoint y: 382, distance: 618.2
click at [220, 382] on p "That's why I like pre check and clear because you don't have to do anything. Su…" at bounding box center [540, 415] width 649 height 88
click at [517, 452] on p "That's why I like pre check and clear because you don't have to do anything. Su…" at bounding box center [540, 415] width 649 height 88
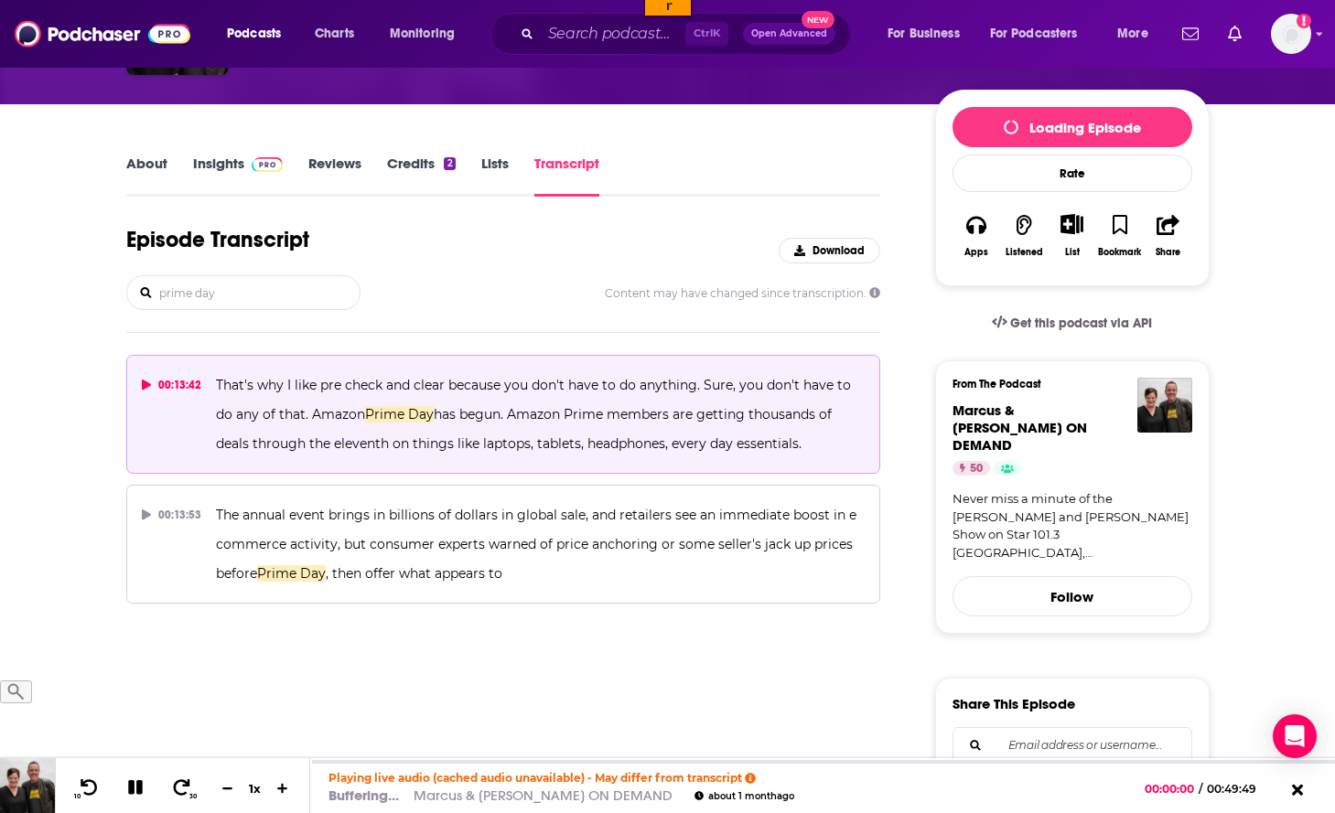
drag, startPoint x: 818, startPoint y: 439, endPoint x: 217, endPoint y: 378, distance: 604.3
click at [217, 378] on p "That's why I like pre check and clear because you don't have to do anything. Su…" at bounding box center [540, 415] width 649 height 88
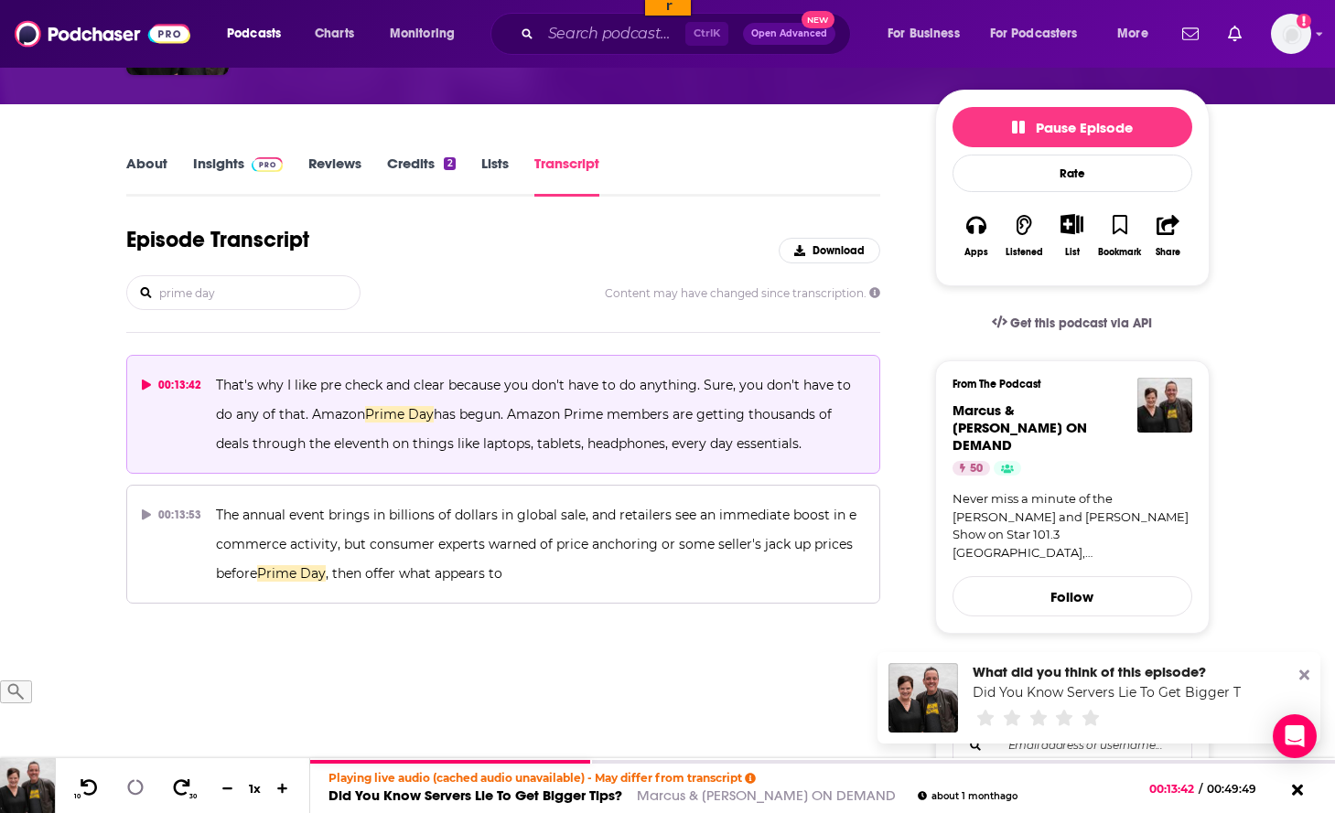
copy span "That's why I like pre check and clear because you don't have to do anything. Su…"
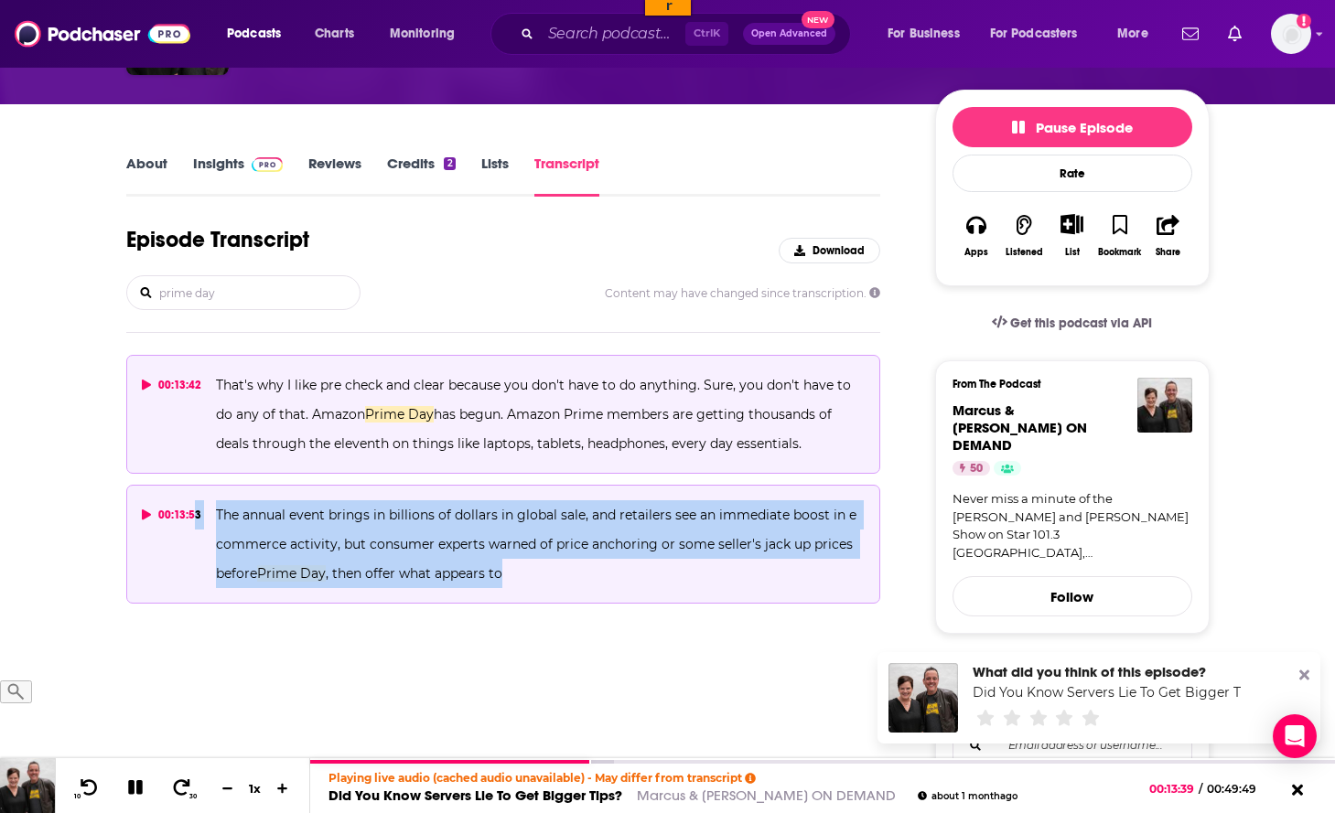
drag, startPoint x: 552, startPoint y: 584, endPoint x: 193, endPoint y: 522, distance: 363.9
click at [193, 522] on button "00:13:53 The annual event brings in billions of dollars in global sale, and ret…" at bounding box center [503, 544] width 755 height 119
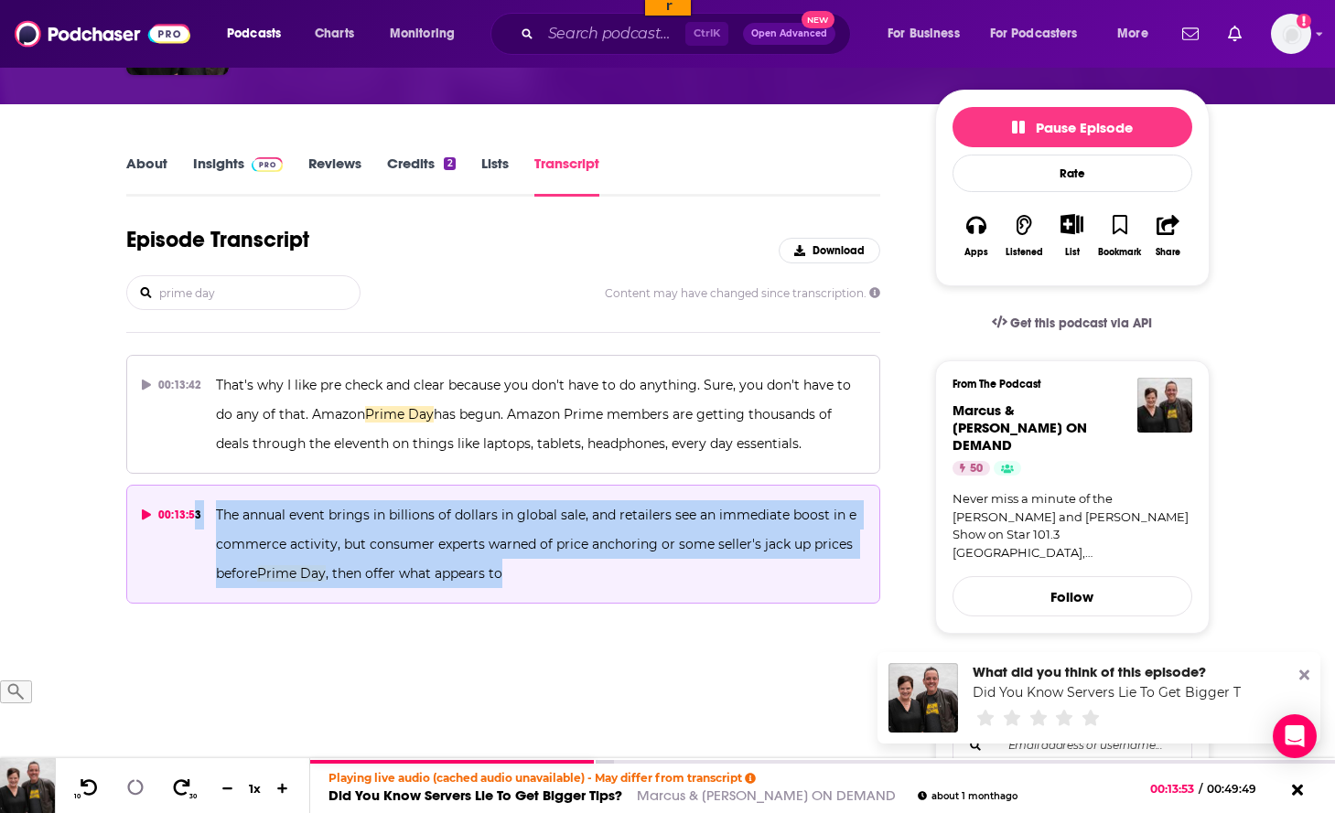
click at [299, 546] on span "The annual event brings in billions of dollars in global sale, and retailers se…" at bounding box center [538, 544] width 644 height 75
drag, startPoint x: 557, startPoint y: 576, endPoint x: 217, endPoint y: 515, distance: 345.9
click at [217, 515] on p "The annual event brings in billions of dollars in global sale, and retailers se…" at bounding box center [540, 545] width 649 height 88
copy span "The annual event brings in billions of dollars in global sale, and retailers se…"
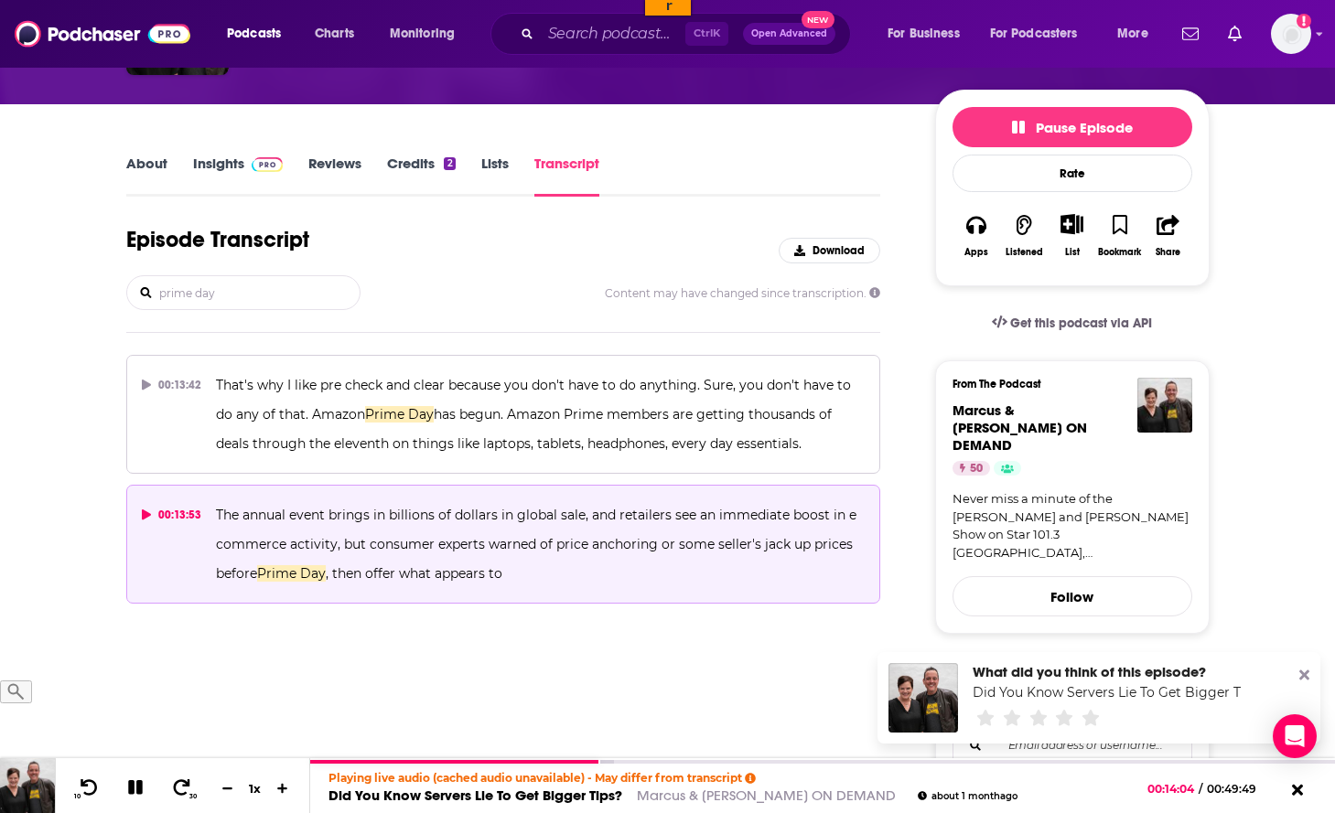
drag, startPoint x: 254, startPoint y: 300, endPoint x: 38, endPoint y: 296, distance: 216.0
click at [157, 296] on input "prime day" at bounding box center [258, 292] width 202 height 33
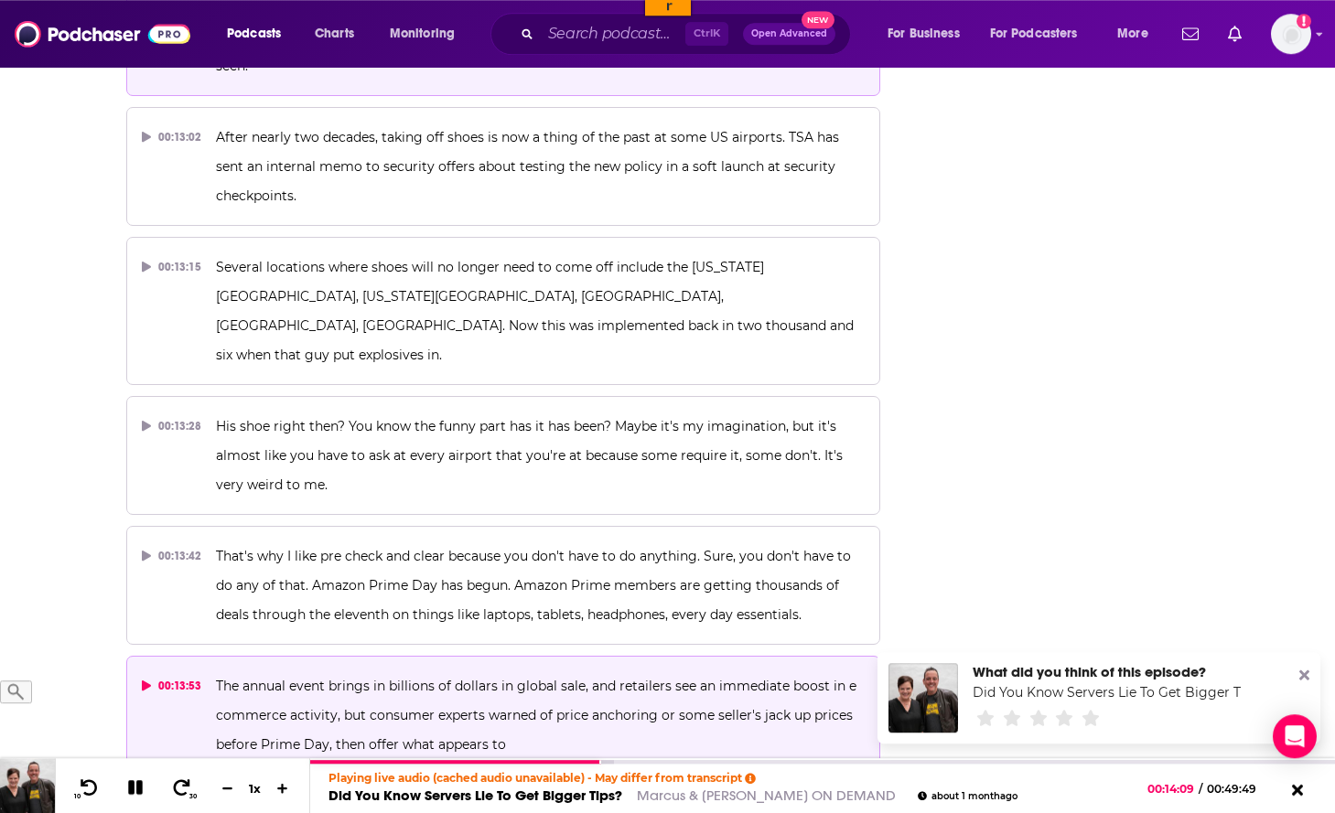
scroll to position [7560, 0]
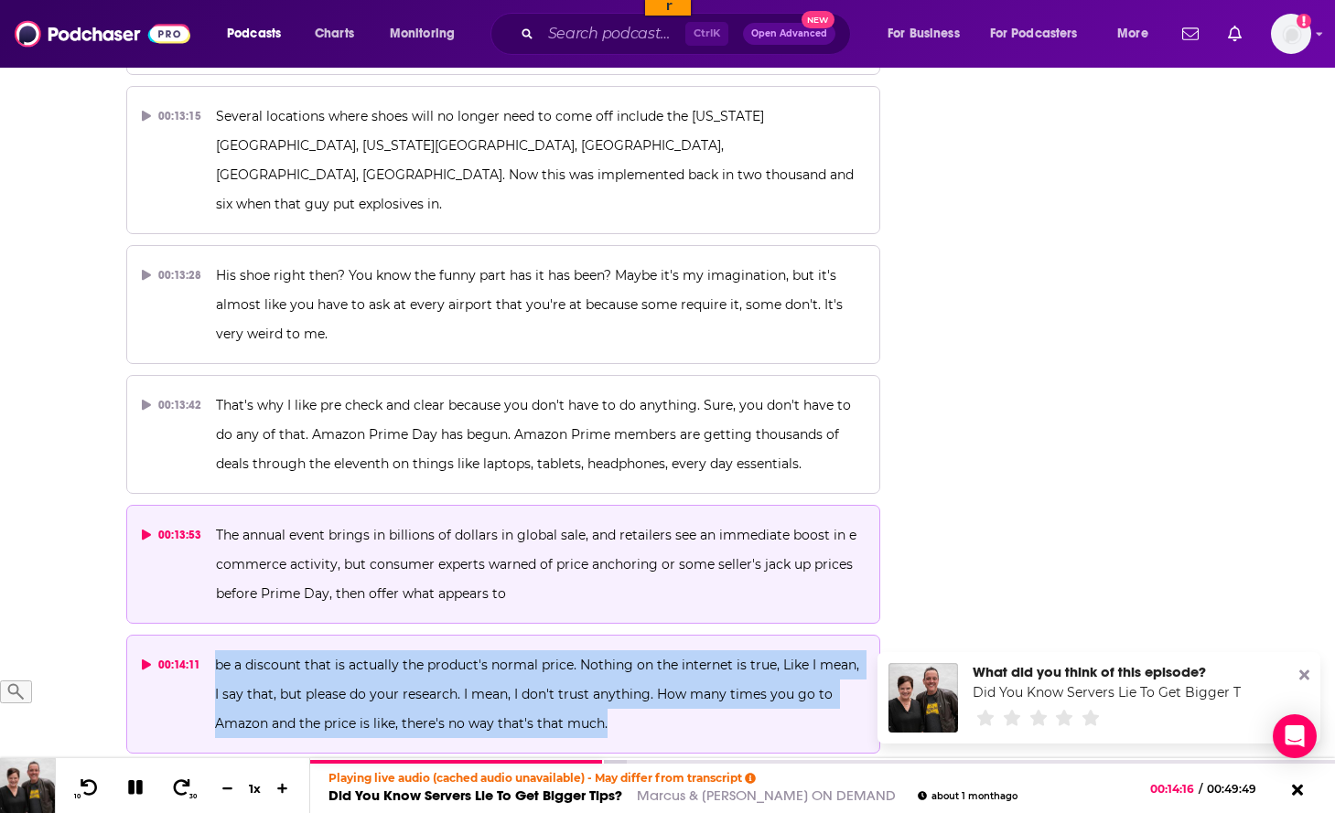
drag, startPoint x: 632, startPoint y: 434, endPoint x: 210, endPoint y: 373, distance: 426.1
click at [210, 635] on button "00:14:11 be a discount that is actually the product's normal price. Nothing on …" at bounding box center [503, 694] width 755 height 119
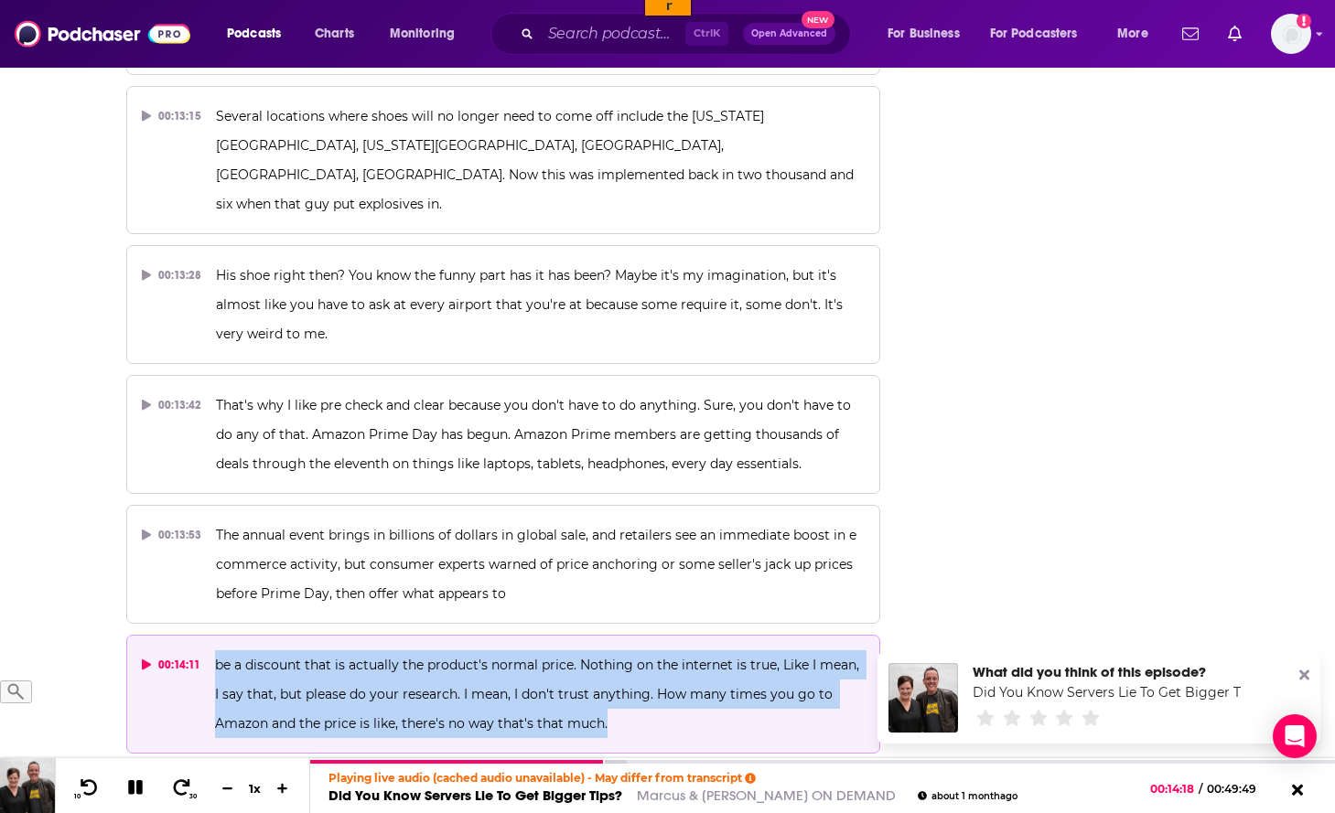
copy span "be a discount that is actually the product's normal price. Nothing on the inter…"
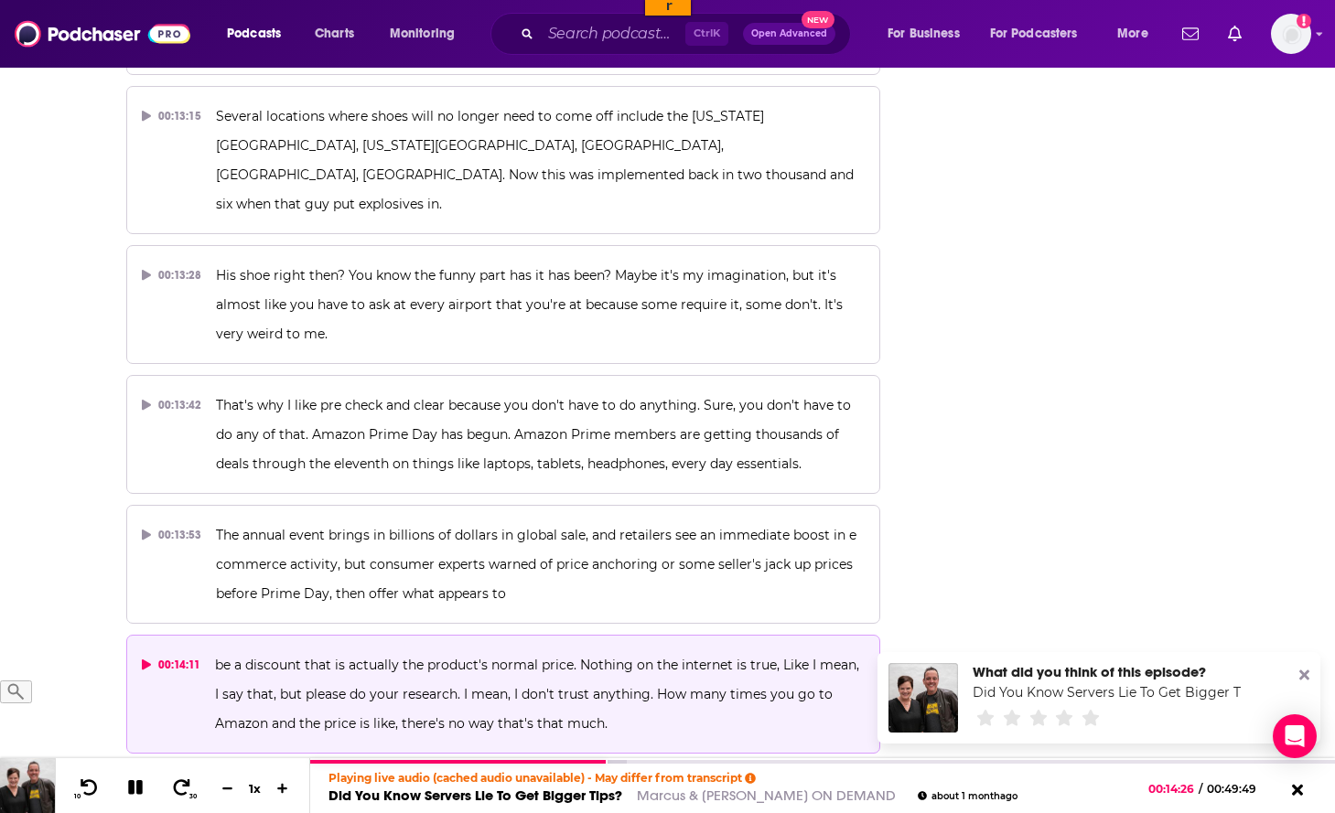
drag, startPoint x: 447, startPoint y: 576, endPoint x: 216, endPoint y: 505, distance: 241.1
click at [216, 765] on button "00:14:26 Do you know what's funny is I have realized that I will find something…" at bounding box center [503, 824] width 755 height 119
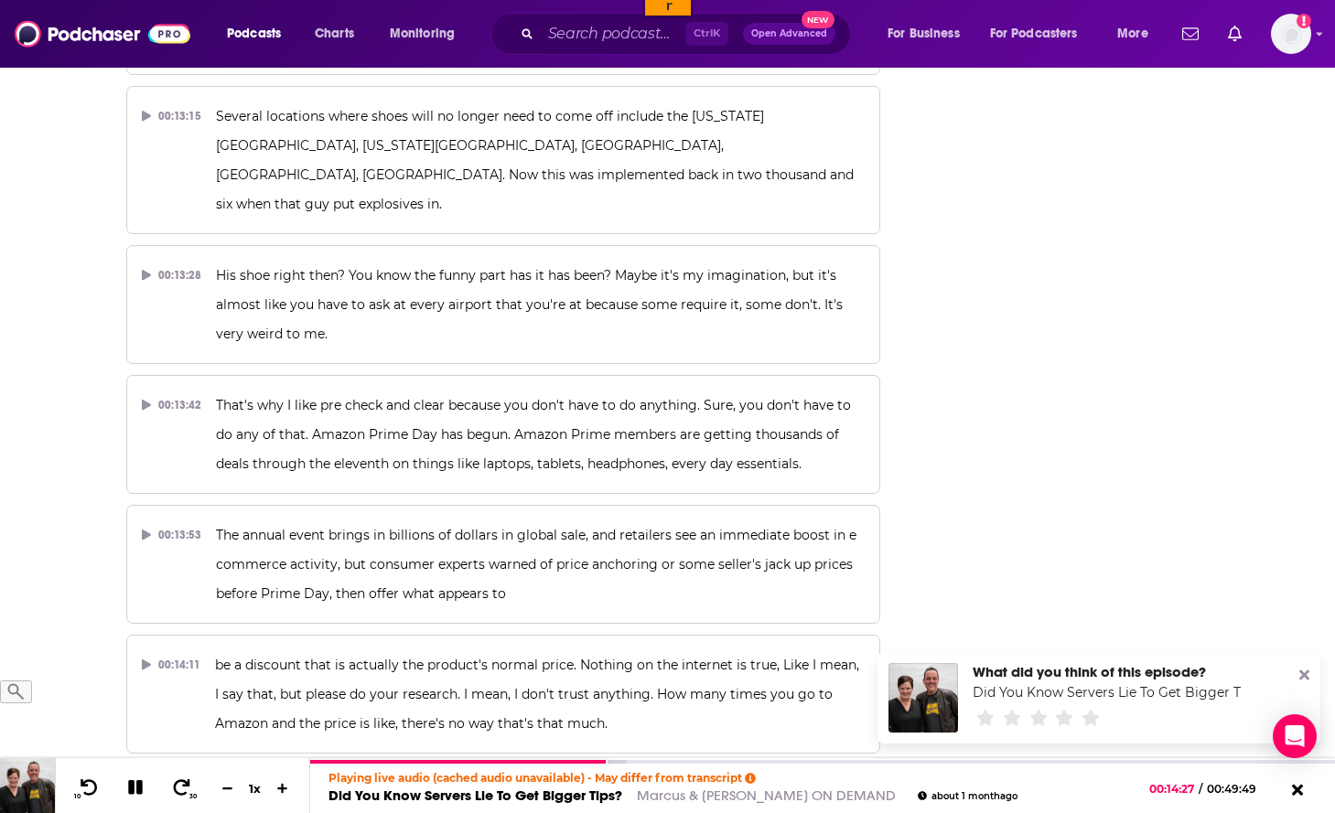
copy span "Do you know what's funny is I have realized that I will find something on Amazo…"
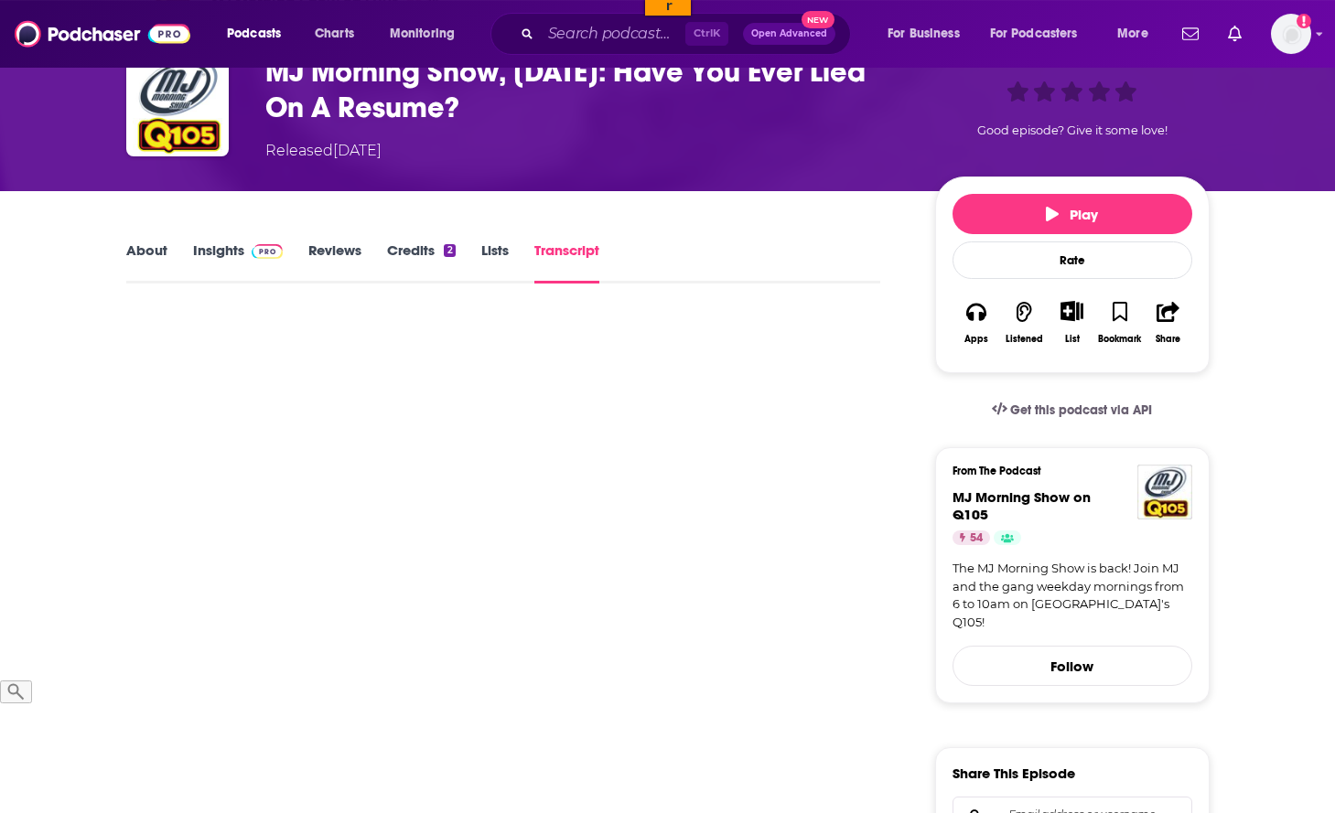
scroll to position [93, 0]
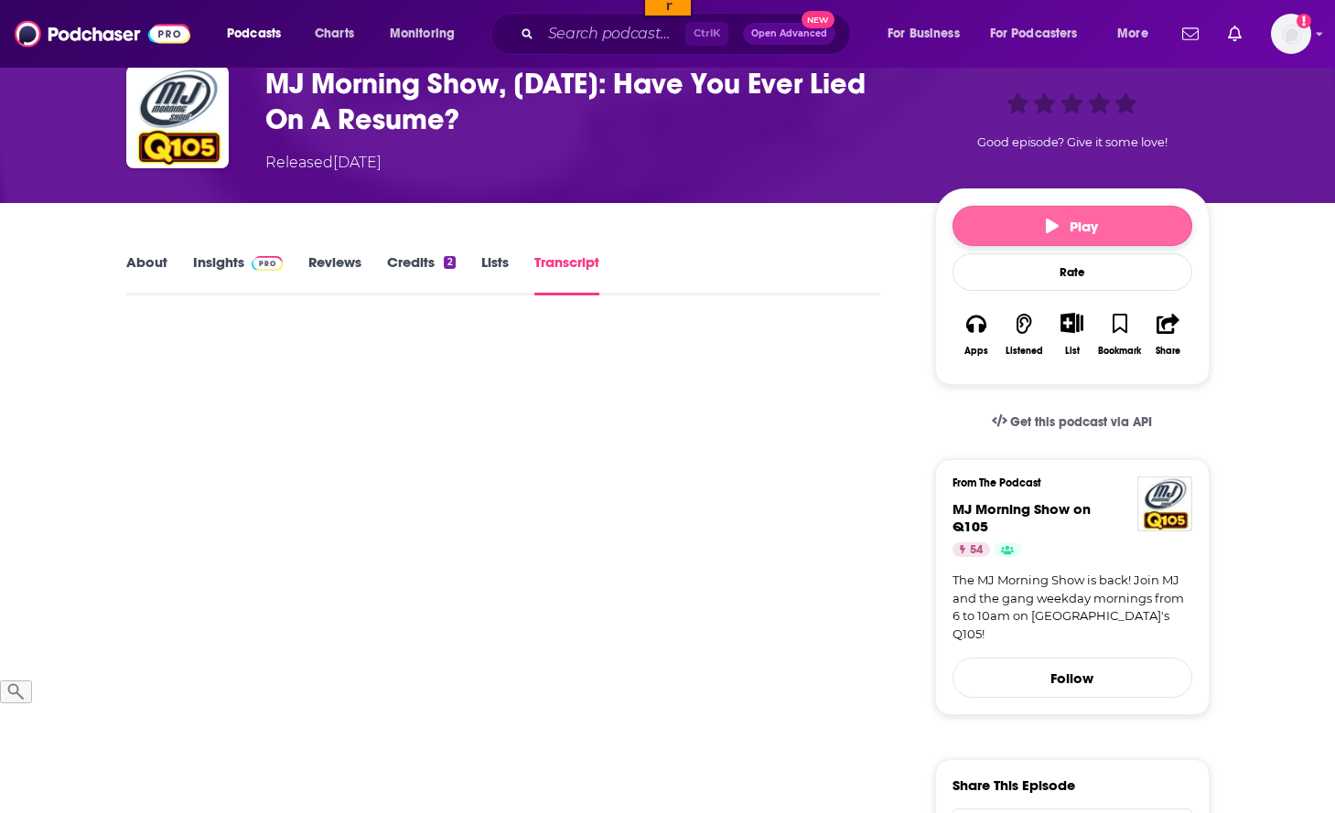
click at [1105, 222] on button "Play" at bounding box center [1073, 226] width 240 height 40
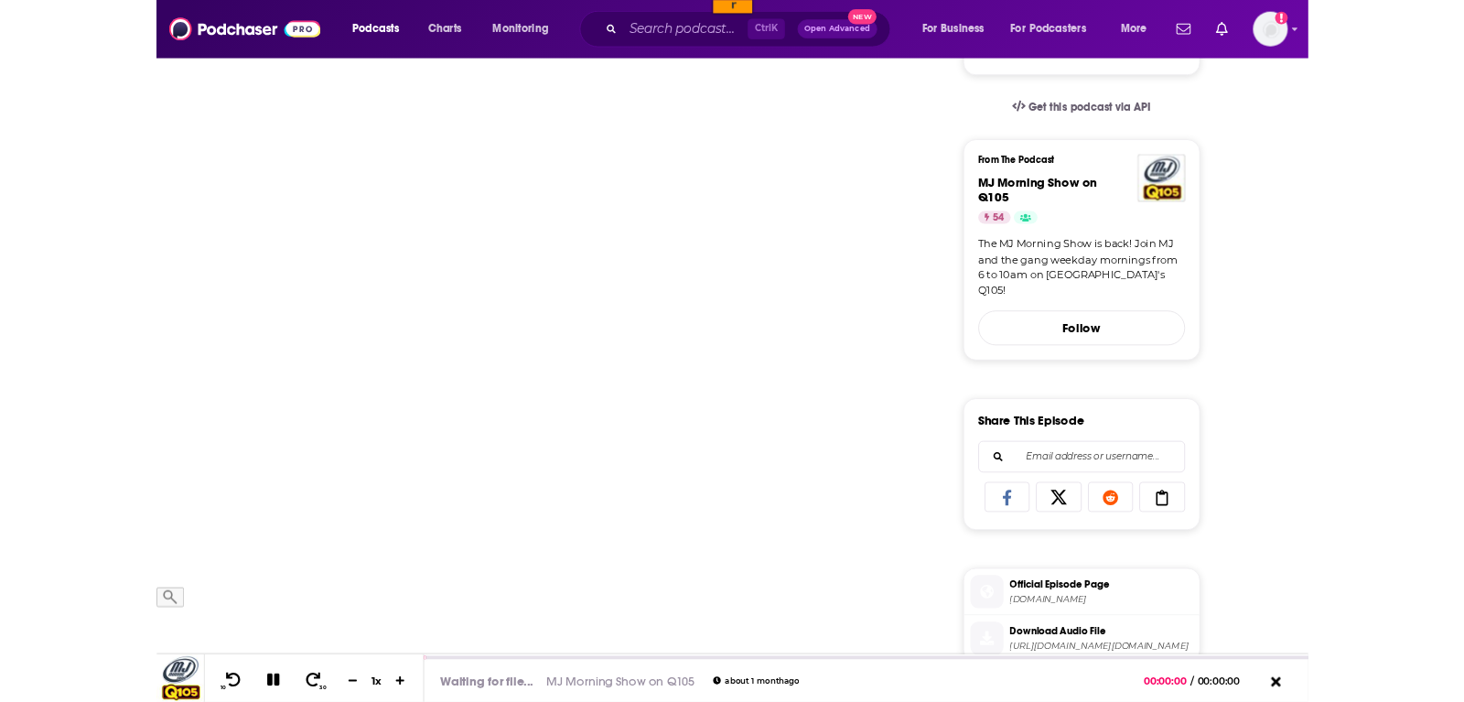
scroll to position [467, 0]
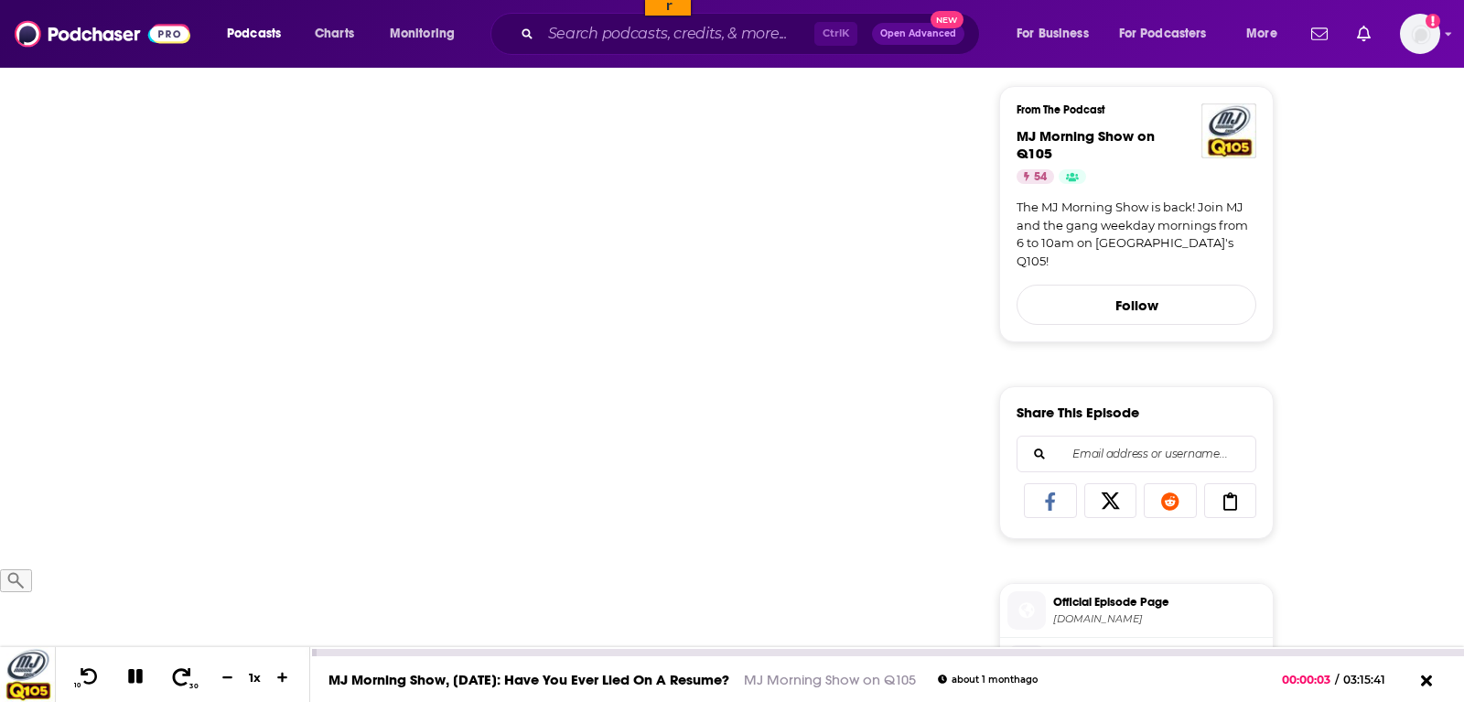
click at [173, 680] on icon at bounding box center [181, 676] width 23 height 18
click at [172, 680] on icon at bounding box center [181, 676] width 23 height 18
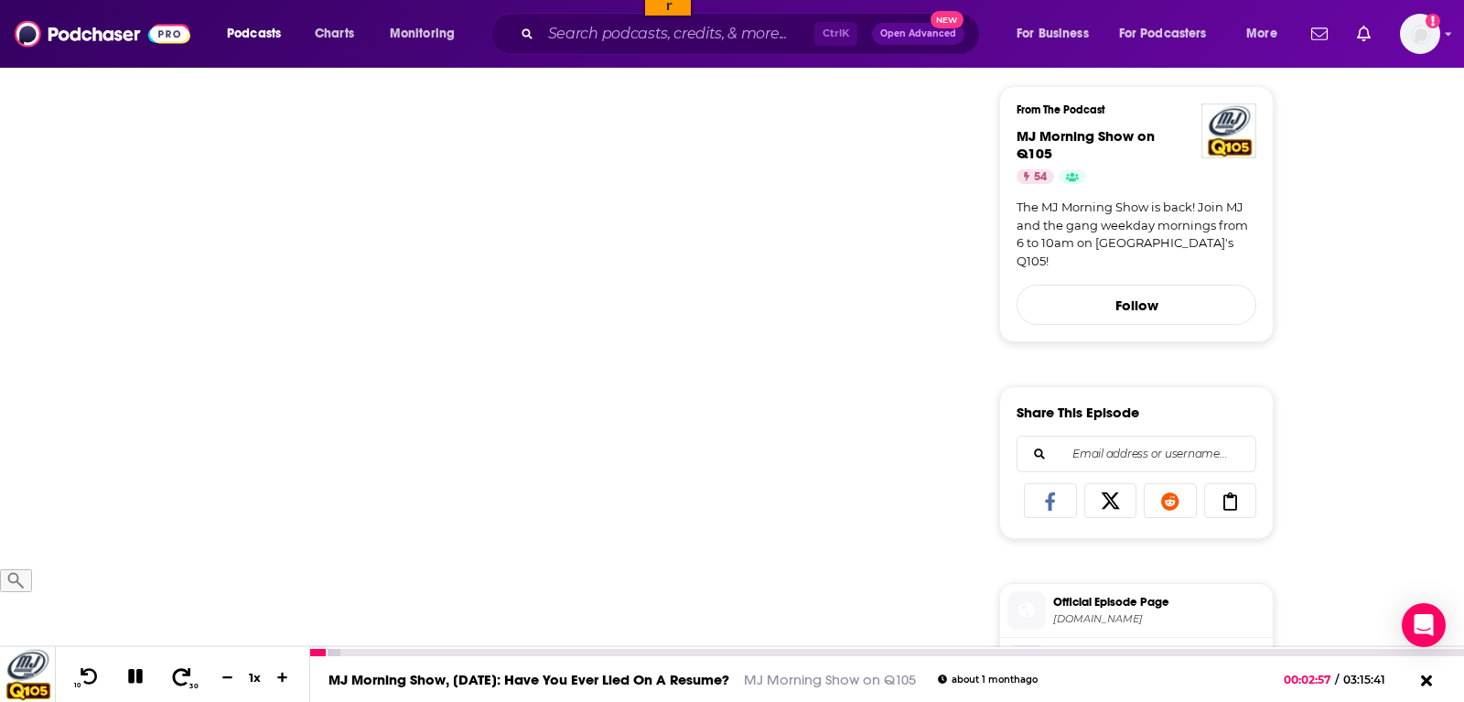
click at [172, 680] on icon at bounding box center [181, 676] width 23 height 18
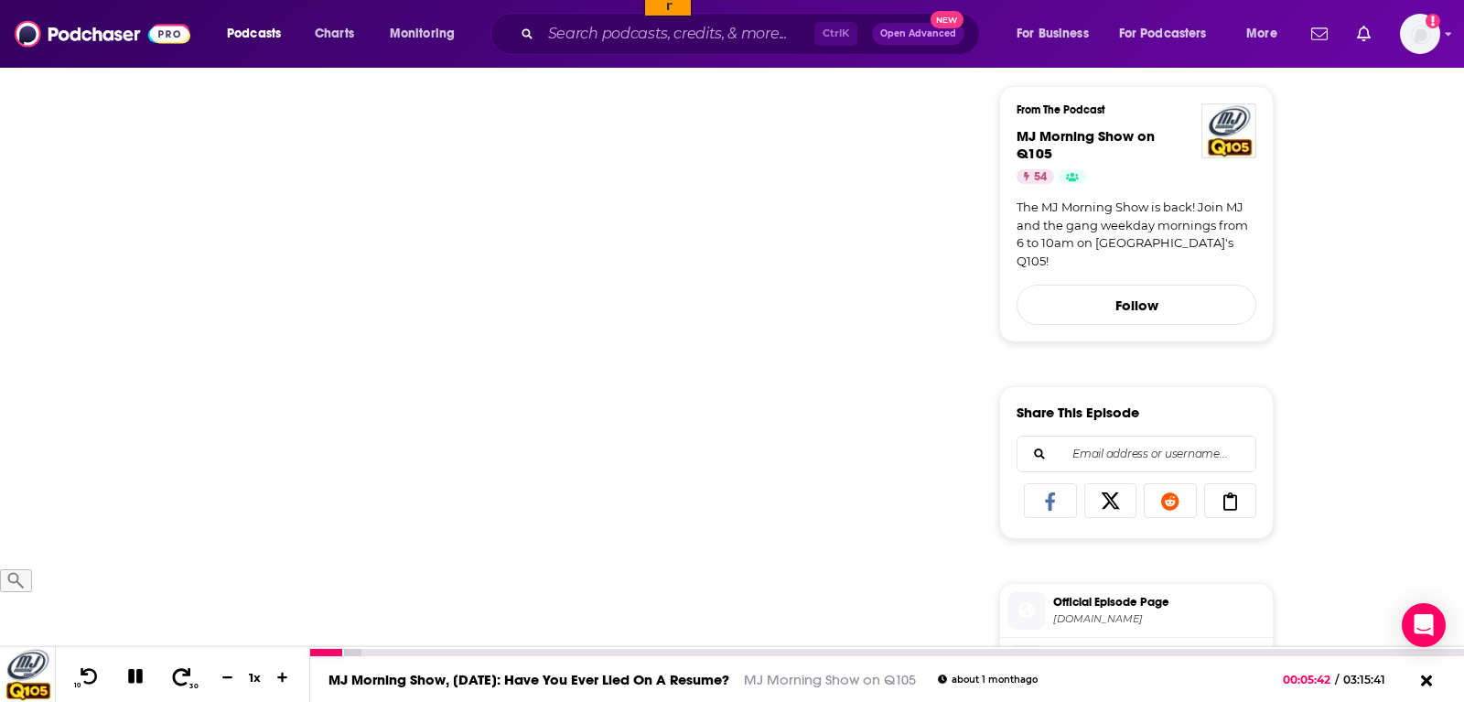
click at [172, 680] on icon at bounding box center [181, 676] width 23 height 18
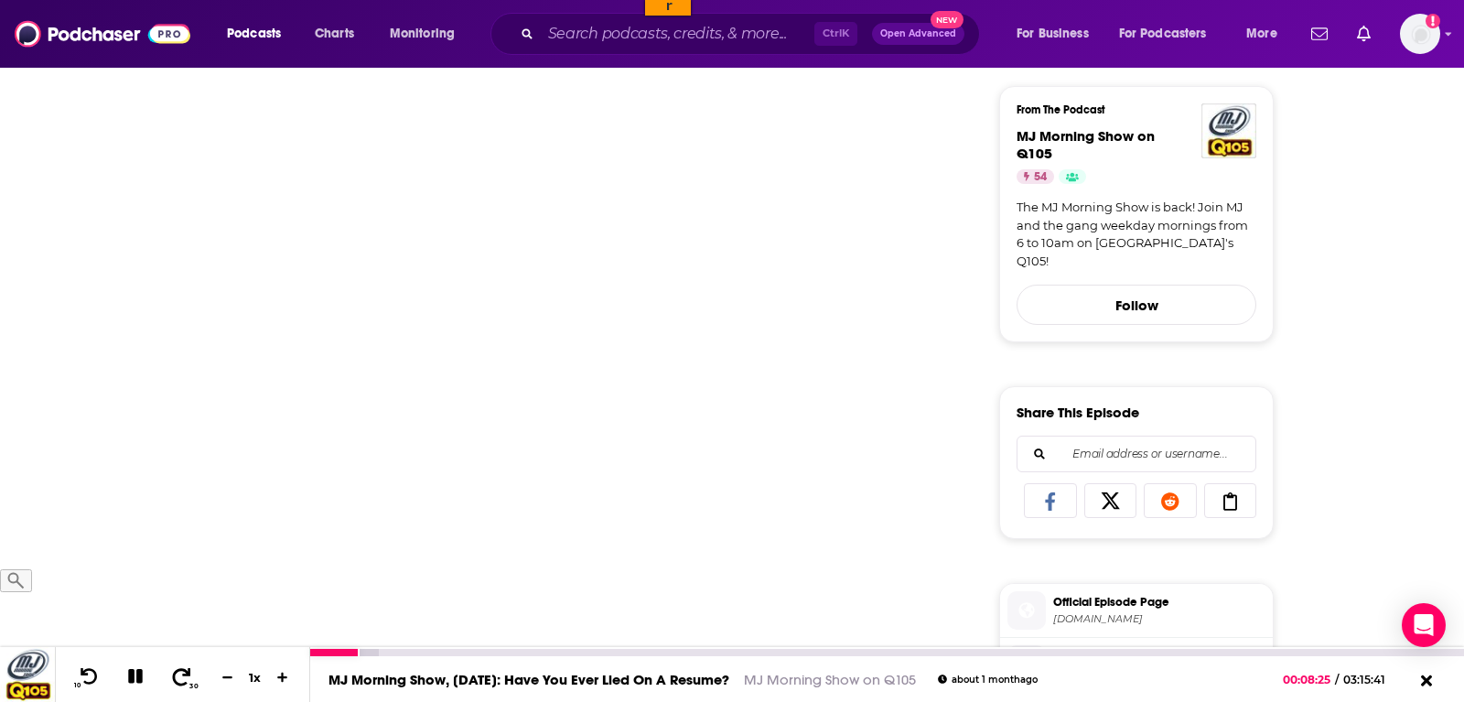
click at [172, 680] on icon at bounding box center [181, 676] width 23 height 18
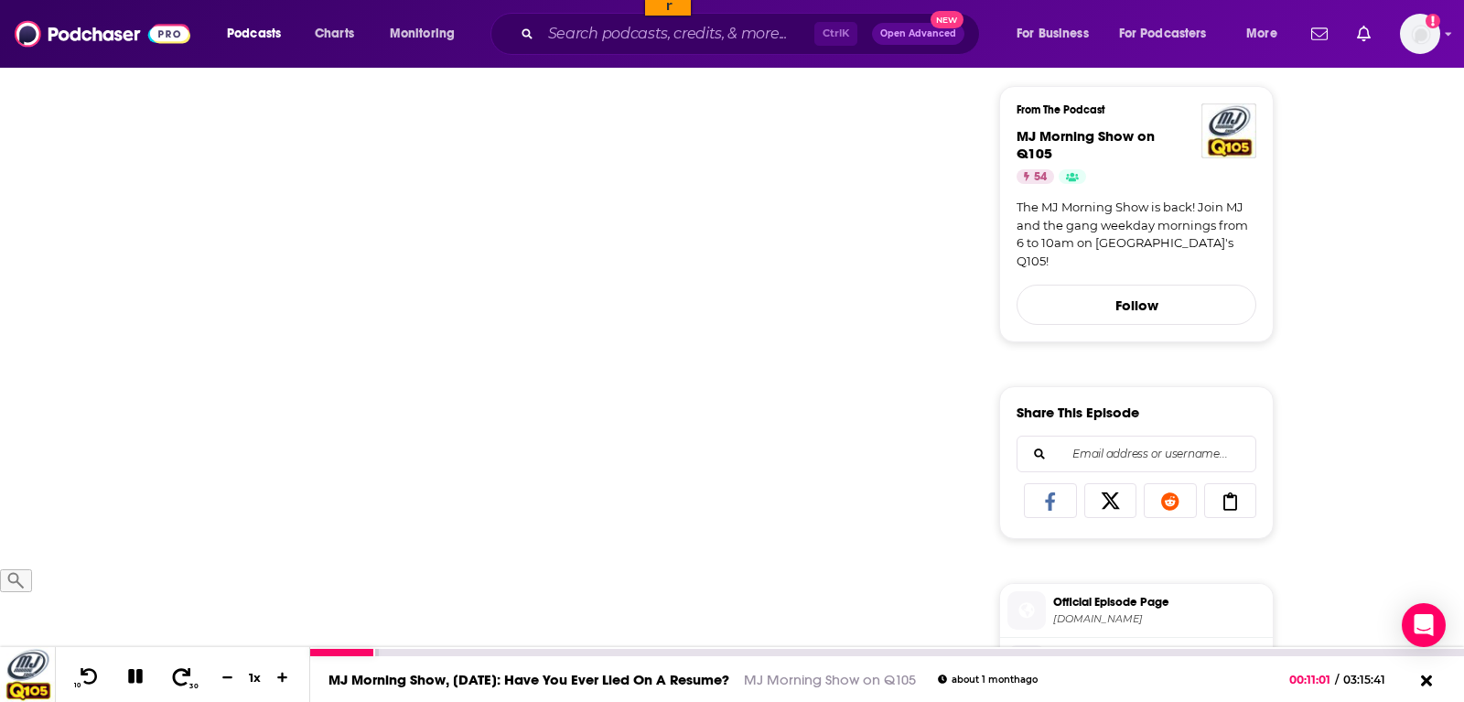
click at [172, 680] on icon at bounding box center [181, 676] width 23 height 18
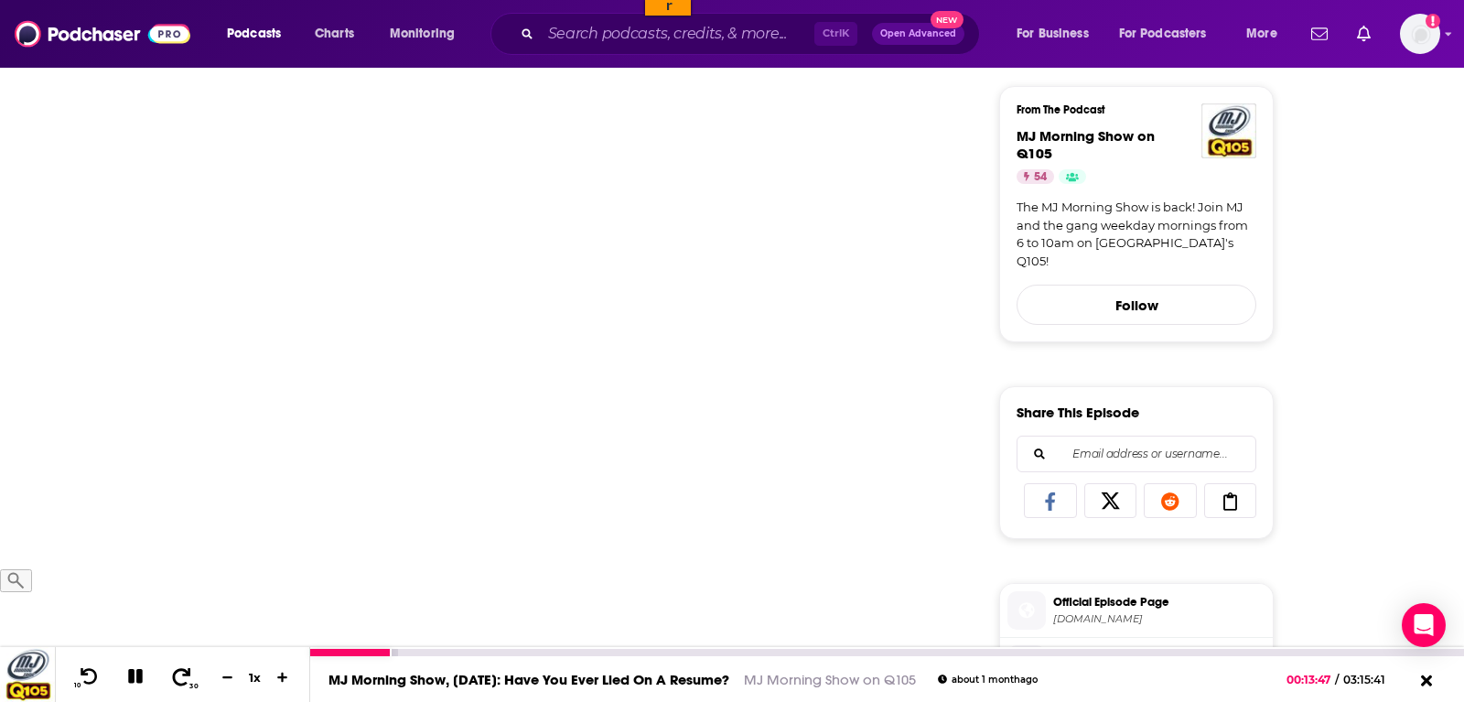
click at [172, 680] on icon at bounding box center [181, 676] width 23 height 18
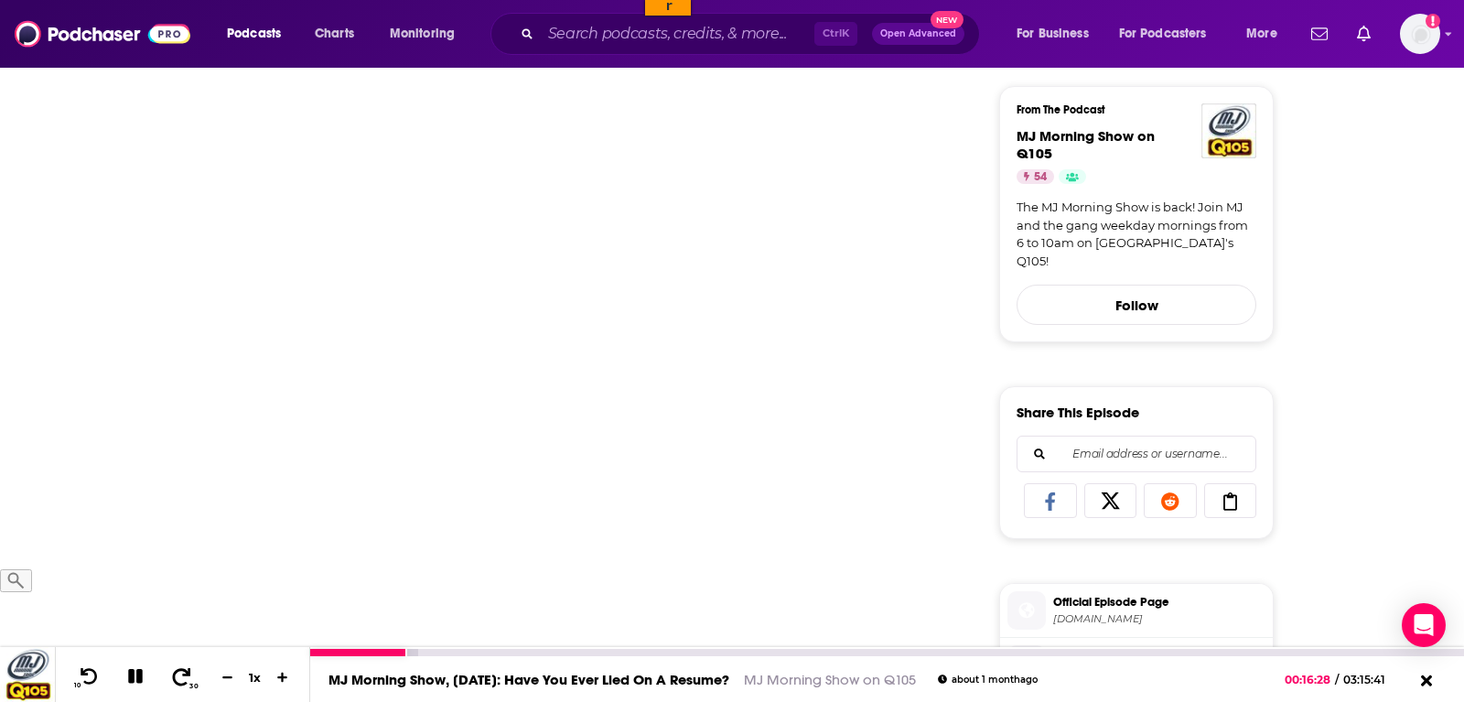
click at [178, 684] on icon at bounding box center [182, 675] width 18 height 17
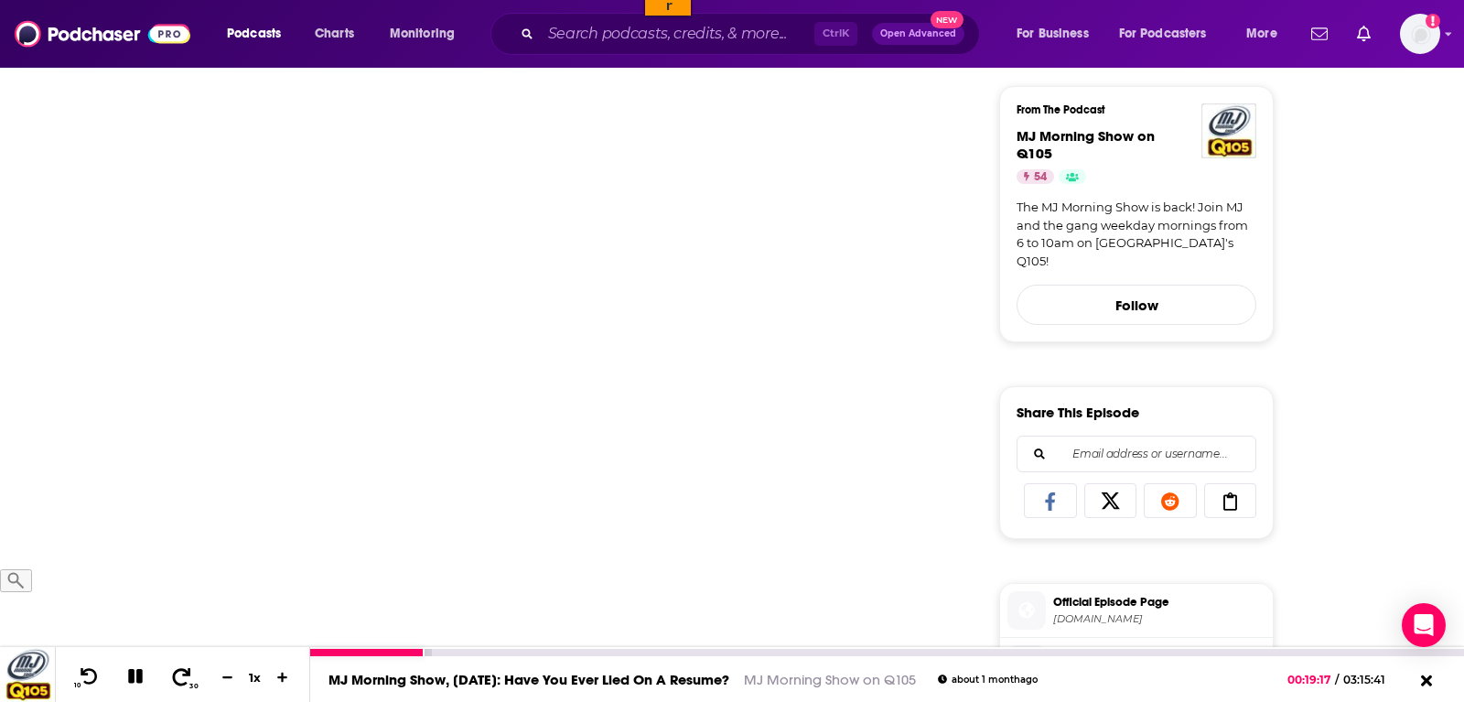
click at [178, 684] on icon at bounding box center [182, 675] width 18 height 17
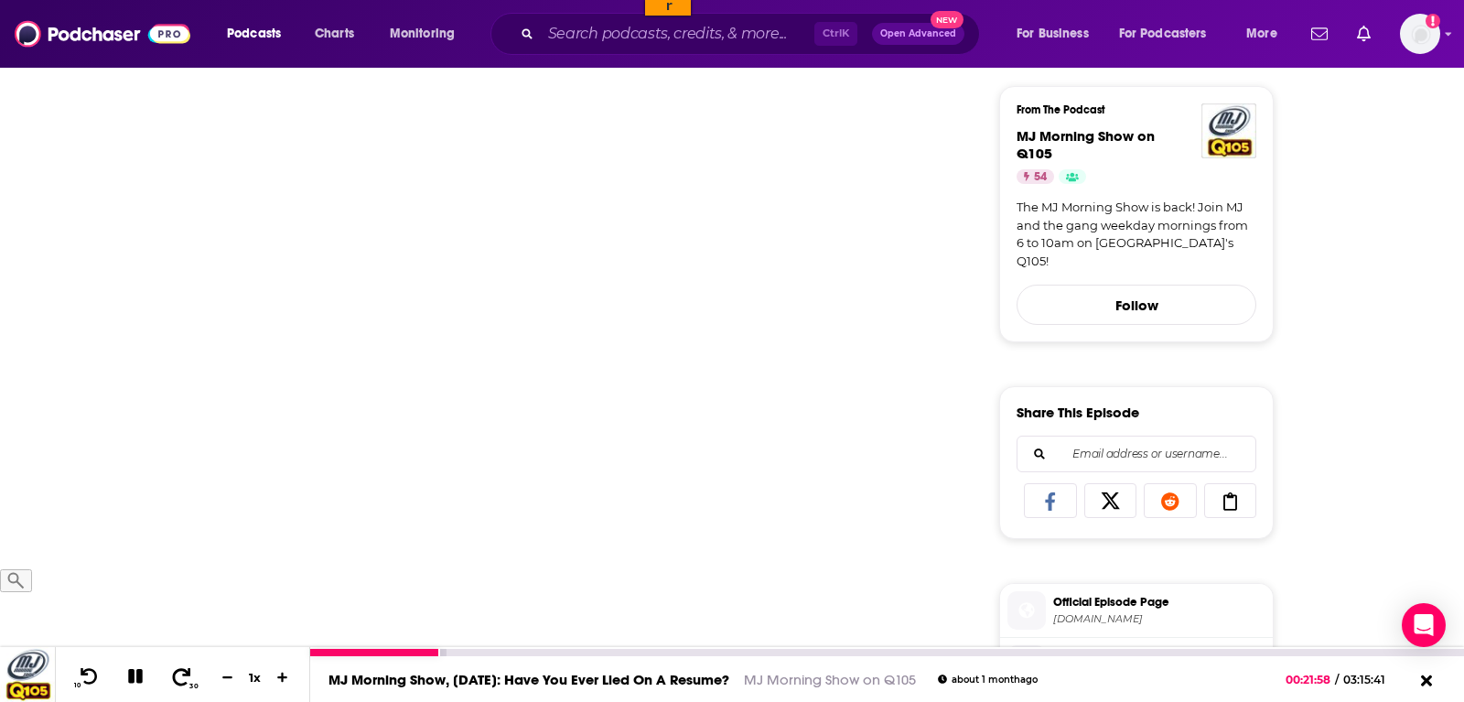
click at [178, 684] on icon at bounding box center [182, 675] width 18 height 17
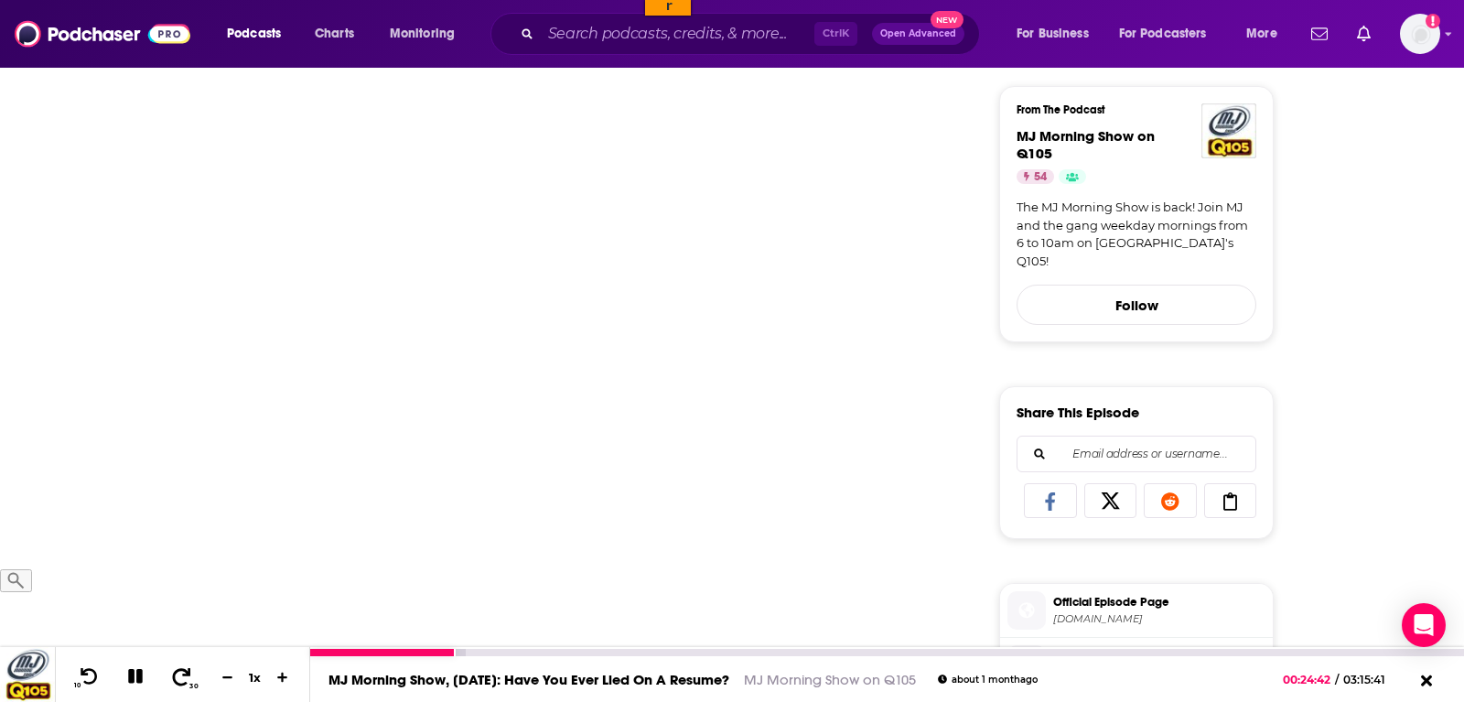
click at [178, 684] on icon at bounding box center [182, 675] width 18 height 17
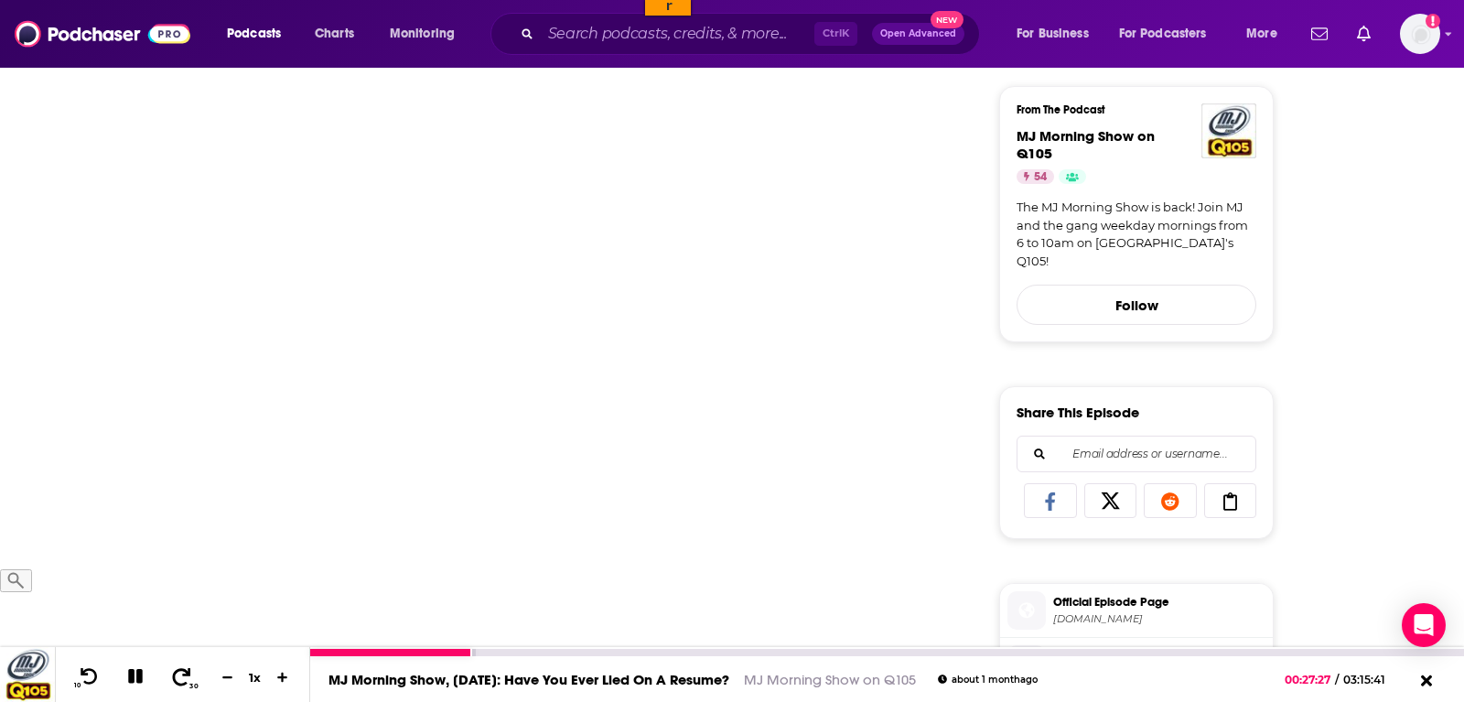
click at [178, 684] on icon at bounding box center [182, 675] width 18 height 17
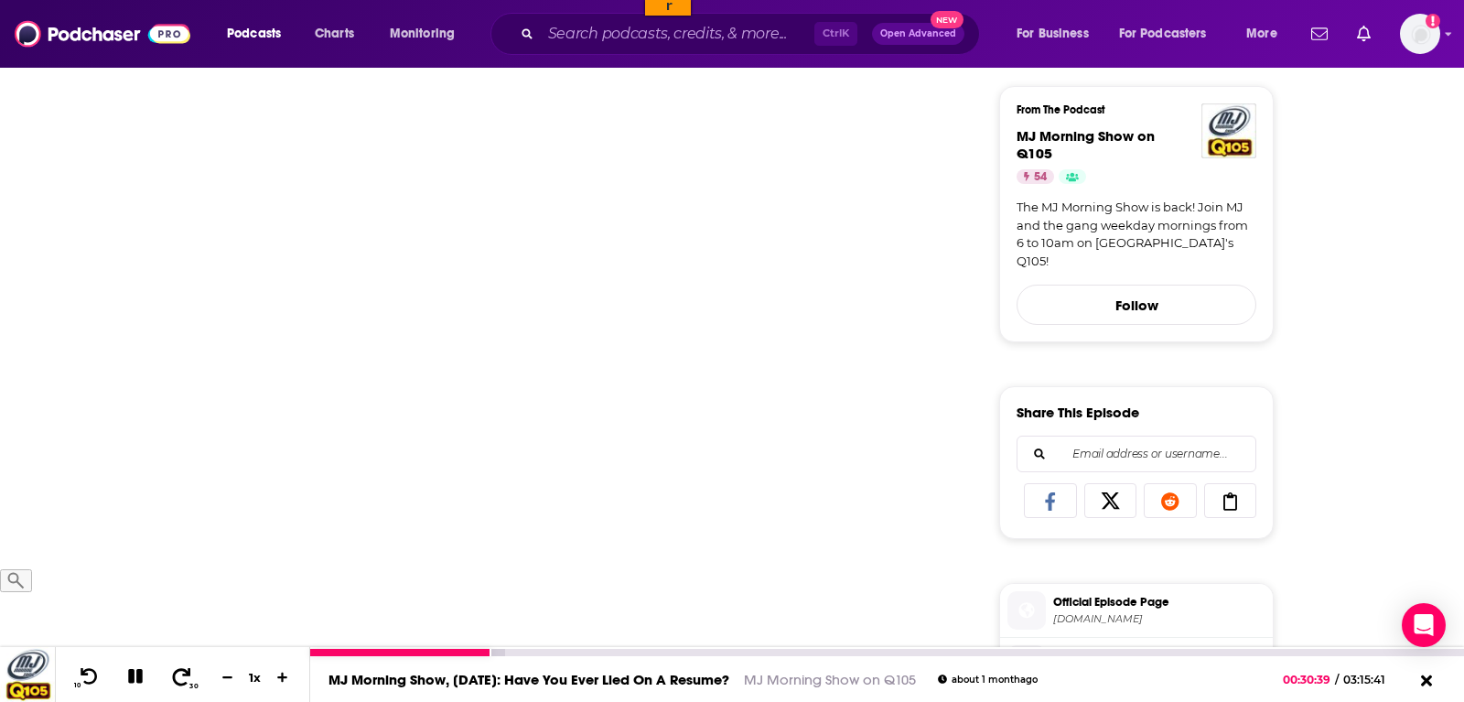
click at [178, 684] on icon at bounding box center [182, 675] width 18 height 17
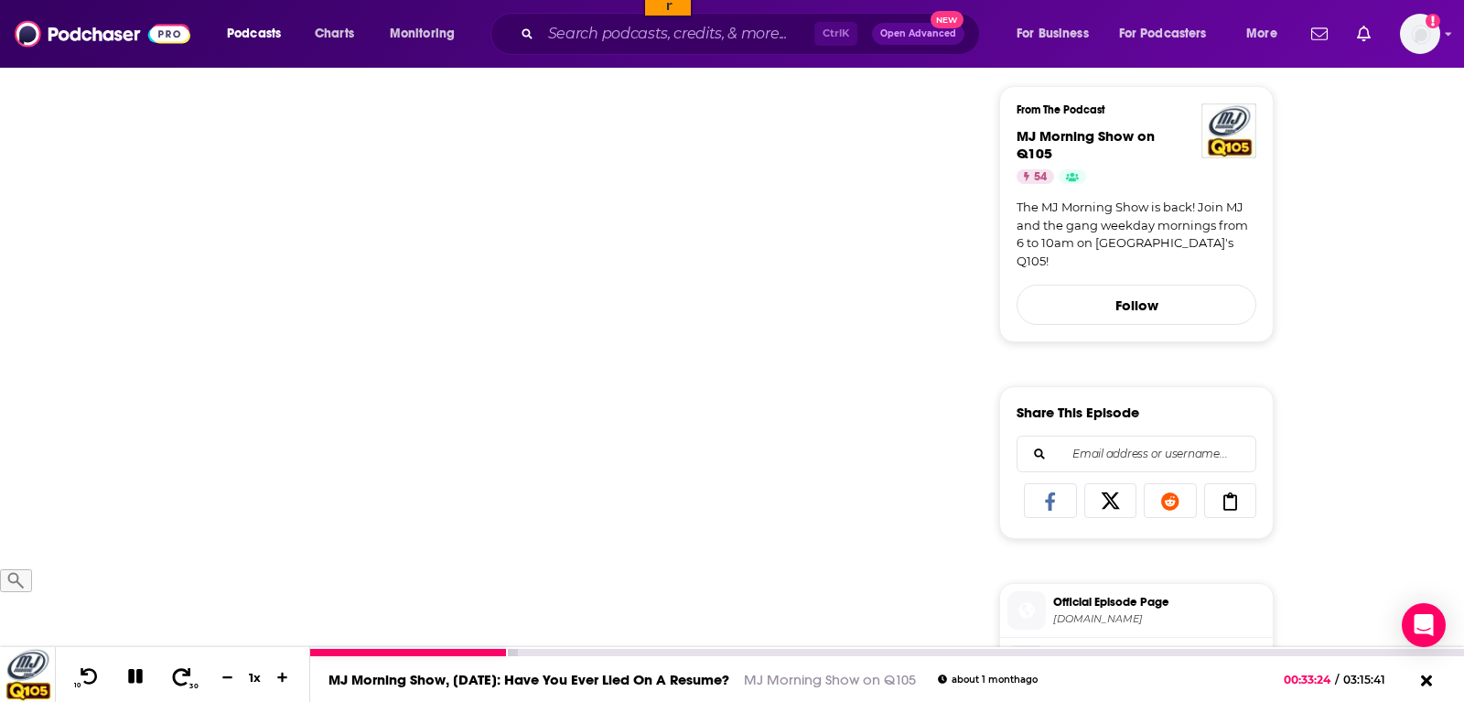
click at [178, 684] on icon at bounding box center [182, 675] width 18 height 17
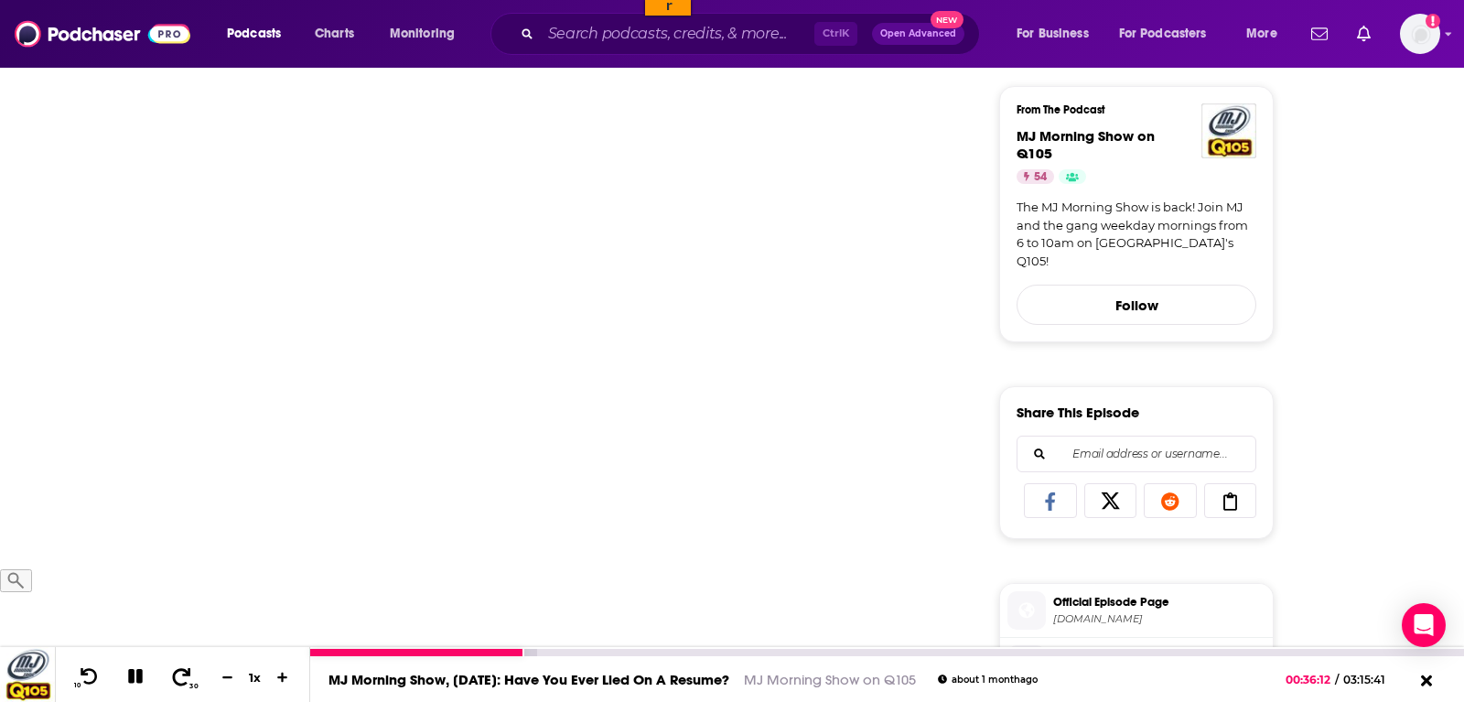
click at [178, 684] on icon at bounding box center [182, 675] width 18 height 17
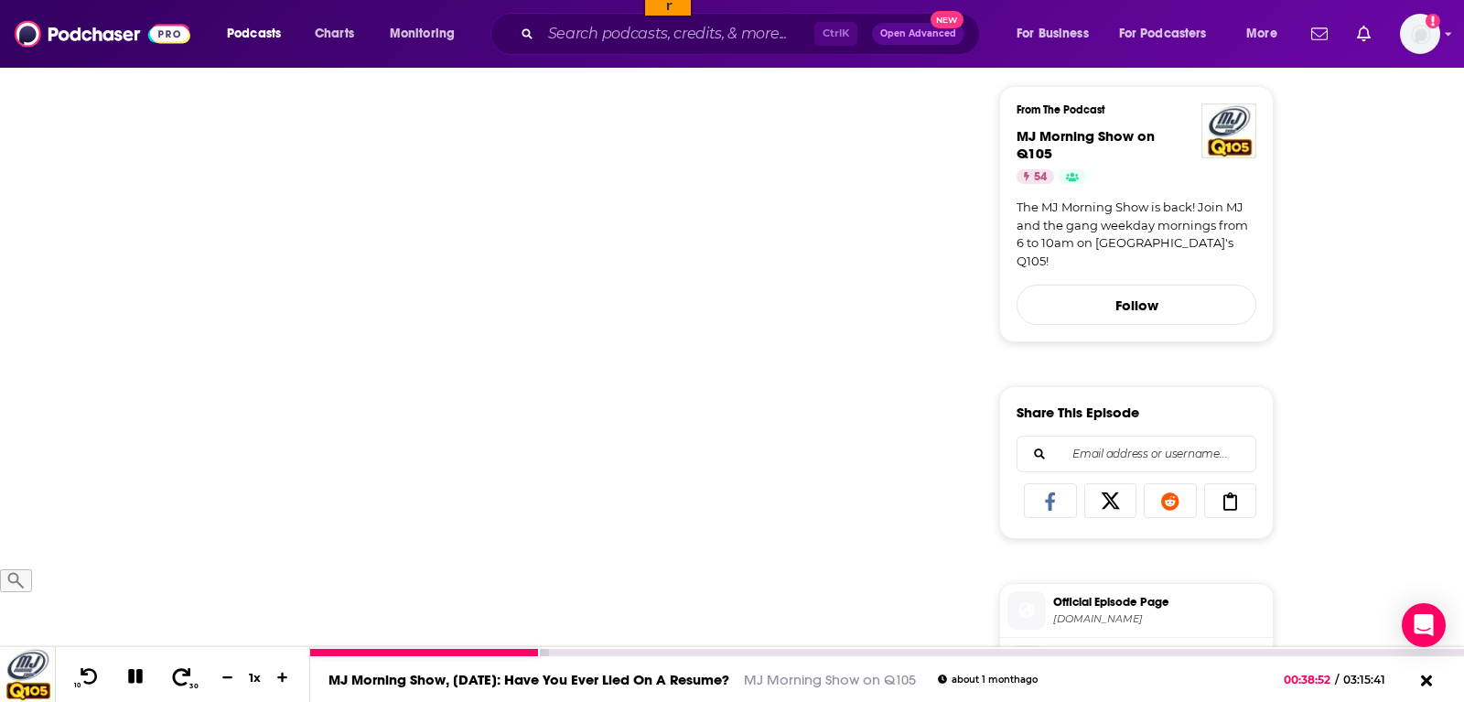
click at [178, 684] on icon at bounding box center [182, 675] width 18 height 17
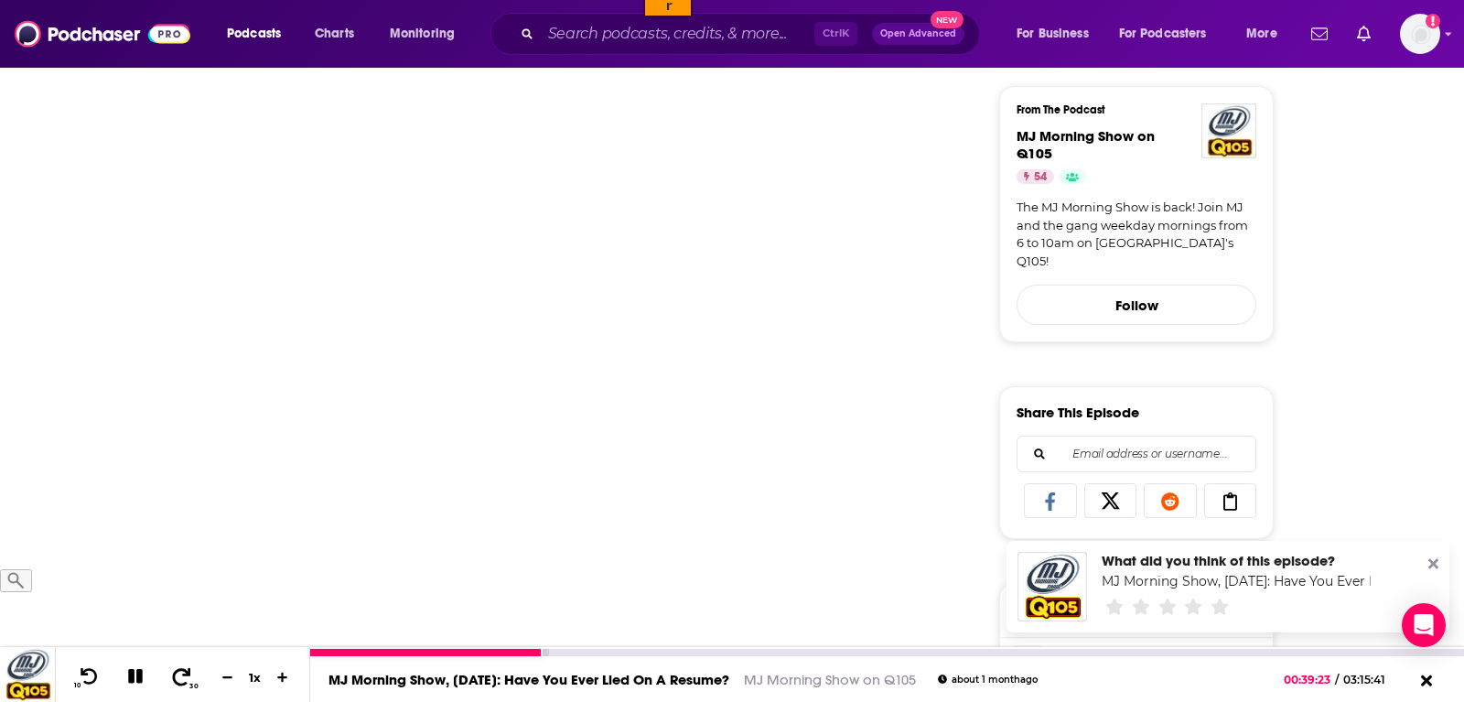
click at [178, 684] on icon at bounding box center [182, 675] width 18 height 17
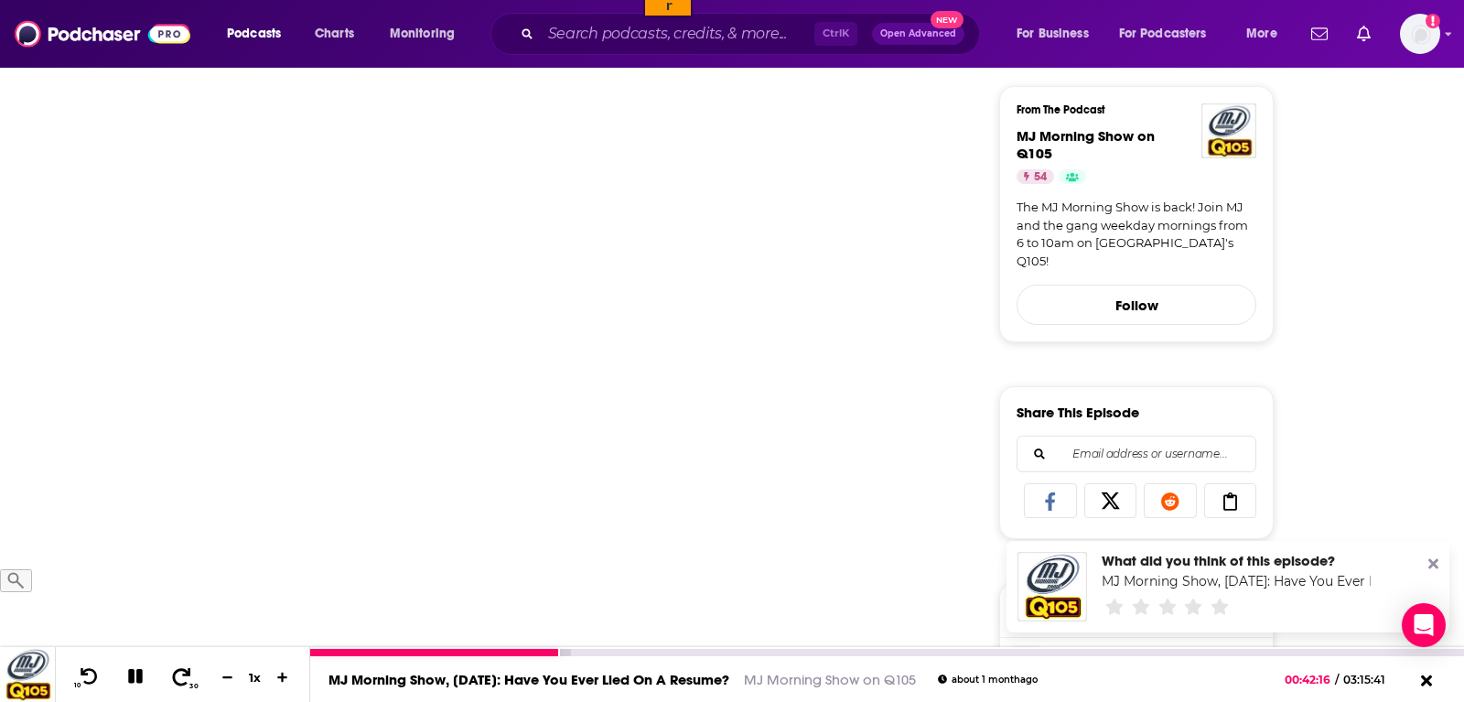
click at [178, 686] on span at bounding box center [181, 677] width 23 height 22
click at [177, 679] on icon at bounding box center [181, 676] width 23 height 18
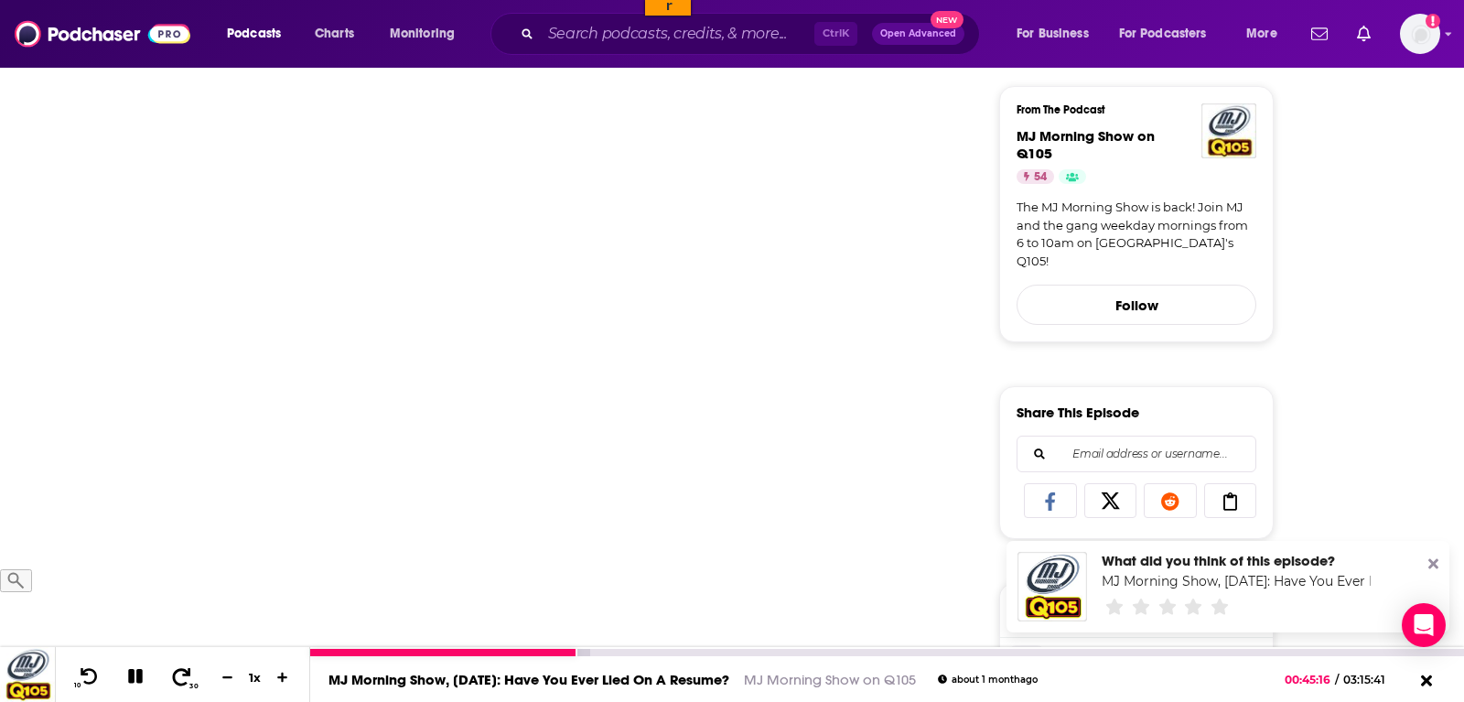
click at [177, 679] on icon at bounding box center [181, 676] width 23 height 18
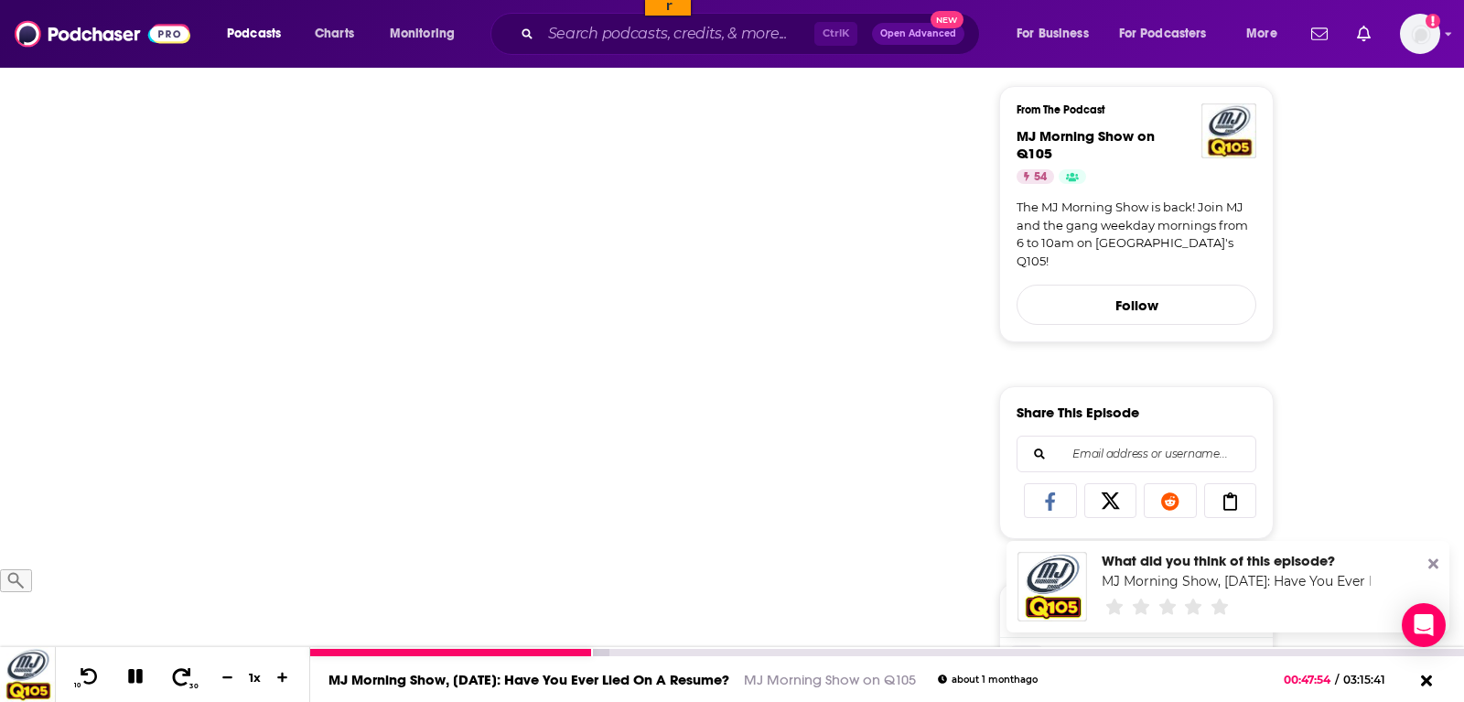
click at [177, 679] on icon at bounding box center [181, 676] width 23 height 18
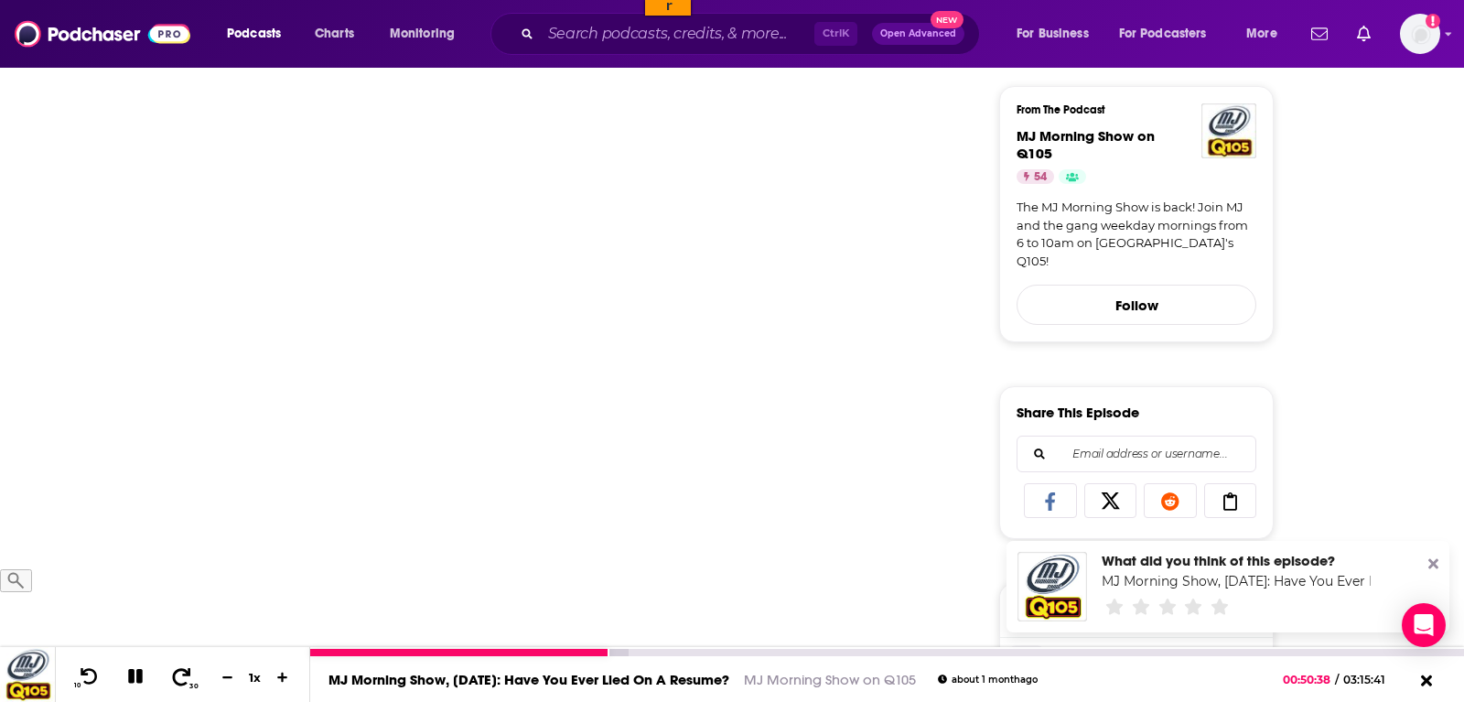
click at [177, 679] on icon at bounding box center [181, 676] width 23 height 18
click at [179, 676] on icon at bounding box center [181, 676] width 23 height 18
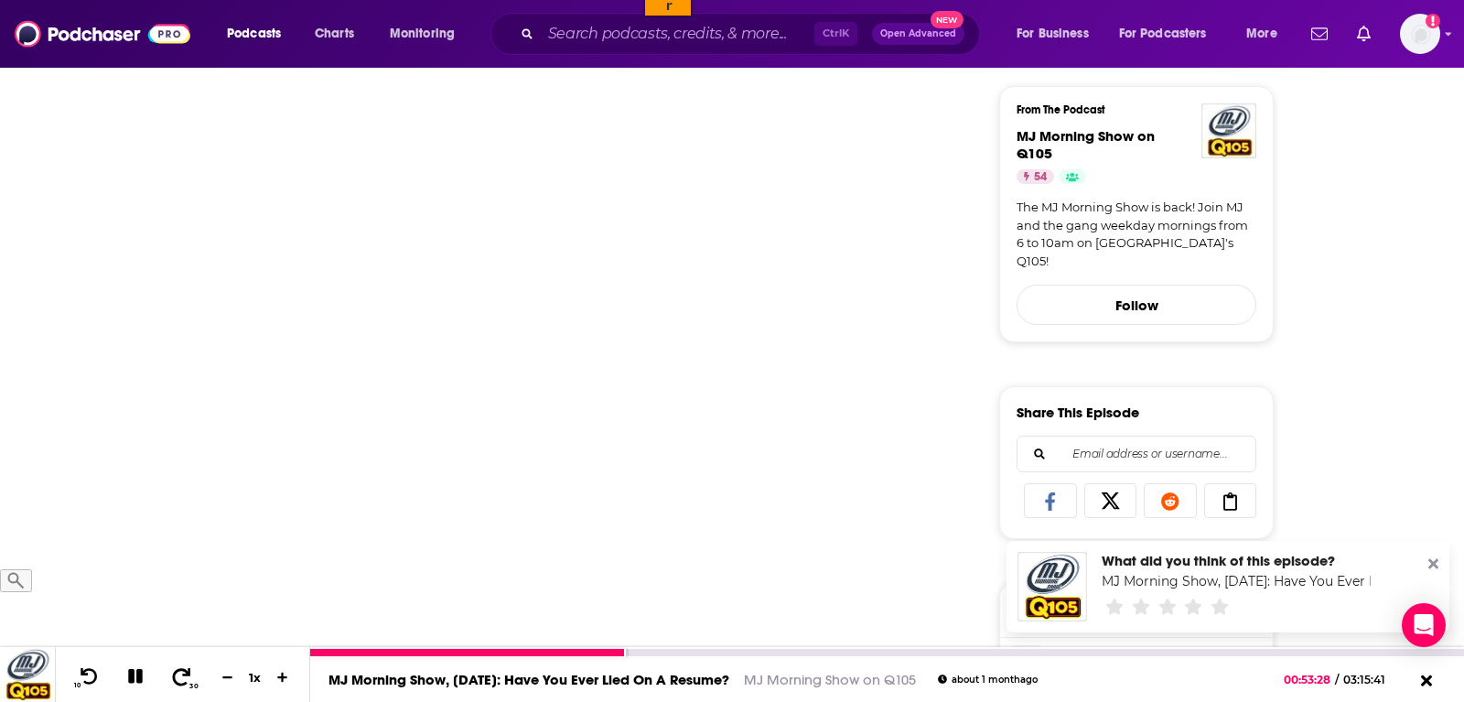
click at [179, 676] on icon at bounding box center [181, 676] width 23 height 18
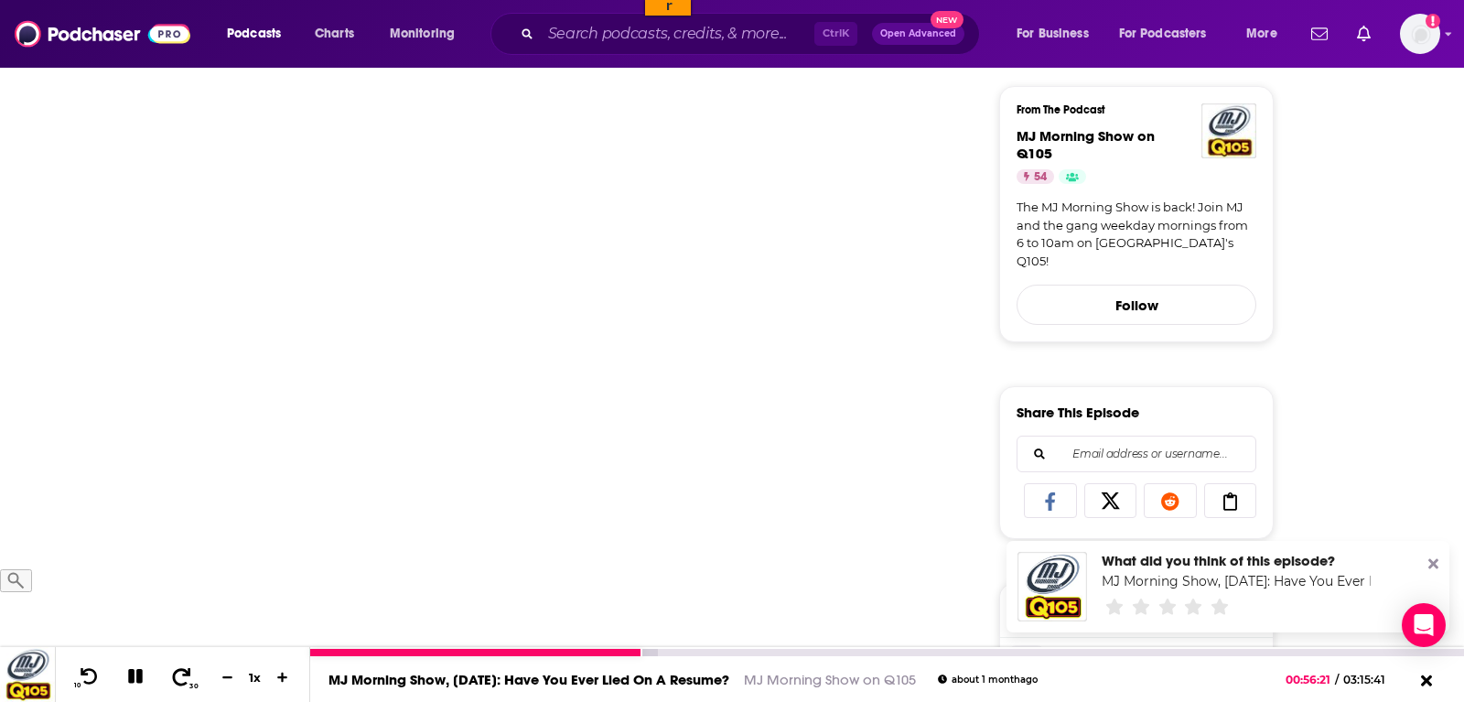
click at [179, 676] on icon at bounding box center [181, 676] width 23 height 18
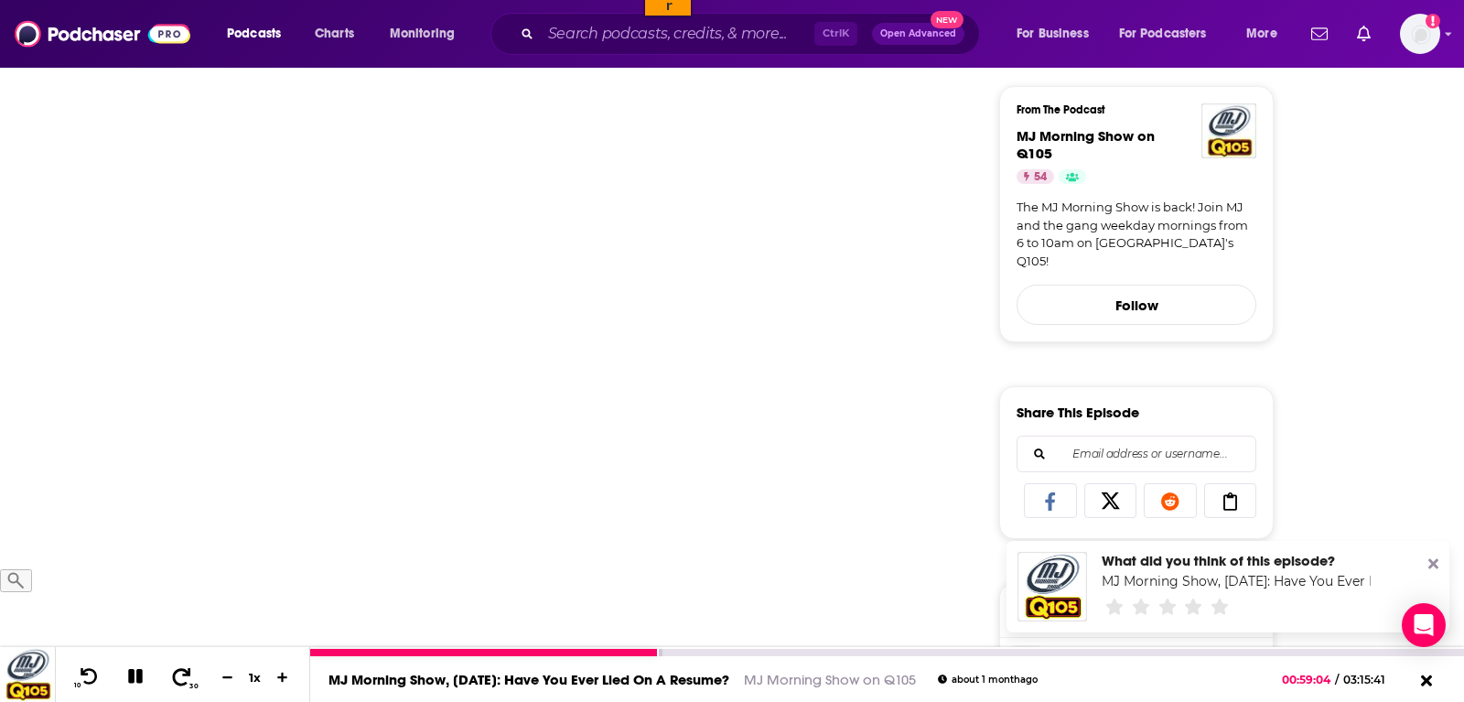
click at [179, 676] on icon at bounding box center [181, 676] width 23 height 18
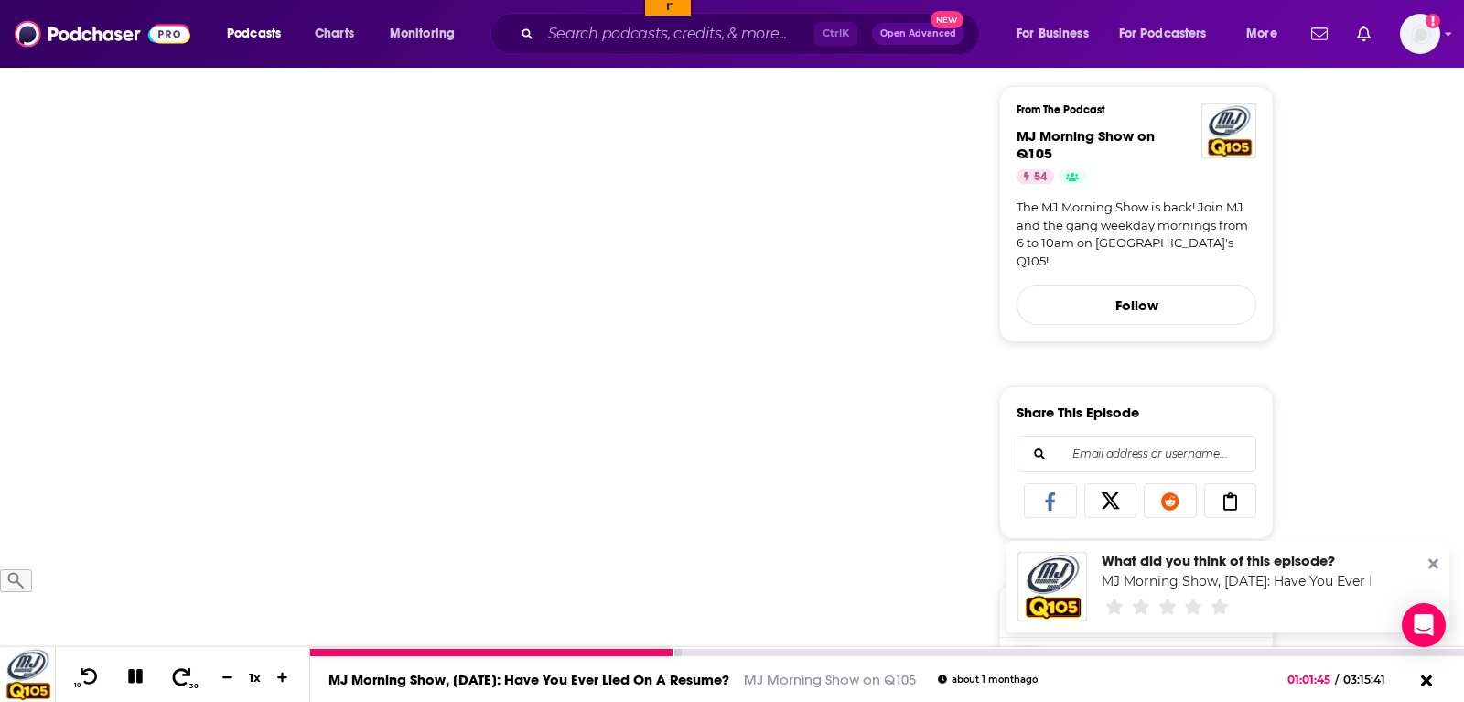
click at [179, 676] on icon at bounding box center [181, 676] width 23 height 18
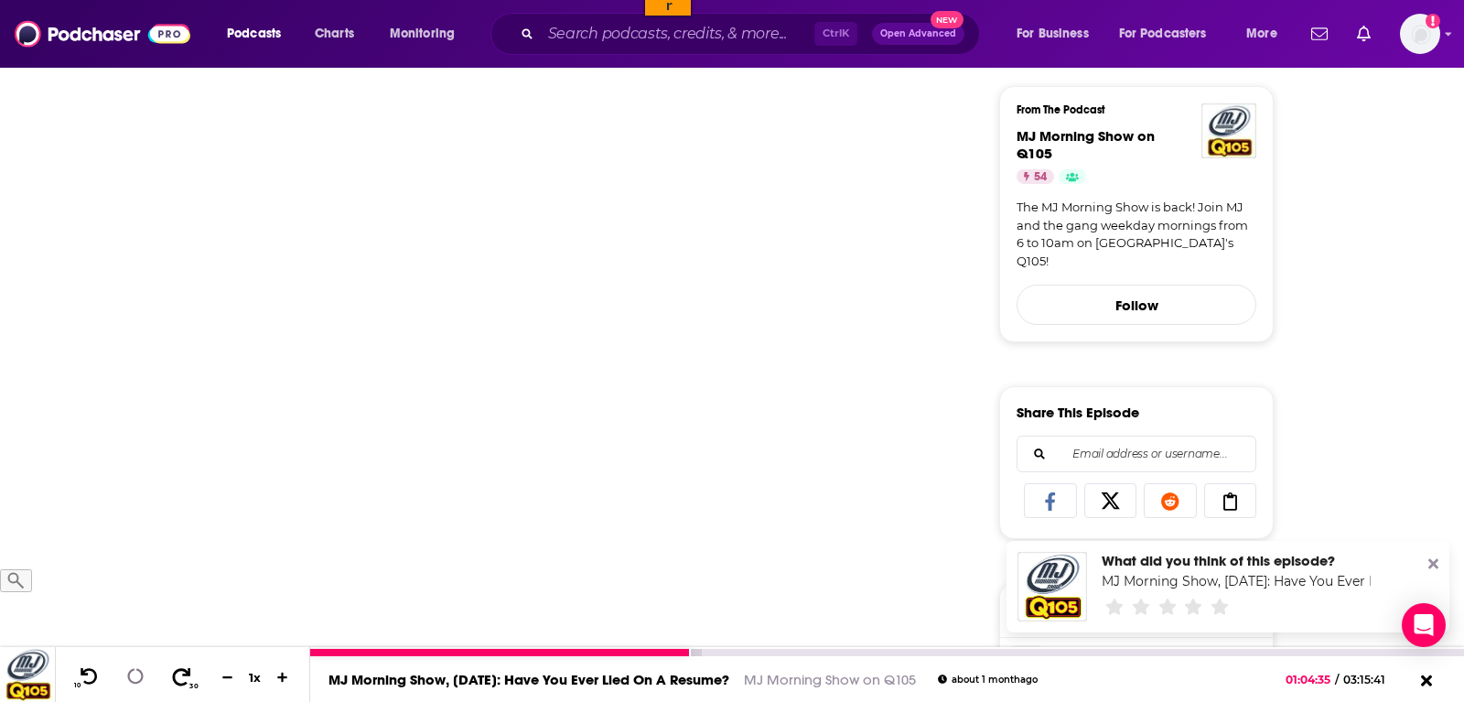
click at [179, 676] on icon at bounding box center [181, 676] width 23 height 18
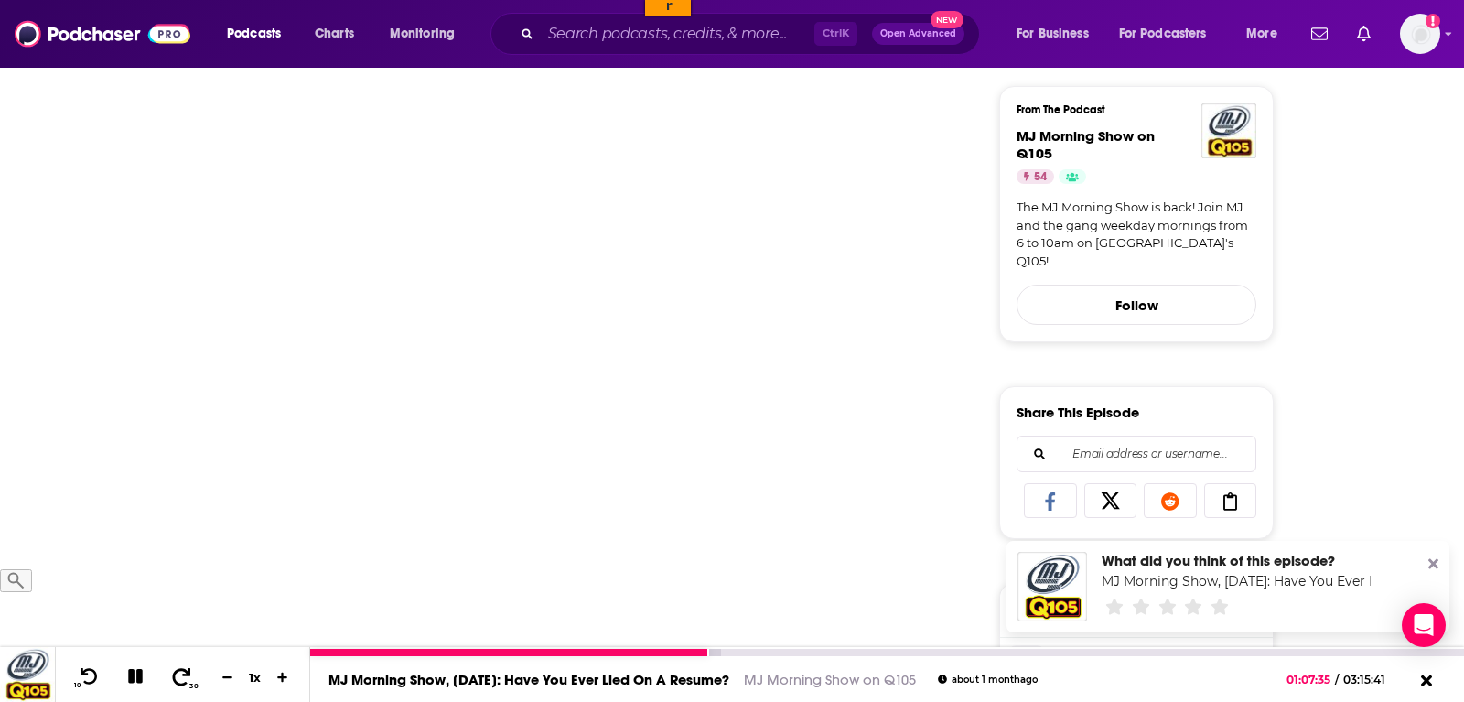
click at [179, 676] on icon at bounding box center [181, 676] width 23 height 18
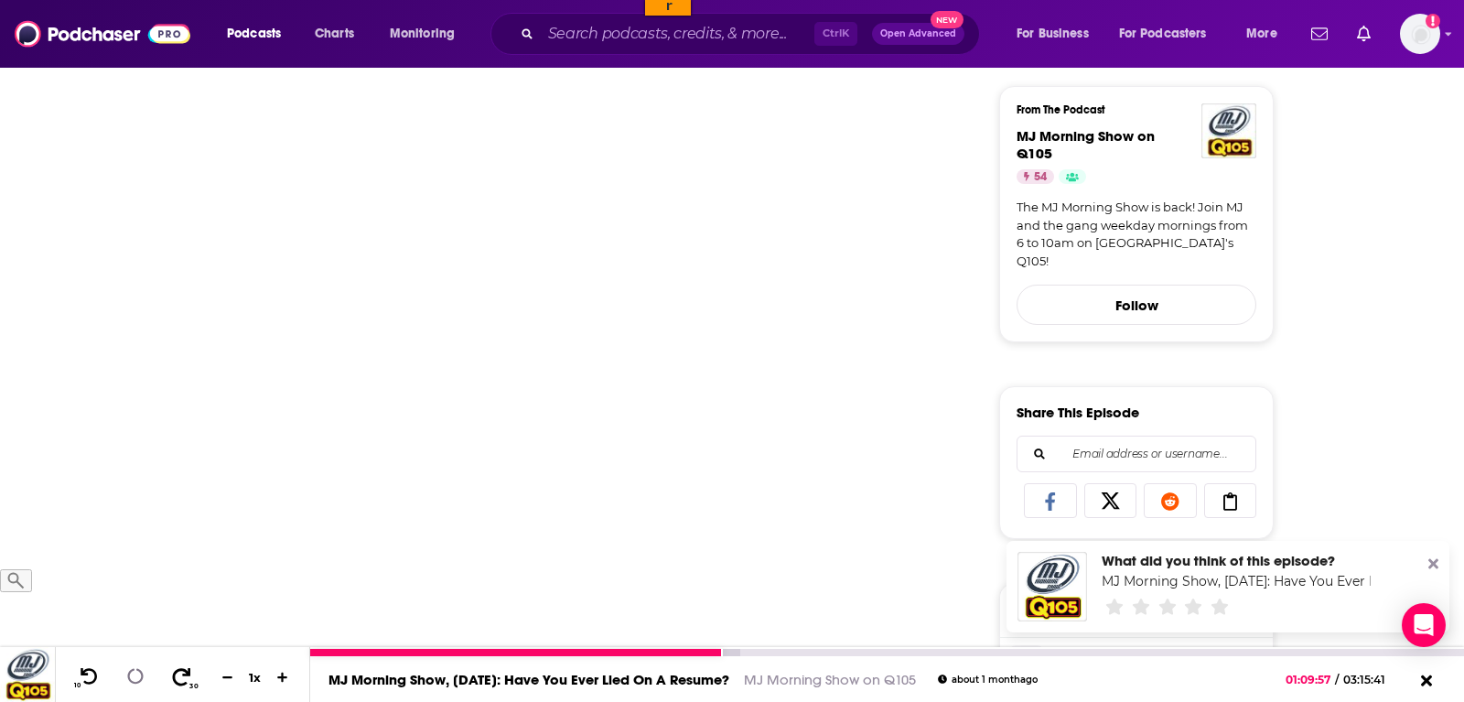
click at [179, 676] on icon at bounding box center [181, 676] width 23 height 18
click at [185, 672] on button "30" at bounding box center [183, 677] width 38 height 26
click at [185, 671] on button "30" at bounding box center [183, 677] width 38 height 26
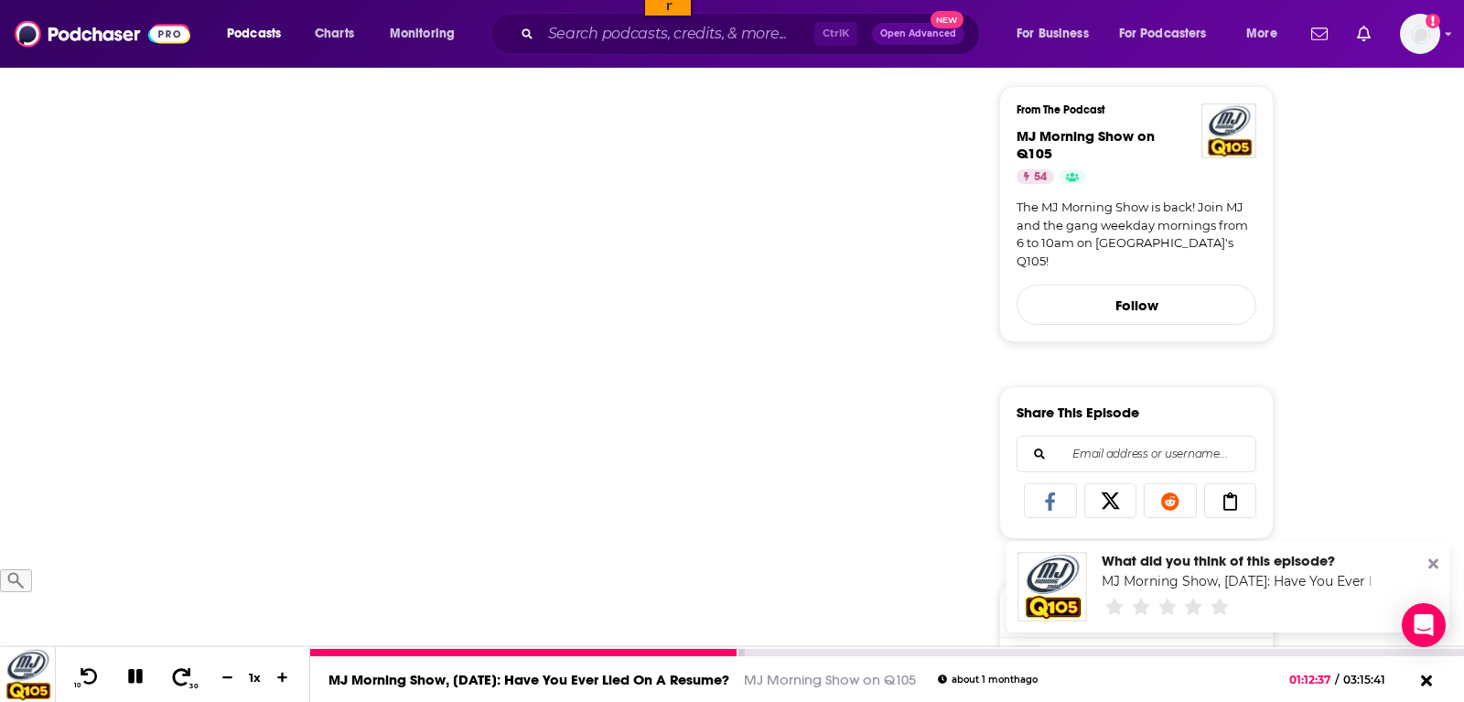
click at [180, 673] on icon at bounding box center [182, 675] width 18 height 17
click at [175, 673] on icon at bounding box center [181, 676] width 23 height 18
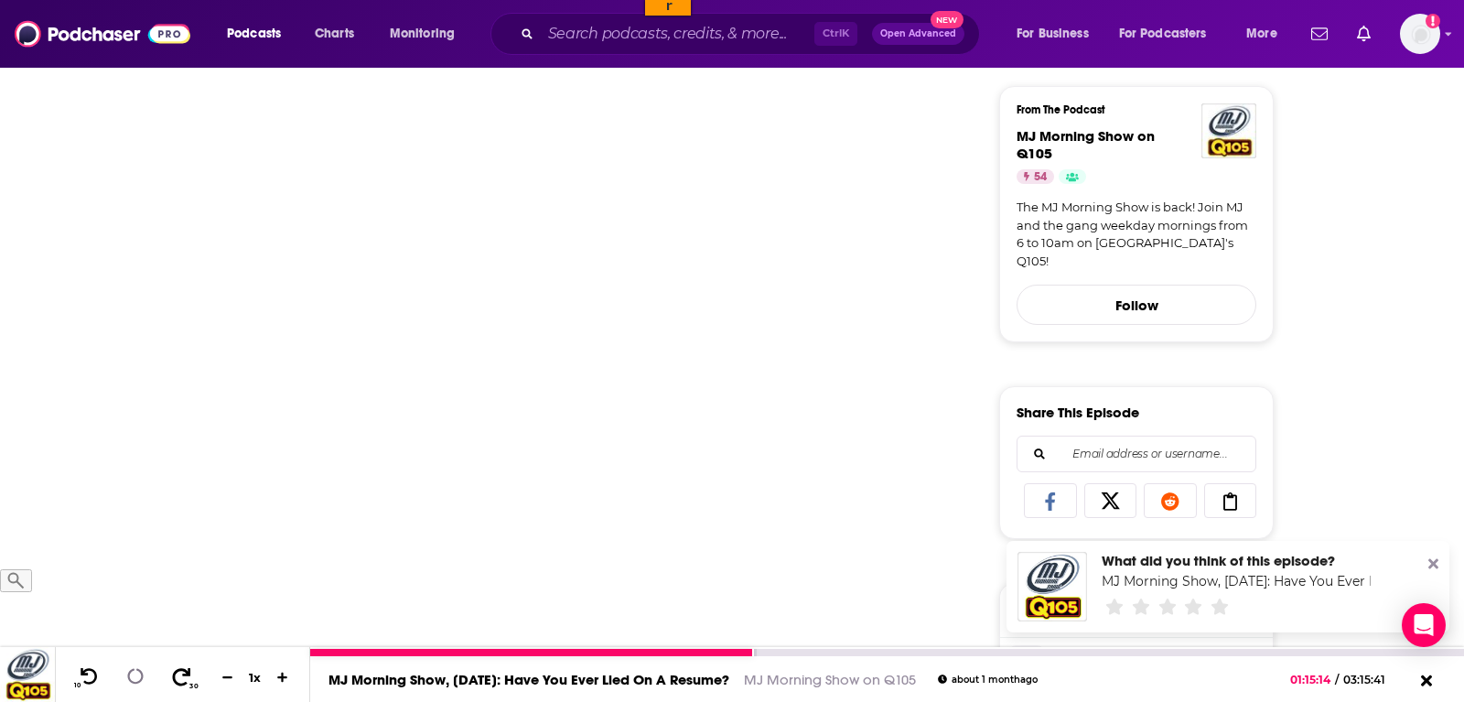
click at [175, 673] on icon at bounding box center [181, 676] width 23 height 18
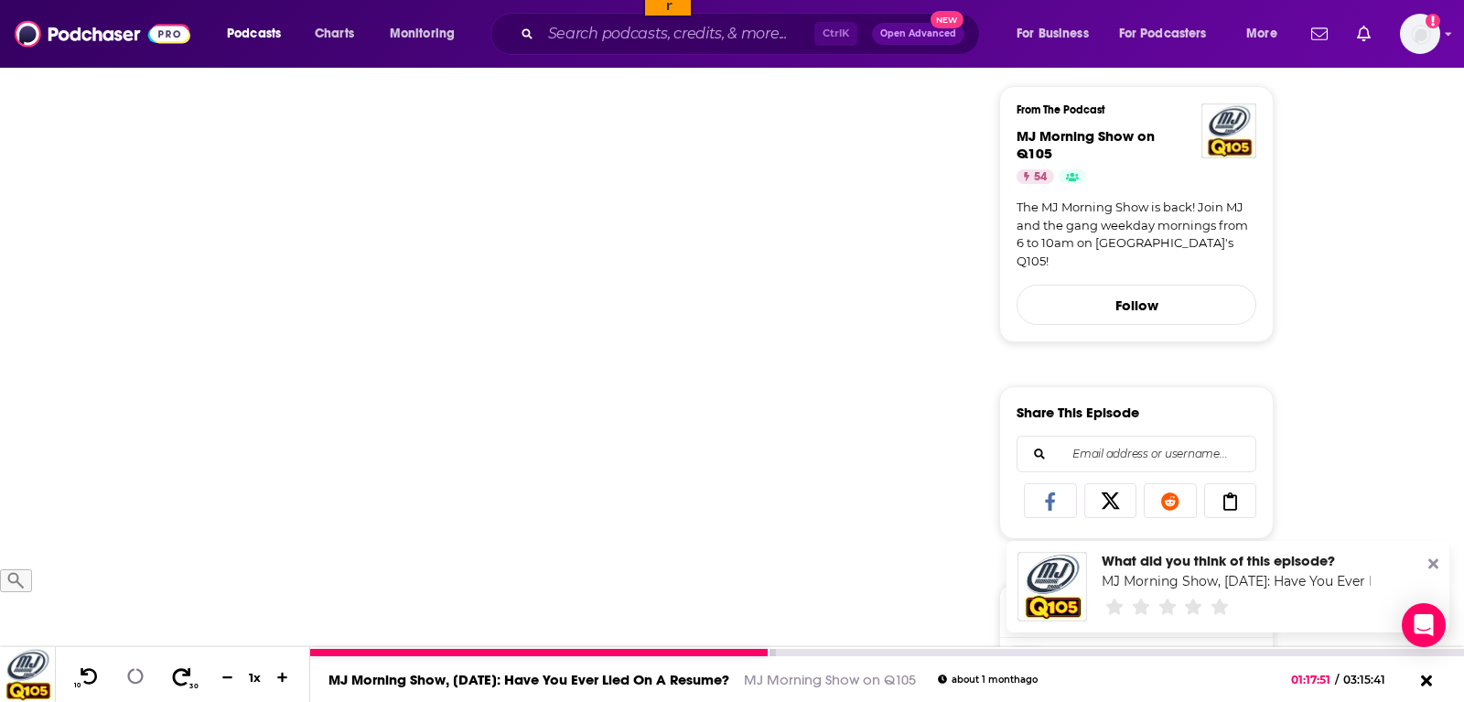
click at [175, 673] on icon at bounding box center [181, 676] width 23 height 18
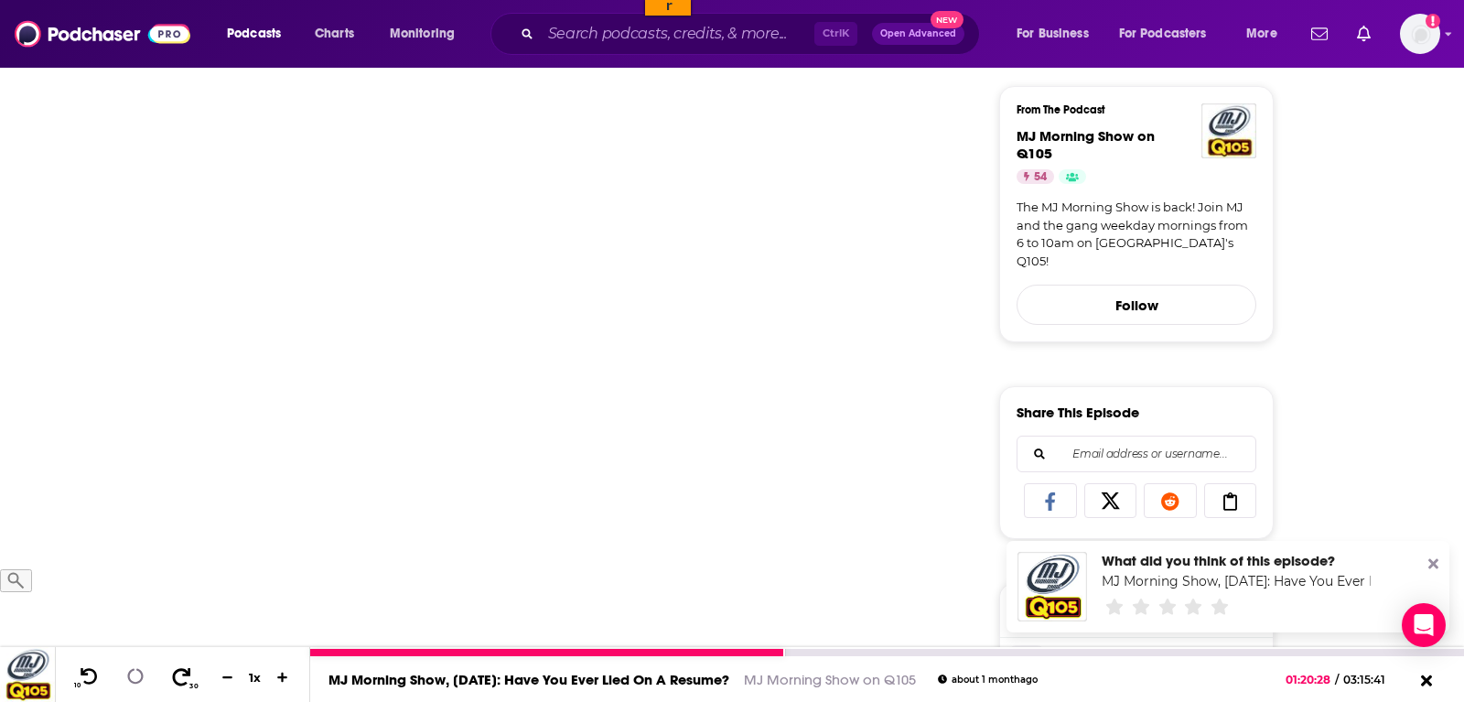
click at [175, 673] on icon at bounding box center [181, 676] width 23 height 18
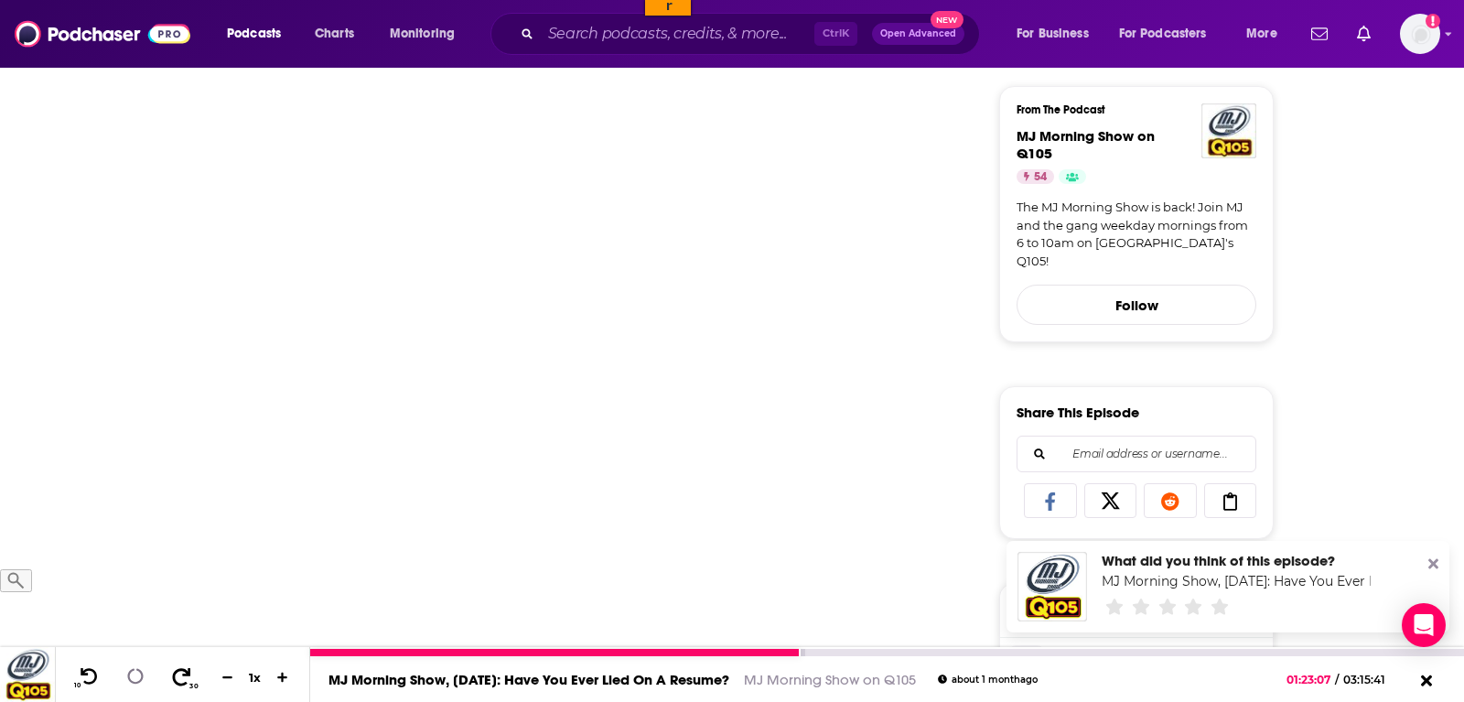
click at [175, 673] on icon at bounding box center [181, 676] width 23 height 18
click at [173, 677] on icon at bounding box center [181, 676] width 23 height 18
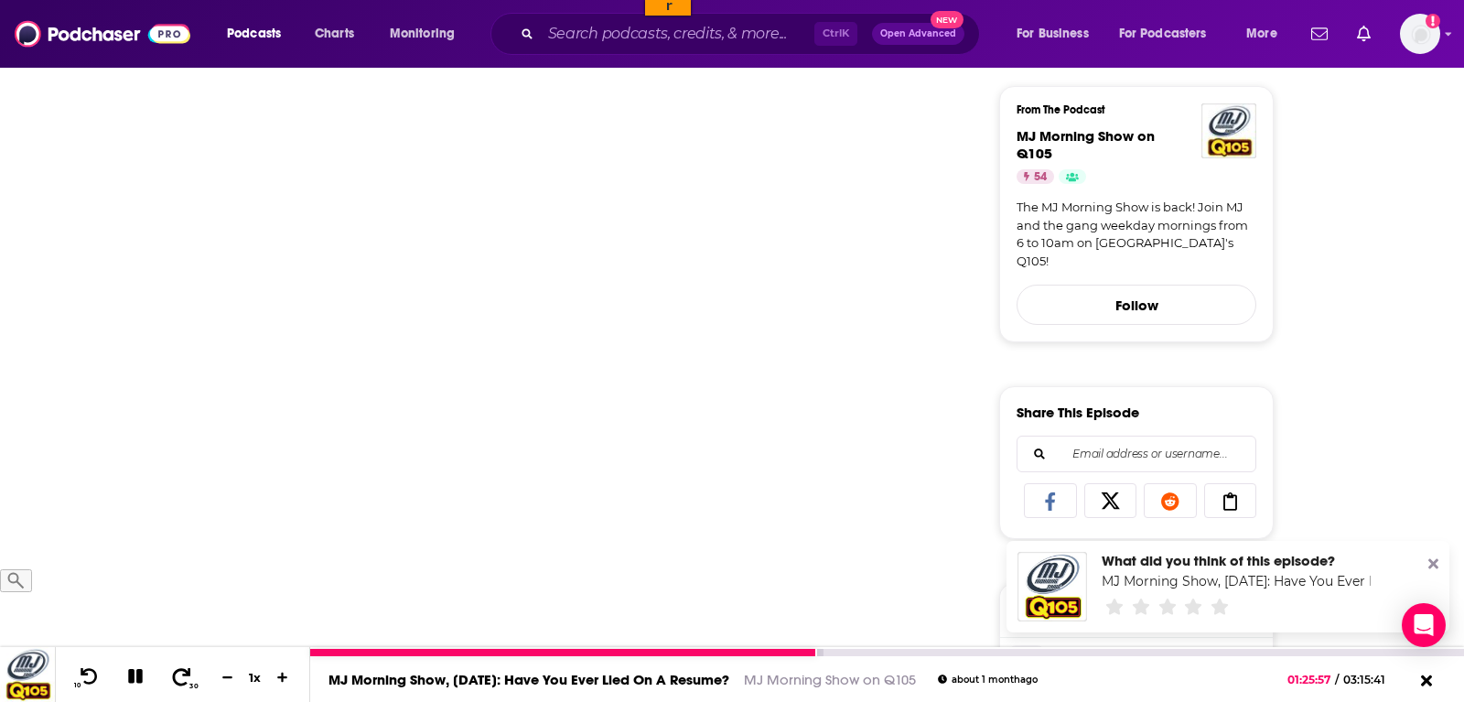
click at [173, 677] on icon at bounding box center [181, 676] width 23 height 18
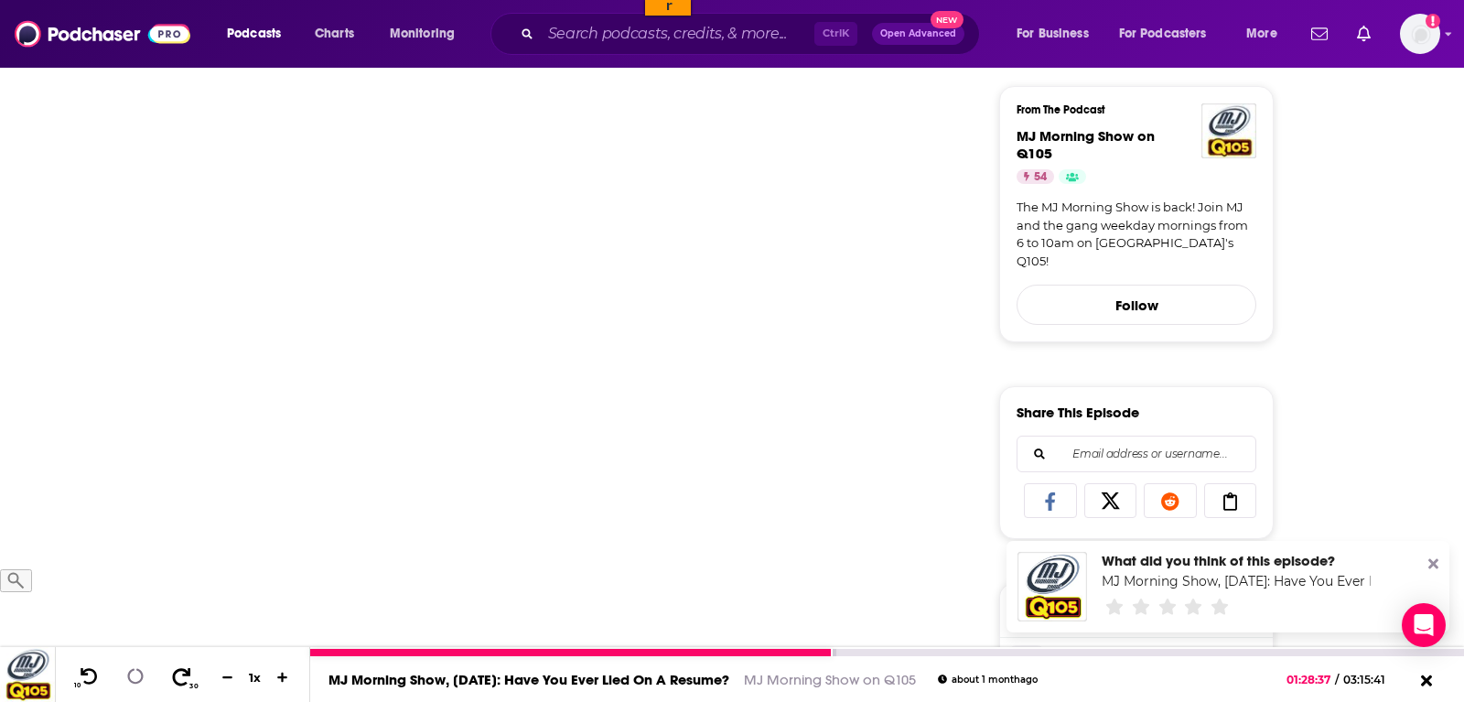
click at [173, 677] on icon at bounding box center [181, 676] width 23 height 18
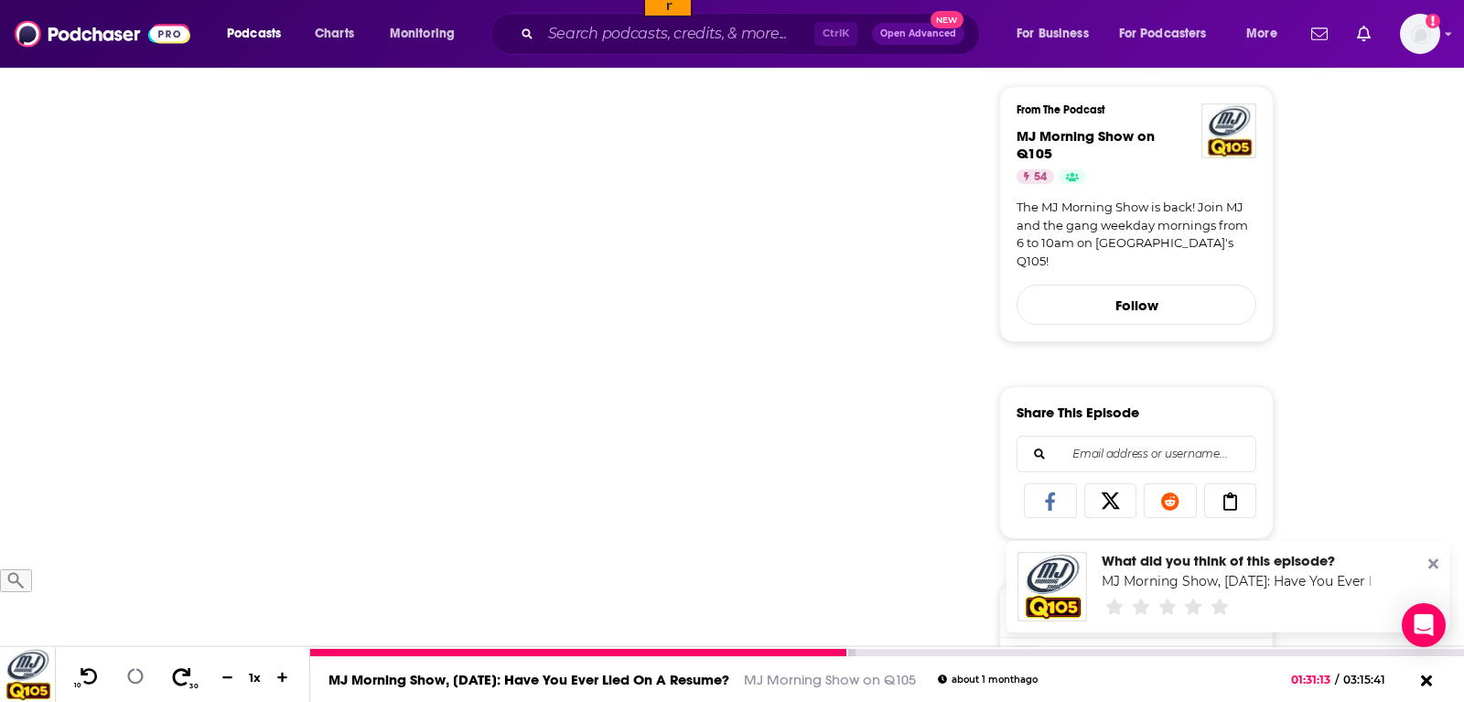
click at [173, 677] on icon at bounding box center [181, 676] width 23 height 18
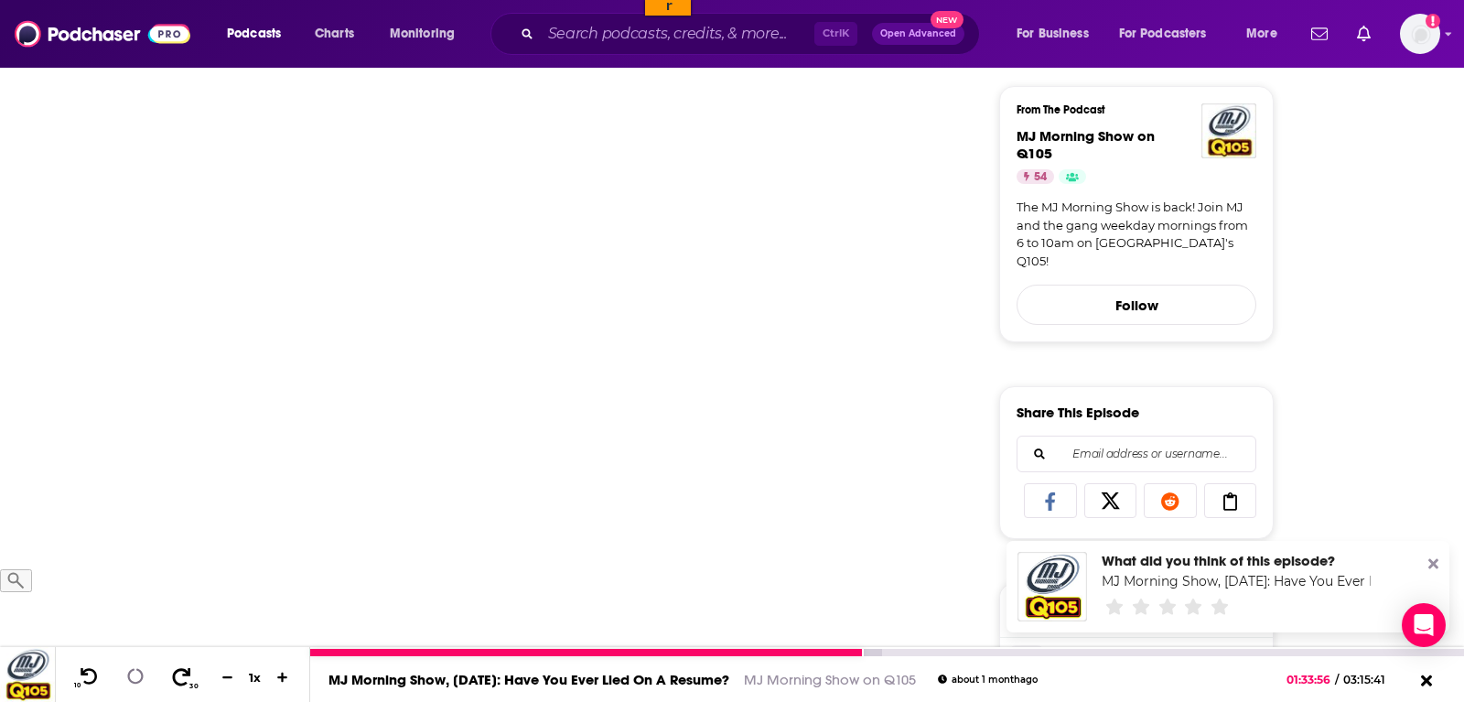
click at [173, 677] on icon at bounding box center [181, 676] width 23 height 18
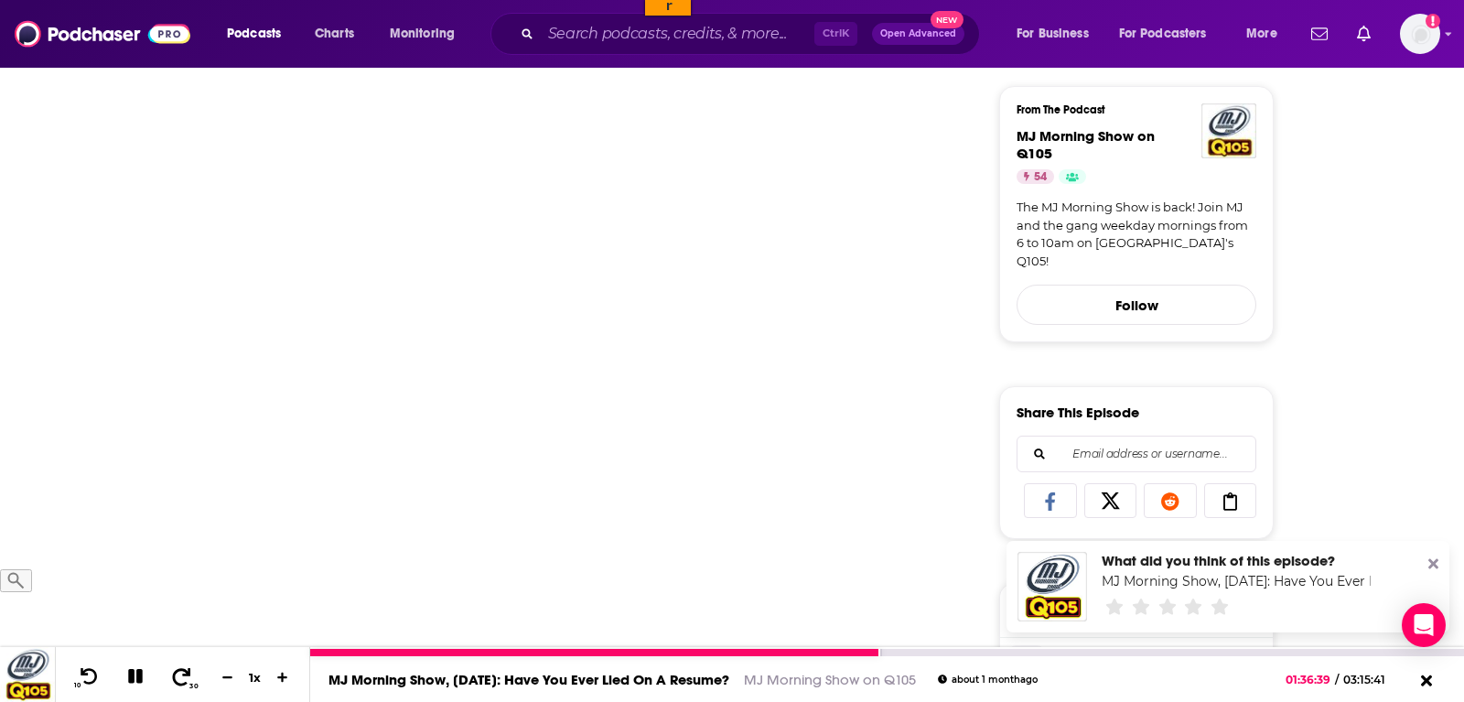
click at [173, 677] on icon at bounding box center [181, 676] width 23 height 18
click at [173, 668] on span at bounding box center [181, 677] width 23 height 22
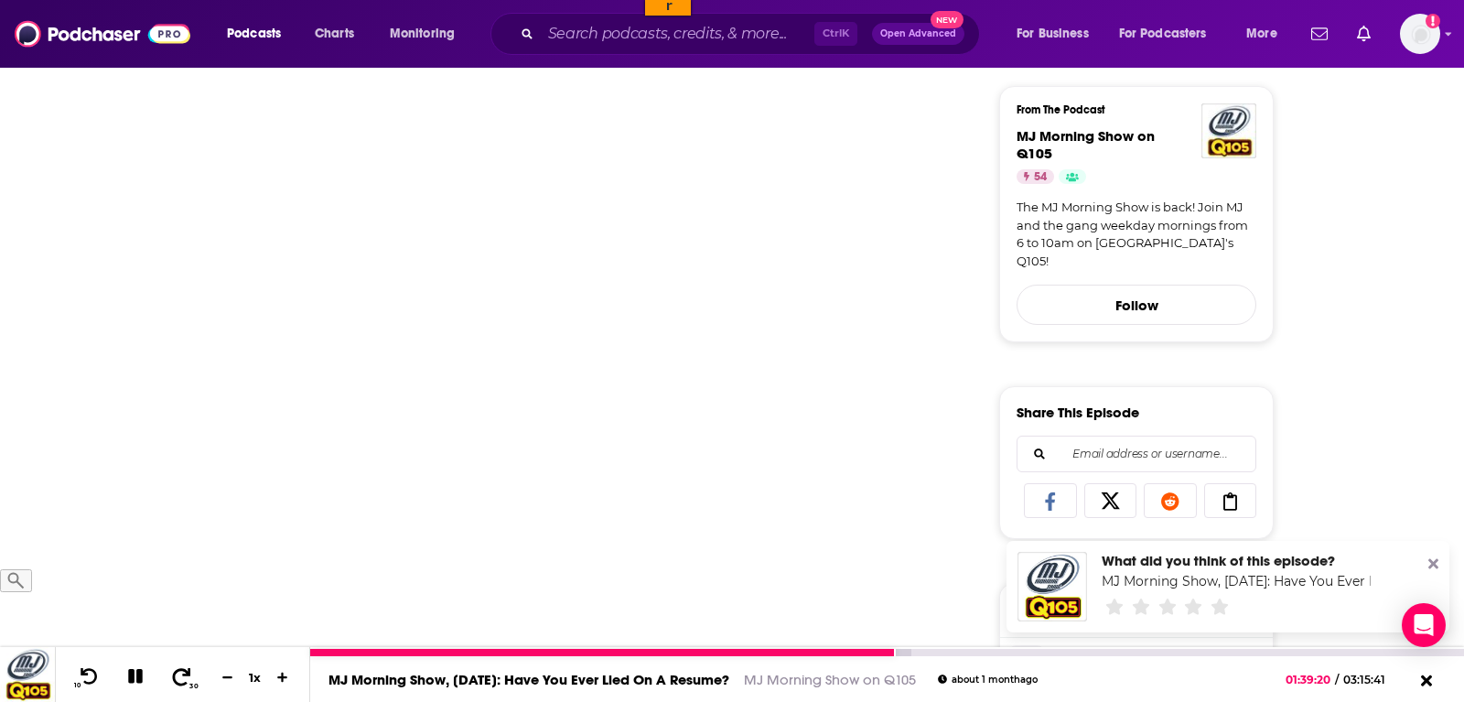
click at [173, 668] on span at bounding box center [181, 677] width 23 height 22
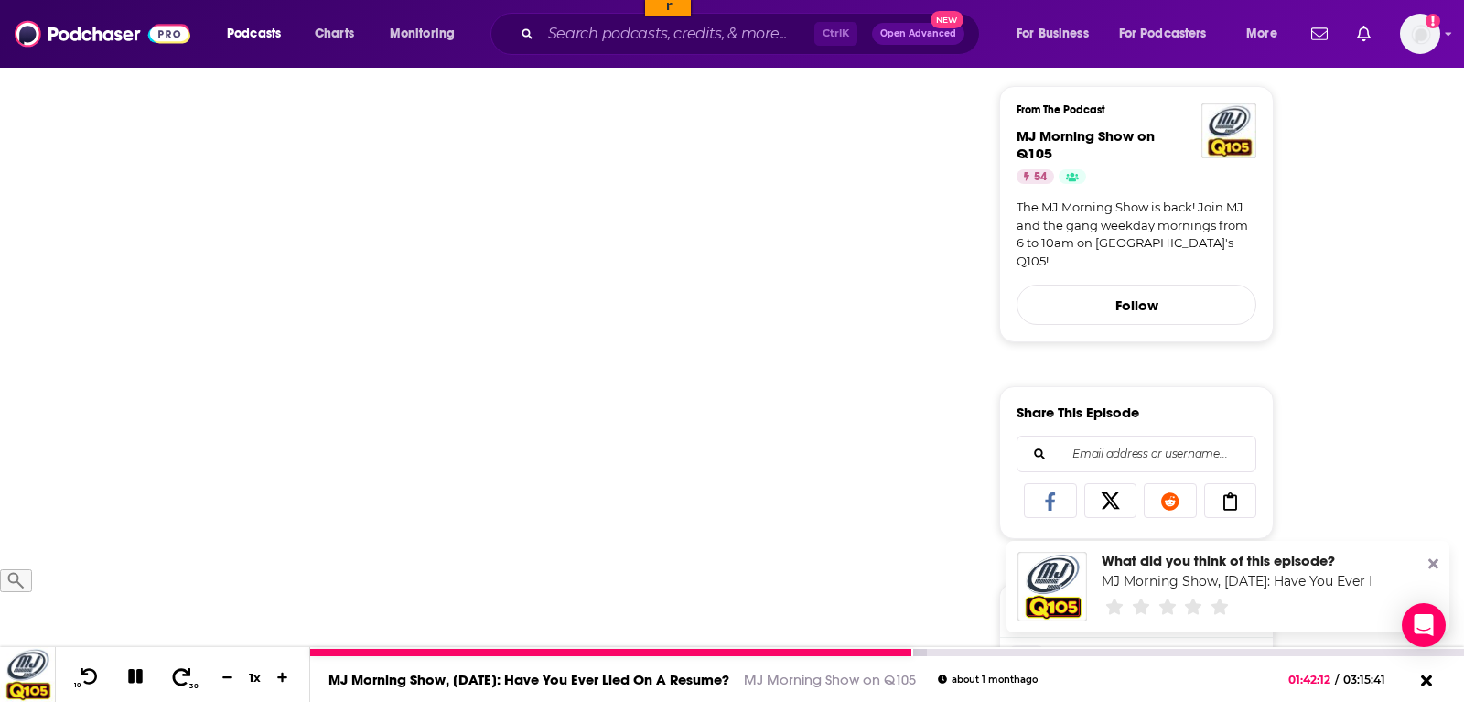
click at [173, 668] on span at bounding box center [181, 677] width 23 height 22
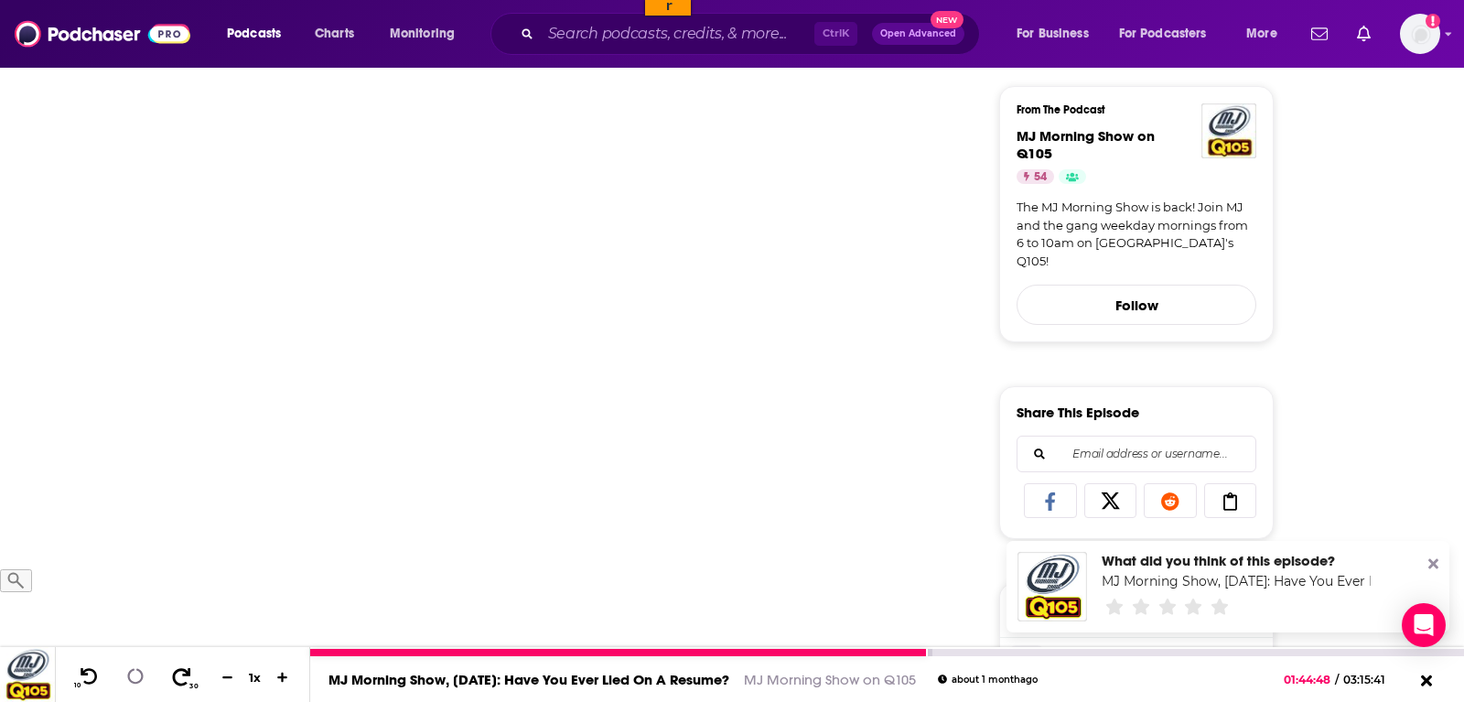
click at [173, 668] on span at bounding box center [181, 677] width 23 height 22
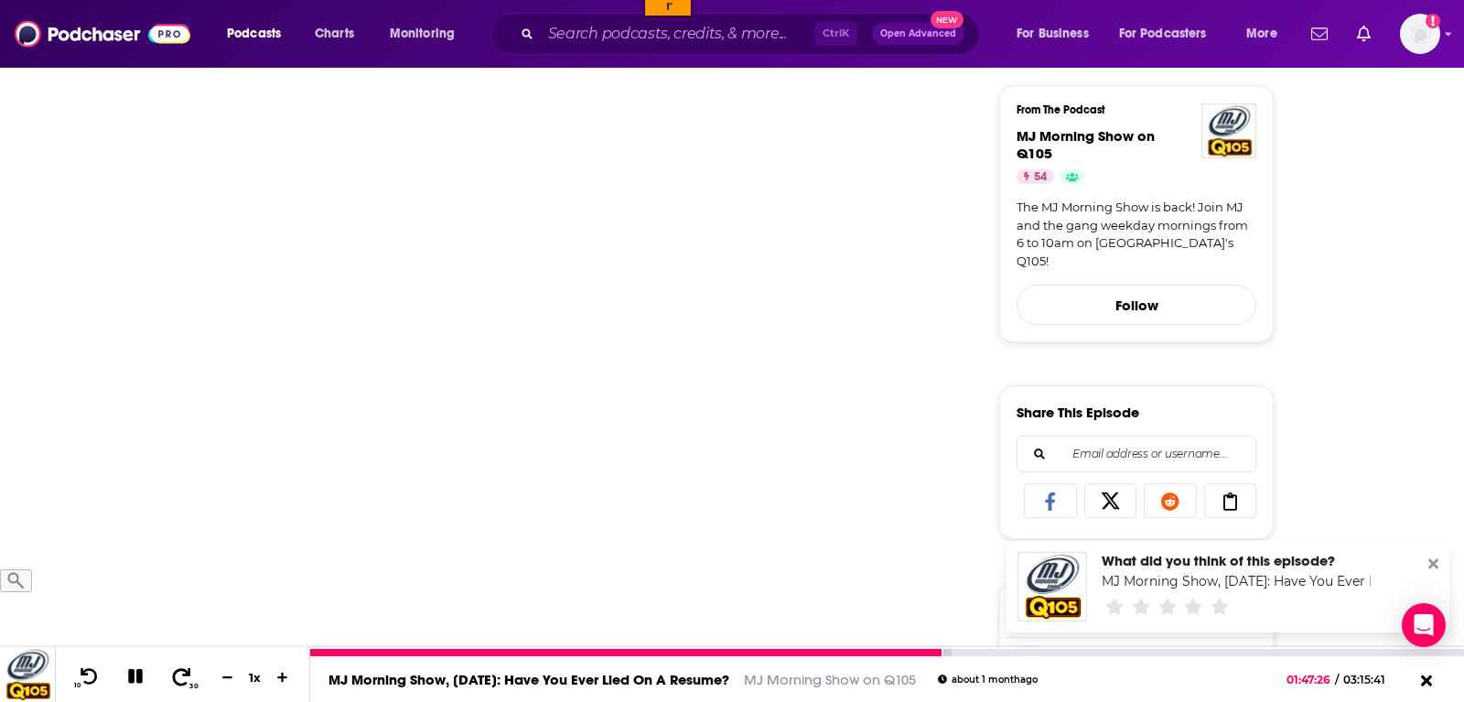
click at [173, 668] on span at bounding box center [181, 677] width 23 height 22
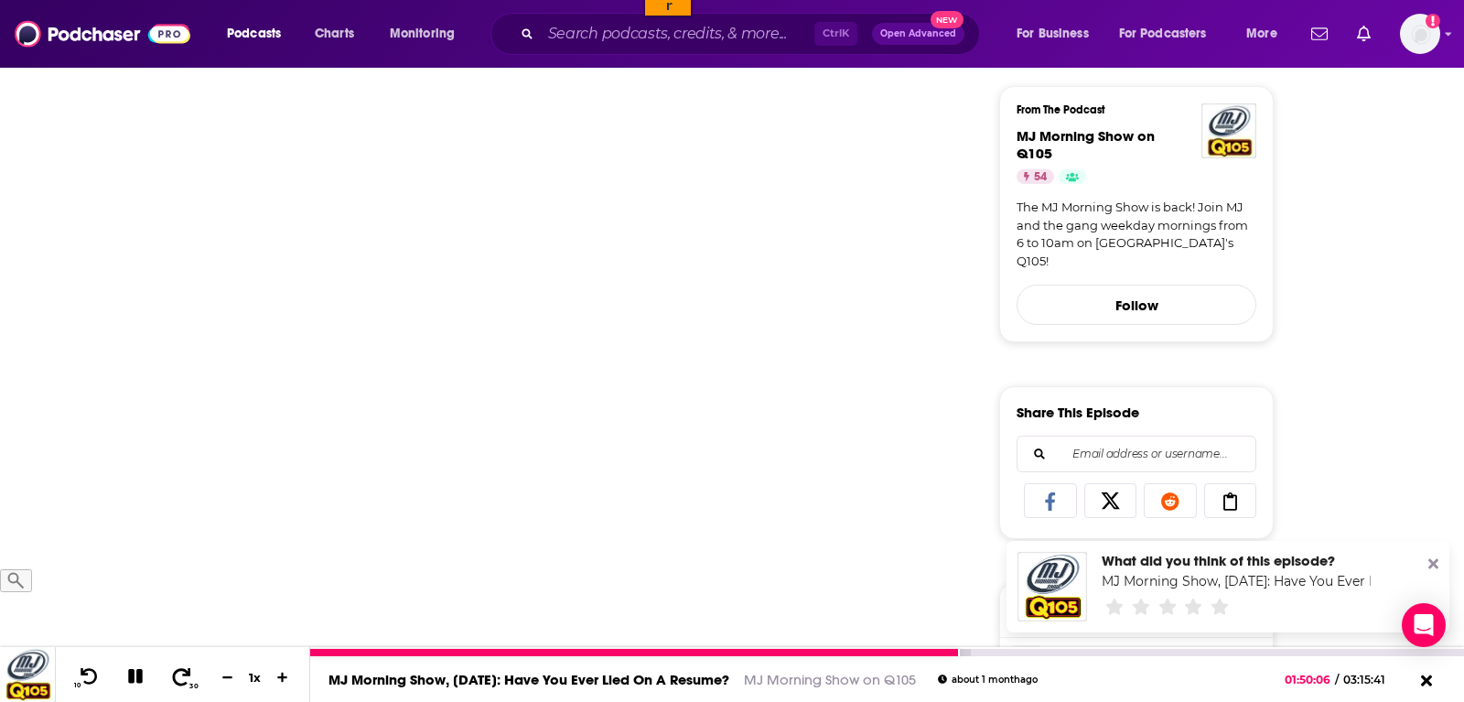
click at [173, 668] on span at bounding box center [181, 677] width 23 height 22
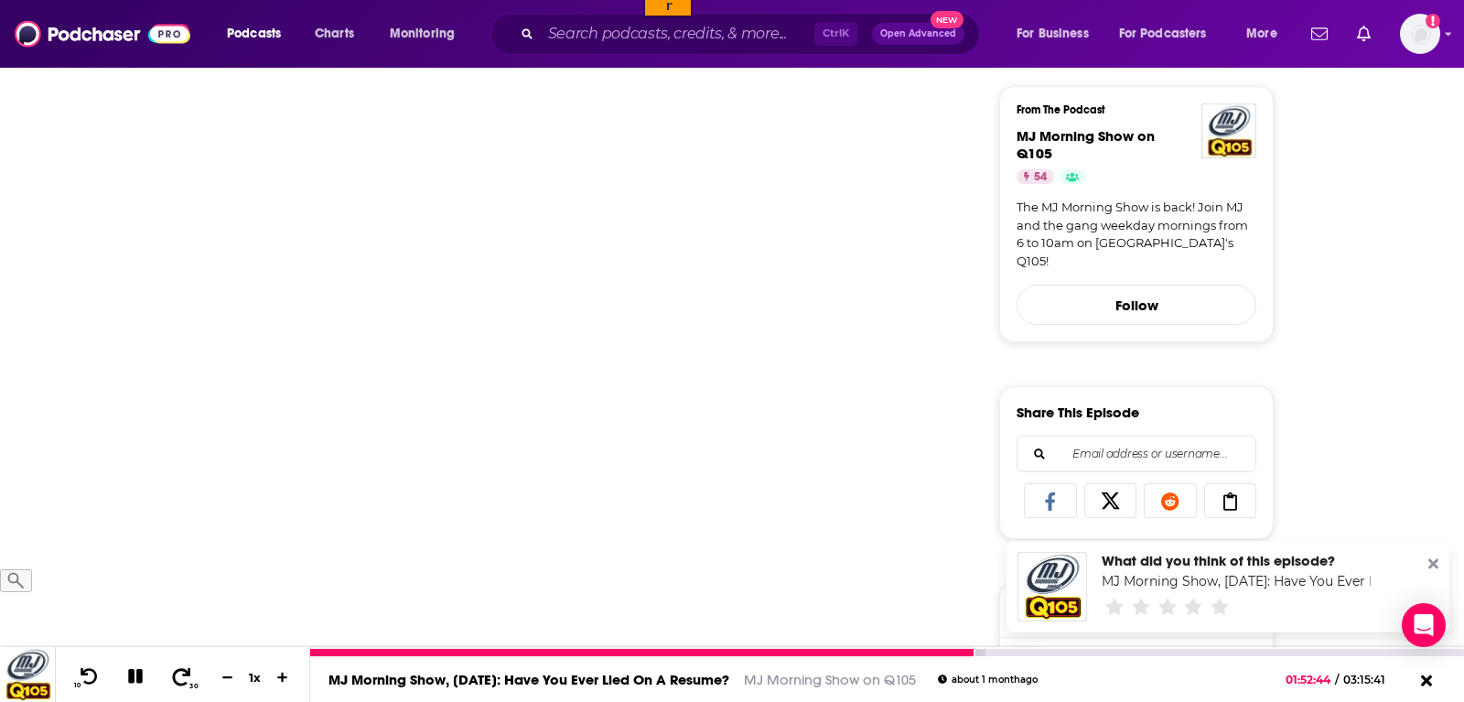
click at [173, 668] on span at bounding box center [181, 677] width 23 height 22
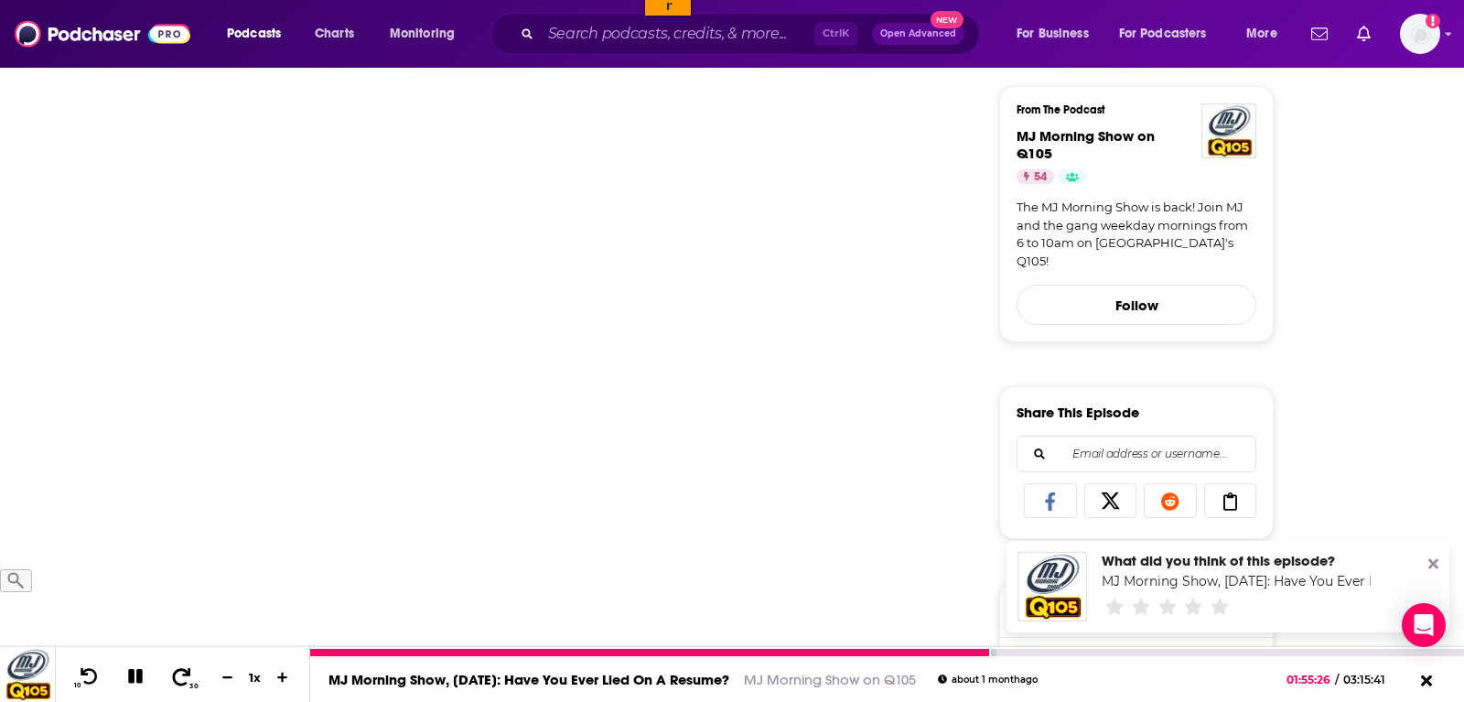
click at [173, 668] on span at bounding box center [181, 677] width 23 height 22
click at [170, 673] on icon at bounding box center [181, 676] width 23 height 18
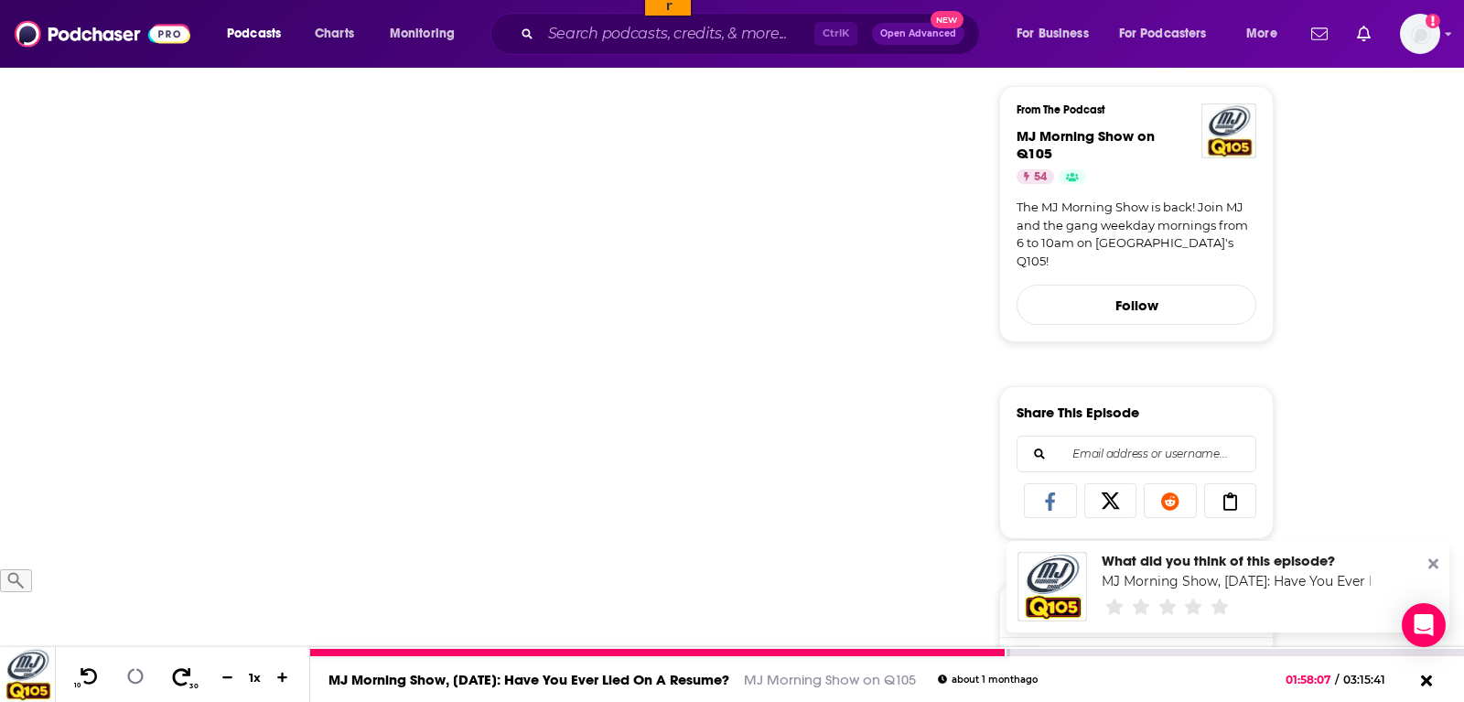
click at [170, 673] on icon at bounding box center [181, 676] width 23 height 18
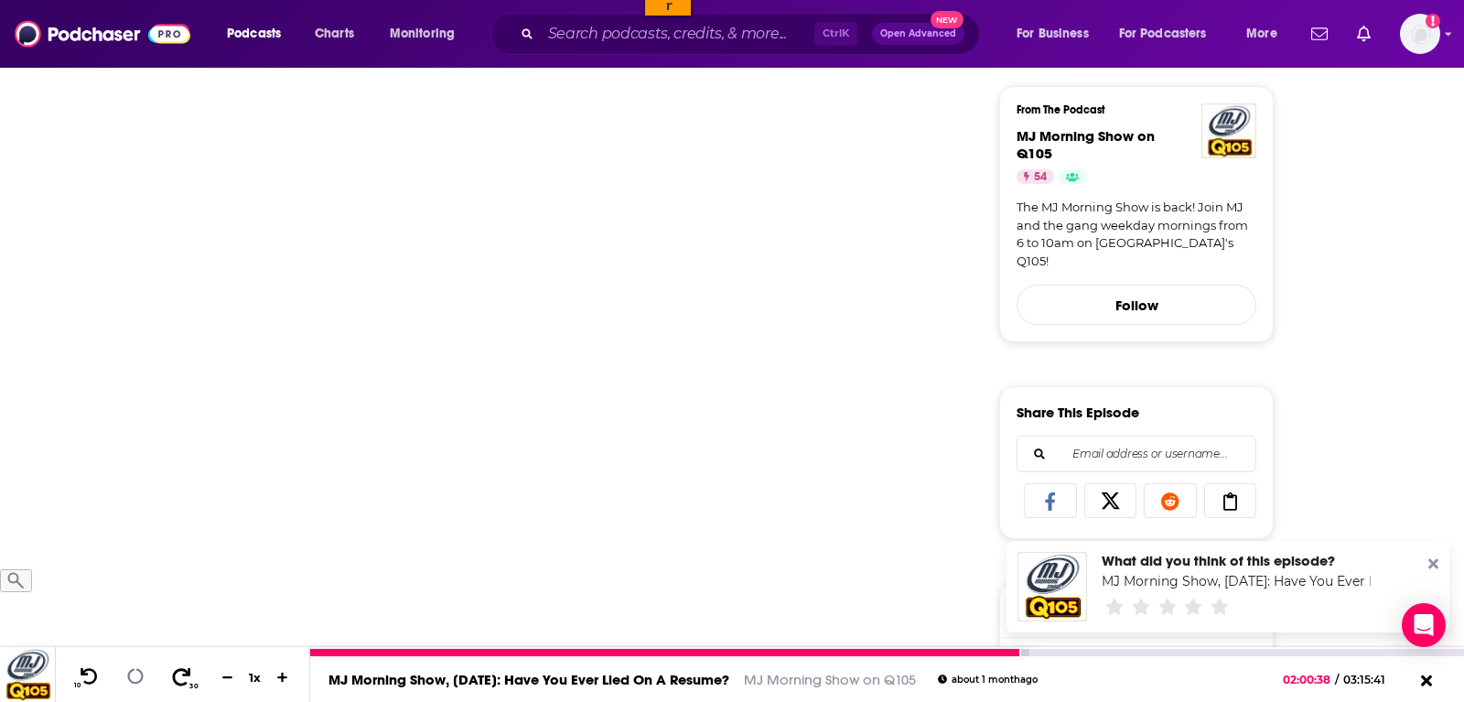
click at [170, 673] on icon at bounding box center [181, 676] width 23 height 18
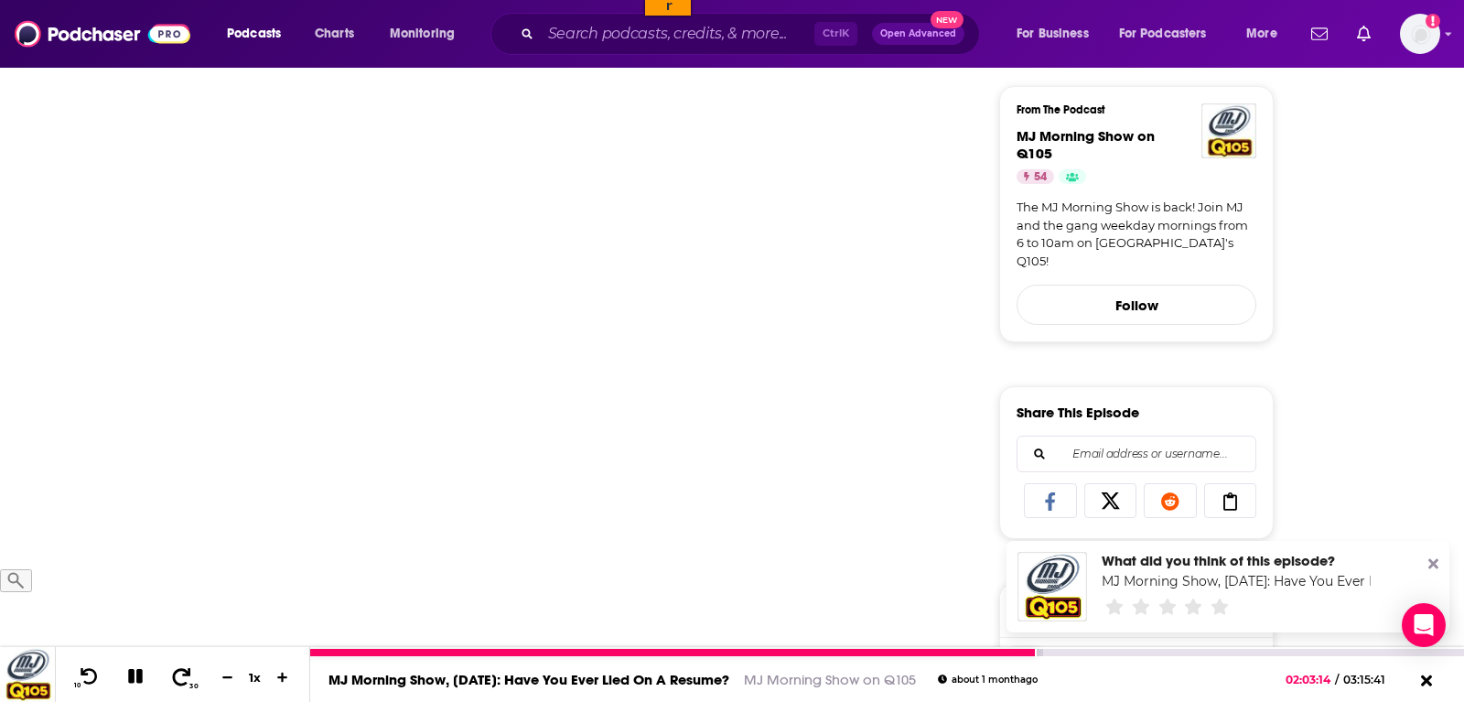
click at [170, 673] on icon at bounding box center [181, 676] width 23 height 18
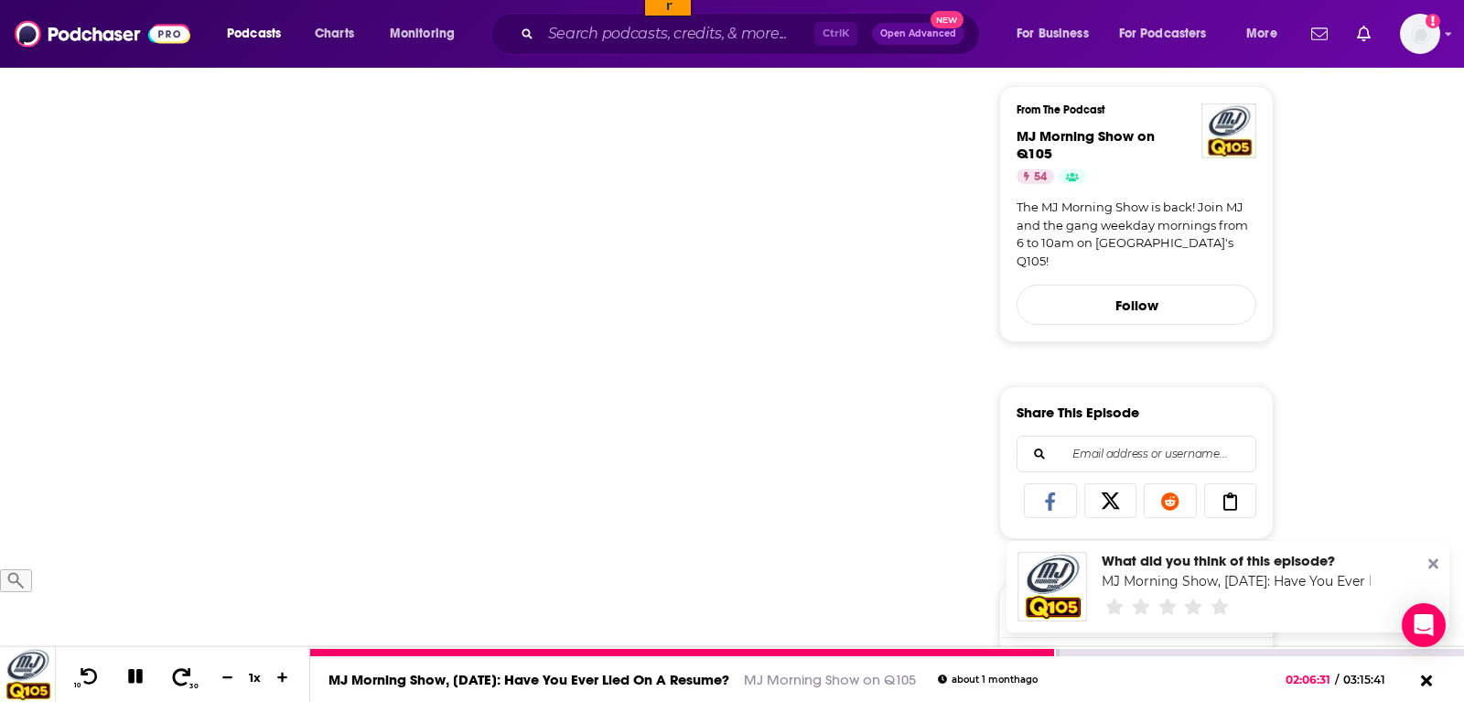
click at [174, 680] on icon at bounding box center [181, 676] width 23 height 18
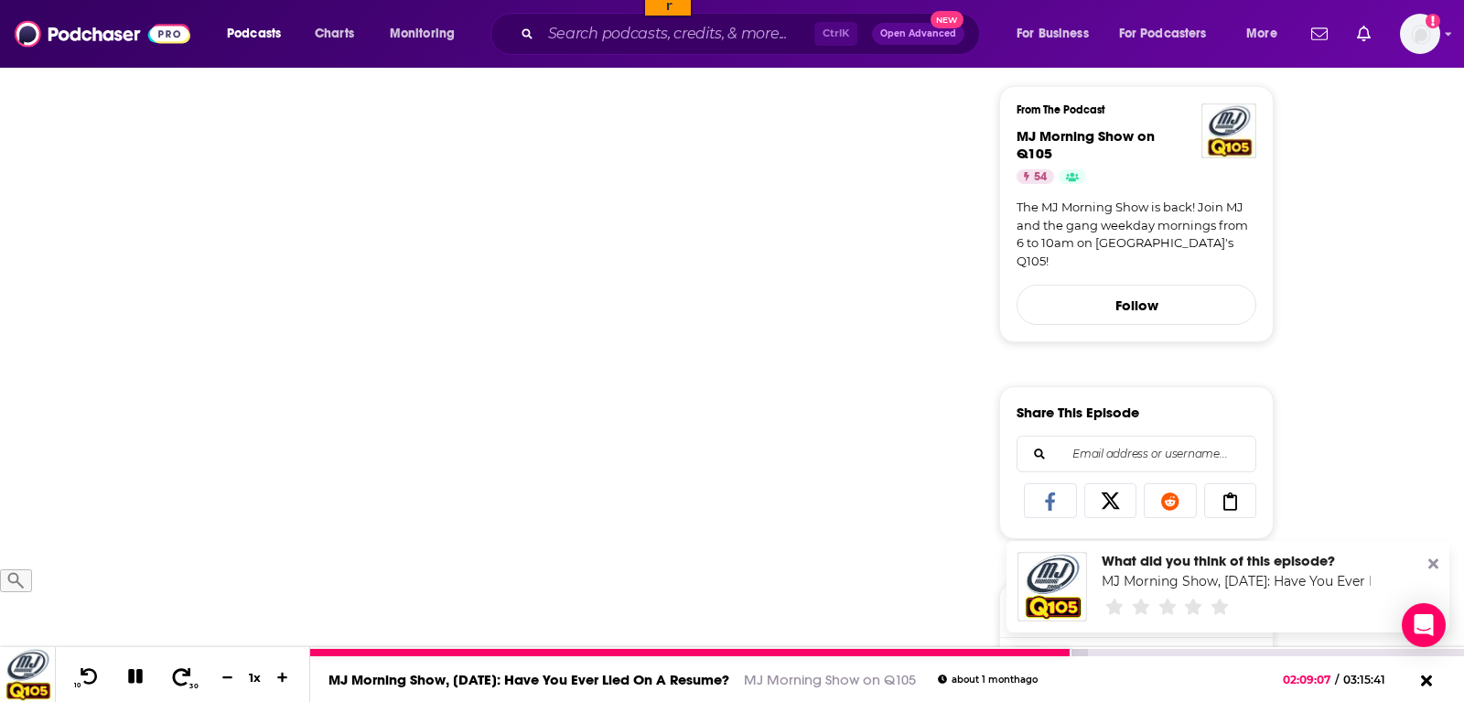
click at [174, 680] on icon at bounding box center [181, 676] width 23 height 18
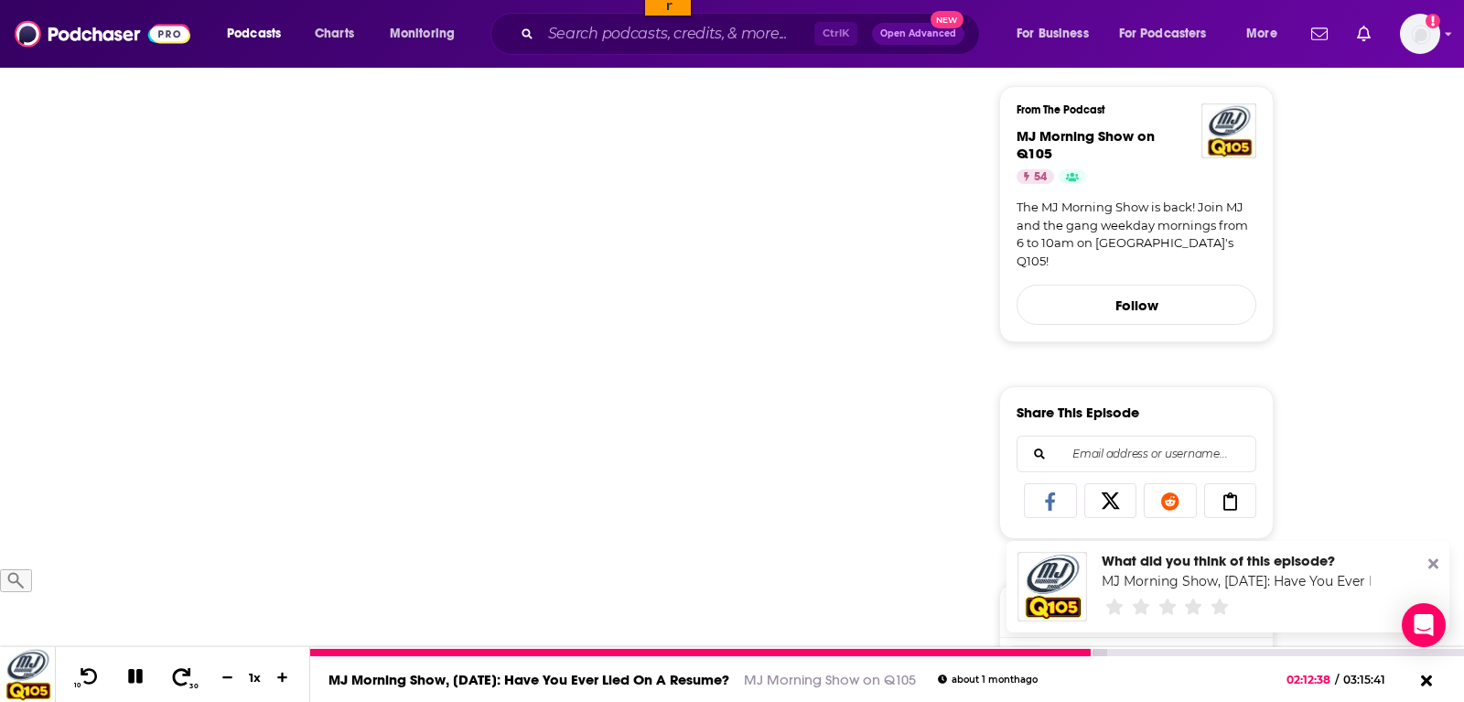
click at [171, 679] on icon at bounding box center [181, 676] width 23 height 18
click at [172, 679] on icon at bounding box center [181, 676] width 23 height 18
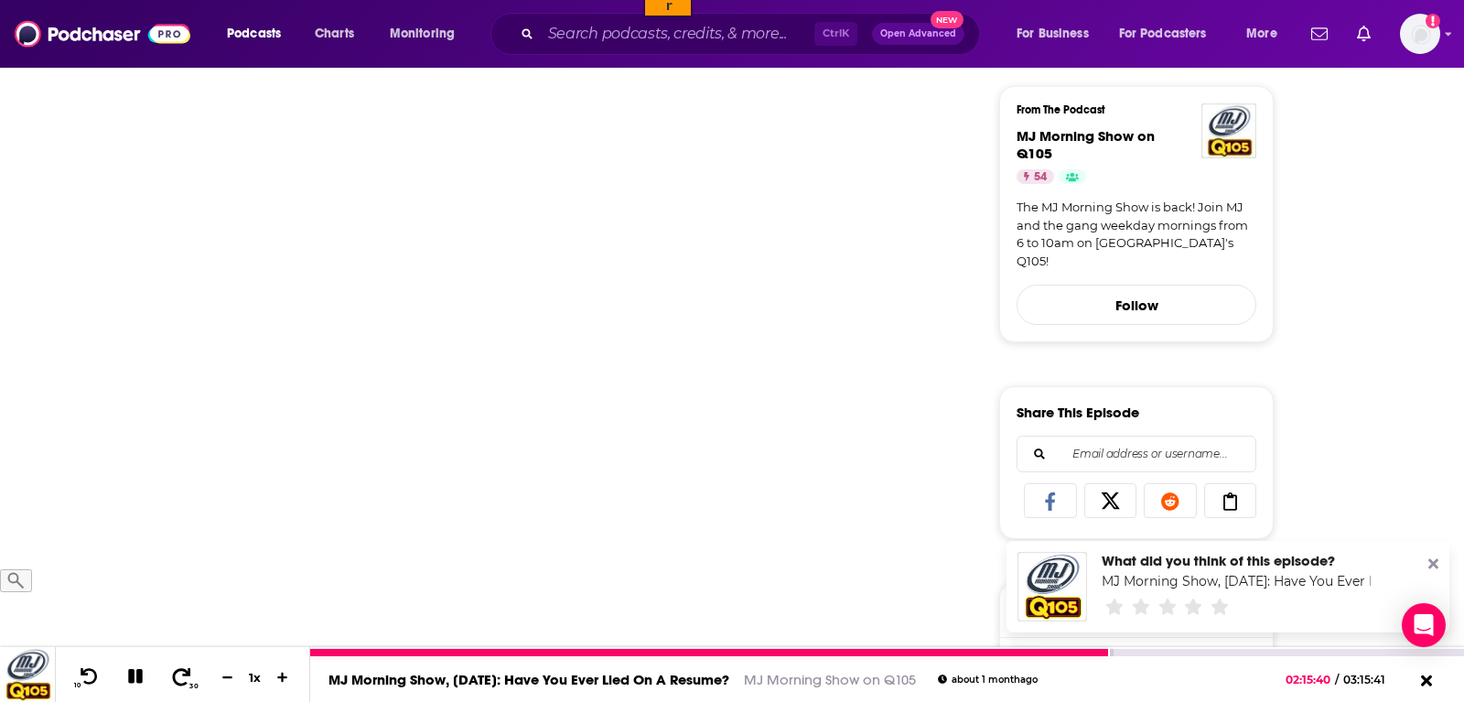
click at [172, 679] on icon at bounding box center [181, 676] width 23 height 18
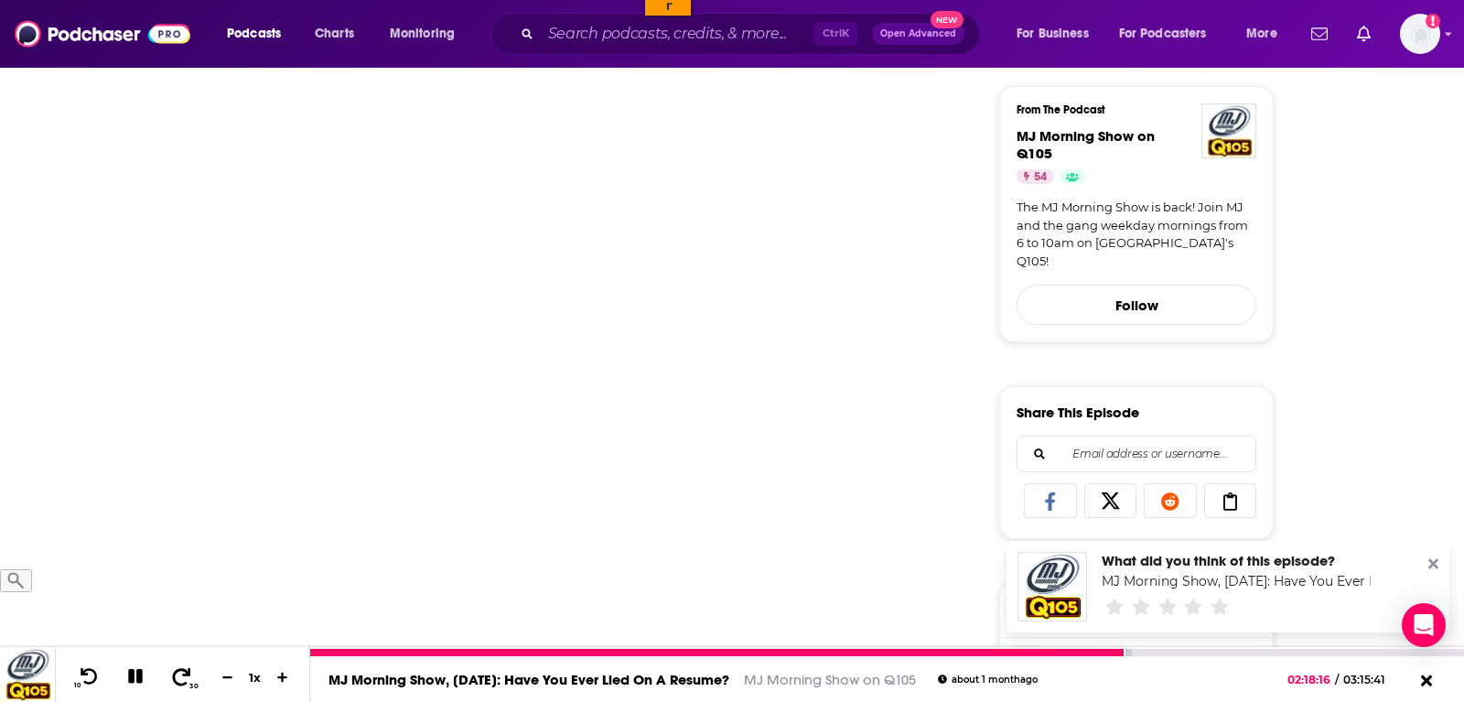
click at [172, 679] on icon at bounding box center [181, 676] width 23 height 18
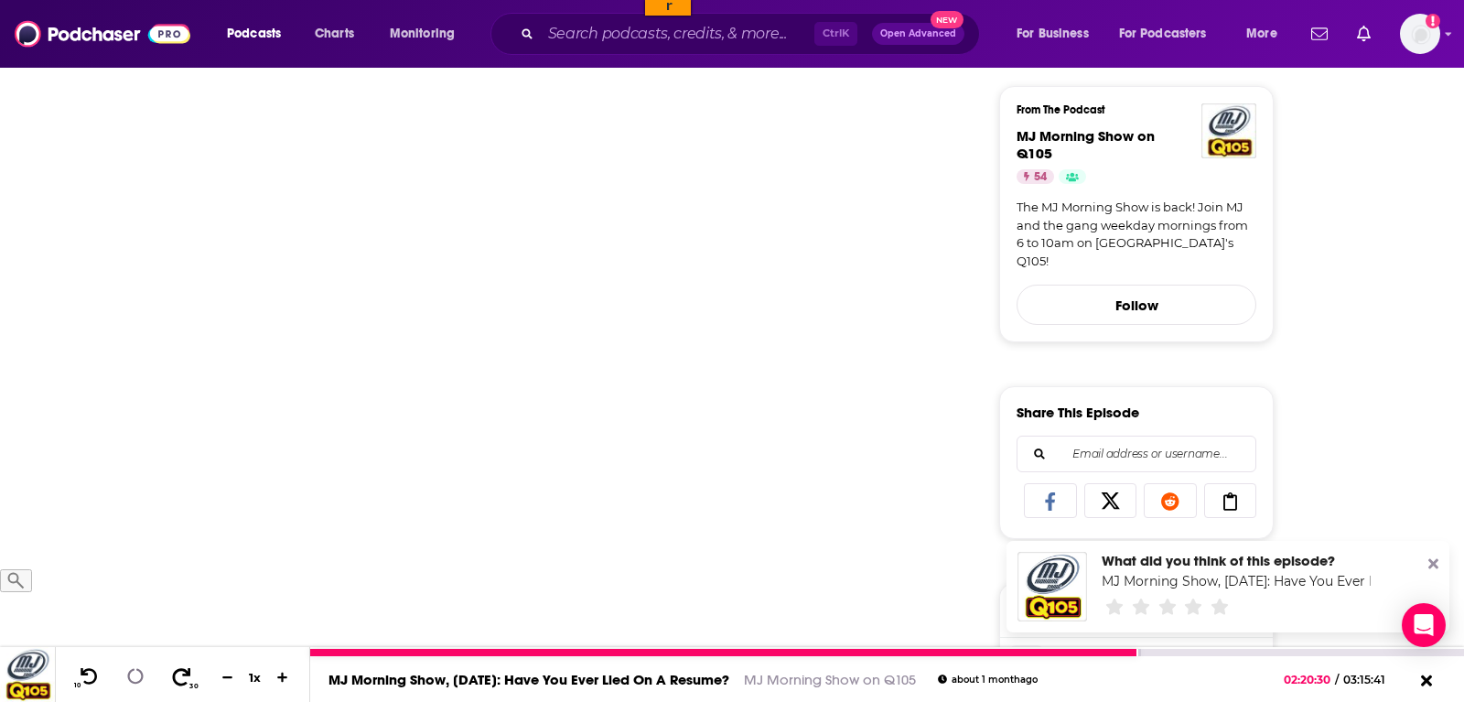
click at [172, 679] on icon at bounding box center [181, 676] width 23 height 18
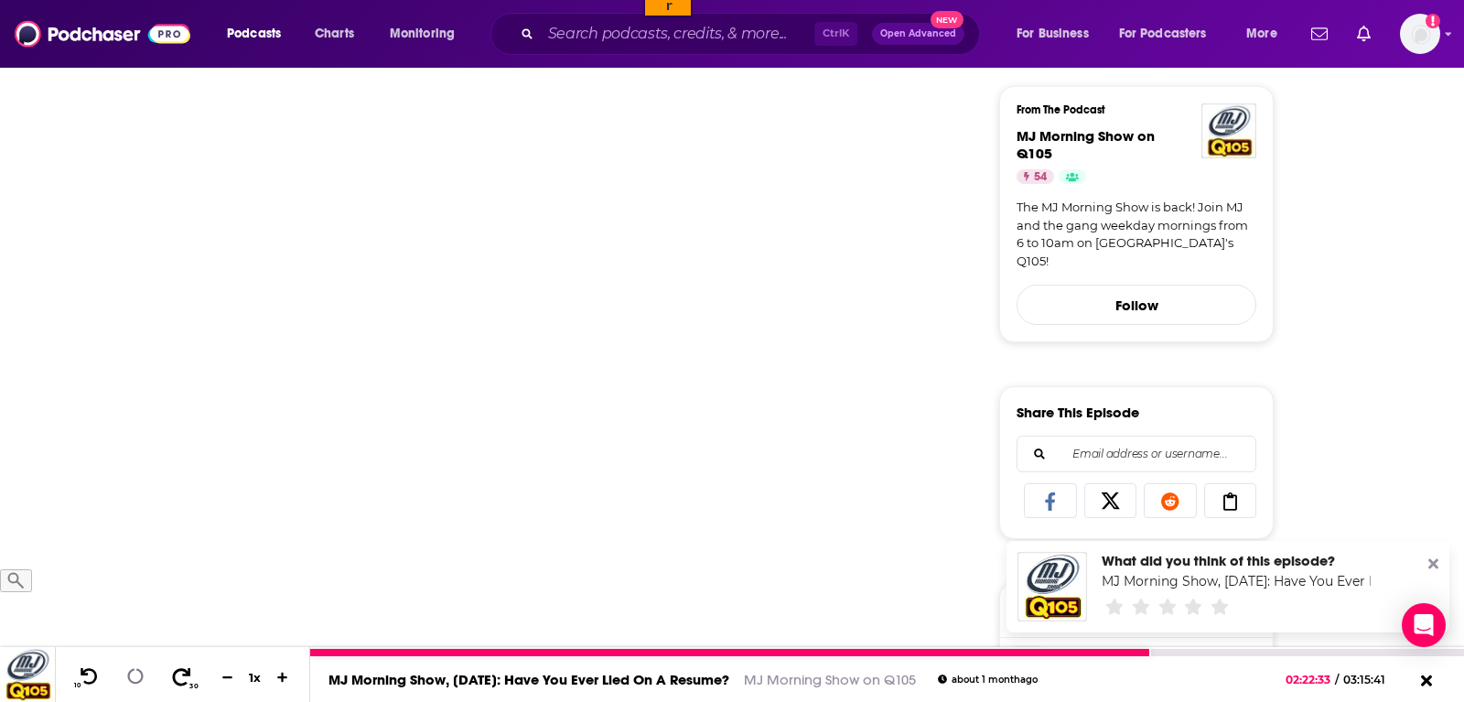
click at [172, 679] on icon at bounding box center [181, 676] width 23 height 18
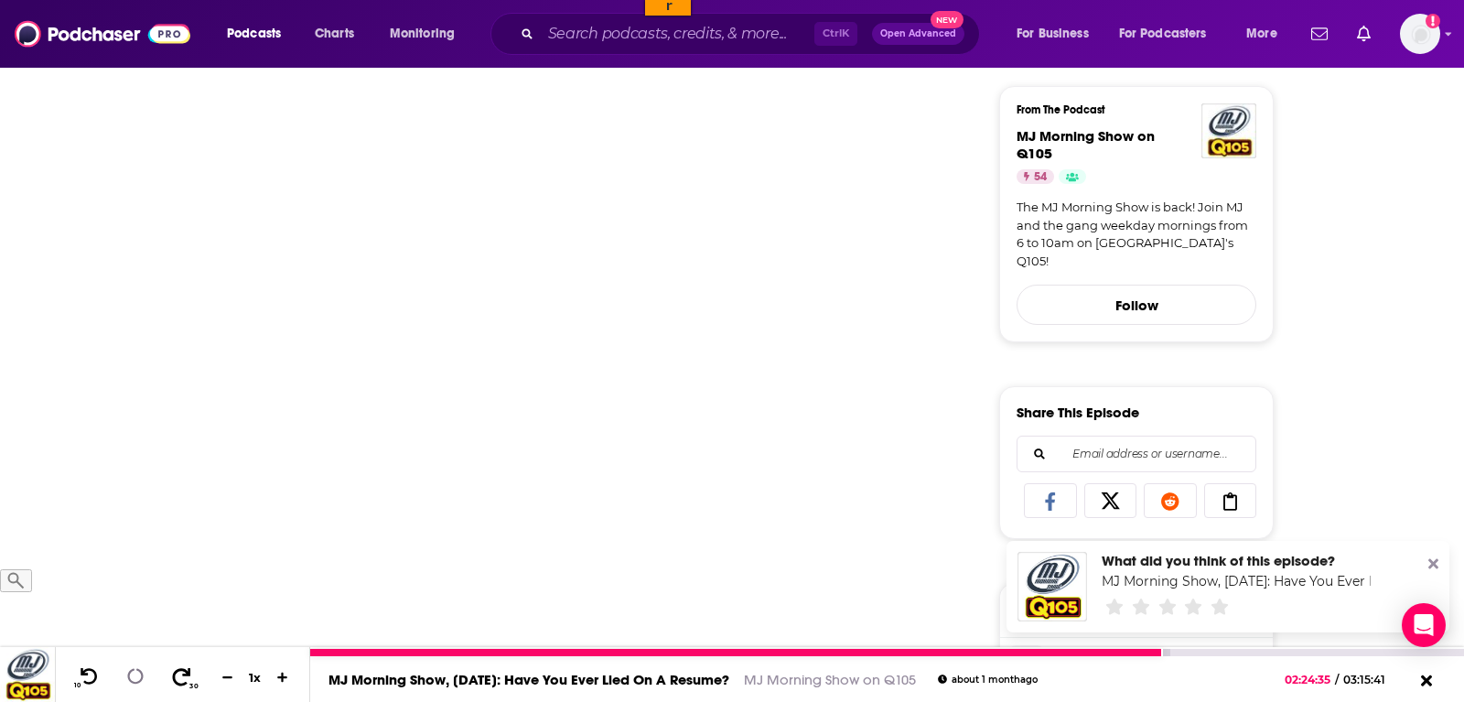
click at [172, 679] on icon at bounding box center [181, 676] width 23 height 18
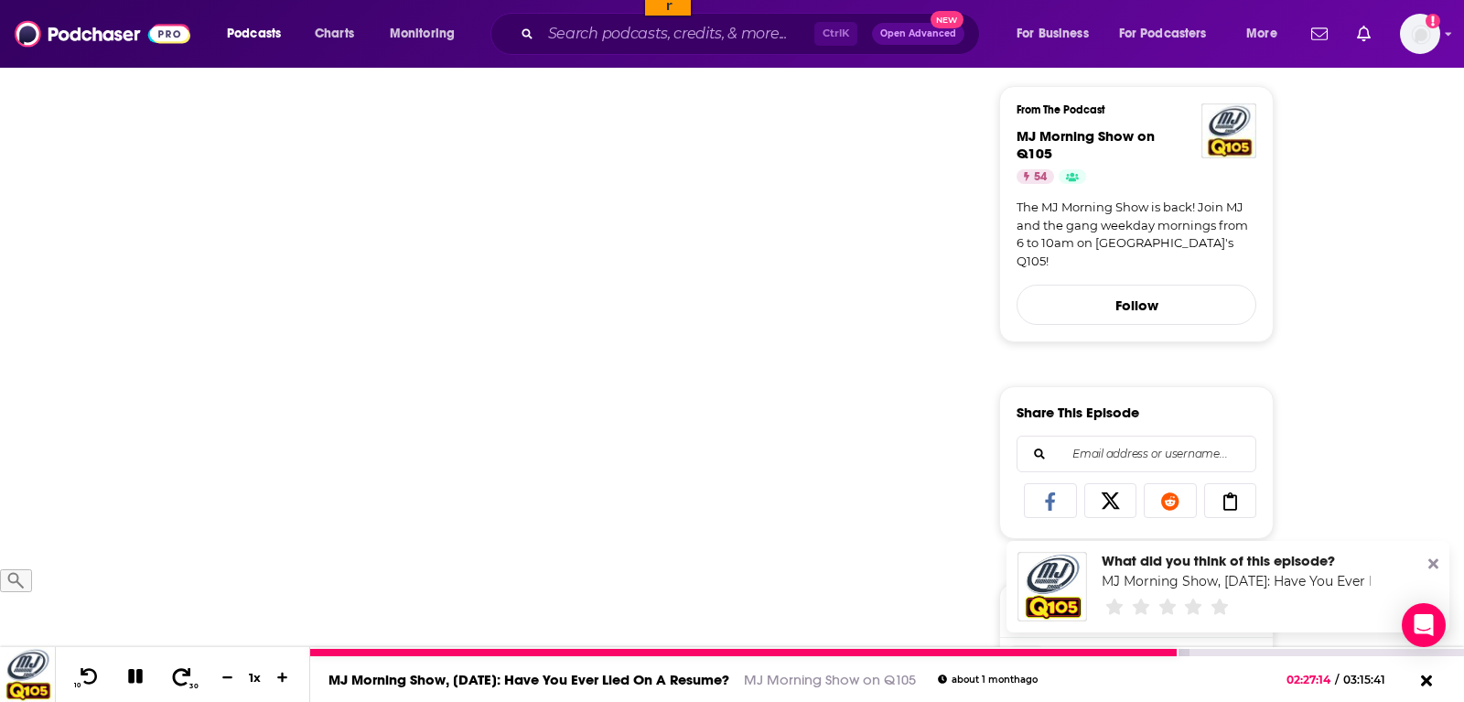
click at [172, 679] on icon at bounding box center [181, 676] width 23 height 18
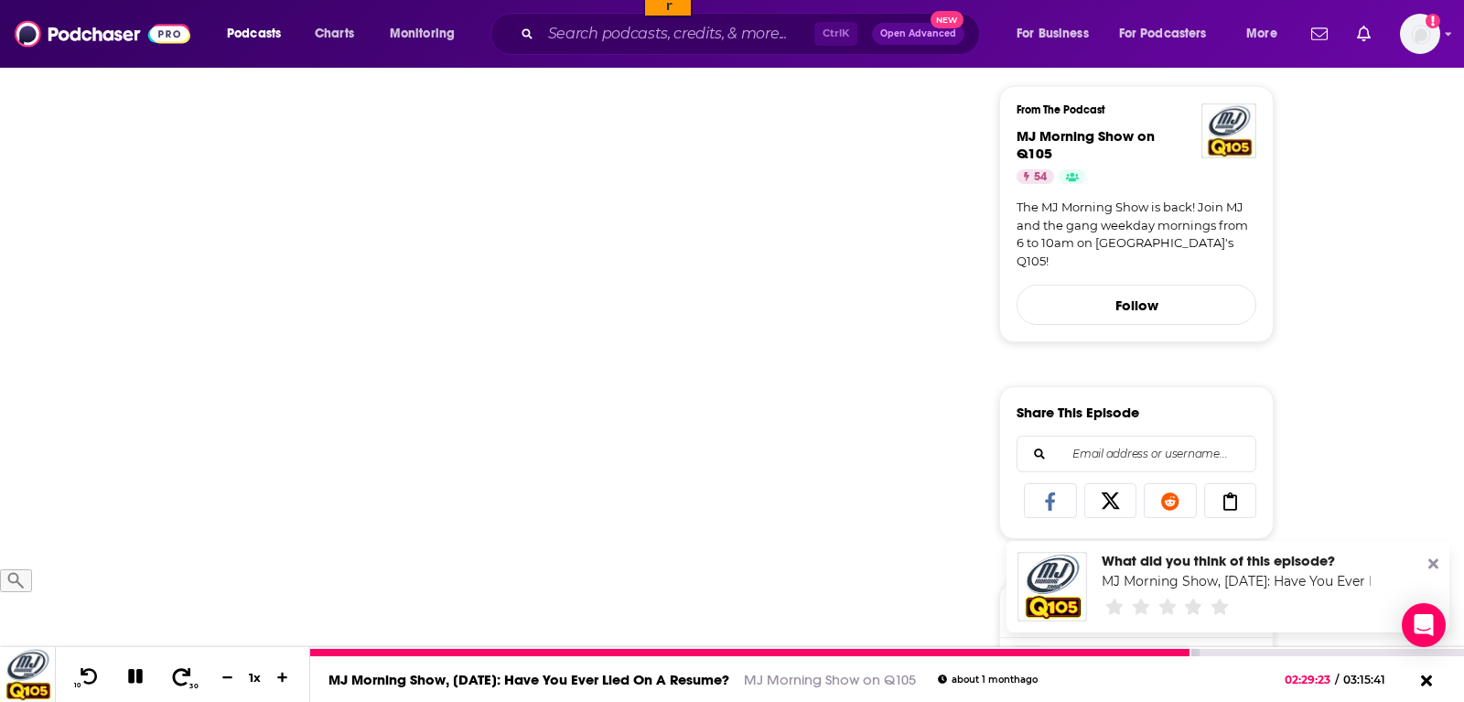
click at [172, 679] on icon at bounding box center [181, 676] width 23 height 18
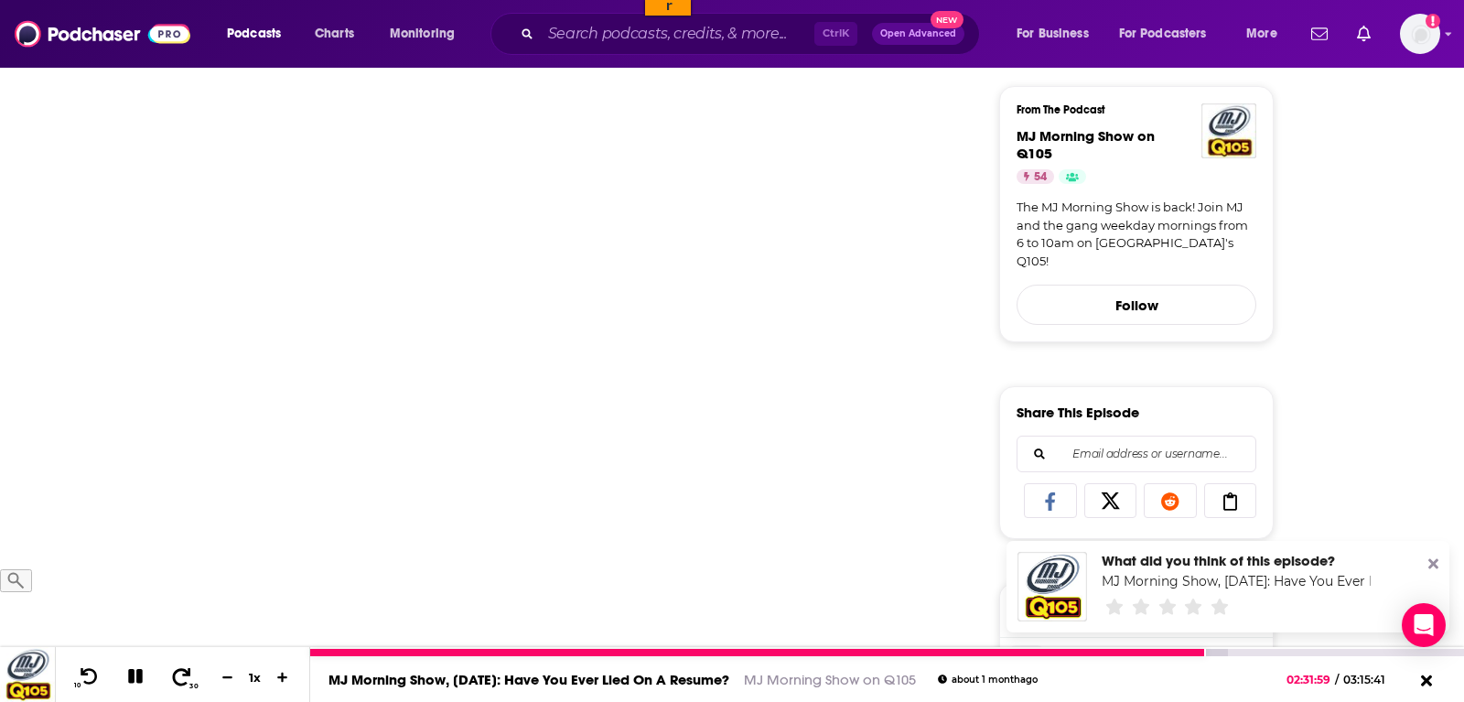
click at [172, 679] on icon at bounding box center [181, 676] width 23 height 18
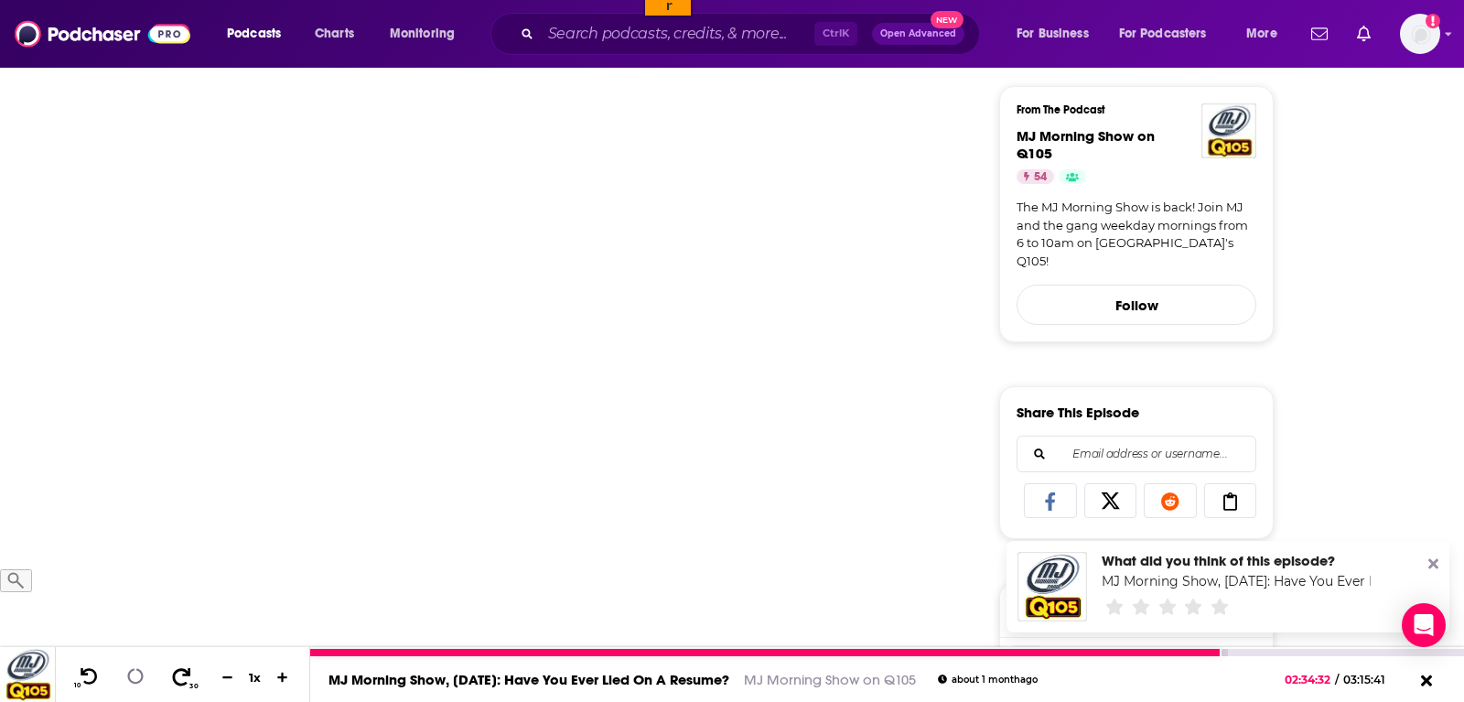
click at [172, 679] on icon at bounding box center [181, 676] width 23 height 18
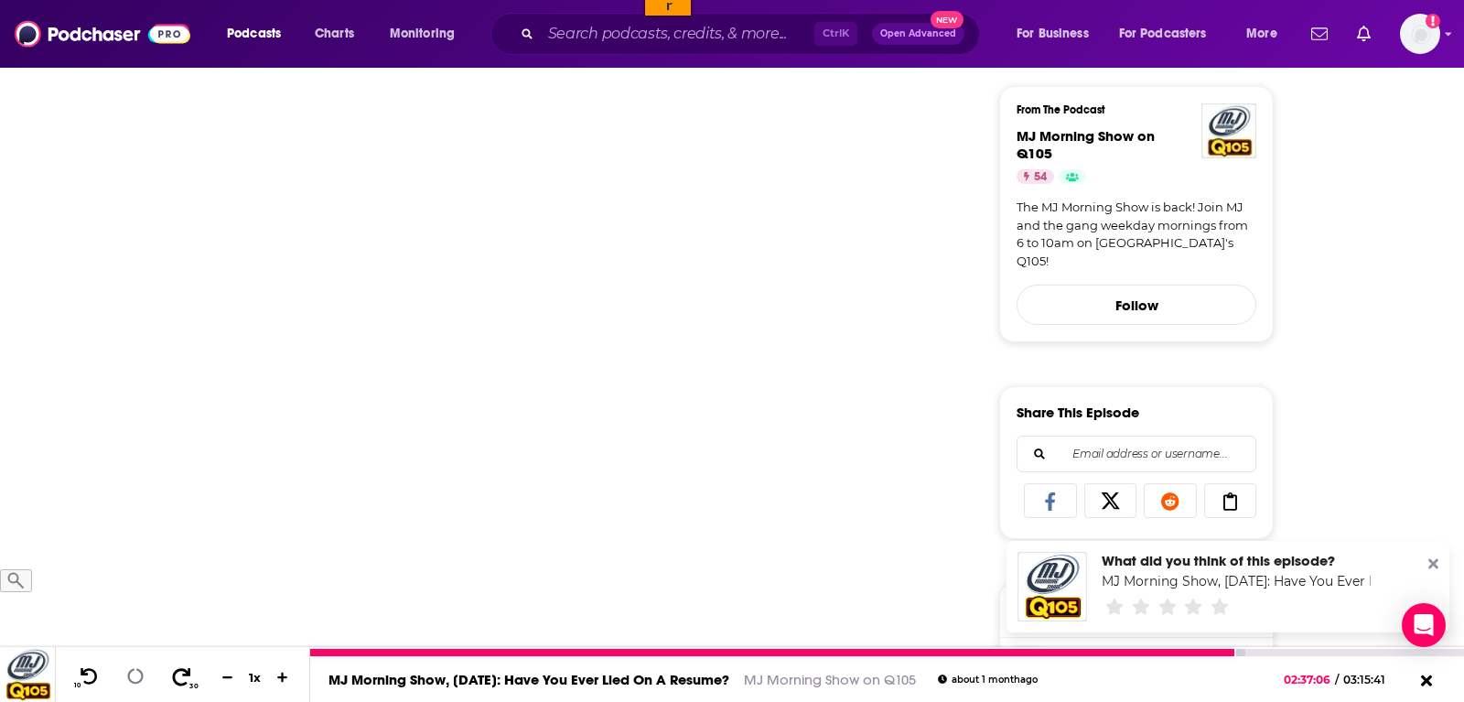
click at [172, 679] on icon at bounding box center [181, 676] width 23 height 18
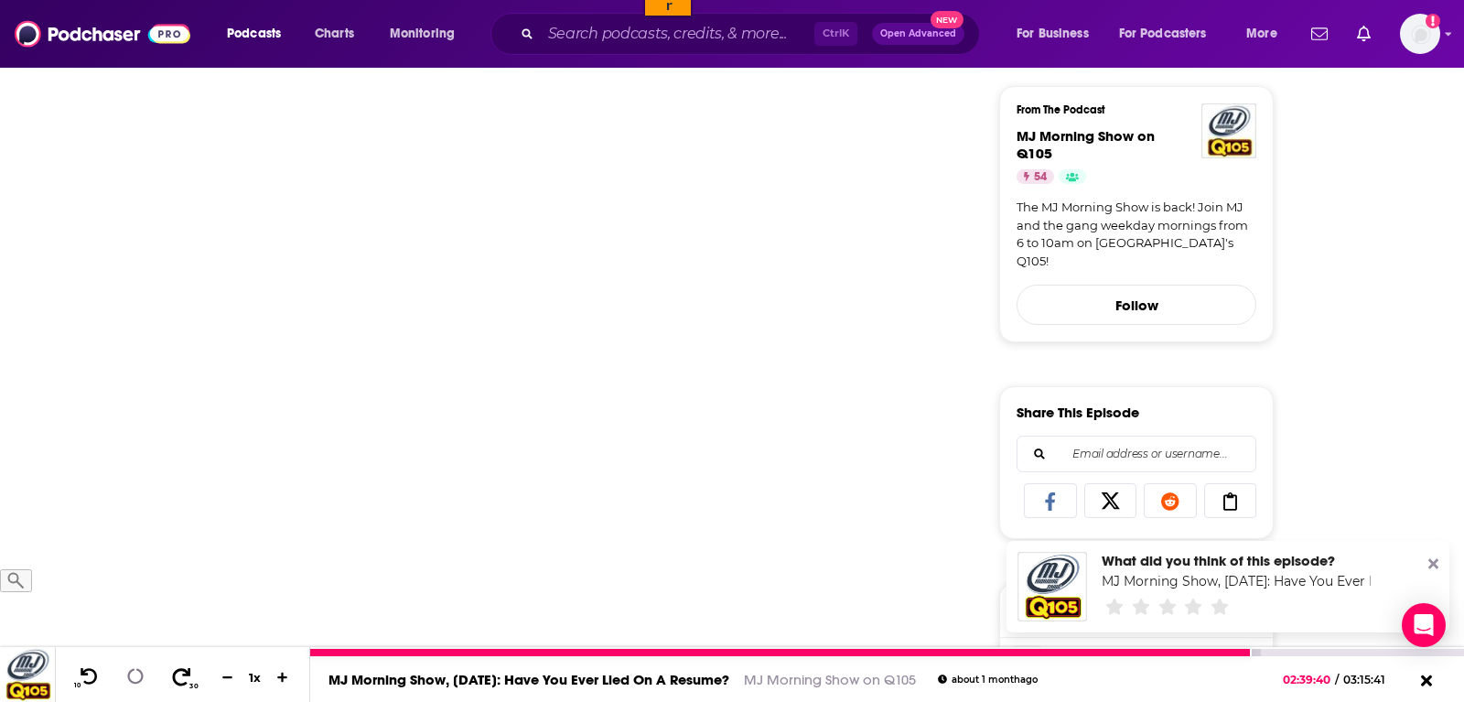
click at [172, 679] on icon at bounding box center [181, 676] width 23 height 18
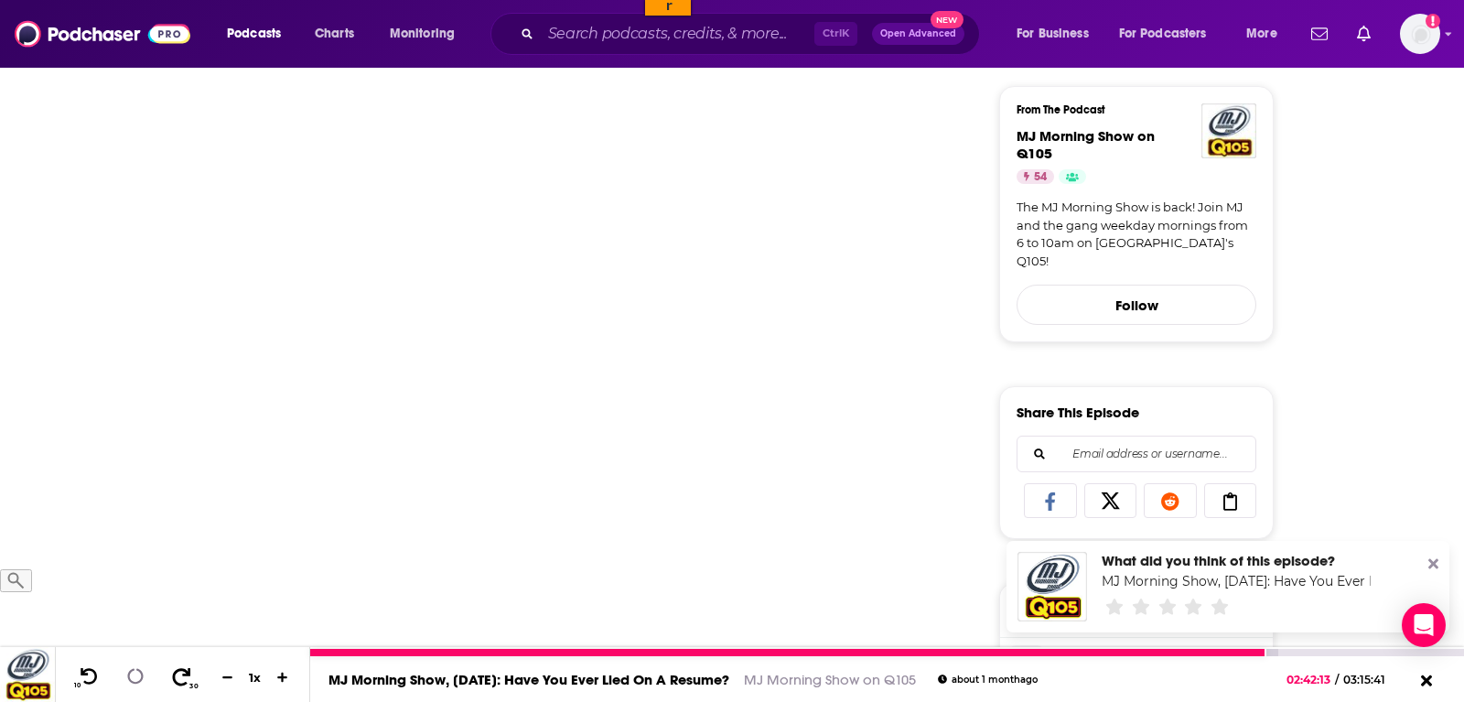
click at [172, 679] on icon at bounding box center [181, 676] width 23 height 18
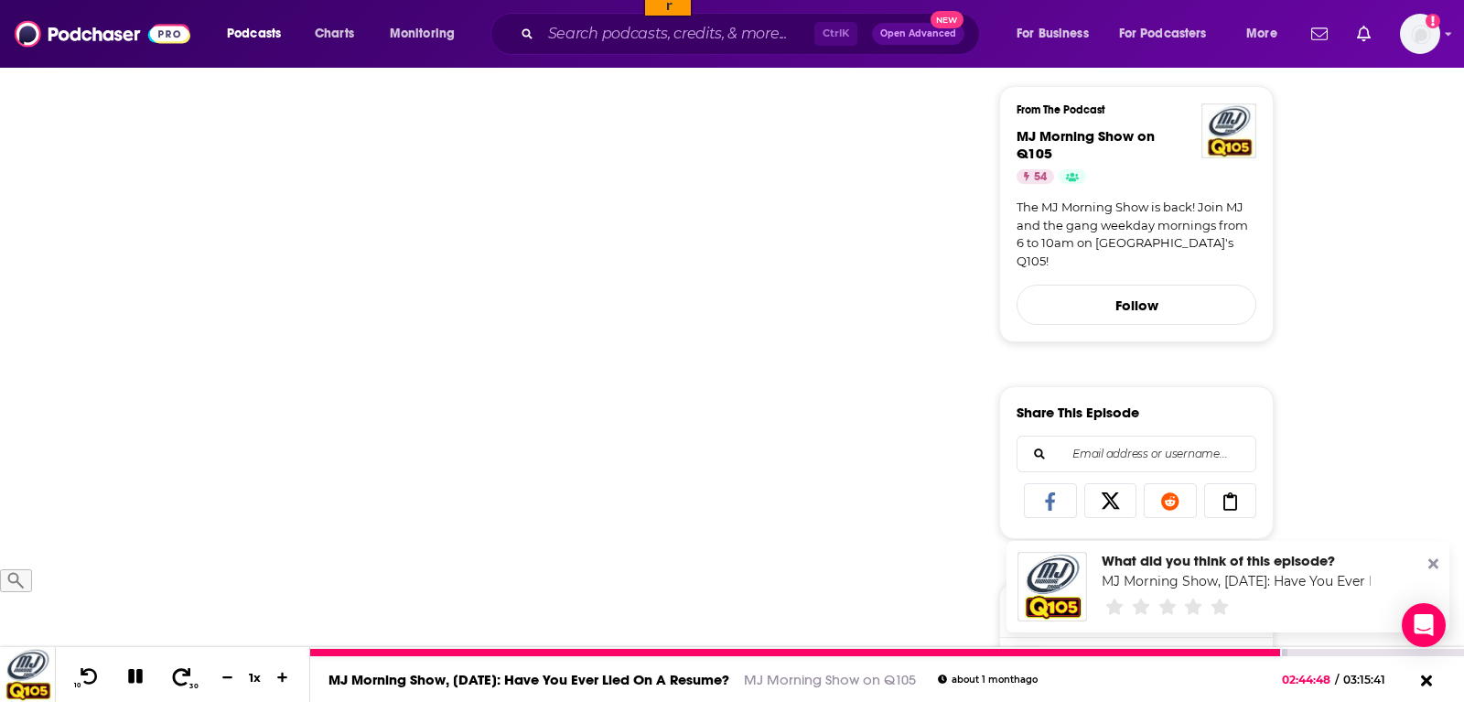
click at [172, 679] on icon at bounding box center [181, 676] width 23 height 18
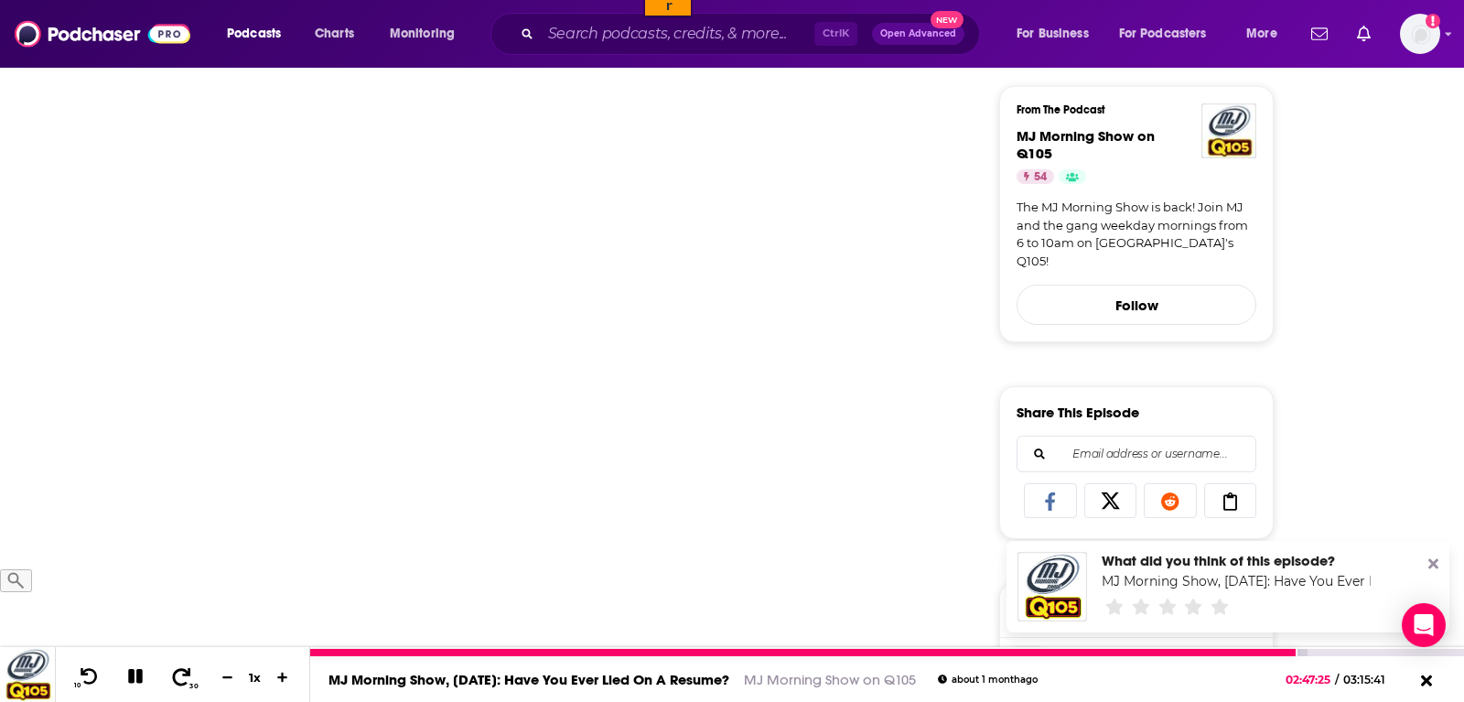
click at [172, 679] on icon at bounding box center [181, 676] width 23 height 18
click at [181, 679] on icon at bounding box center [181, 676] width 23 height 18
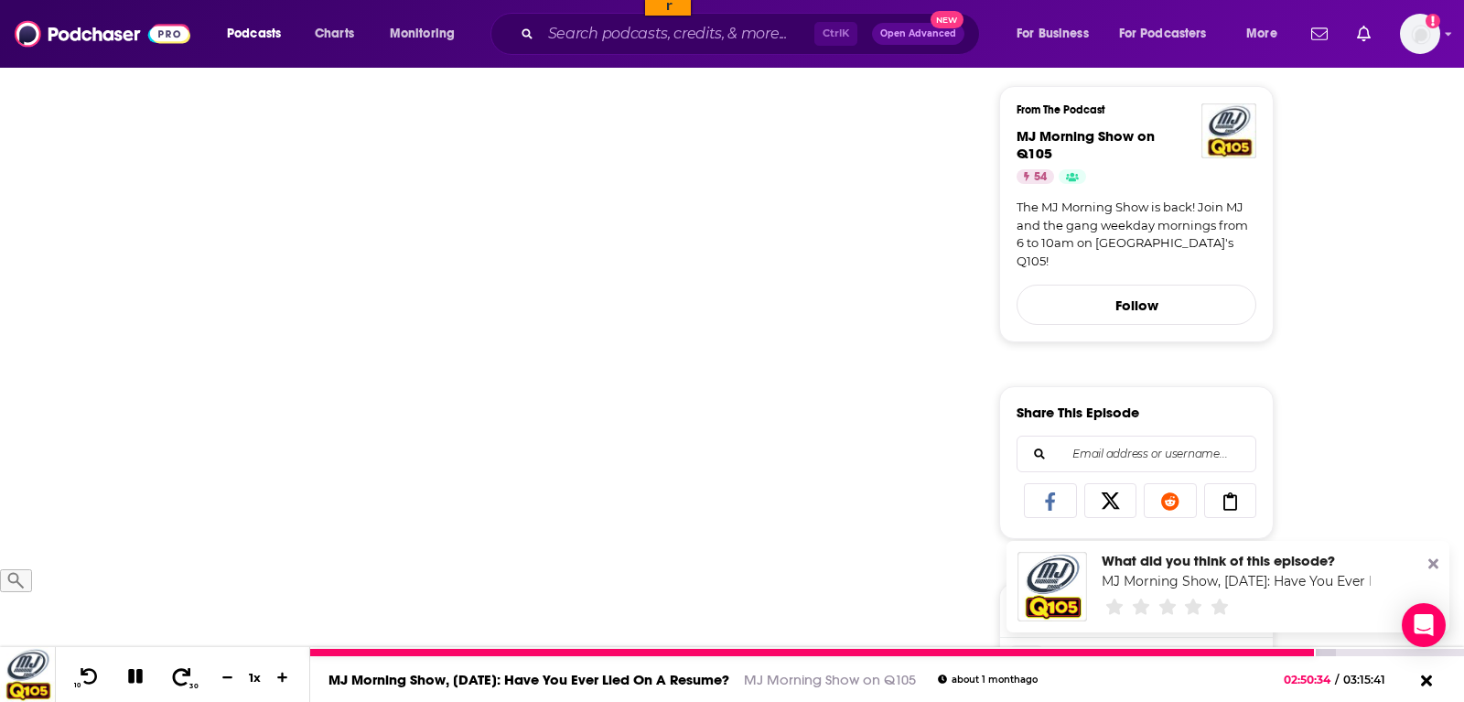
click at [181, 679] on icon at bounding box center [181, 676] width 23 height 18
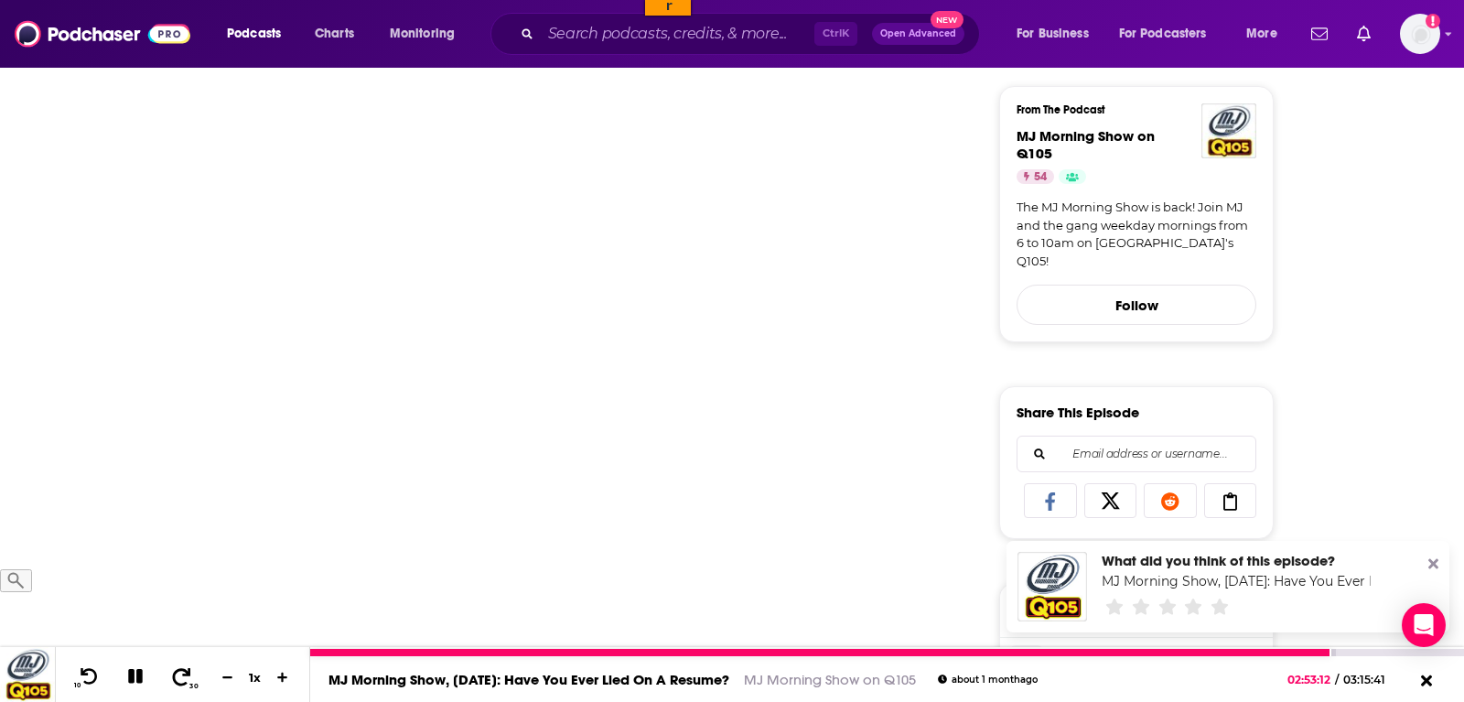
click at [181, 679] on icon at bounding box center [181, 676] width 23 height 18
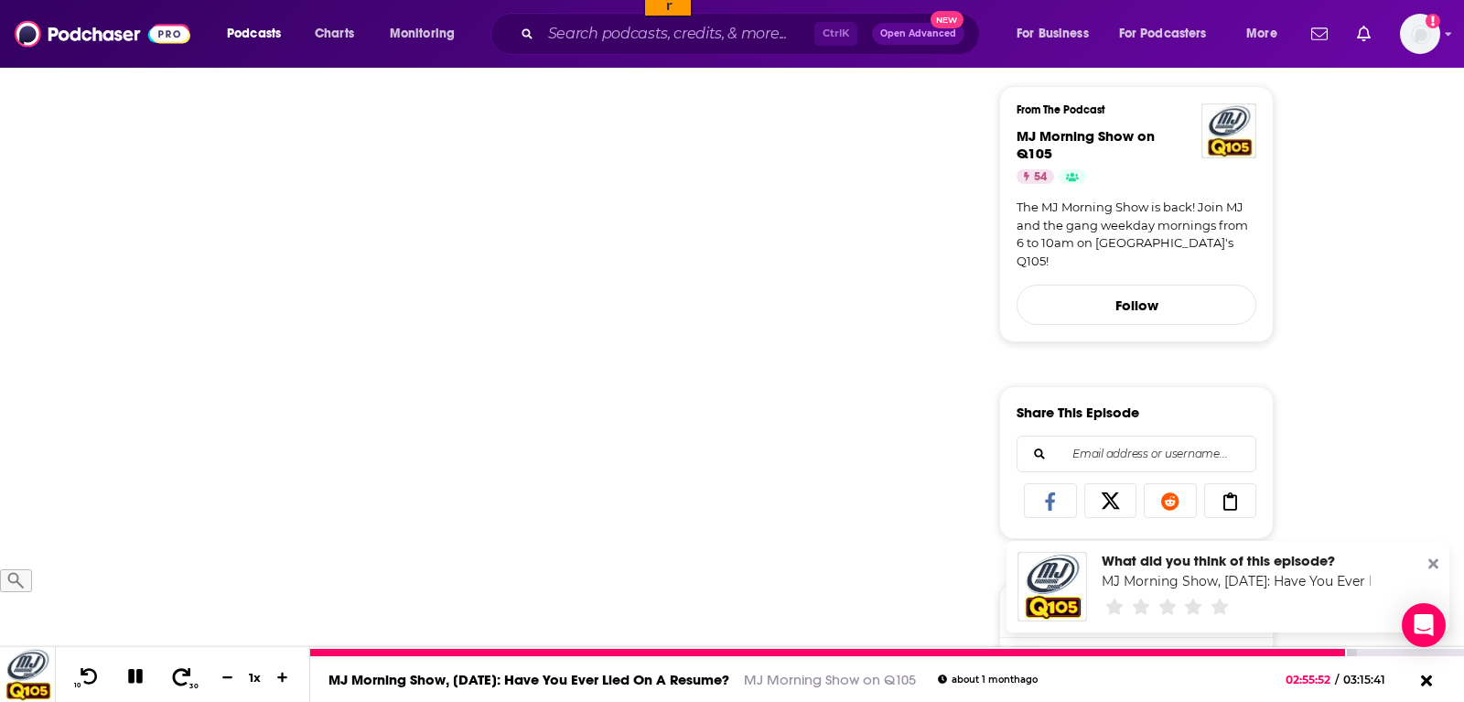
click at [181, 679] on icon at bounding box center [181, 676] width 23 height 18
click at [173, 671] on icon at bounding box center [182, 675] width 18 height 17
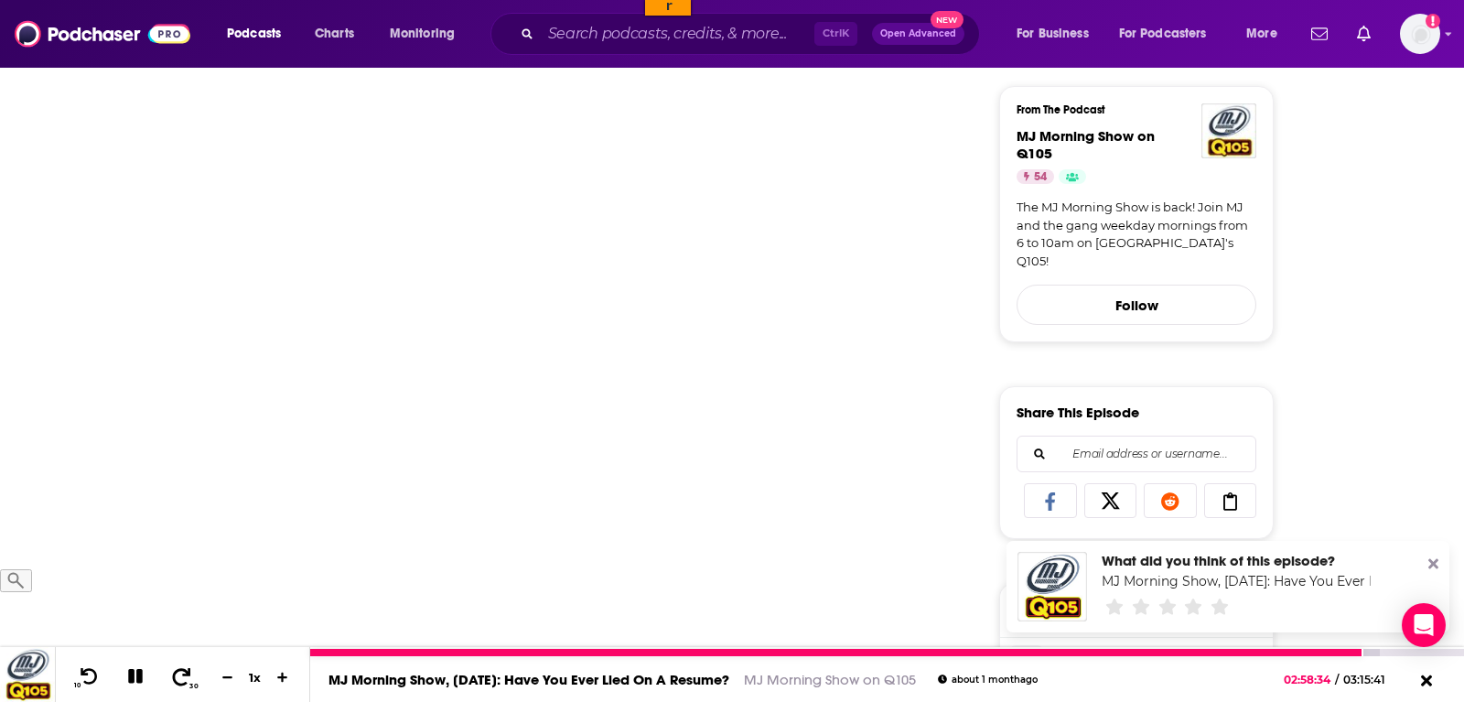
click at [173, 671] on icon at bounding box center [182, 675] width 18 height 17
click at [172, 673] on icon at bounding box center [181, 676] width 23 height 18
click at [172, 676] on icon at bounding box center [181, 676] width 23 height 18
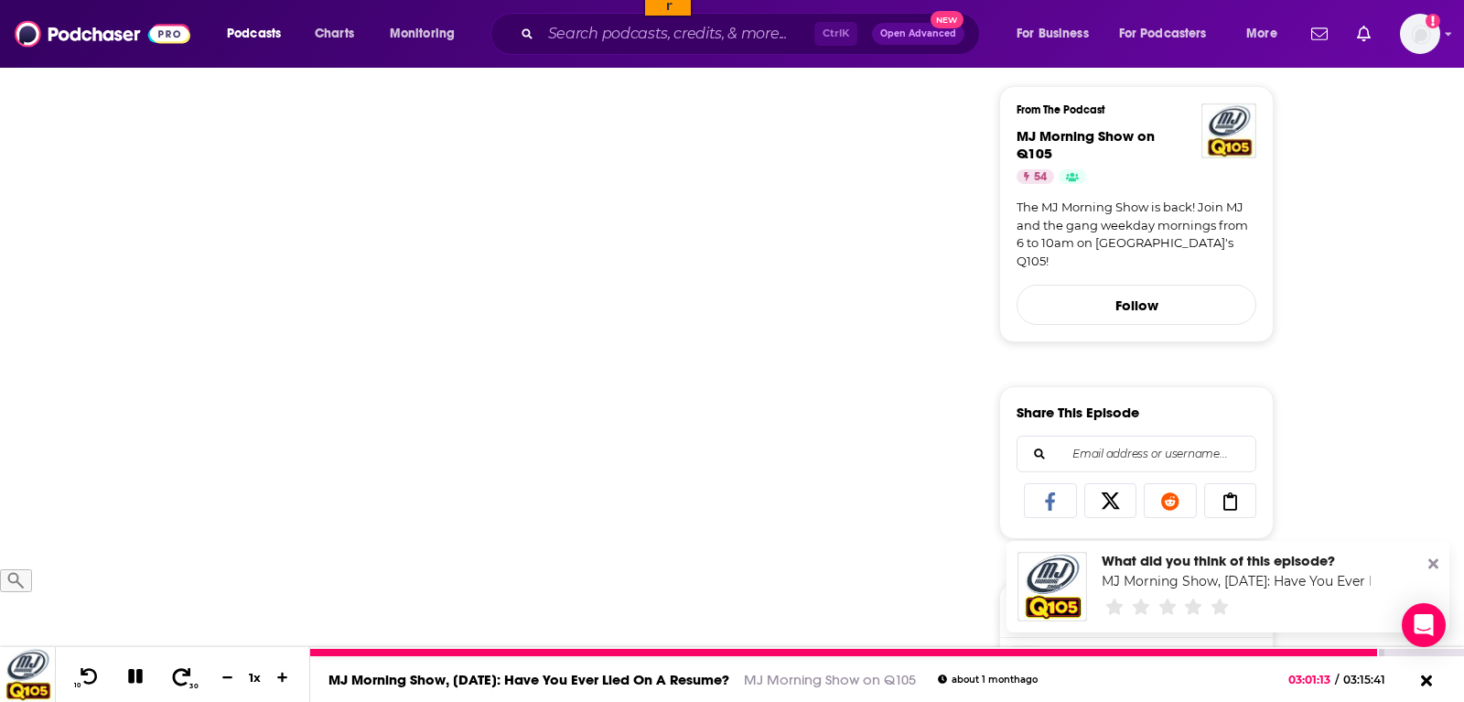
click at [172, 676] on icon at bounding box center [181, 676] width 23 height 18
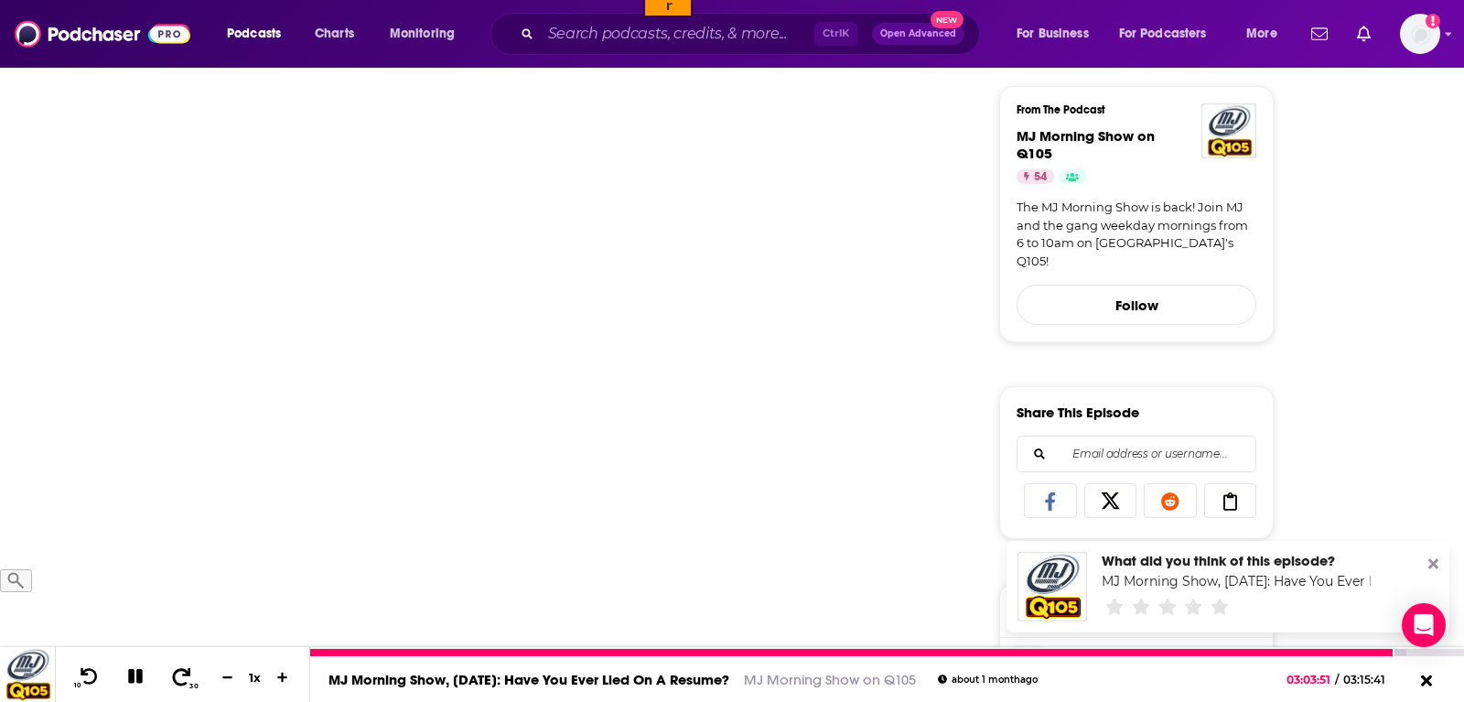
click at [172, 676] on icon at bounding box center [181, 676] width 23 height 18
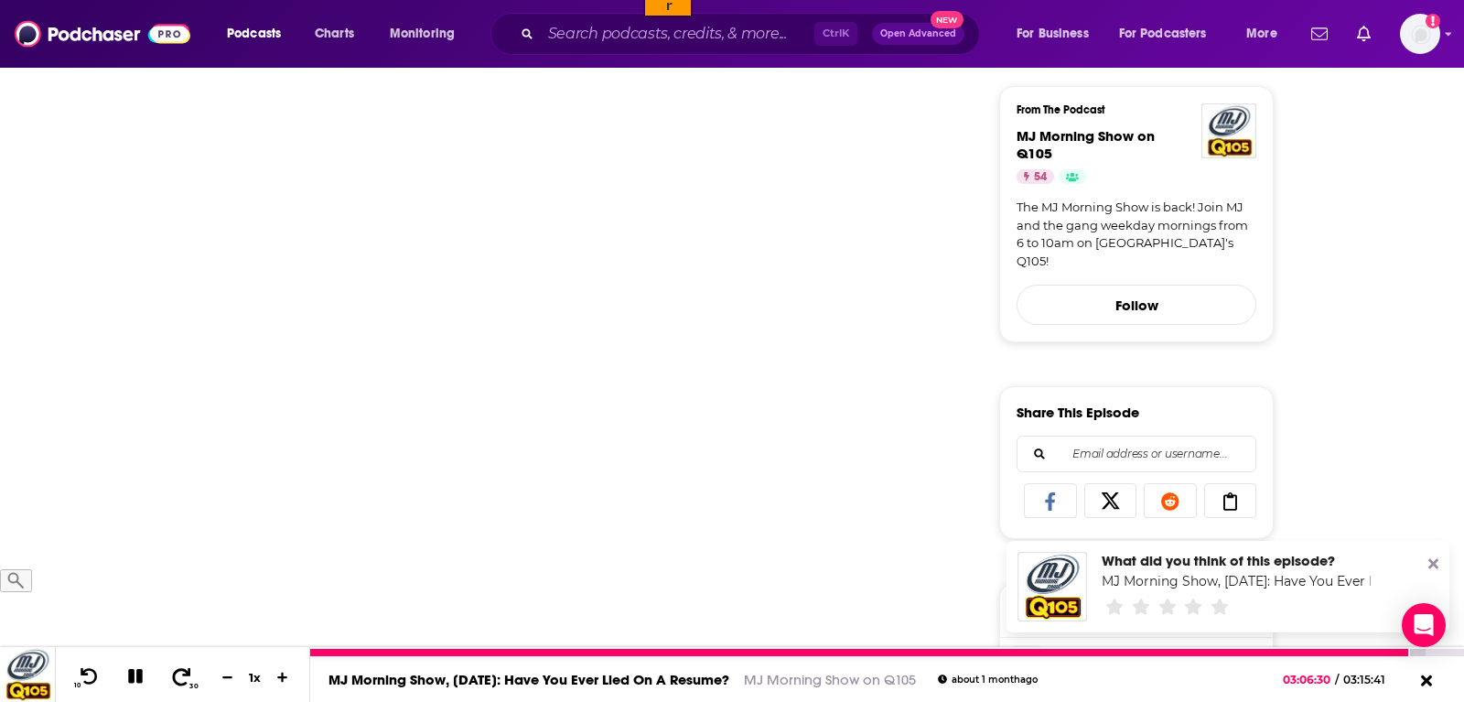
click at [172, 676] on icon at bounding box center [181, 676] width 23 height 18
click at [92, 680] on icon at bounding box center [89, 676] width 23 height 18
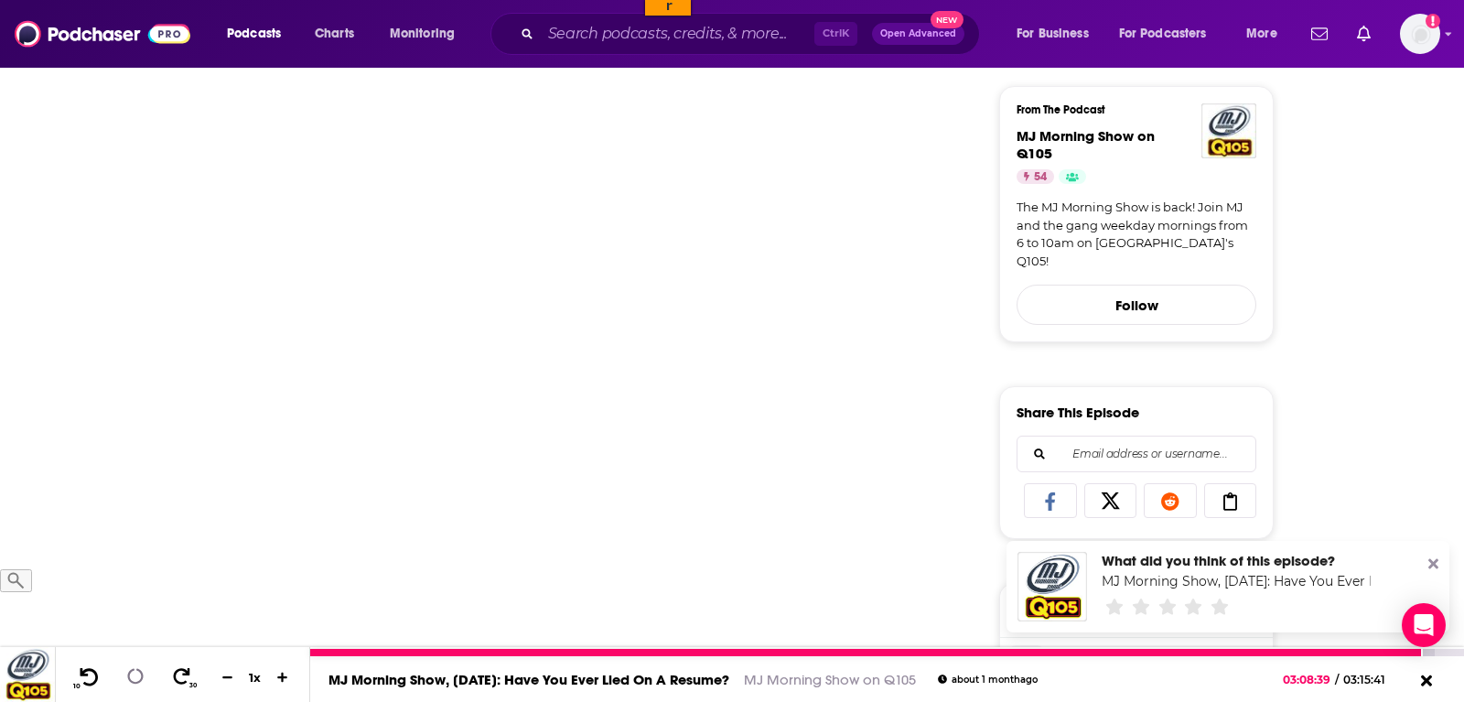
click at [92, 680] on icon at bounding box center [89, 676] width 23 height 18
click at [86, 673] on icon at bounding box center [89, 676] width 23 height 18
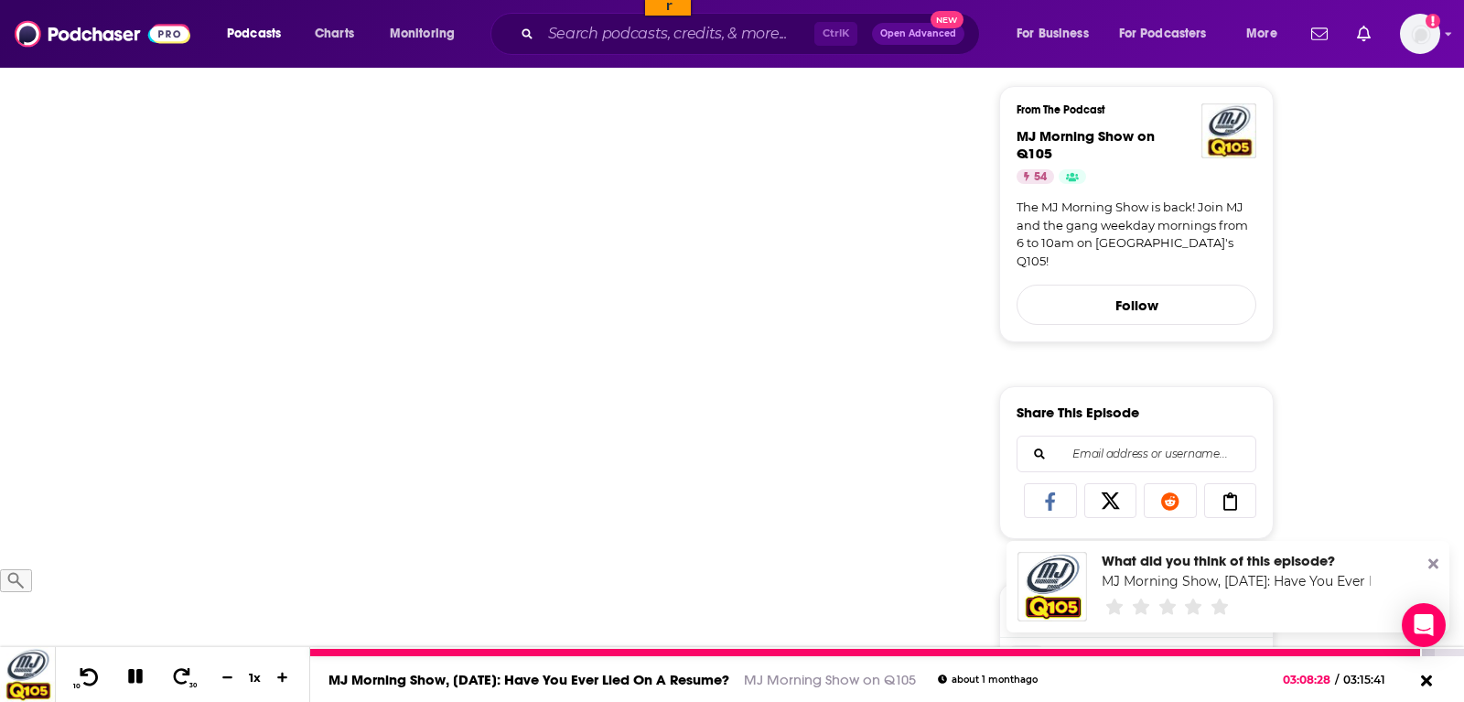
click at [86, 675] on icon at bounding box center [90, 675] width 18 height 17
click at [93, 680] on icon at bounding box center [89, 676] width 23 height 18
click at [90, 681] on icon at bounding box center [89, 676] width 23 height 18
